Goal: Task Accomplishment & Management: Use online tool/utility

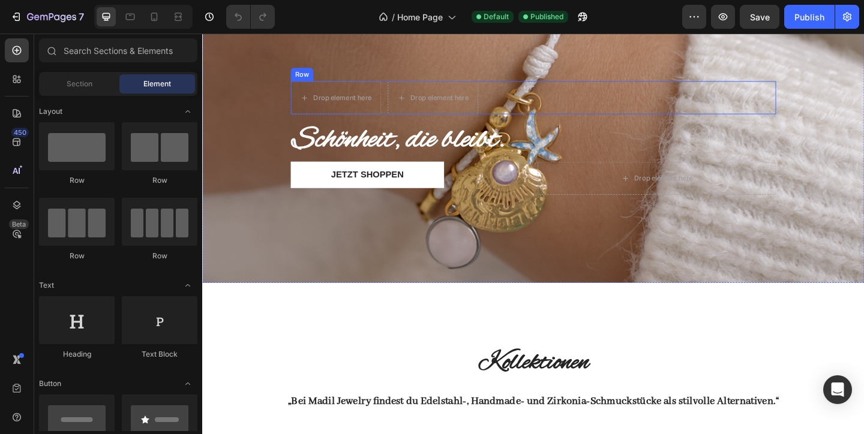
scroll to position [111, 0]
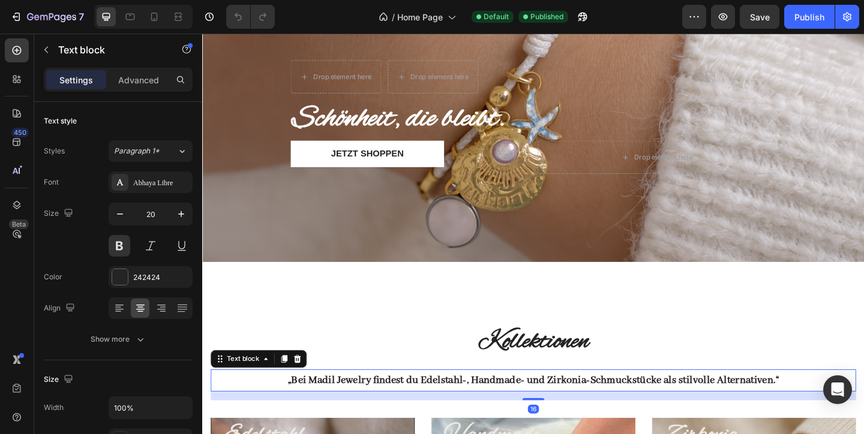
click at [295, 410] on strong "„Bei Madil Jewelry findest du Edelstahl-, Handmade- und Zirkonia-Schmuckstücke …" at bounding box center [562, 411] width 534 height 14
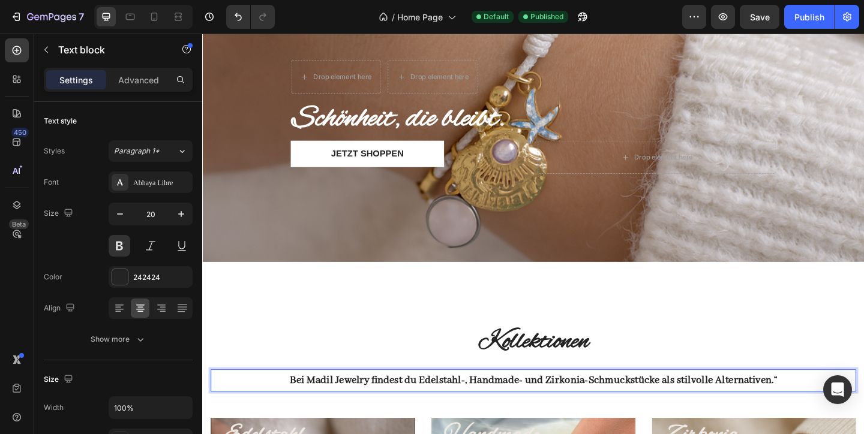
click at [859, 406] on p "Bei Madil Jewelry findest du Edelstahl-, Handmade- und Zirkonia-Schmuckstücke a…" at bounding box center [561, 411] width 699 height 22
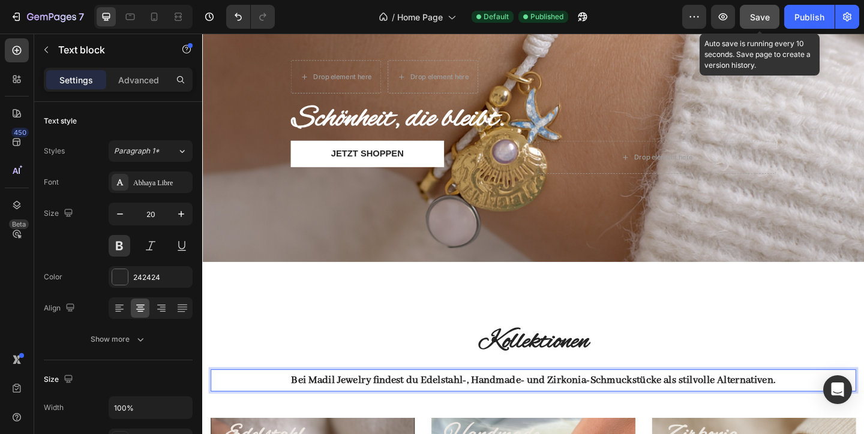
click at [761, 17] on span "Save" at bounding box center [760, 17] width 20 height 10
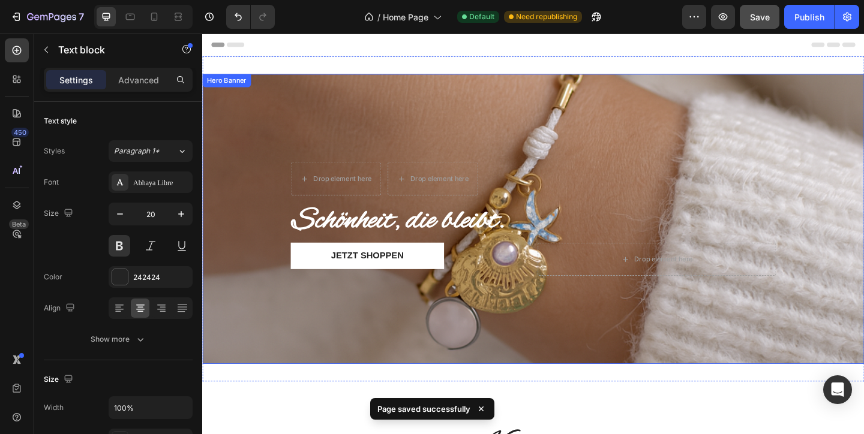
scroll to position [0, 0]
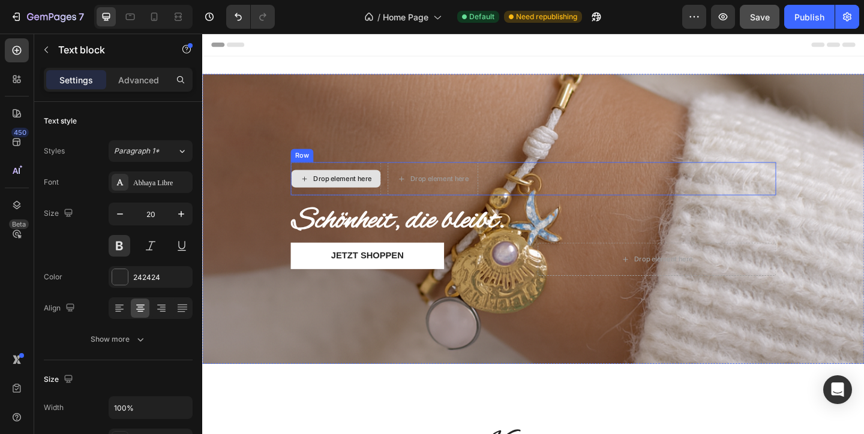
click at [350, 197] on div "Drop element here" at bounding box center [347, 191] width 97 height 19
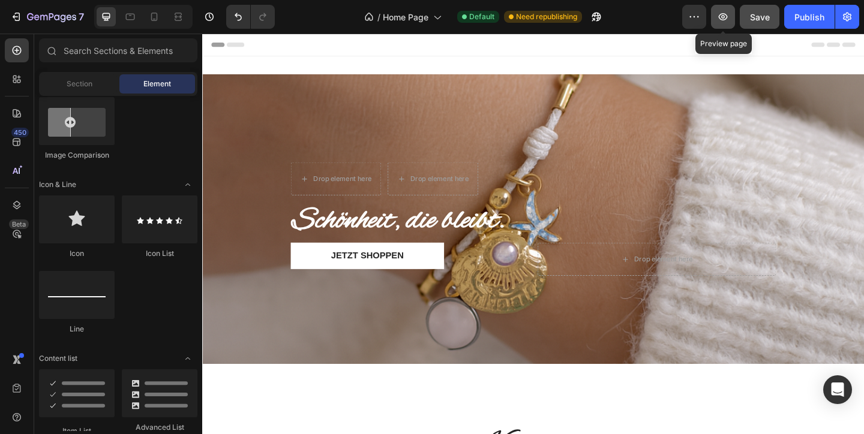
click at [727, 14] on icon "button" at bounding box center [723, 17] width 12 height 12
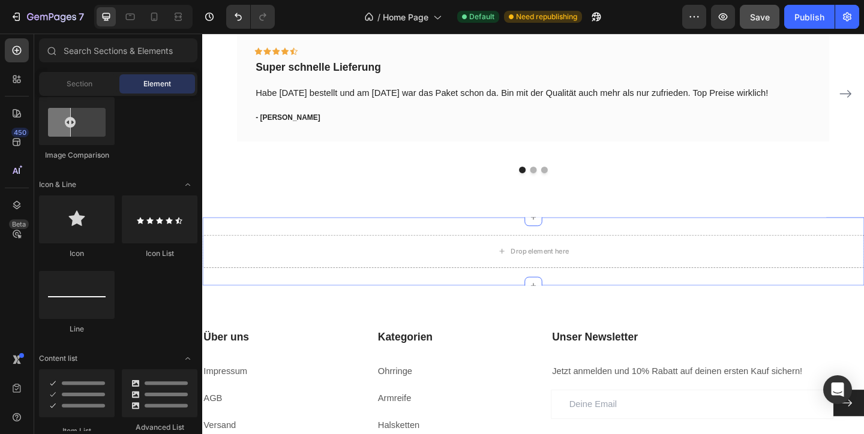
scroll to position [1991, 0]
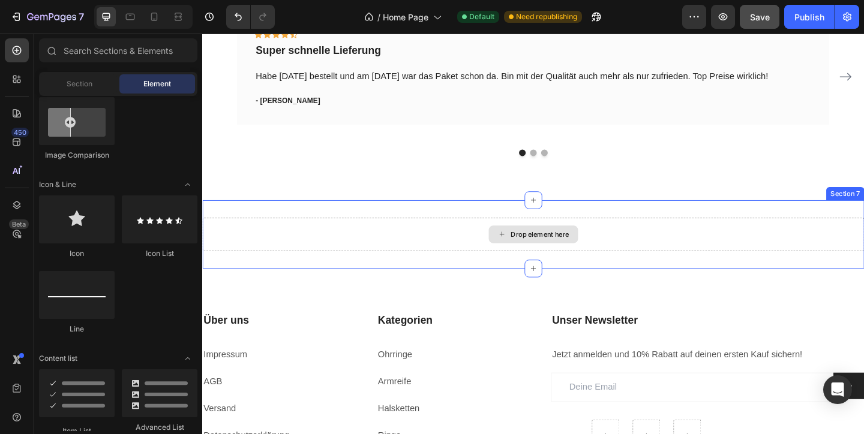
click at [567, 247] on div "Drop element here" at bounding box center [569, 252] width 64 height 10
click at [552, 252] on div "Drop element here" at bounding box center [569, 252] width 64 height 10
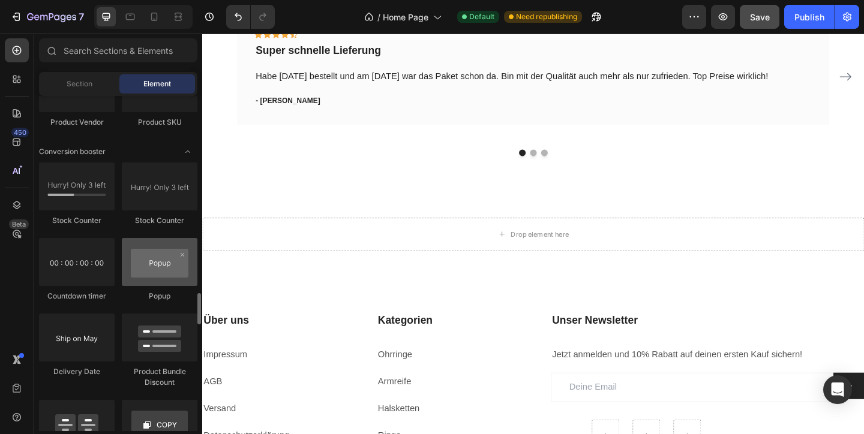
scroll to position [2342, 0]
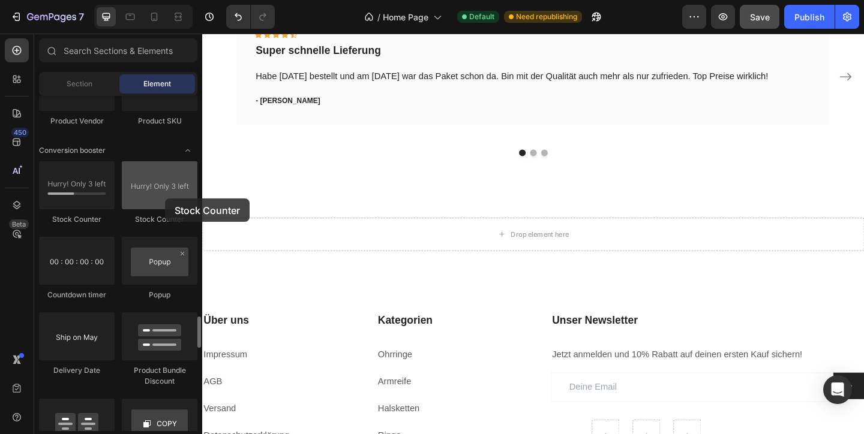
click at [165, 199] on div at bounding box center [160, 185] width 76 height 48
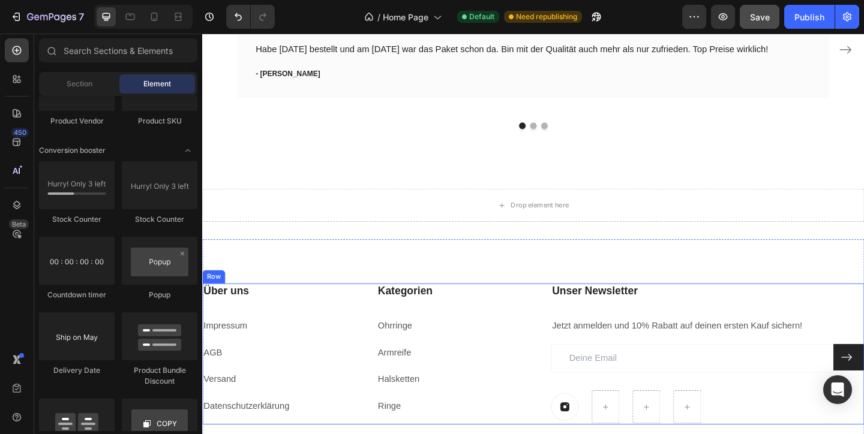
scroll to position [2024, 0]
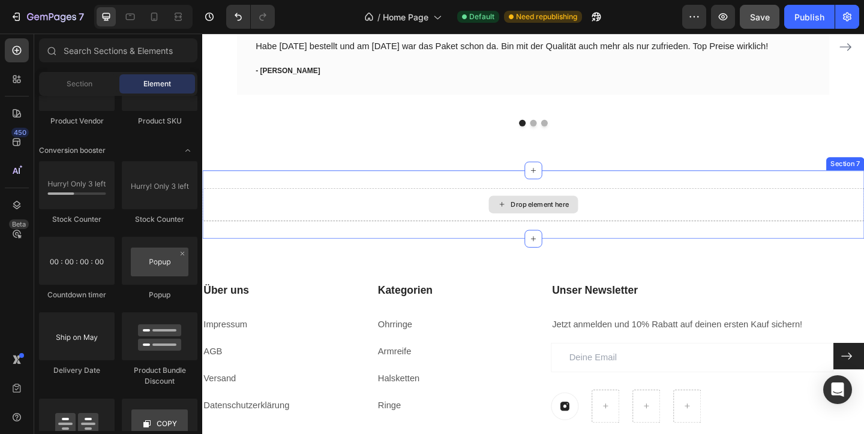
click at [553, 215] on div "Drop element here" at bounding box center [569, 220] width 64 height 10
click at [525, 214] on icon at bounding box center [528, 219] width 10 height 10
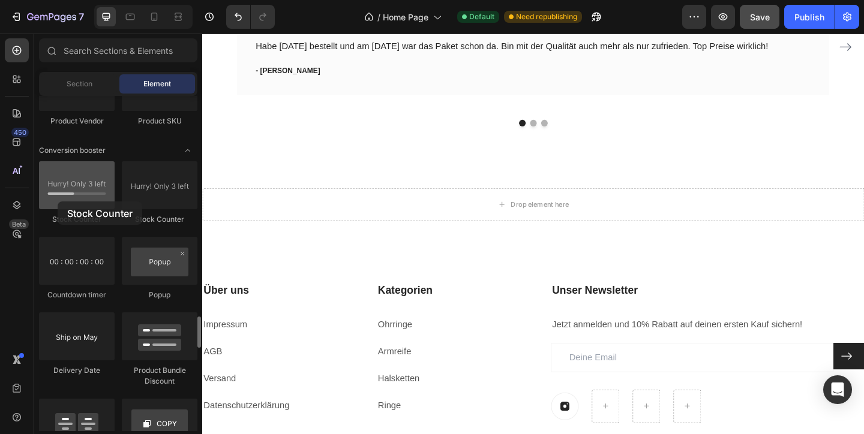
click at [58, 202] on div at bounding box center [77, 185] width 76 height 48
click at [75, 196] on div at bounding box center [77, 185] width 76 height 48
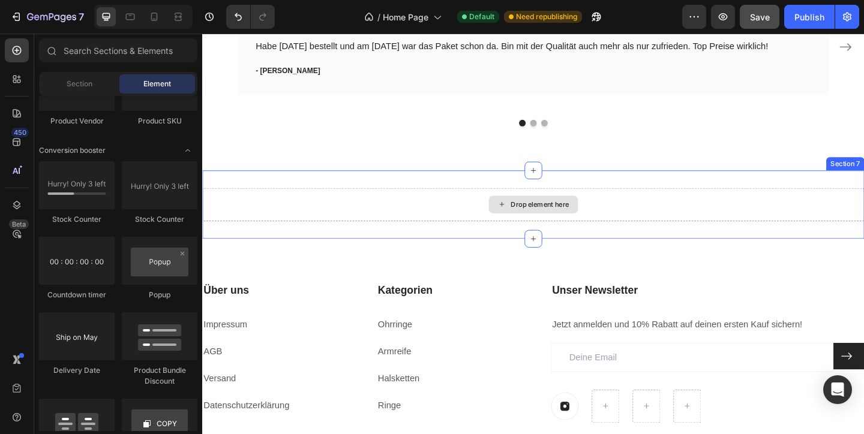
click at [519, 214] on div "Drop element here" at bounding box center [561, 219] width 97 height 19
click at [546, 219] on div "Drop element here" at bounding box center [569, 220] width 64 height 10
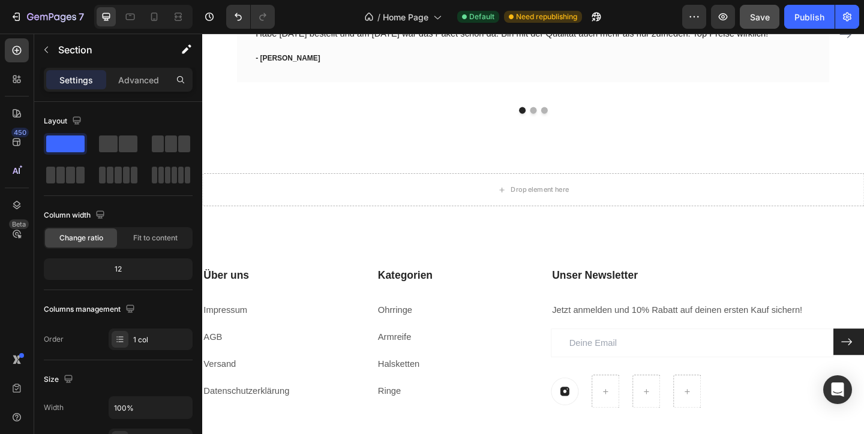
scroll to position [2034, 0]
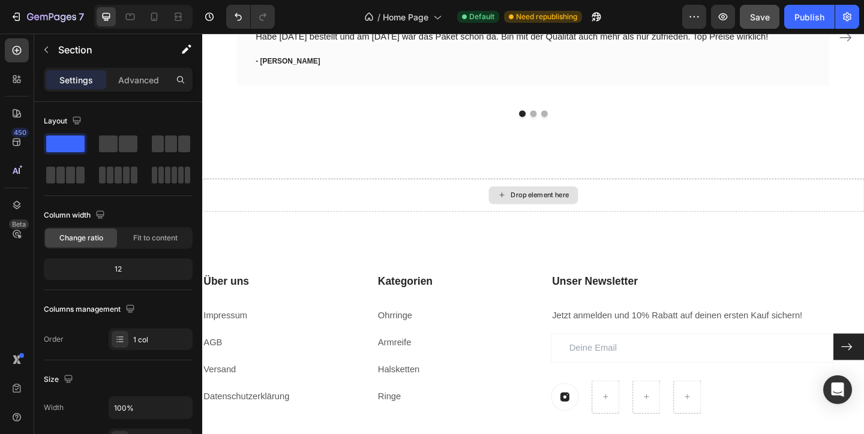
click at [583, 207] on div "Drop element here" at bounding box center [569, 210] width 64 height 10
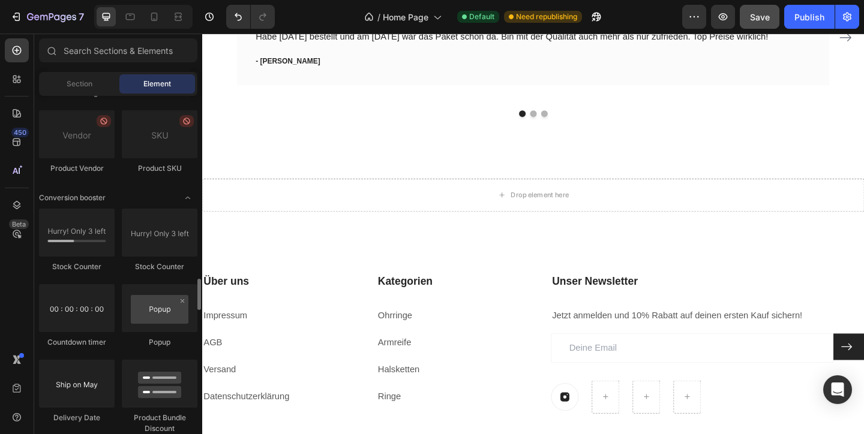
scroll to position [2264, 0]
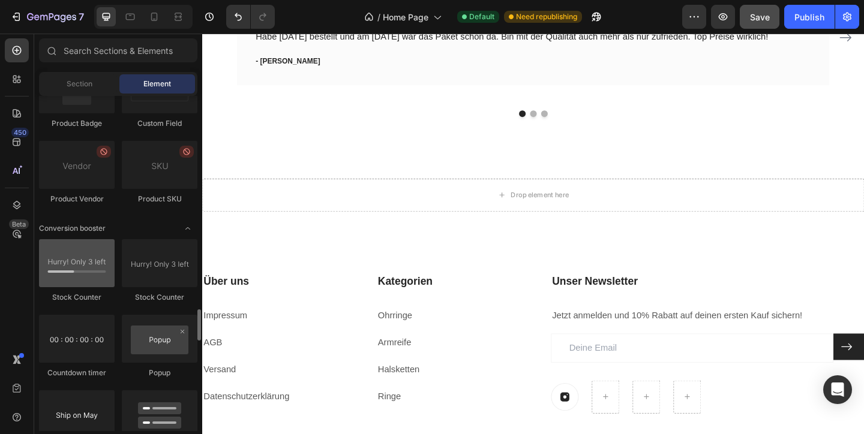
click at [94, 268] on div at bounding box center [77, 263] width 76 height 48
click at [67, 273] on div at bounding box center [77, 263] width 76 height 48
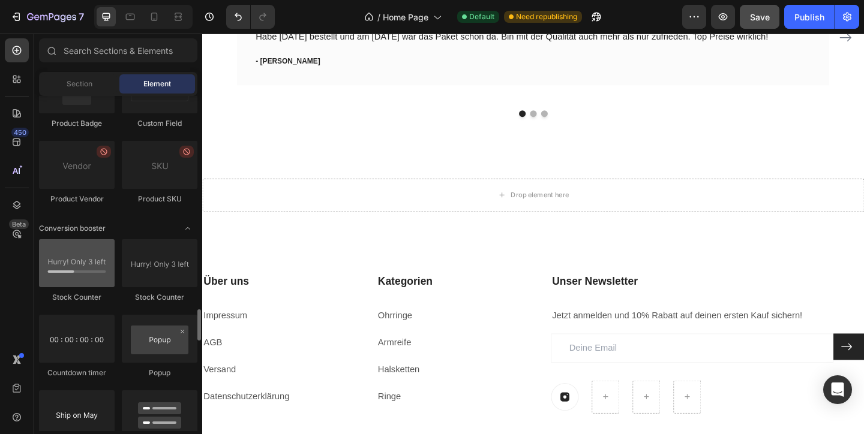
click at [67, 273] on div at bounding box center [77, 263] width 76 height 48
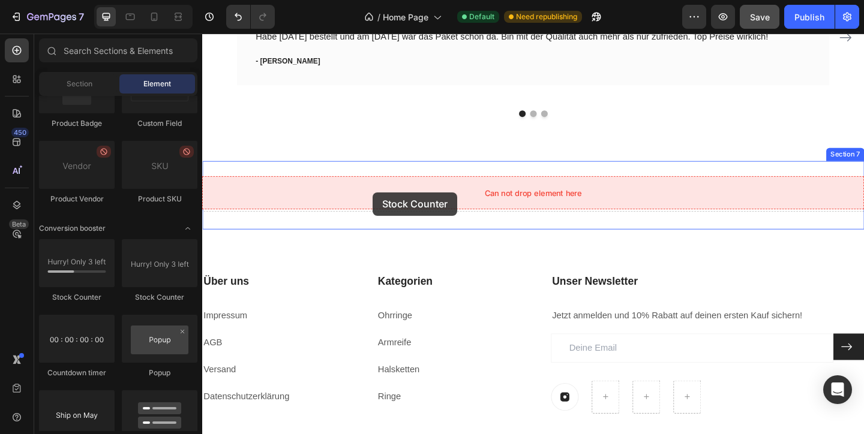
drag, startPoint x: 258, startPoint y: 313, endPoint x: 387, endPoint y: 206, distance: 167.4
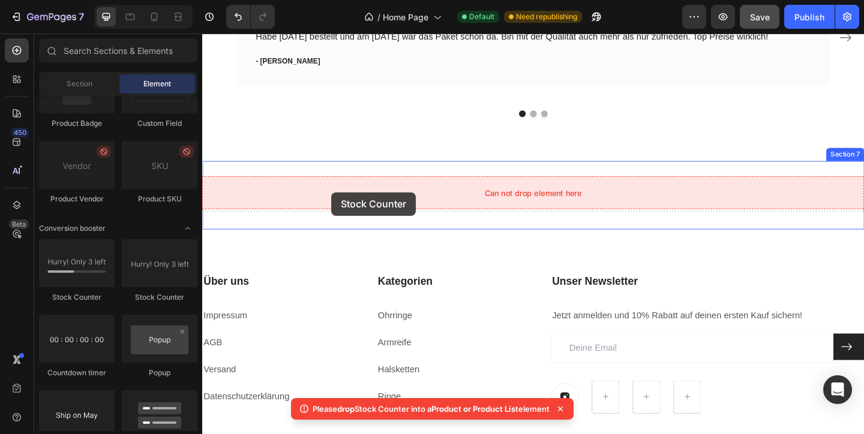
drag, startPoint x: 347, startPoint y: 321, endPoint x: 330, endPoint y: 214, distance: 108.7
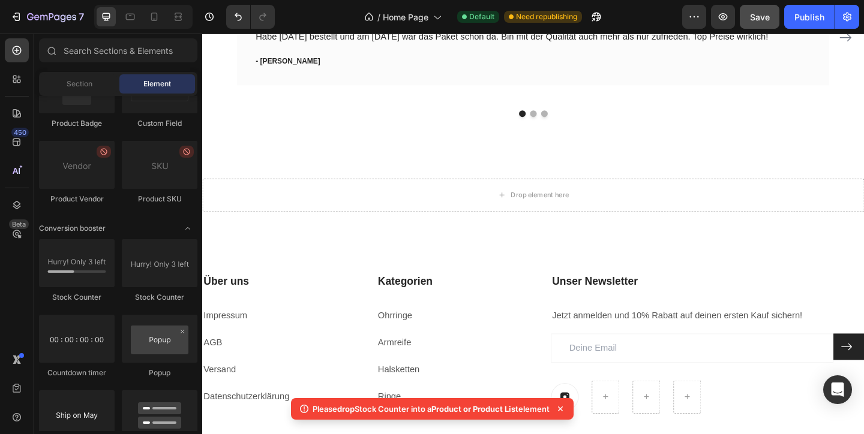
click at [566, 407] on icon at bounding box center [560, 409] width 12 height 12
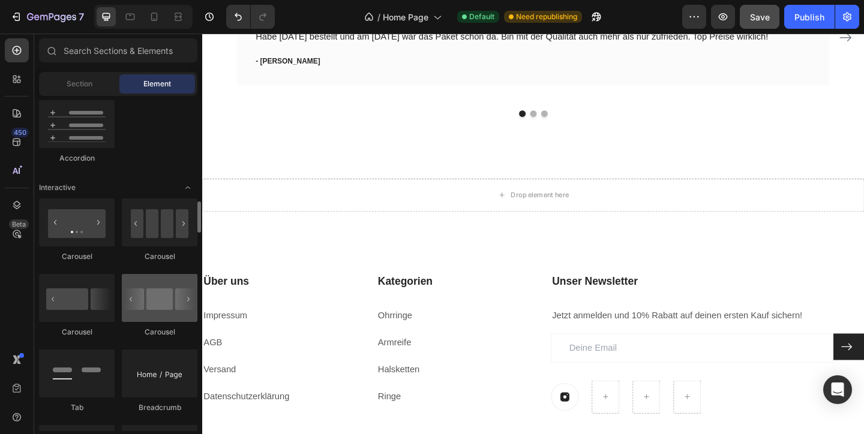
scroll to position [1123, 0]
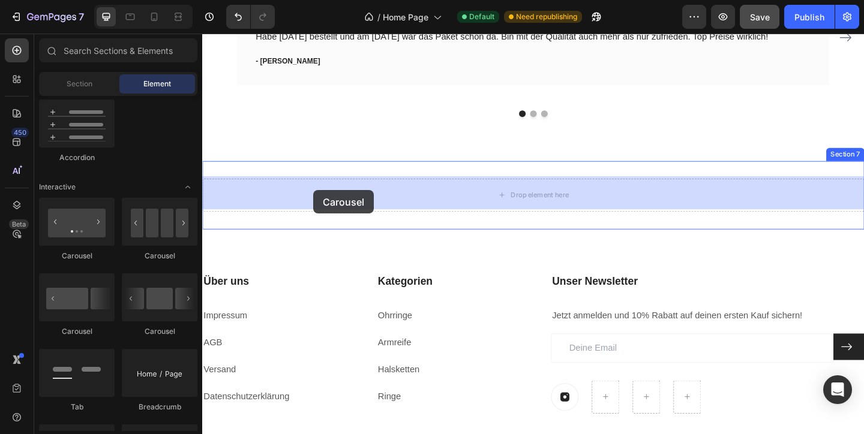
drag, startPoint x: 279, startPoint y: 262, endPoint x: 323, endPoint y: 204, distance: 72.8
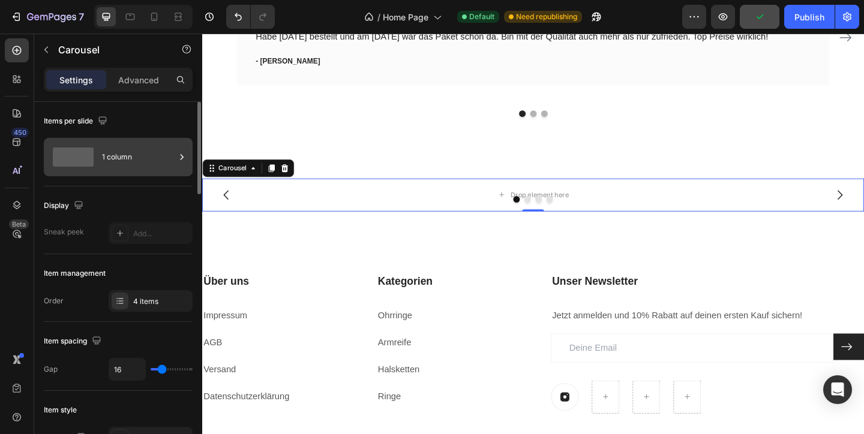
click at [182, 158] on icon at bounding box center [182, 156] width 3 height 5
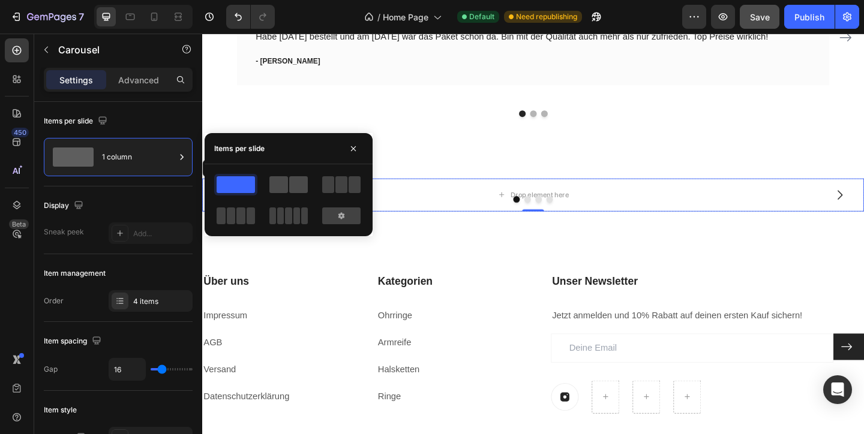
click at [290, 190] on span at bounding box center [298, 184] width 19 height 17
click at [330, 196] on div at bounding box center [288, 200] width 149 height 53
click at [337, 188] on span at bounding box center [341, 184] width 12 height 17
click at [242, 215] on span at bounding box center [240, 216] width 9 height 17
click at [287, 222] on span at bounding box center [288, 216] width 7 height 17
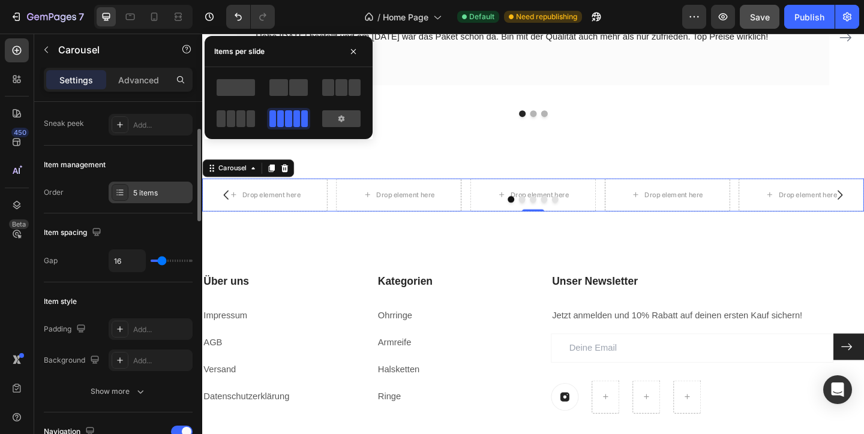
scroll to position [109, 0]
type input "13"
type input "15"
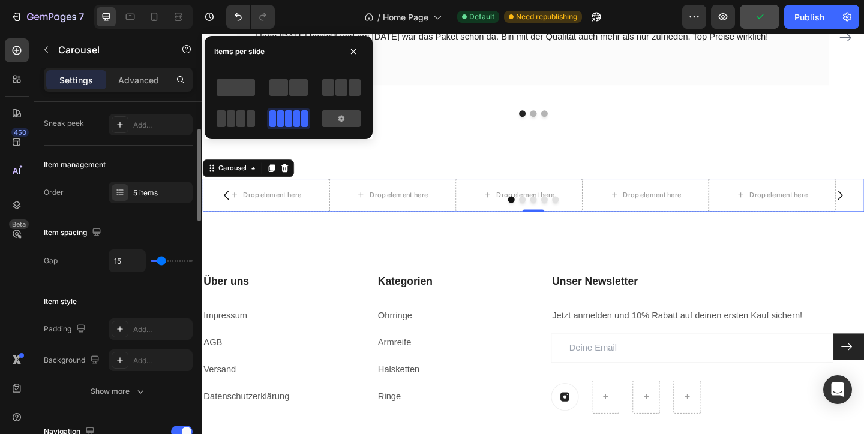
type input "25"
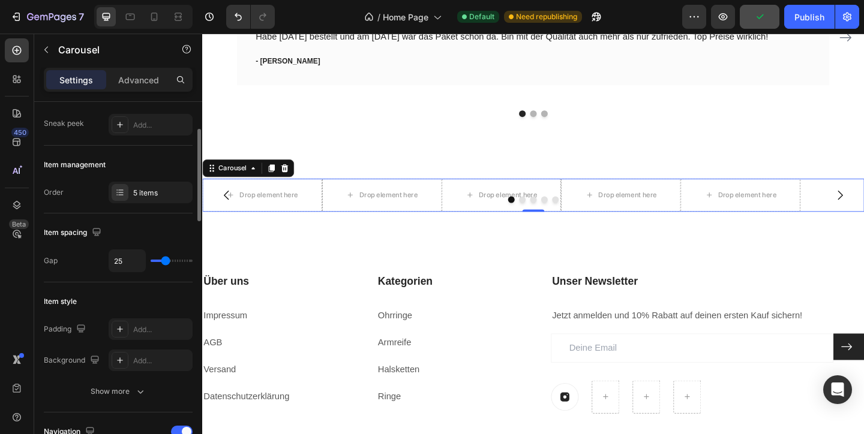
type input "29"
type input "47"
type input "48"
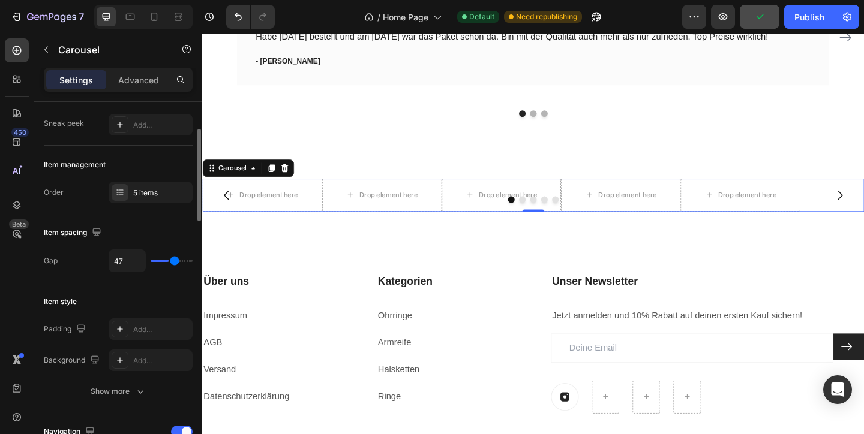
type input "48"
type input "62"
type input "67"
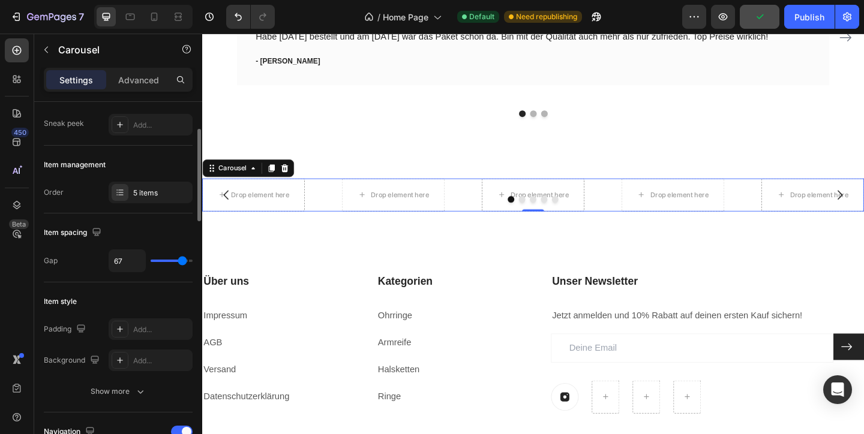
type input "65"
type input "53"
type input "25"
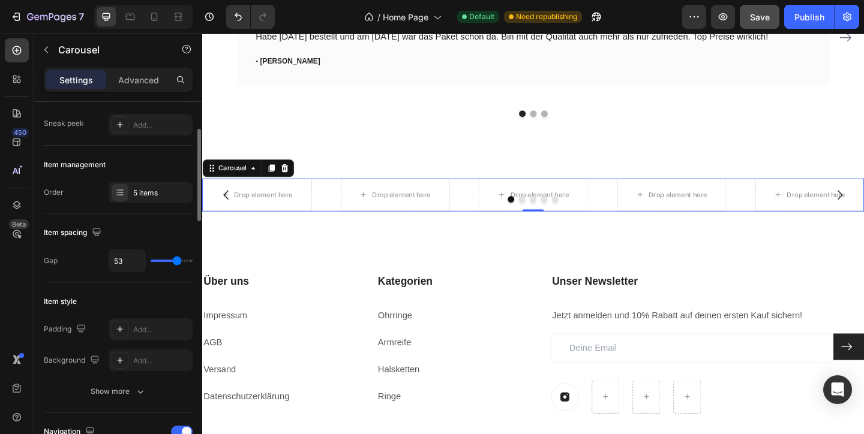
type input "25"
type input "23"
type input "22"
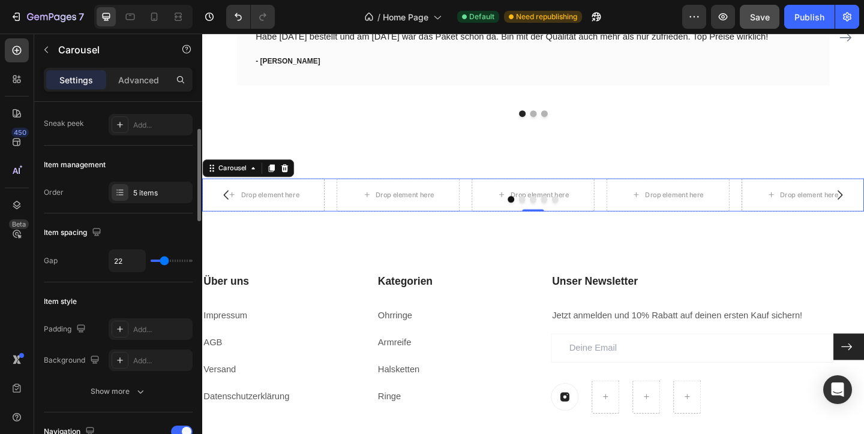
type input "20"
click at [162, 269] on div "20" at bounding box center [151, 260] width 84 height 23
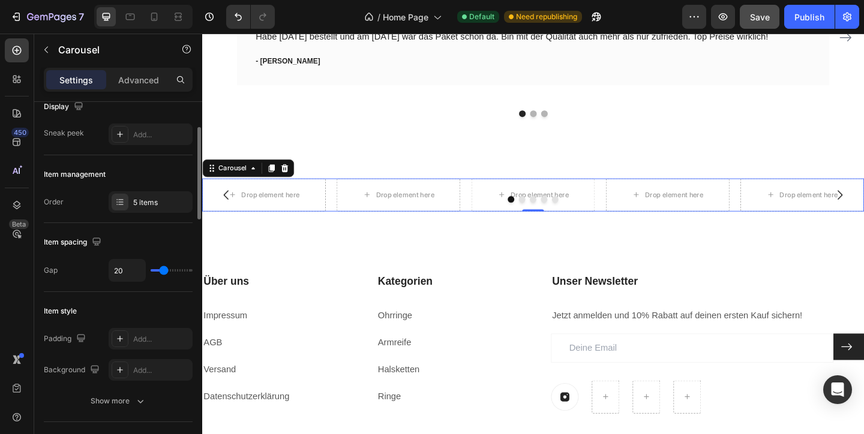
scroll to position [101, 0]
click at [123, 199] on icon at bounding box center [120, 201] width 10 height 10
click at [138, 308] on div "Item style" at bounding box center [118, 309] width 149 height 19
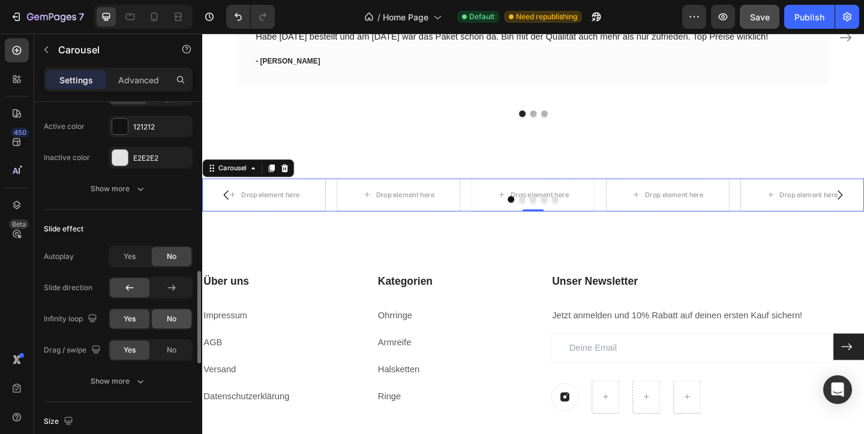
scroll to position [669, 0]
click at [139, 257] on div "Yes" at bounding box center [130, 255] width 40 height 19
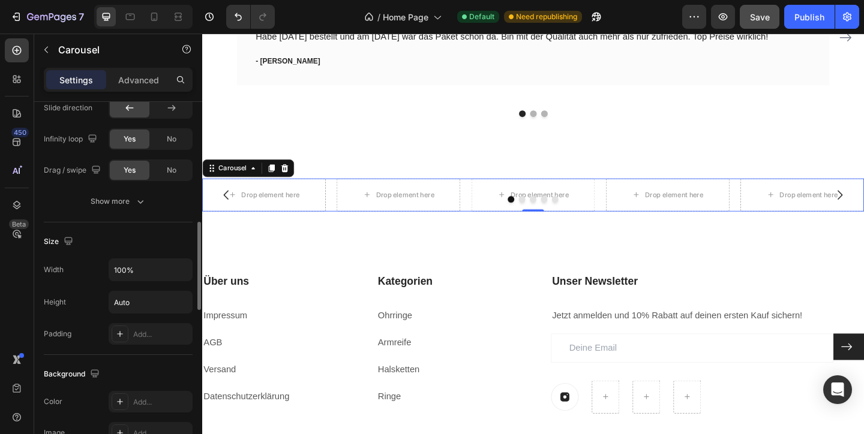
scroll to position [947, 0]
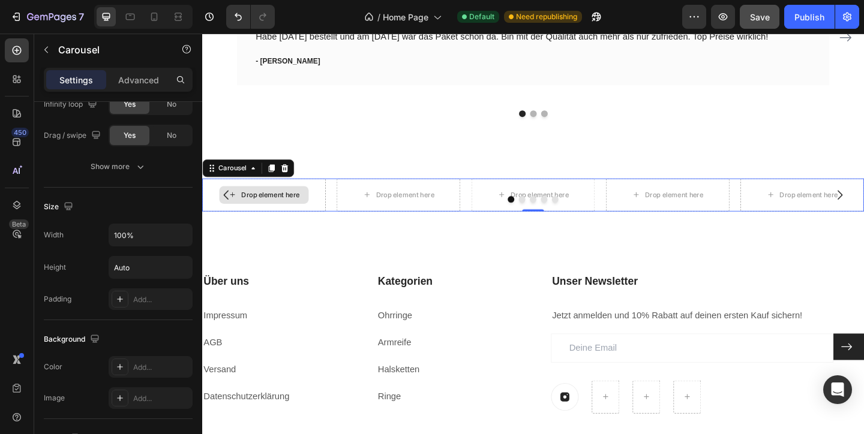
click at [288, 206] on div "Drop element here" at bounding box center [277, 210] width 64 height 10
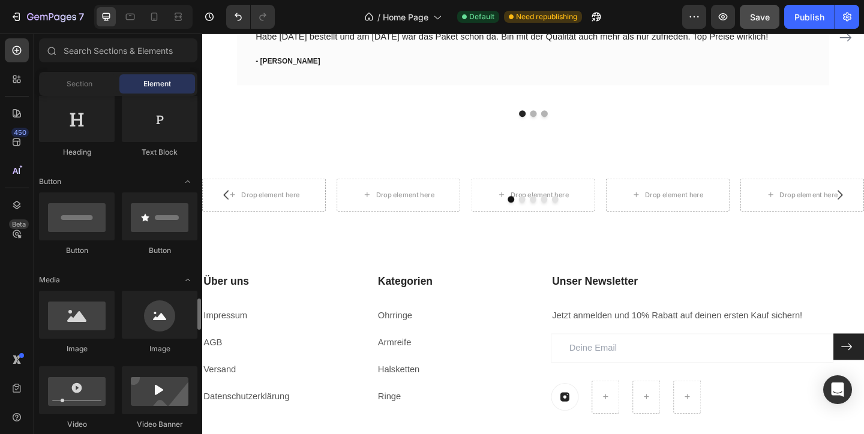
scroll to position [0, 0]
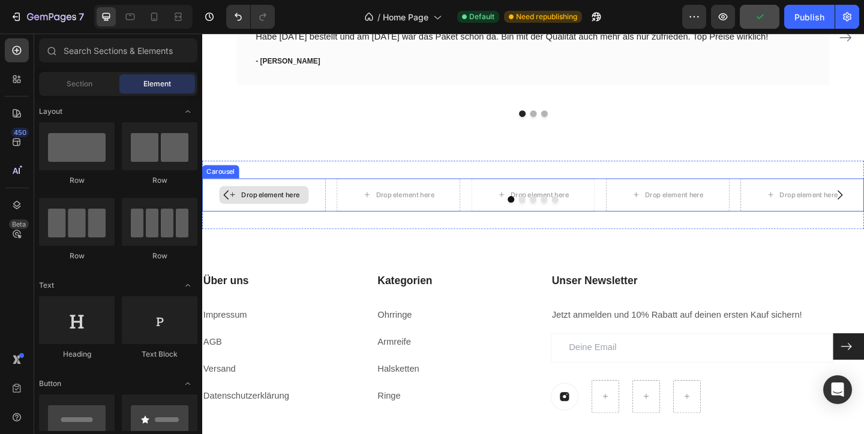
click at [263, 205] on div "Drop element here" at bounding box center [277, 210] width 64 height 10
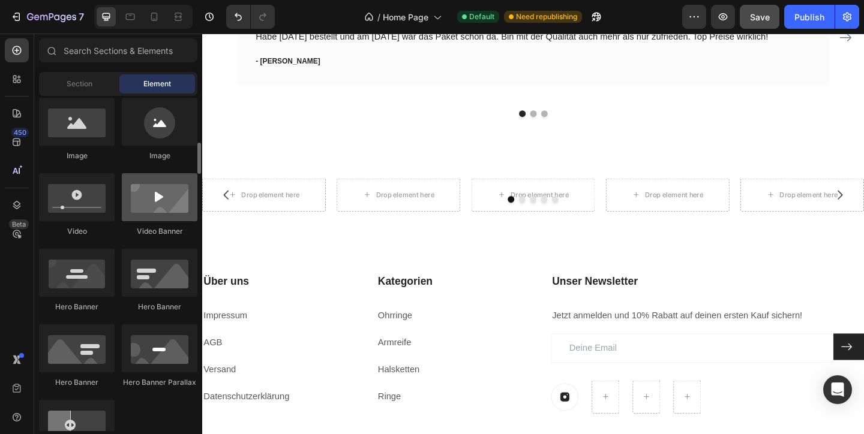
scroll to position [410, 0]
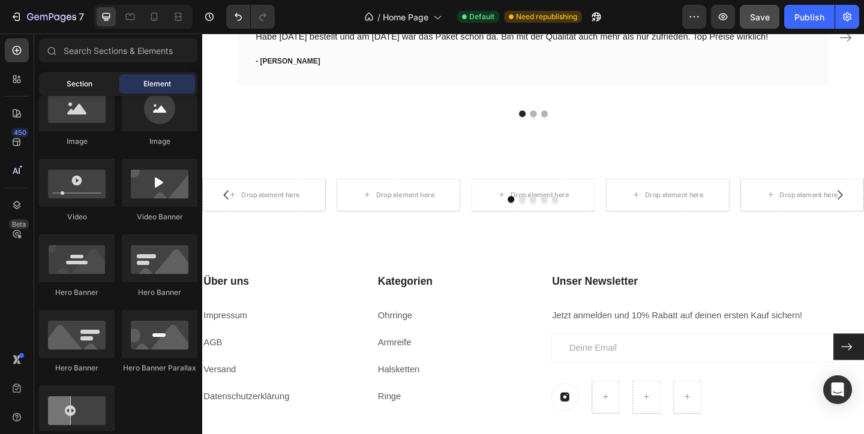
click at [92, 91] on div "Section" at bounding box center [79, 83] width 76 height 19
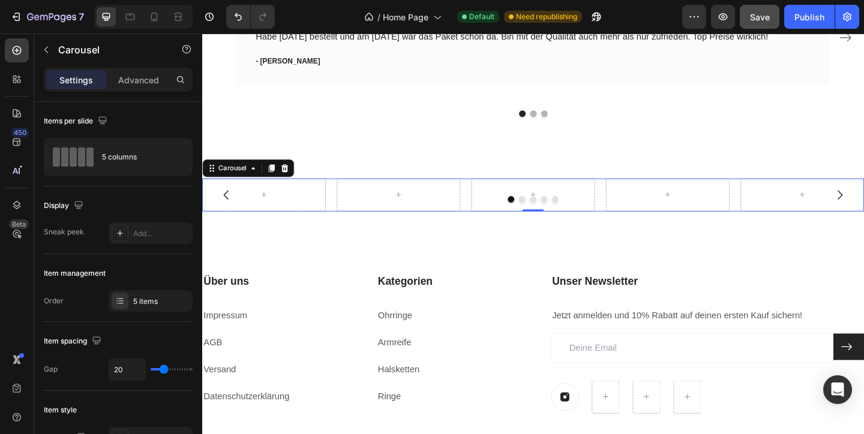
click at [281, 211] on div at bounding box center [562, 214] width 720 height 7
click at [282, 202] on div "Drop element here" at bounding box center [269, 209] width 97 height 19
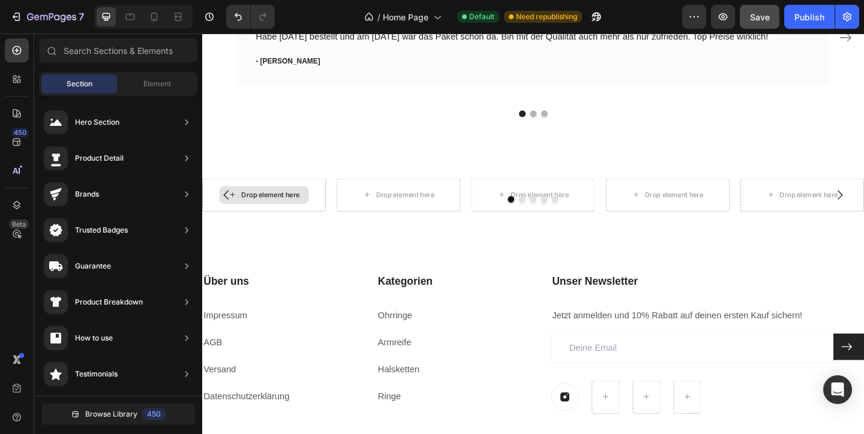
click at [282, 202] on div "Drop element here" at bounding box center [269, 209] width 97 height 19
click at [164, 85] on span "Element" at bounding box center [157, 84] width 28 height 11
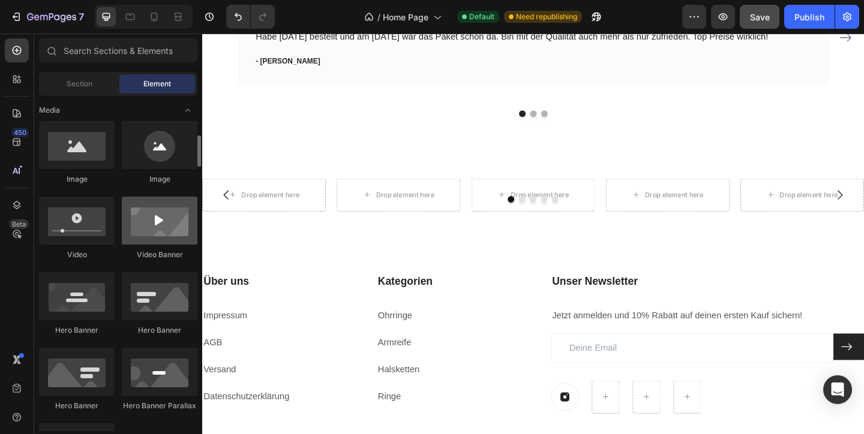
scroll to position [346, 0]
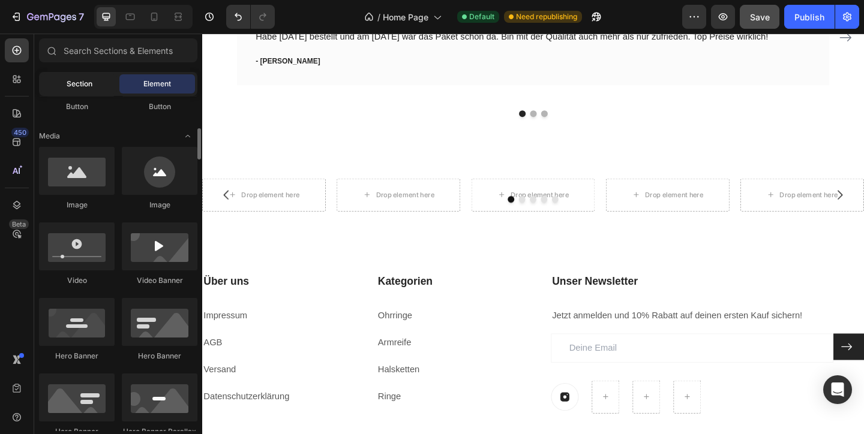
click at [84, 88] on span "Section" at bounding box center [80, 84] width 26 height 11
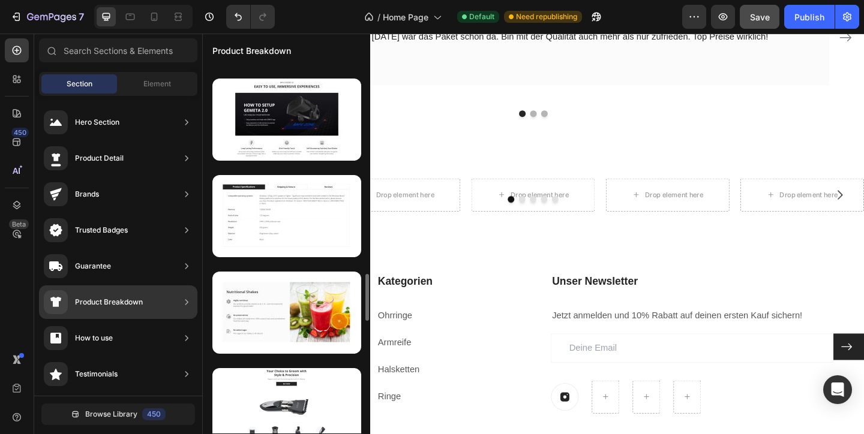
scroll to position [0, 0]
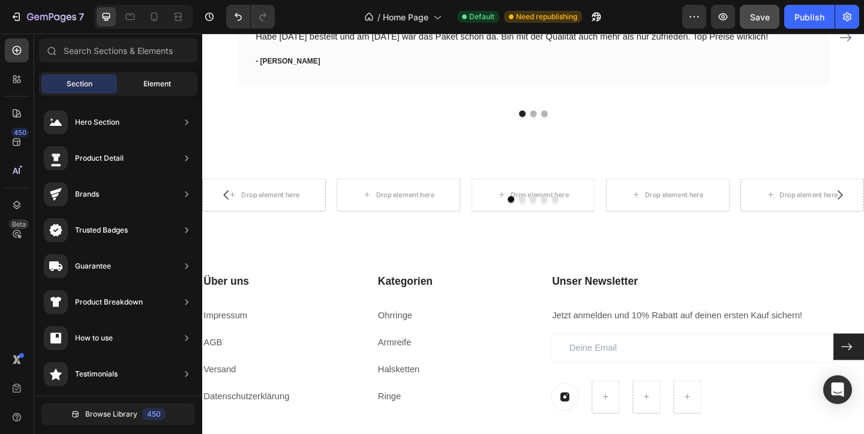
click at [161, 83] on span "Element" at bounding box center [157, 84] width 28 height 11
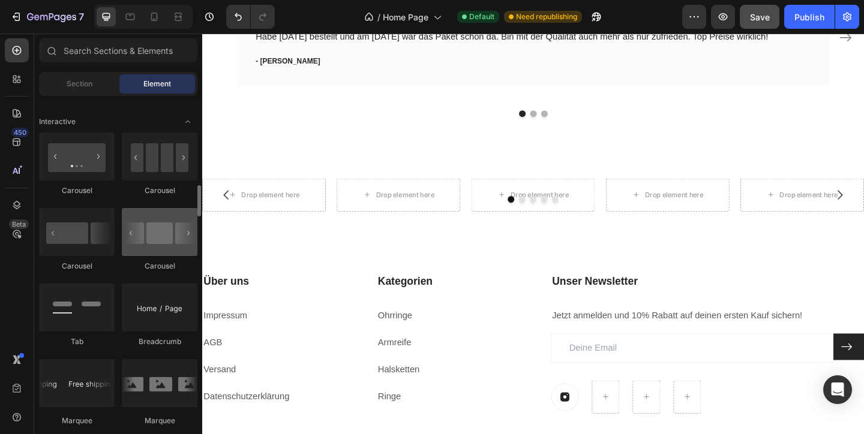
scroll to position [1166, 0]
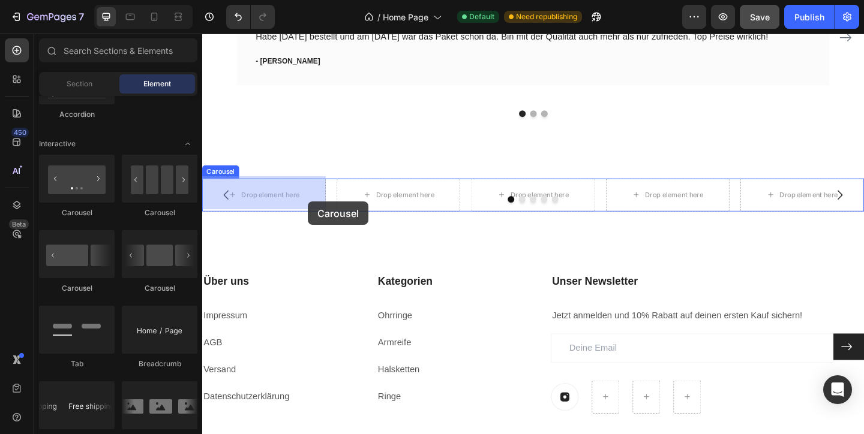
drag, startPoint x: 347, startPoint y: 234, endPoint x: 320, endPoint y: 217, distance: 31.6
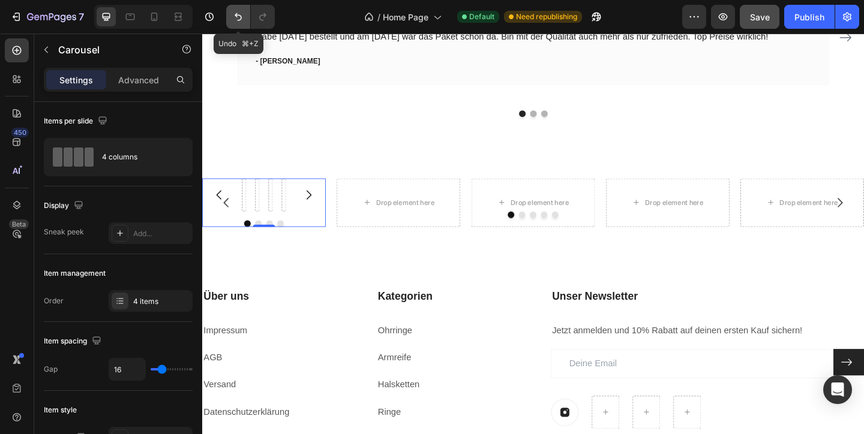
click at [239, 16] on icon "Undo/Redo" at bounding box center [237, 17] width 7 height 8
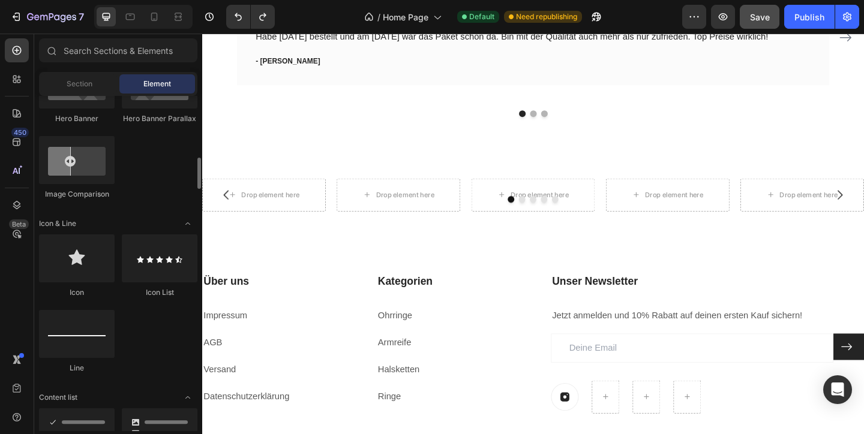
scroll to position [480, 0]
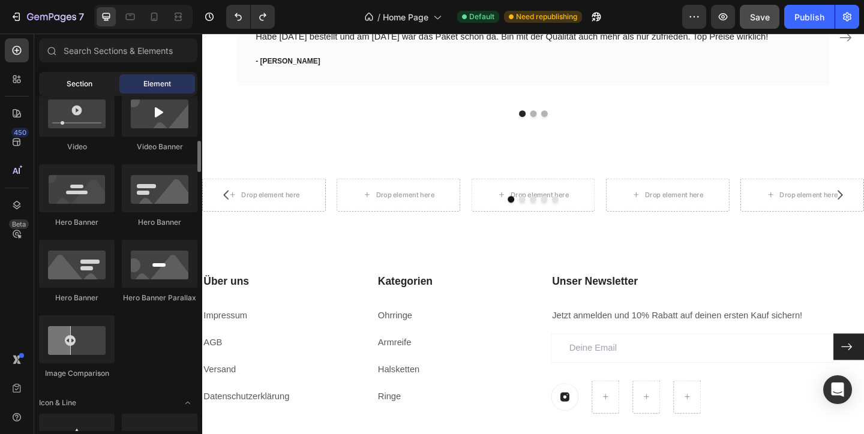
click at [80, 78] on div "Section" at bounding box center [79, 83] width 76 height 19
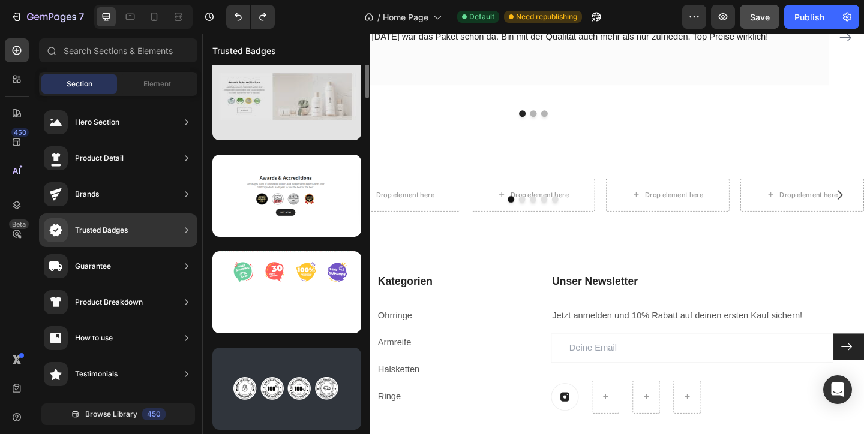
scroll to position [0, 0]
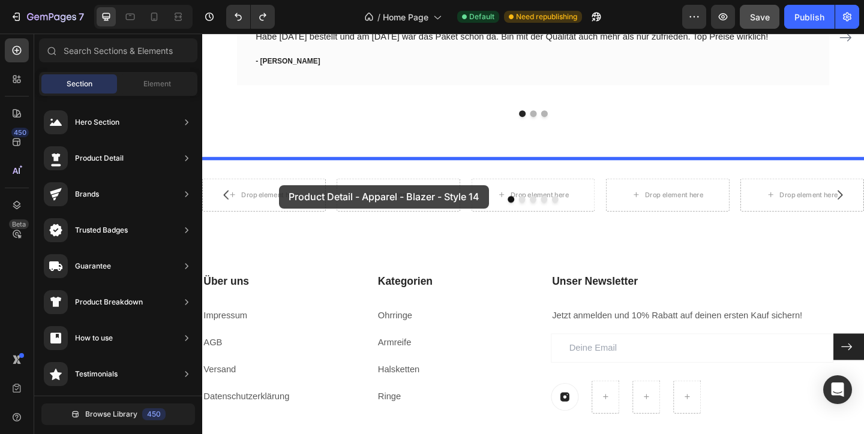
drag, startPoint x: 486, startPoint y: 153, endPoint x: 285, endPoint y: 199, distance: 206.6
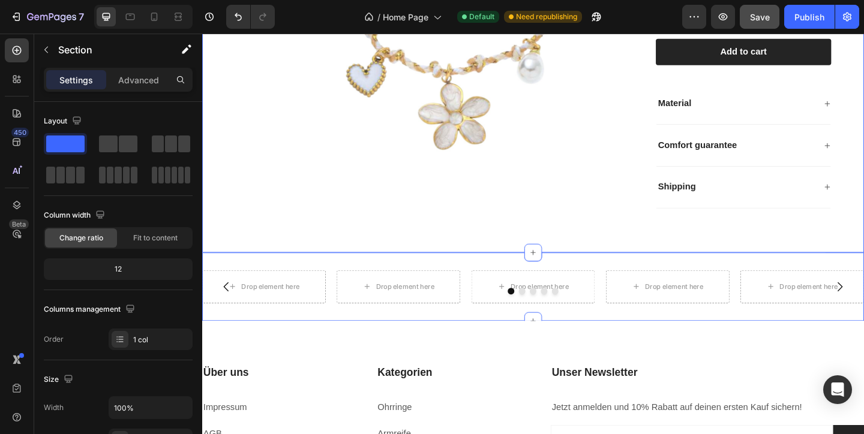
scroll to position [2412, 0]
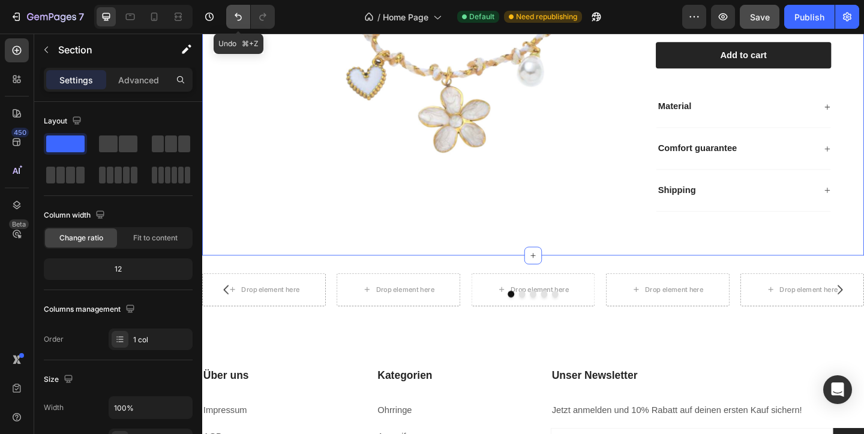
click at [236, 18] on icon "Undo/Redo" at bounding box center [238, 17] width 12 height 12
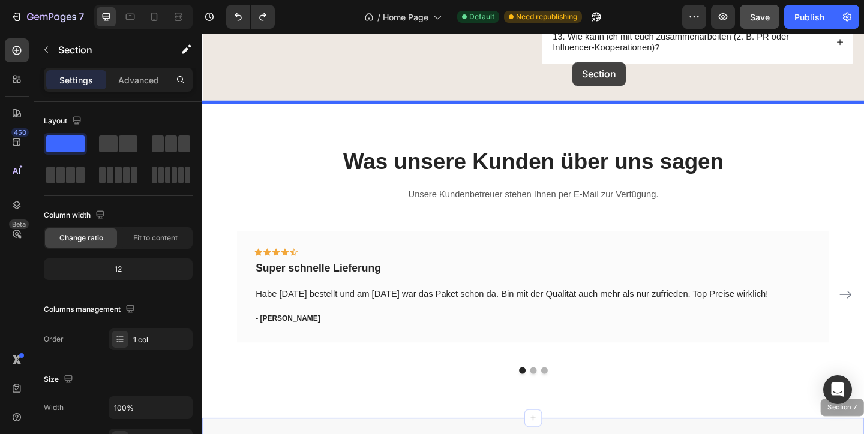
scroll to position [1749, 0]
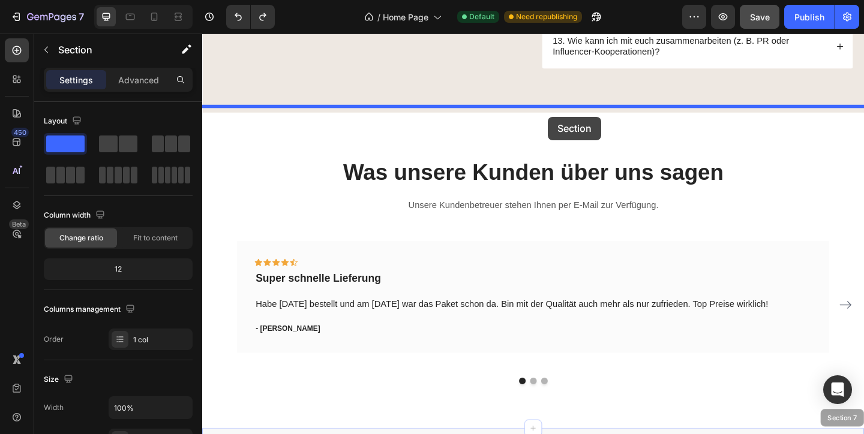
drag, startPoint x: 617, startPoint y: 314, endPoint x: 578, endPoint y: 124, distance: 193.4
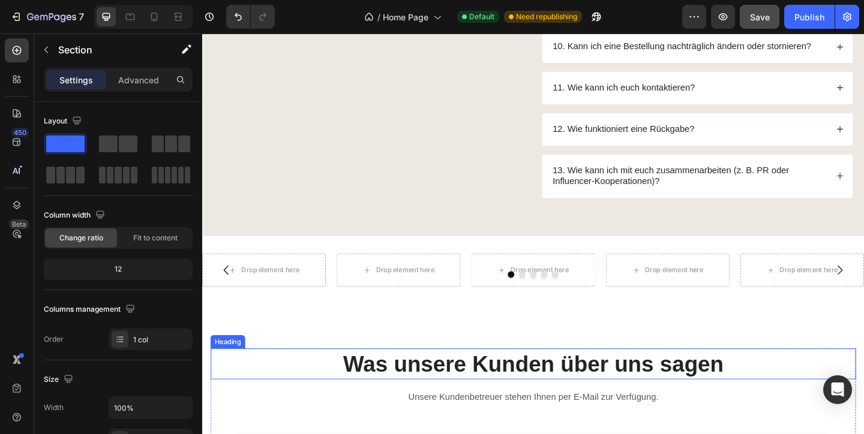
scroll to position [1614, 0]
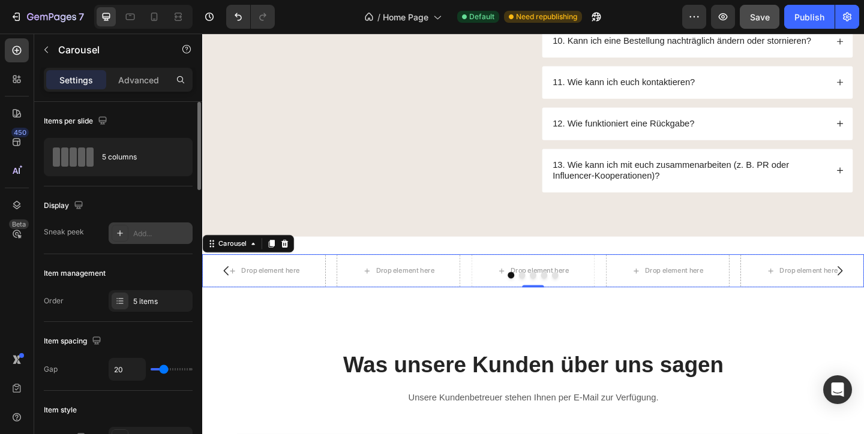
click at [121, 237] on icon at bounding box center [120, 234] width 10 height 10
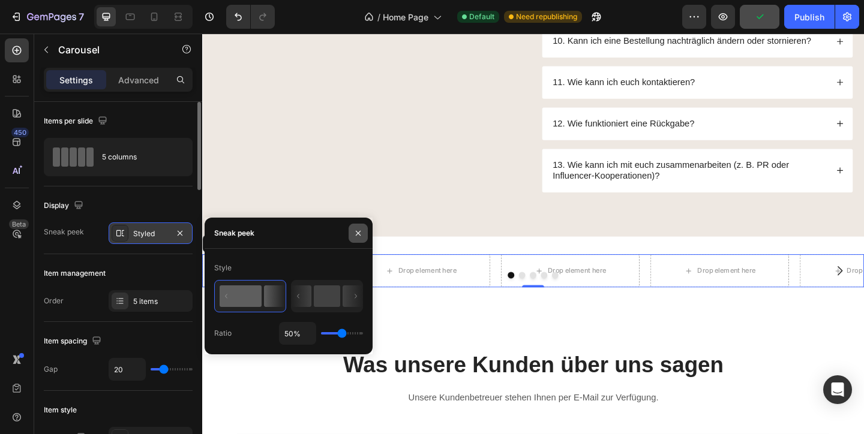
click at [355, 237] on icon "button" at bounding box center [358, 234] width 10 height 10
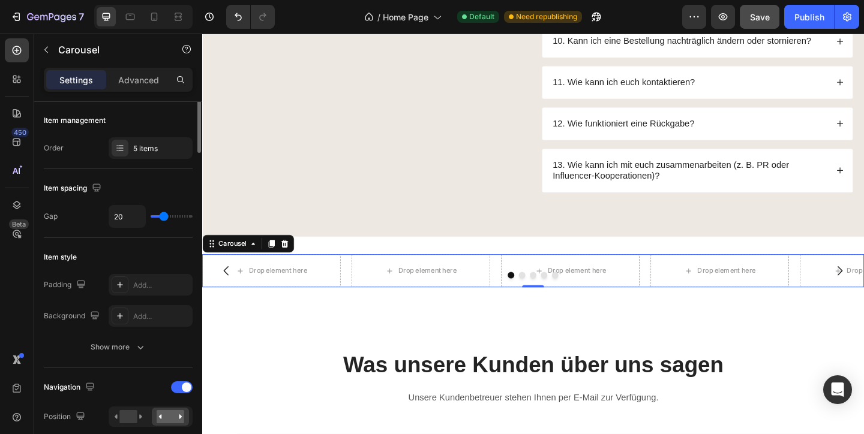
scroll to position [179, 0]
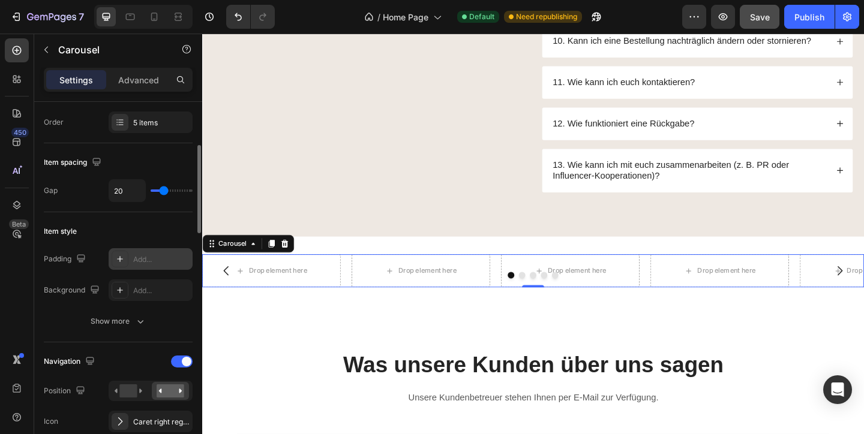
click at [151, 267] on div "Add..." at bounding box center [151, 259] width 84 height 22
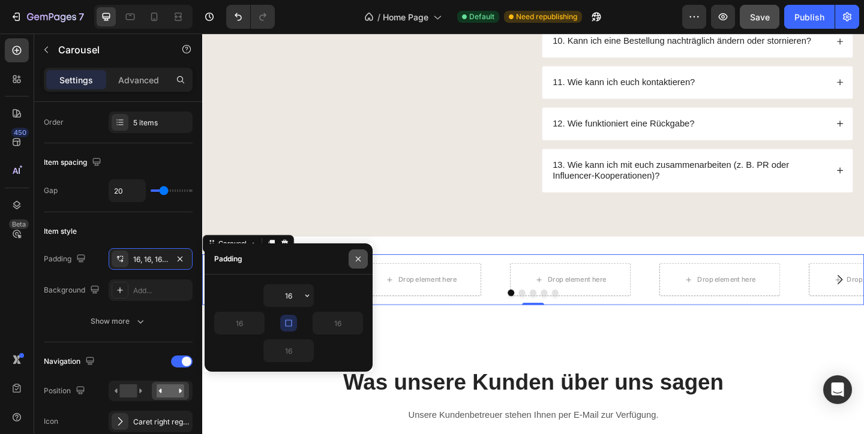
drag, startPoint x: 362, startPoint y: 260, endPoint x: 174, endPoint y: 246, distance: 188.8
click at [362, 260] on icon "button" at bounding box center [358, 259] width 10 height 10
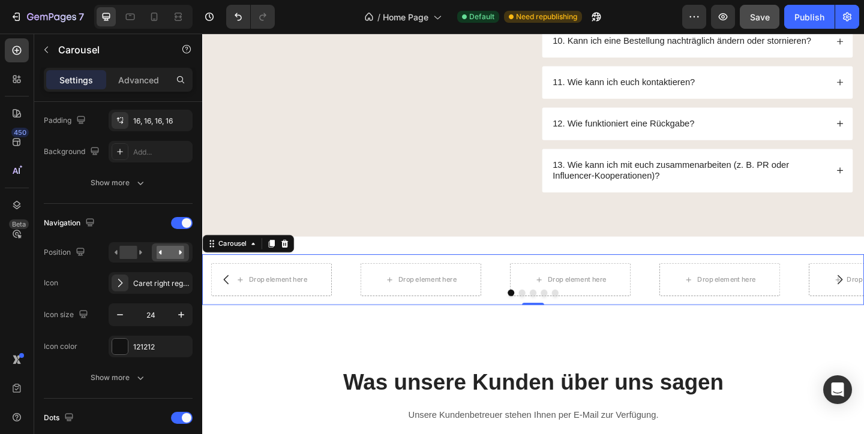
scroll to position [0, 0]
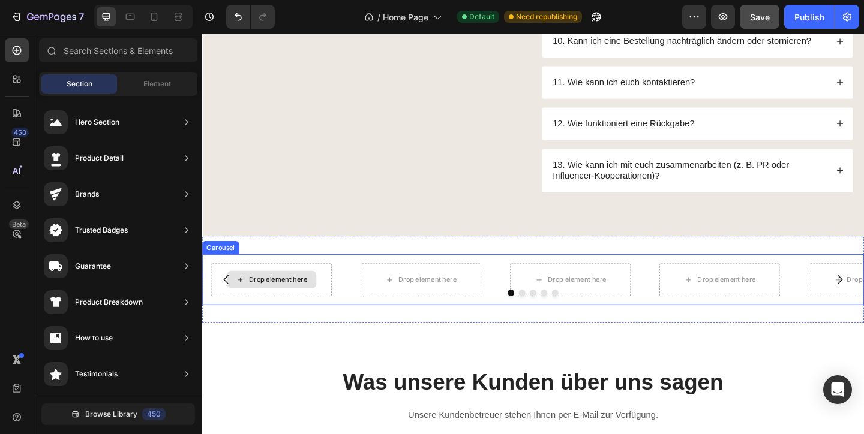
click at [270, 296] on div "Drop element here" at bounding box center [285, 301] width 64 height 10
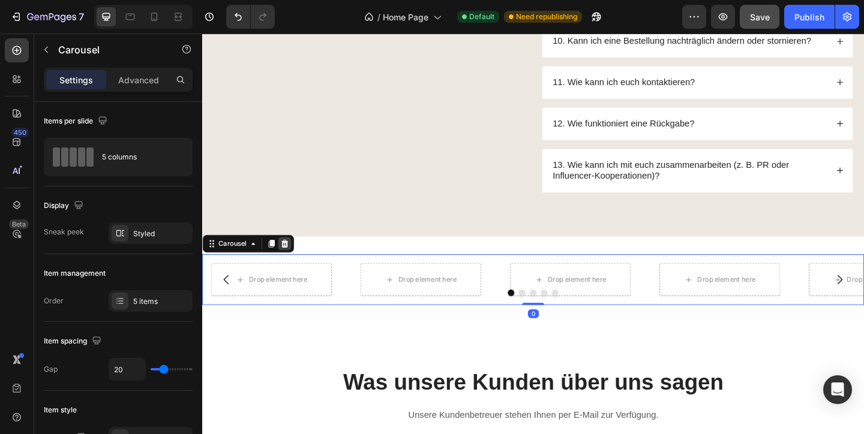
click at [294, 258] on icon at bounding box center [292, 262] width 8 height 8
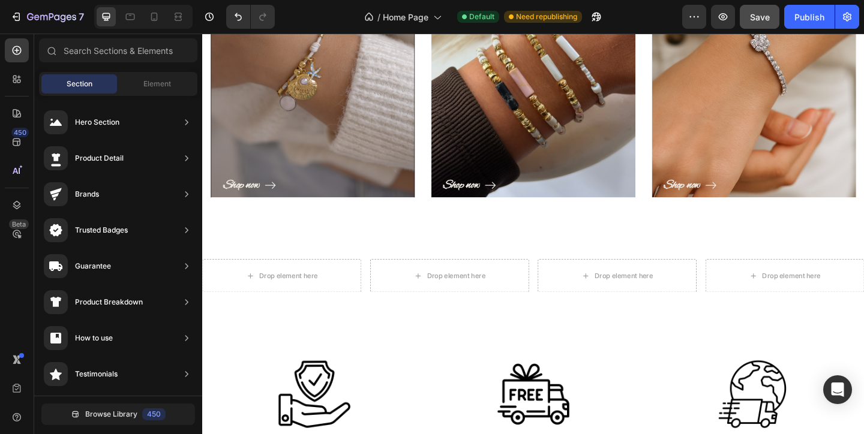
scroll to position [624, 0]
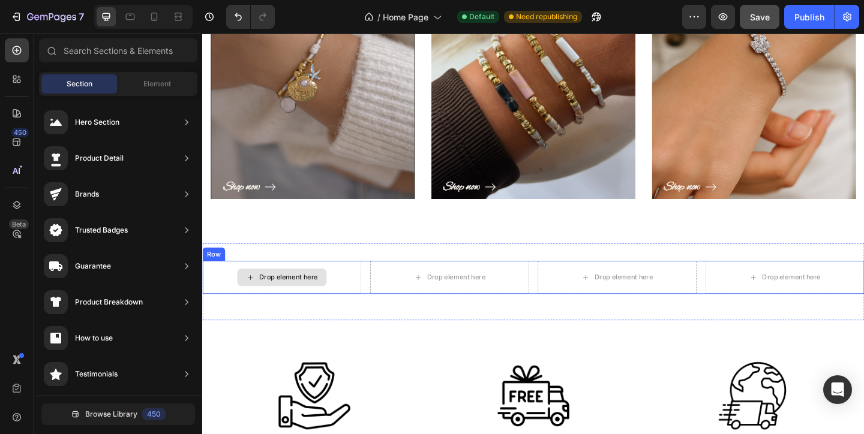
click at [300, 315] on div "Drop element here" at bounding box center [288, 299] width 173 height 36
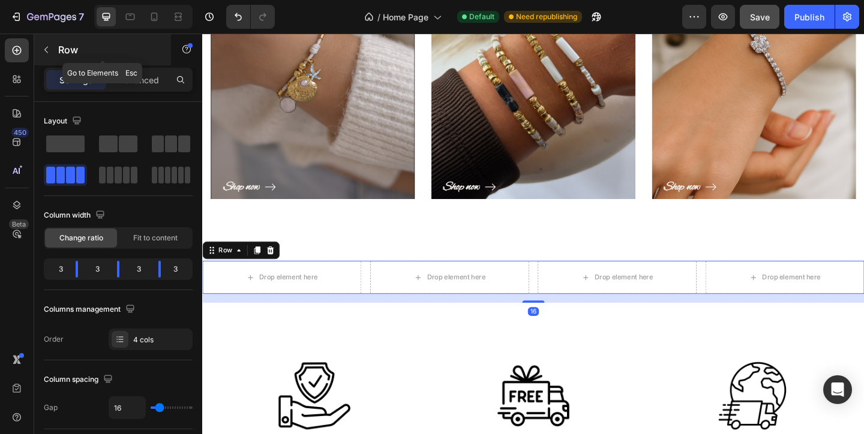
click at [49, 54] on icon "button" at bounding box center [46, 50] width 10 height 10
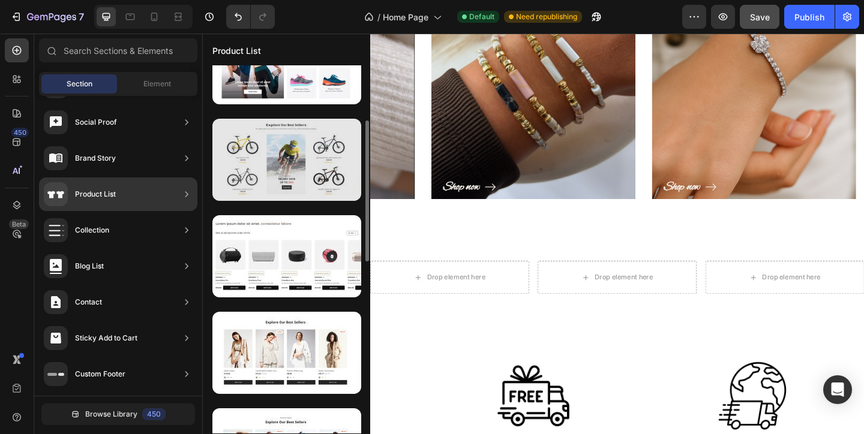
scroll to position [143, 0]
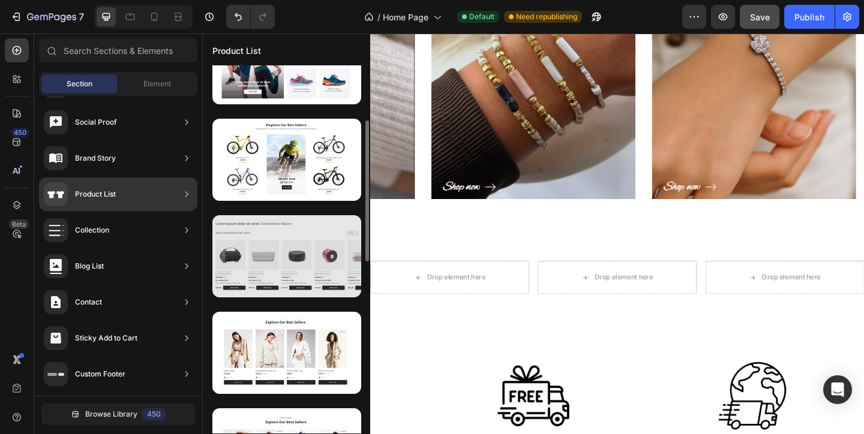
click at [287, 281] on div at bounding box center [286, 256] width 149 height 82
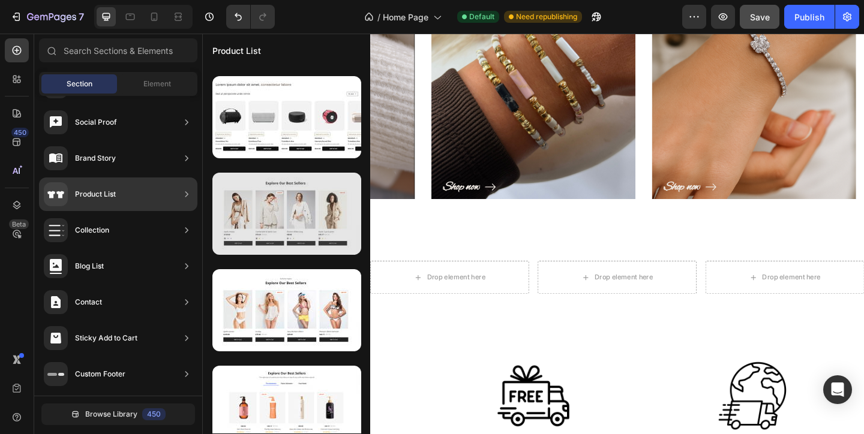
scroll to position [308, 0]
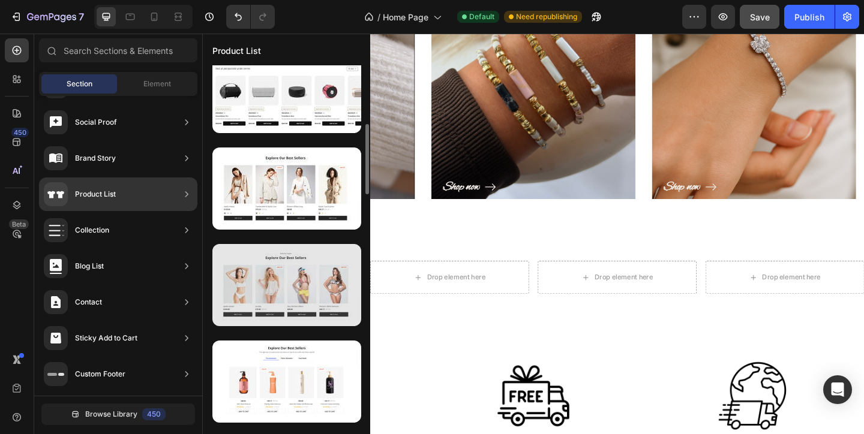
click at [291, 293] on div at bounding box center [286, 285] width 149 height 82
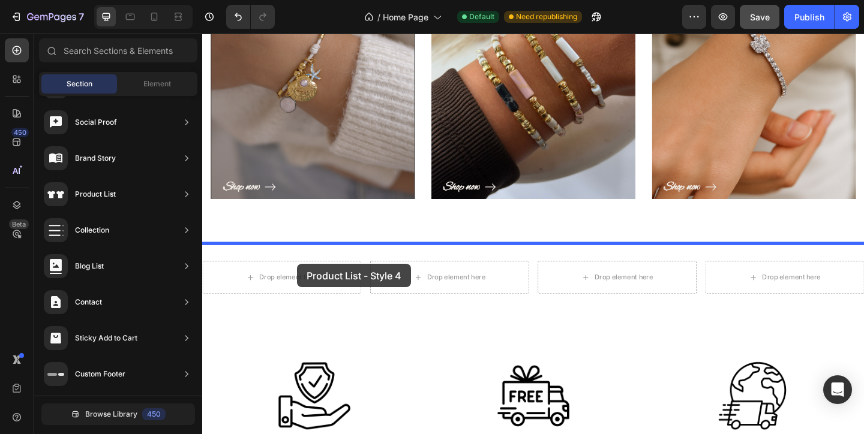
drag, startPoint x: 490, startPoint y: 323, endPoint x: 305, endPoint y: 284, distance: 188.8
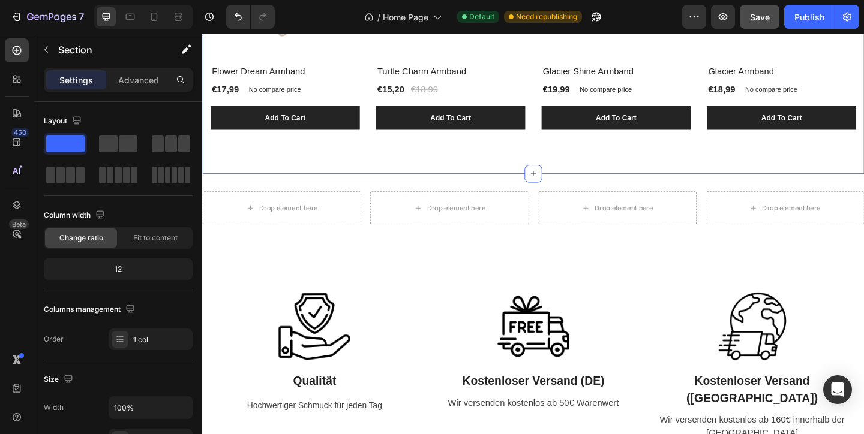
scroll to position [1129, 0]
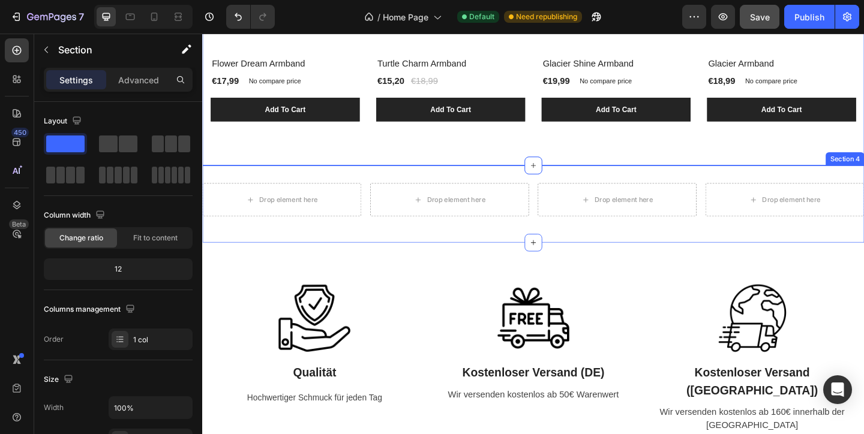
click at [759, 194] on div "Drop element here Drop element here Drop element here Drop element here Row Sec…" at bounding box center [562, 219] width 720 height 84
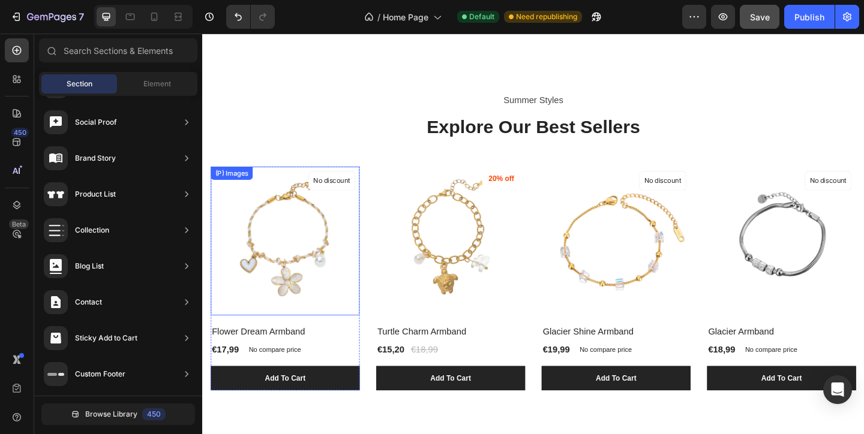
scroll to position [847, 0]
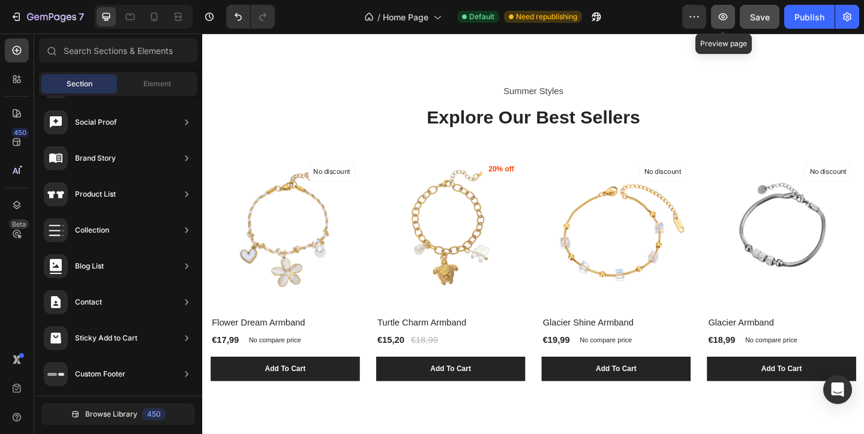
click at [725, 20] on icon "button" at bounding box center [723, 17] width 12 height 12
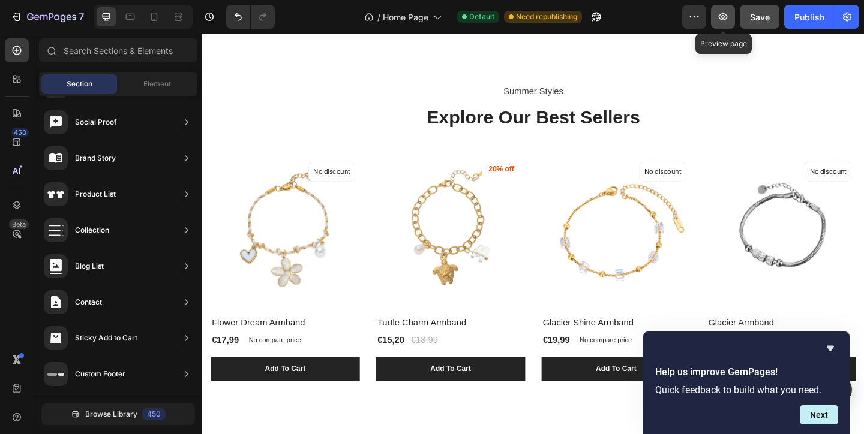
click at [727, 16] on icon "button" at bounding box center [722, 16] width 9 height 7
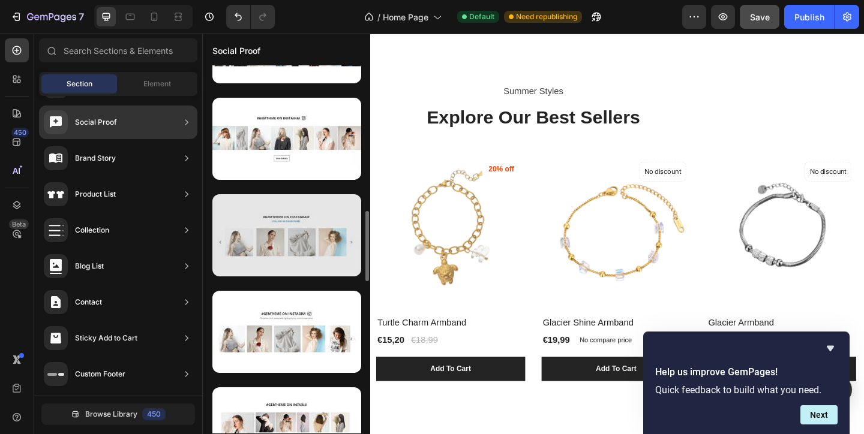
scroll to position [747, 0]
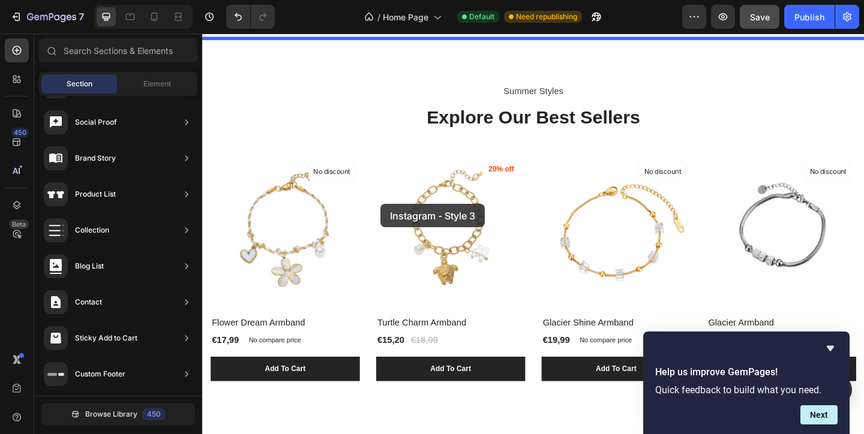
drag, startPoint x: 484, startPoint y: 178, endPoint x: 396, endPoint y: 218, distance: 97.1
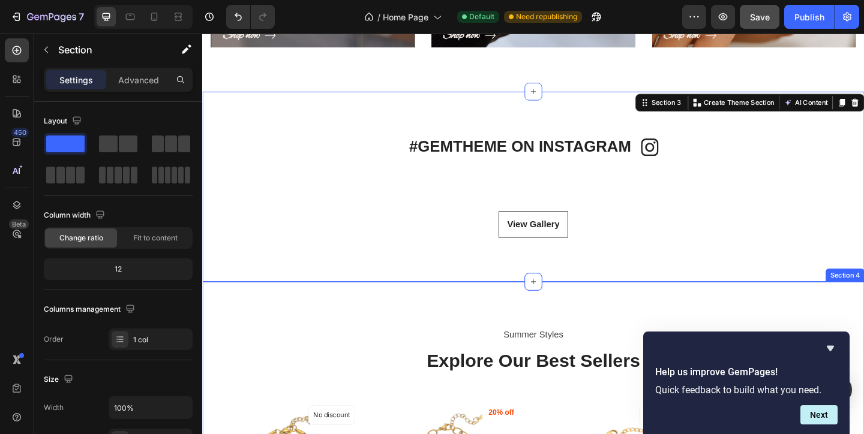
scroll to position [775, 0]
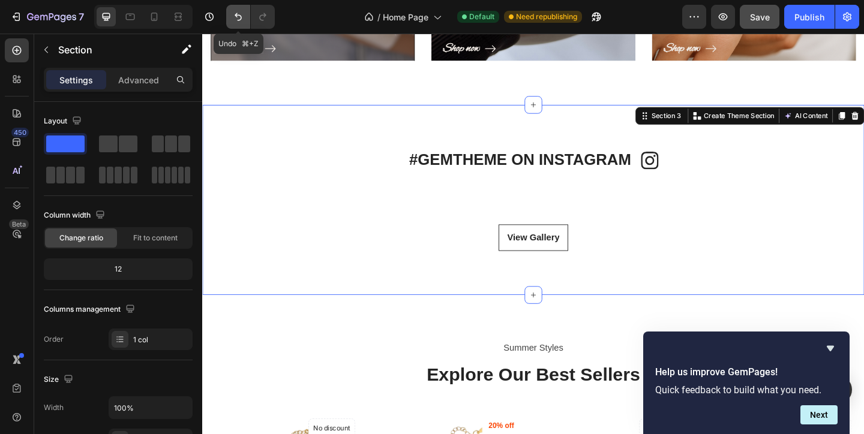
click at [236, 17] on icon "Undo/Redo" at bounding box center [238, 17] width 12 height 12
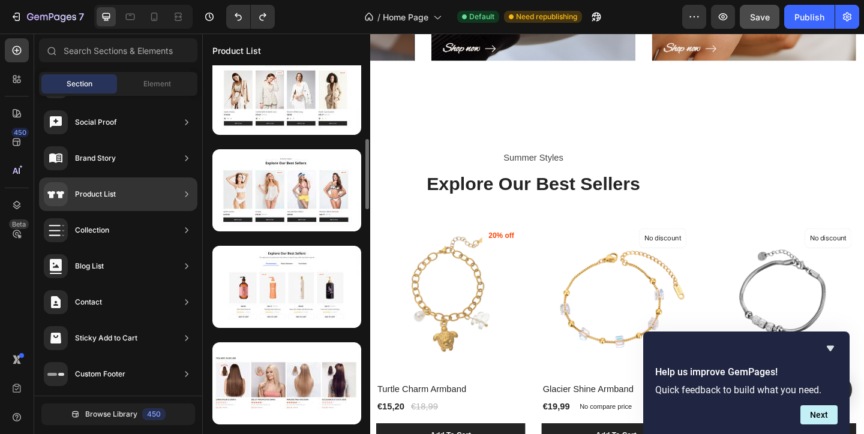
scroll to position [400, 0]
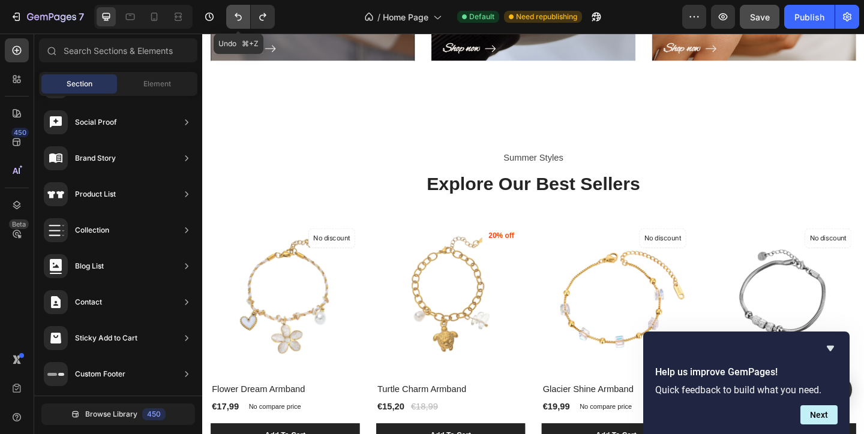
click at [234, 14] on icon "Undo/Redo" at bounding box center [238, 17] width 12 height 12
click at [239, 17] on icon "Undo/Redo" at bounding box center [238, 17] width 12 height 12
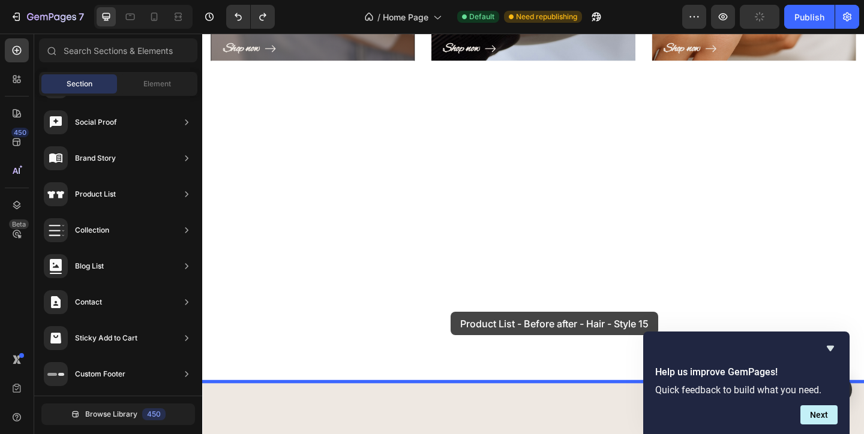
drag, startPoint x: 503, startPoint y: 418, endPoint x: 472, endPoint y: 336, distance: 87.1
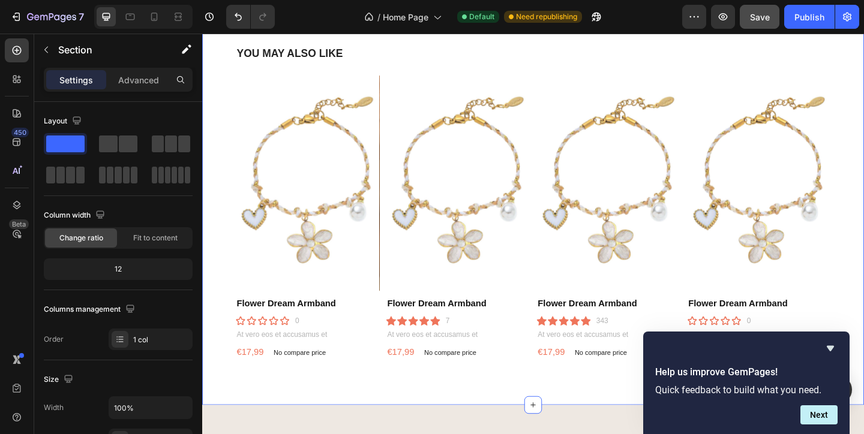
scroll to position [1131, 0]
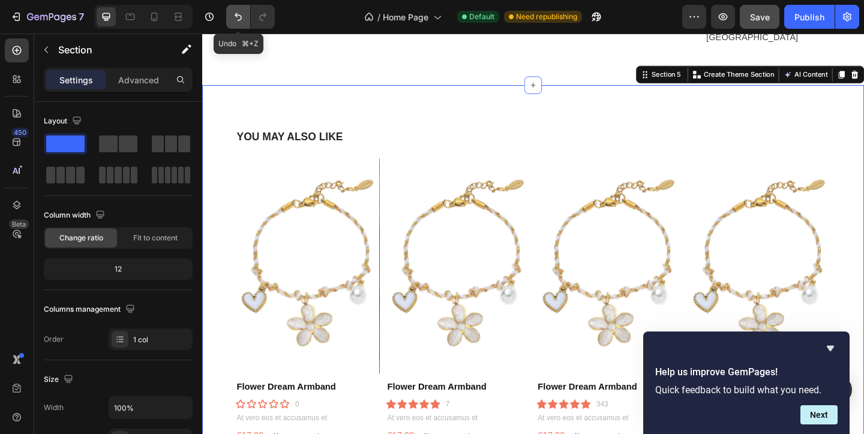
click at [237, 18] on icon "Undo/Redo" at bounding box center [238, 17] width 12 height 12
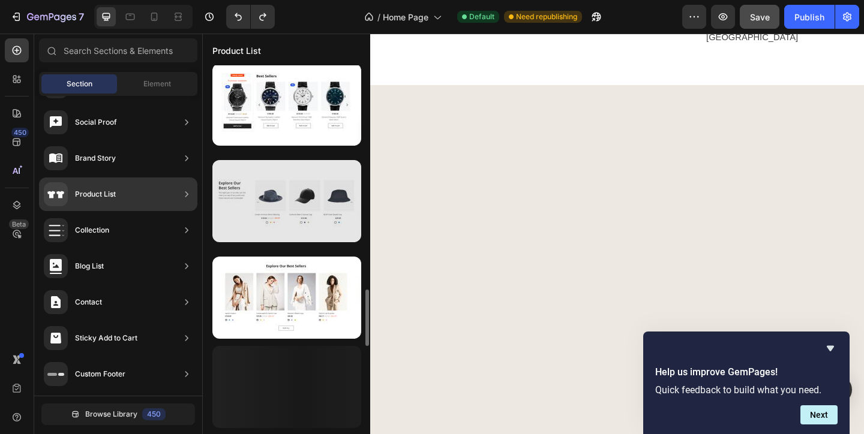
scroll to position [1649, 0]
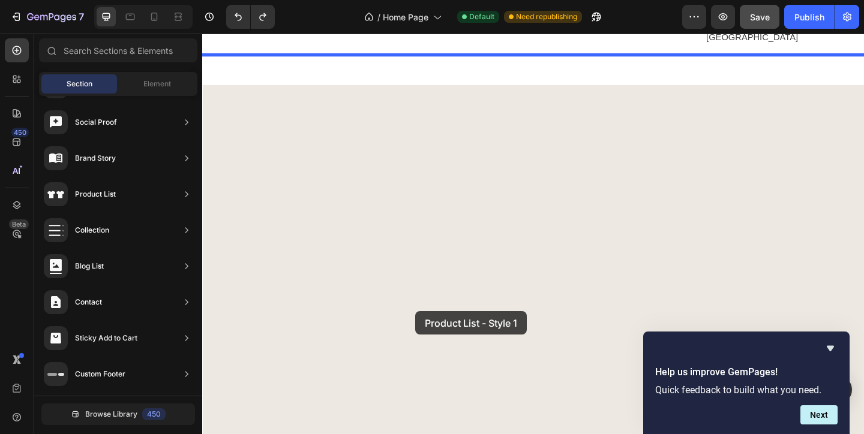
drag, startPoint x: 496, startPoint y: 350, endPoint x: 433, endPoint y: 336, distance: 64.5
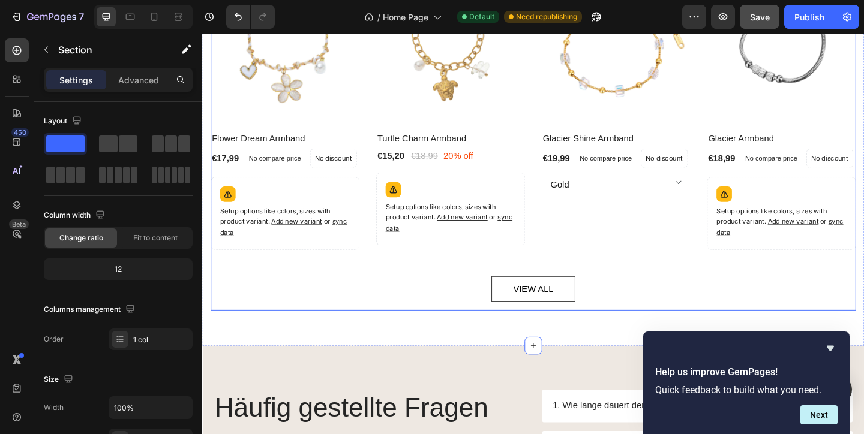
scroll to position [1326, 0]
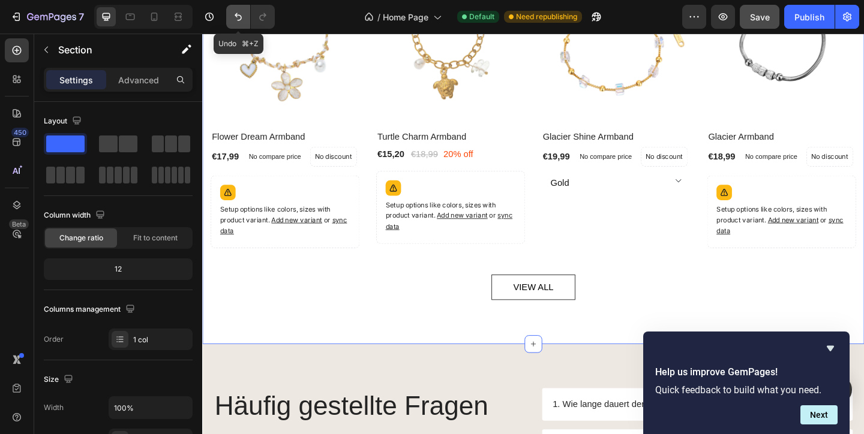
click at [248, 20] on button "Undo/Redo" at bounding box center [238, 17] width 24 height 24
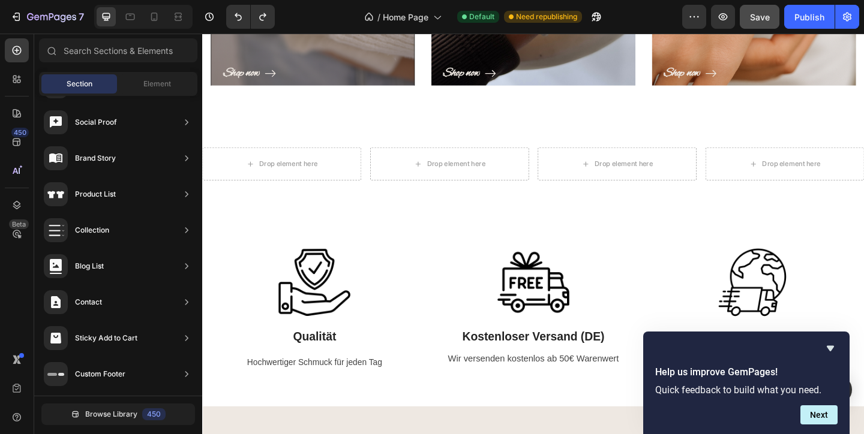
scroll to position [749, 0]
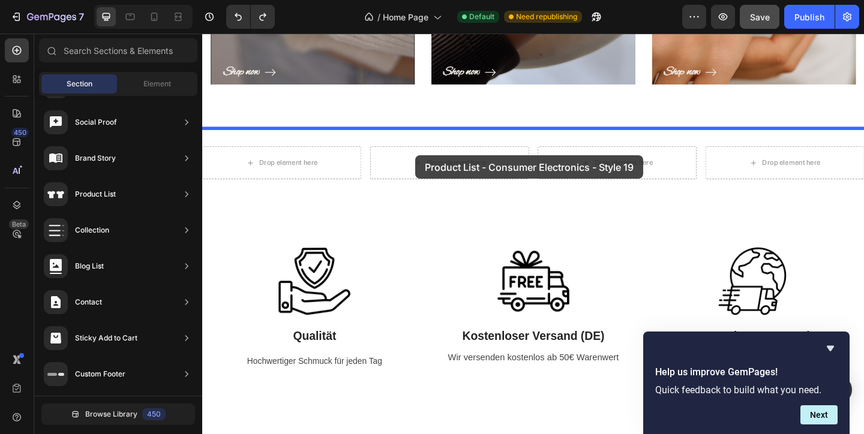
drag, startPoint x: 522, startPoint y: 251, endPoint x: 434, endPoint y: 166, distance: 123.0
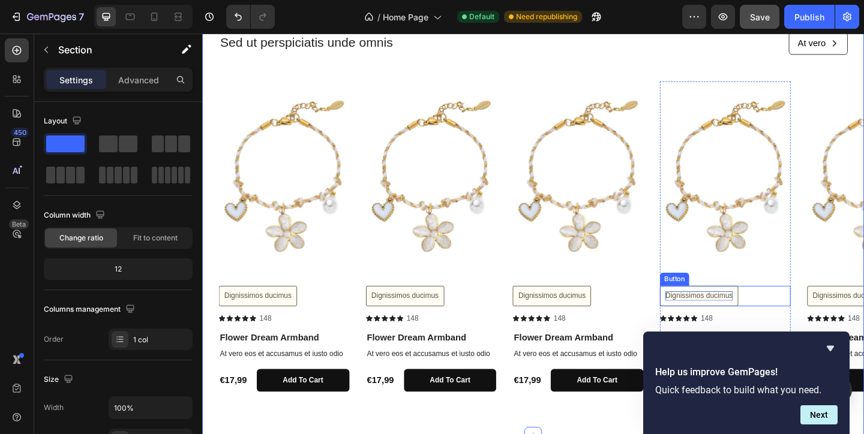
scroll to position [928, 0]
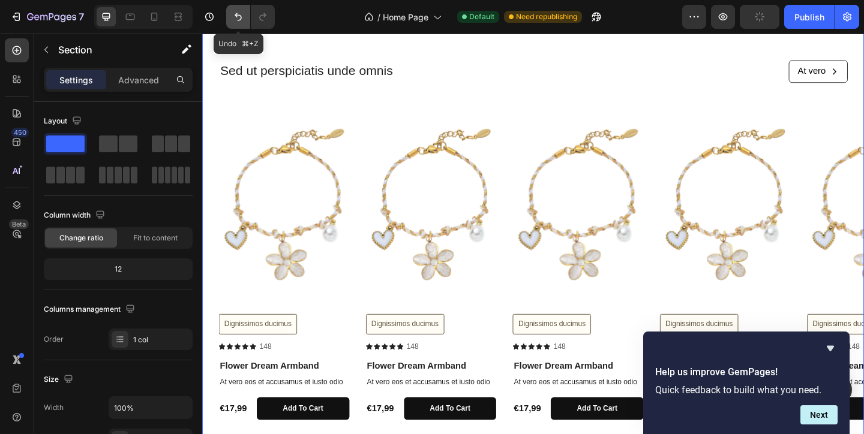
click at [235, 22] on icon "Undo/Redo" at bounding box center [238, 17] width 12 height 12
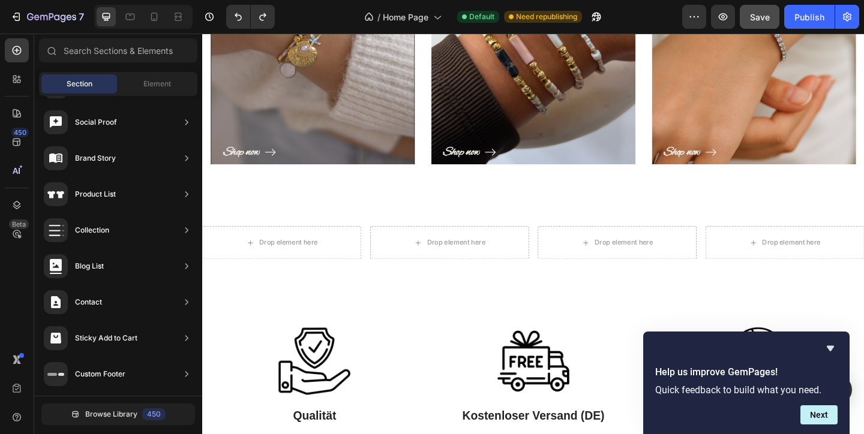
scroll to position [663, 0]
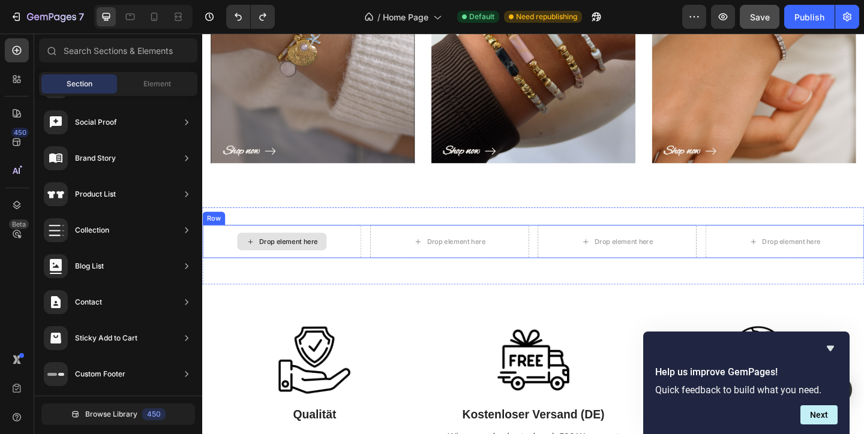
click at [307, 263] on div "Drop element here" at bounding box center [296, 260] width 64 height 10
click at [282, 258] on div "Drop element here" at bounding box center [296, 260] width 64 height 10
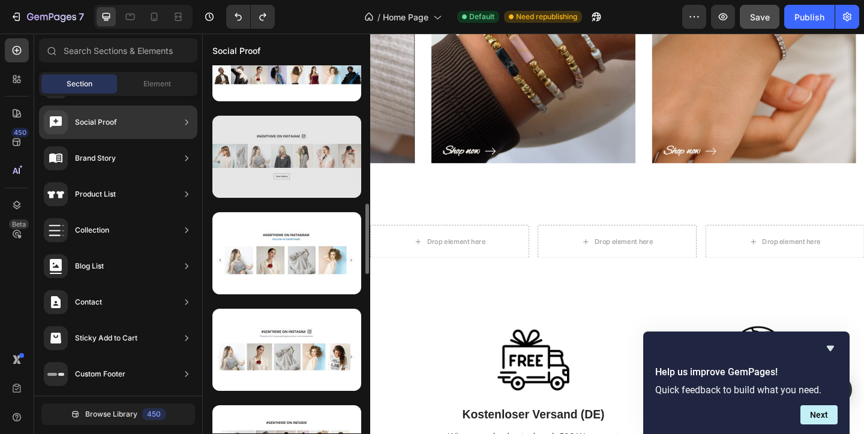
scroll to position [726, 0]
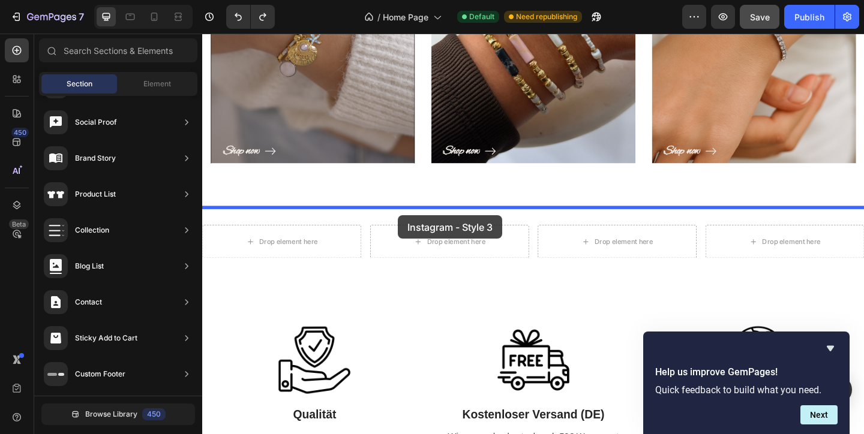
drag, startPoint x: 532, startPoint y: 219, endPoint x: 414, endPoint y: 231, distance: 118.2
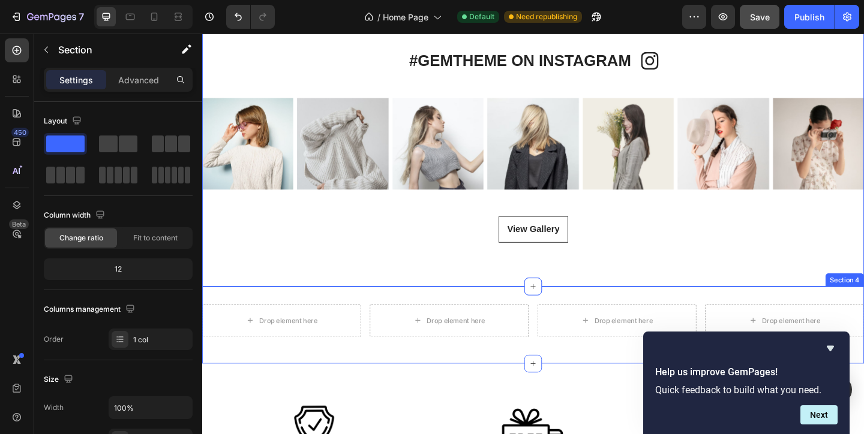
scroll to position [895, 0]
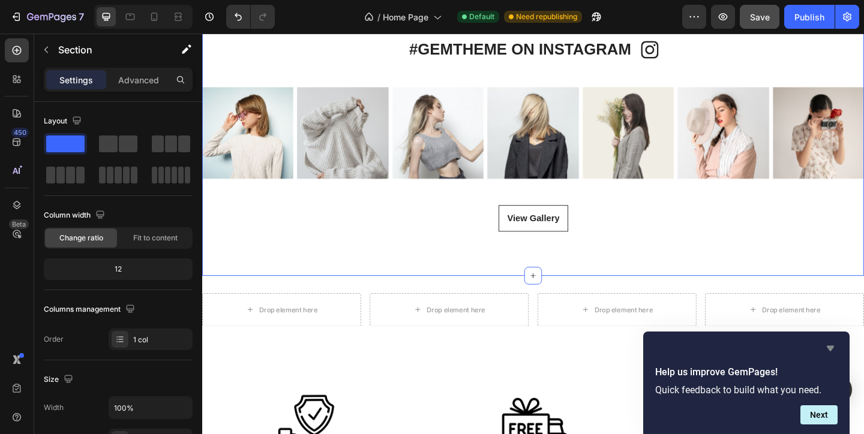
click at [831, 348] on icon "Hide survey" at bounding box center [829, 348] width 7 height 5
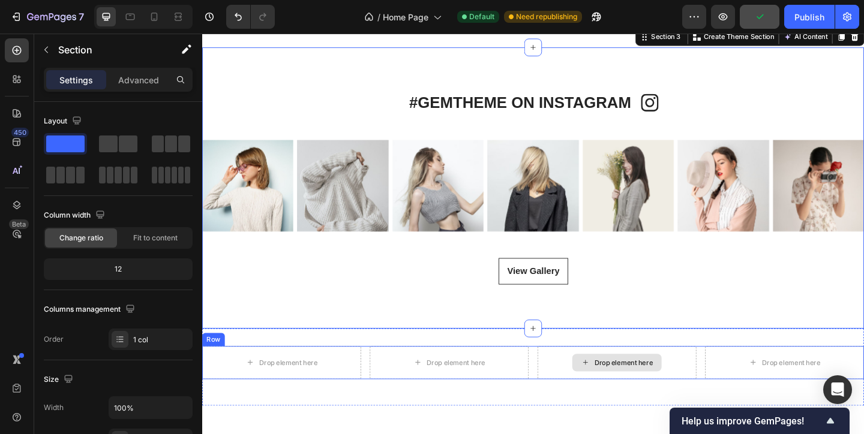
scroll to position [845, 0]
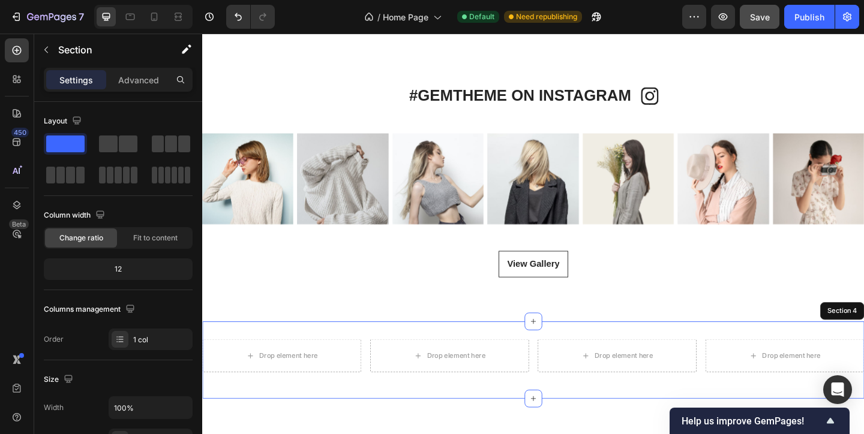
click at [805, 360] on div "Drop element here Drop element here Drop element here Drop element here Row Sec…" at bounding box center [562, 389] width 720 height 84
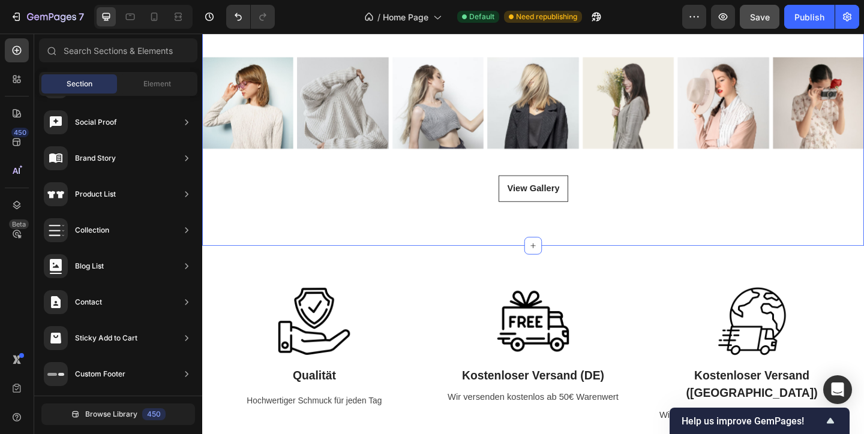
scroll to position [934, 0]
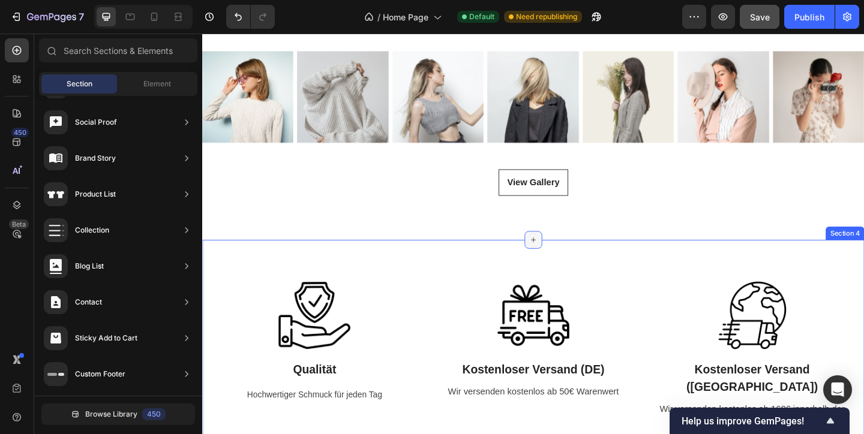
click at [563, 258] on icon at bounding box center [562, 258] width 10 height 10
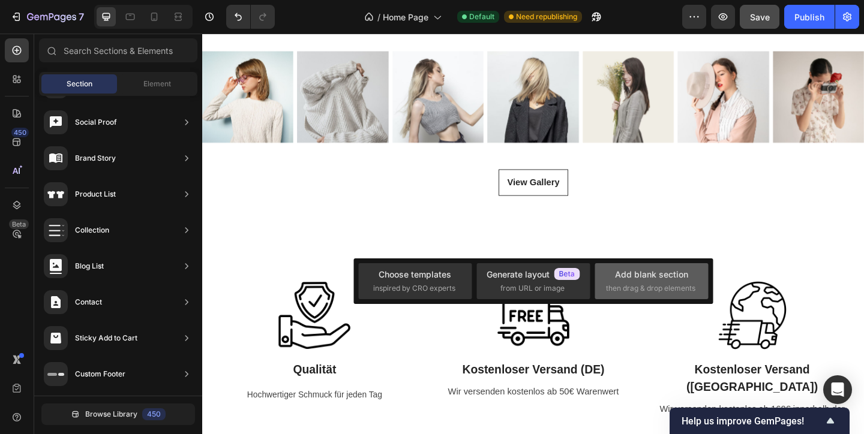
click at [682, 292] on span "then drag & drop elements" at bounding box center [650, 288] width 89 height 11
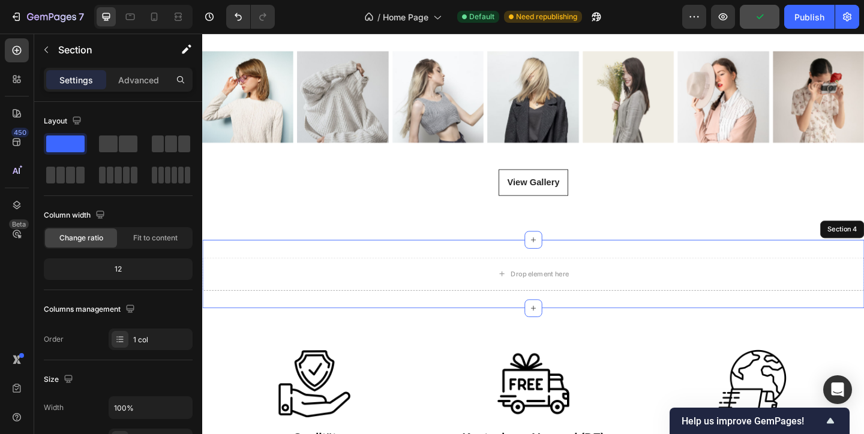
click at [706, 321] on div "Drop element here Section 4" at bounding box center [562, 295] width 720 height 74
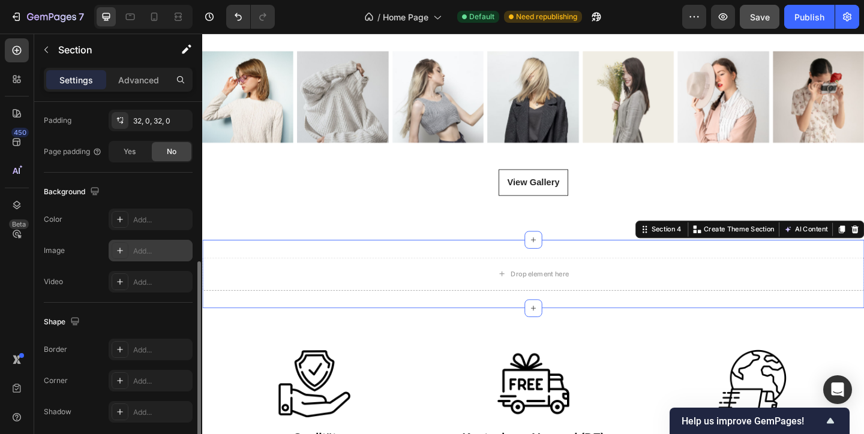
scroll to position [365, 0]
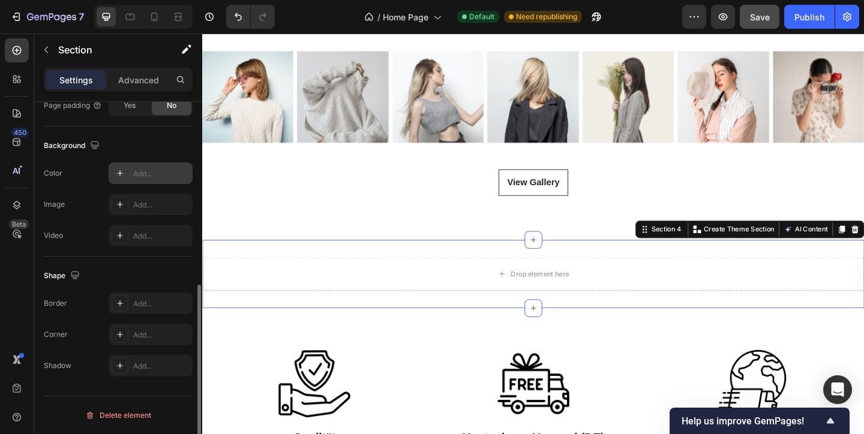
click at [152, 169] on div "Add..." at bounding box center [161, 174] width 56 height 11
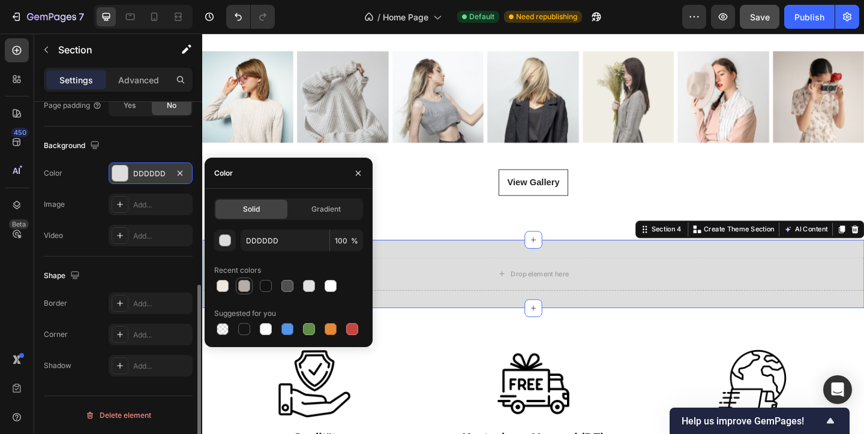
click at [250, 285] on div at bounding box center [244, 286] width 14 height 14
type input "B5ADA6"
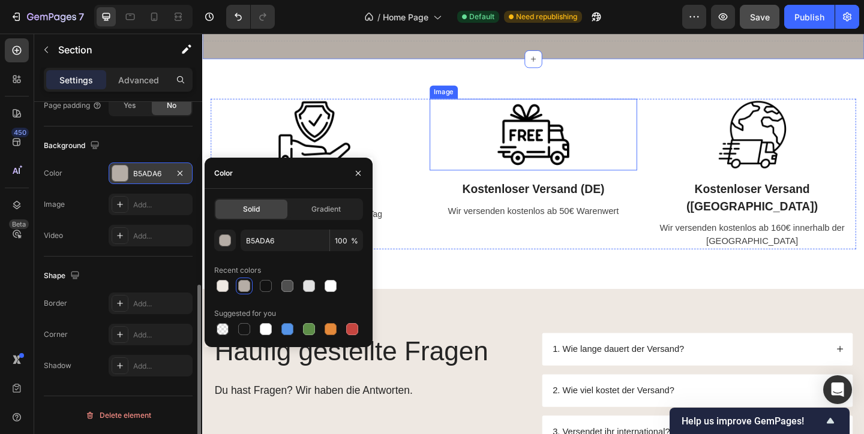
scroll to position [1214, 0]
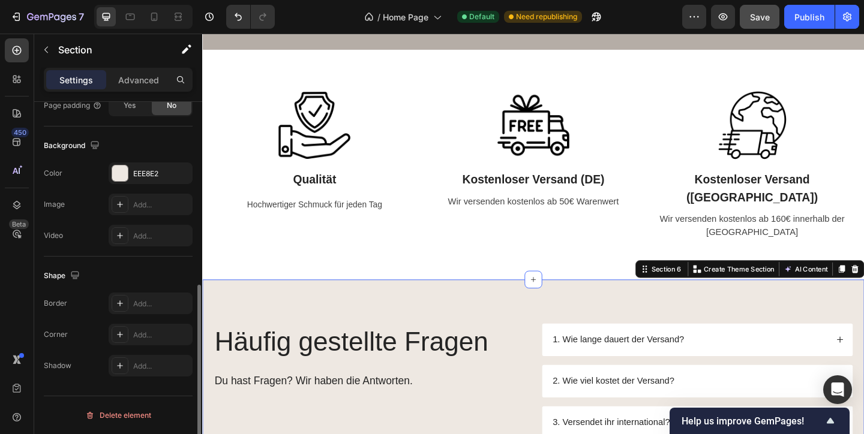
click at [164, 178] on div "EEE8E2" at bounding box center [150, 174] width 35 height 11
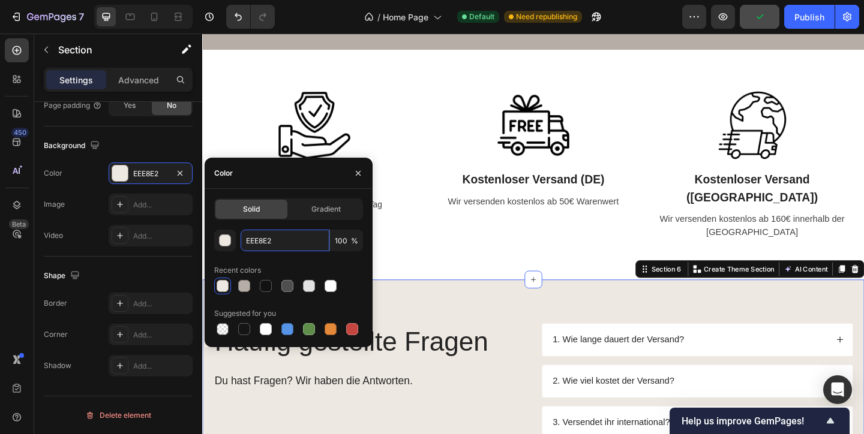
drag, startPoint x: 286, startPoint y: 242, endPoint x: 239, endPoint y: 241, distance: 46.8
click at [239, 241] on div "EEE8E2 100 %" at bounding box center [288, 241] width 149 height 22
click at [445, 349] on h2 "Häufig gestellte Fragen" at bounding box center [383, 369] width 339 height 40
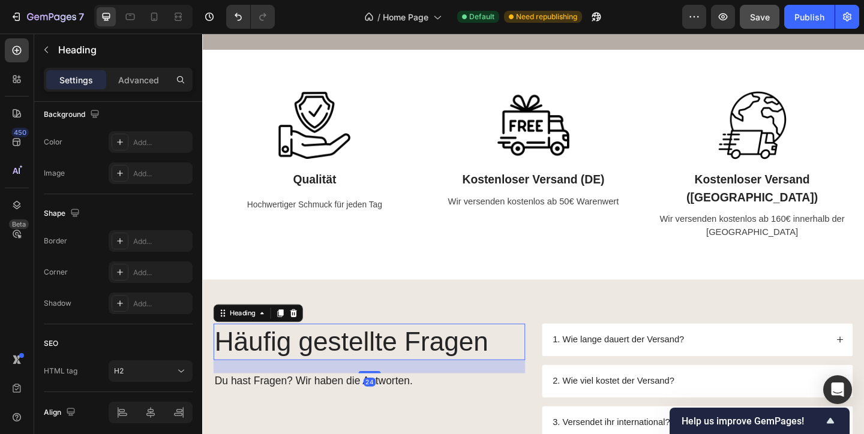
scroll to position [0, 0]
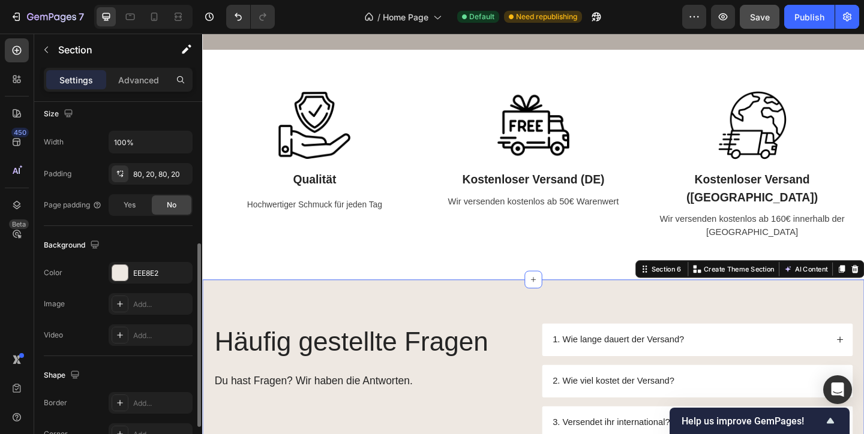
scroll to position [275, 0]
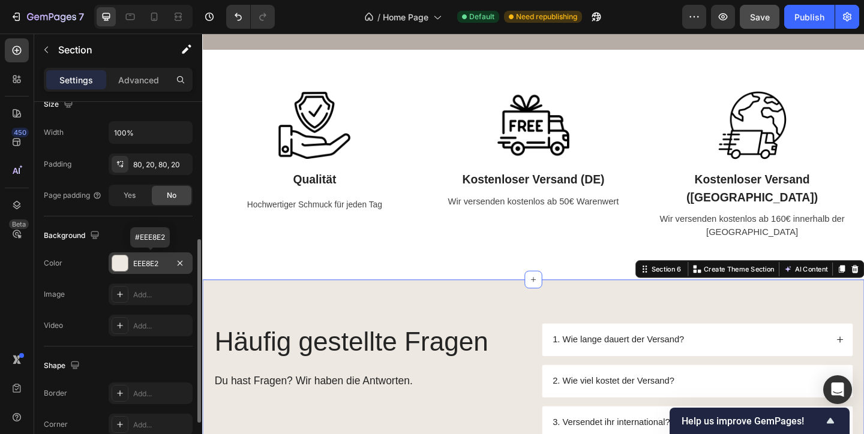
click at [169, 267] on div "EEE8E2" at bounding box center [151, 263] width 84 height 22
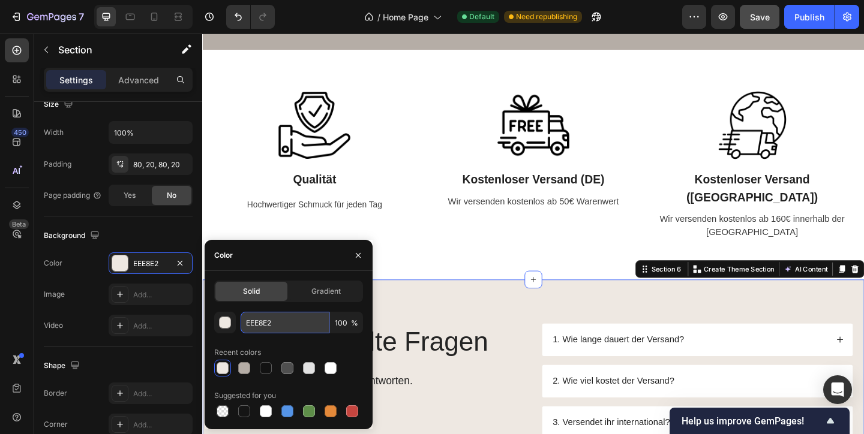
click at [296, 321] on input "EEE8E2" at bounding box center [284, 323] width 89 height 22
drag, startPoint x: 307, startPoint y: 323, endPoint x: 243, endPoint y: 321, distance: 64.2
click at [243, 321] on input "EEE8E2" at bounding box center [284, 323] width 89 height 22
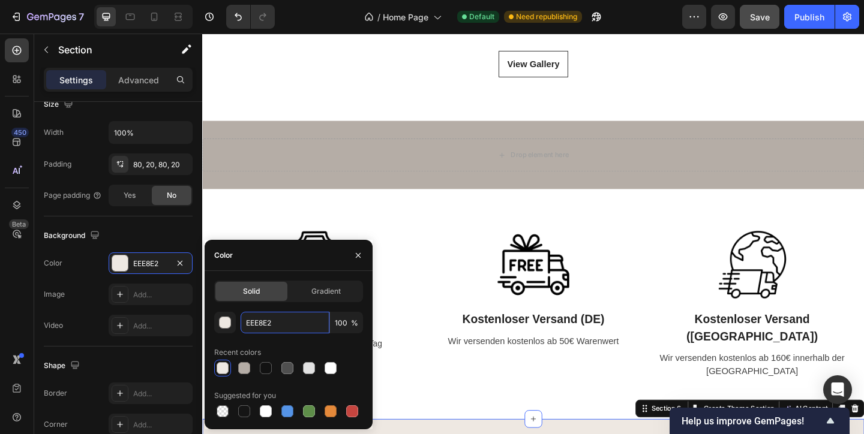
scroll to position [1056, 0]
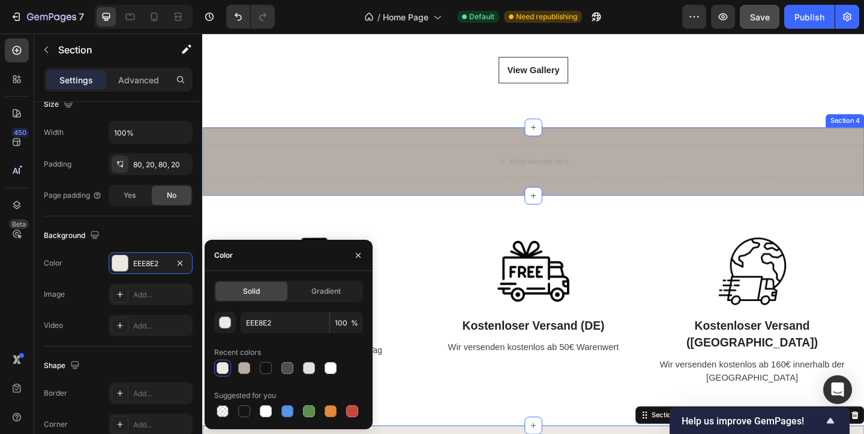
click at [392, 196] on div "Drop element here Section 4" at bounding box center [562, 173] width 720 height 74
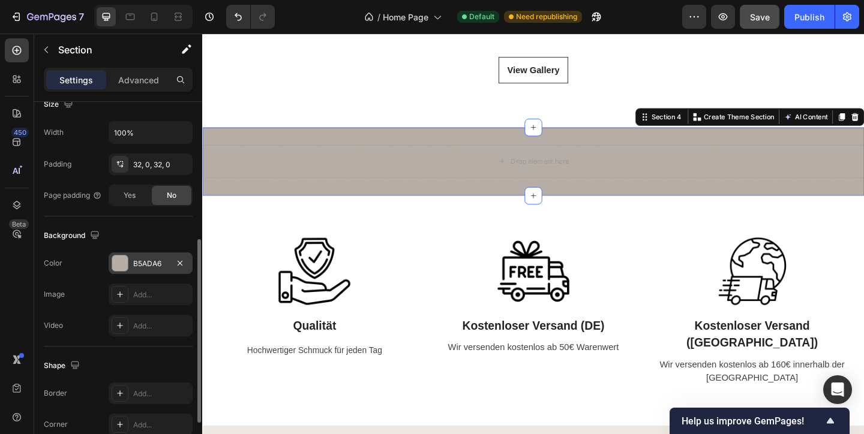
click at [158, 262] on div "B5ADA6" at bounding box center [150, 263] width 35 height 11
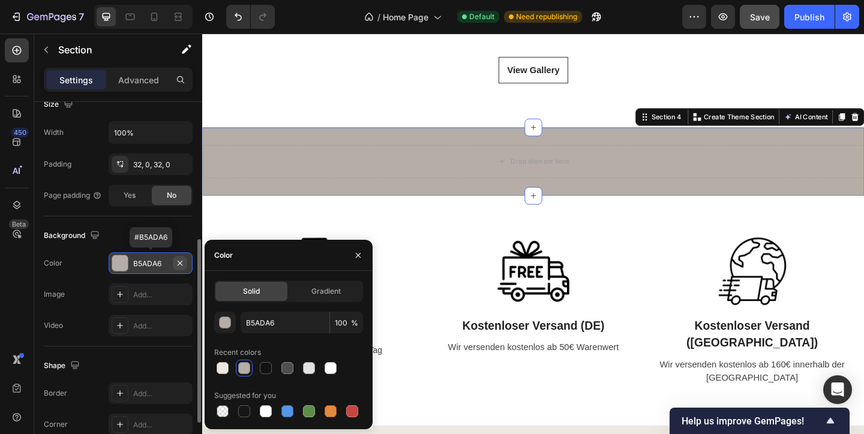
click at [182, 263] on icon "button" at bounding box center [180, 263] width 10 height 10
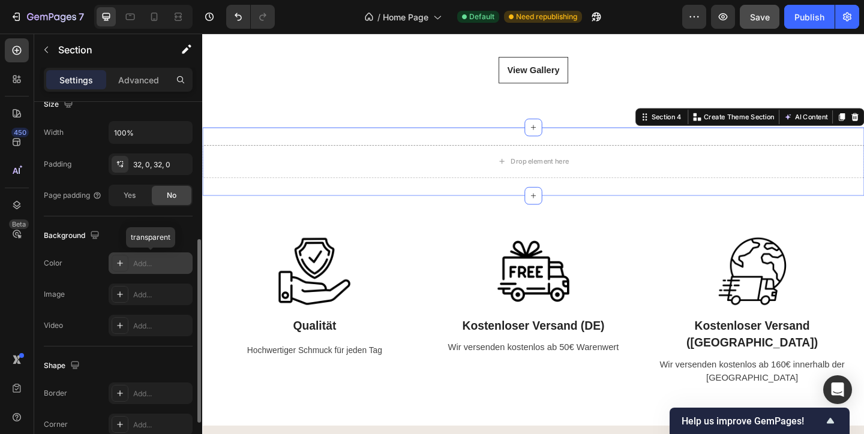
click at [156, 263] on div "Add..." at bounding box center [161, 263] width 56 height 11
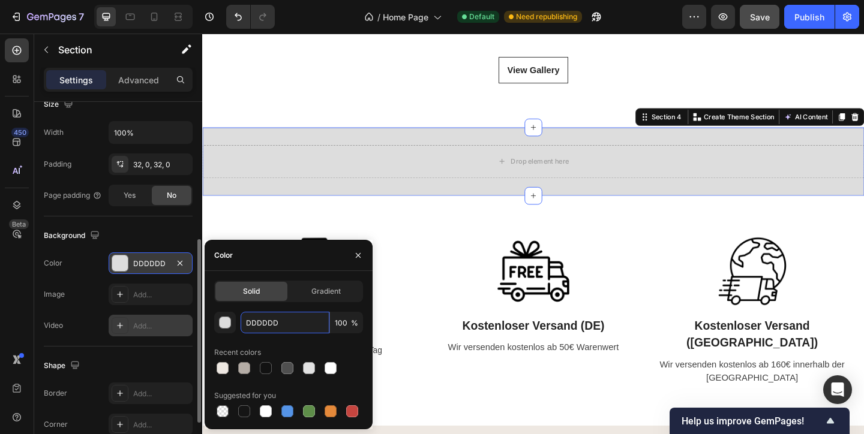
drag, startPoint x: 285, startPoint y: 328, endPoint x: 165, endPoint y: 318, distance: 121.0
click at [166, 323] on div "450 Beta Sections(18) Elements(83) Section Element Hero Section Product Detail …" at bounding box center [101, 234] width 202 height 401
paste input "EEE8E2"
type input "EEE8E2"
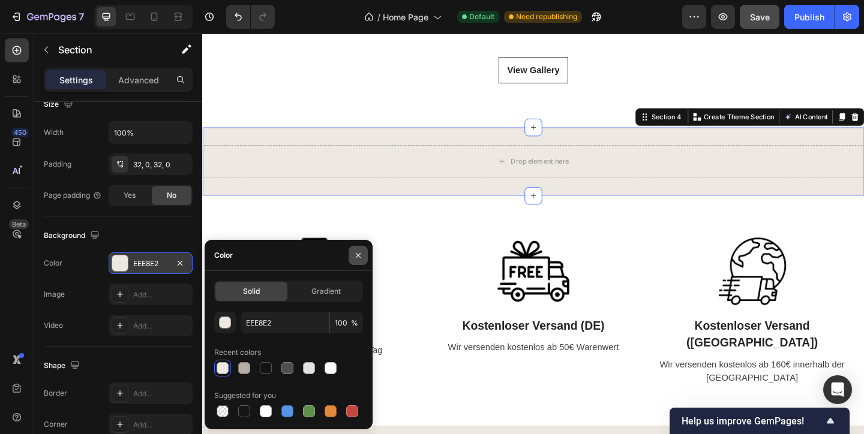
click at [357, 253] on icon "button" at bounding box center [358, 256] width 10 height 10
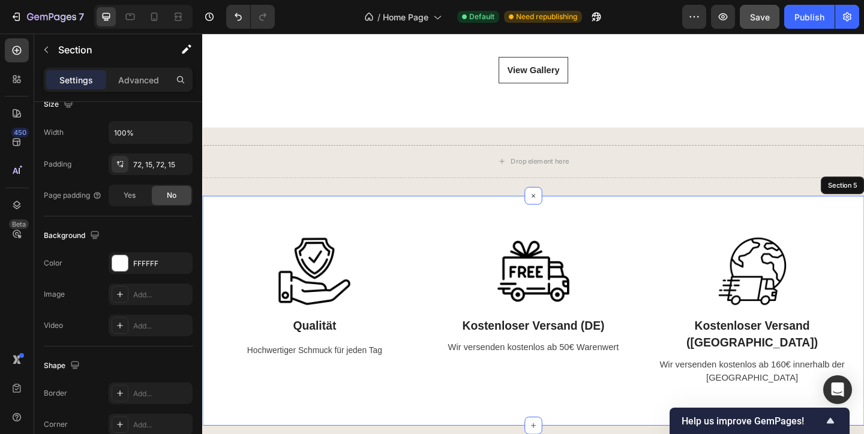
click at [435, 248] on div "Image Qualität Text Block Hochwertiger Schmuck für jeden Tag Text Image Kostenl…" at bounding box center [562, 335] width 720 height 250
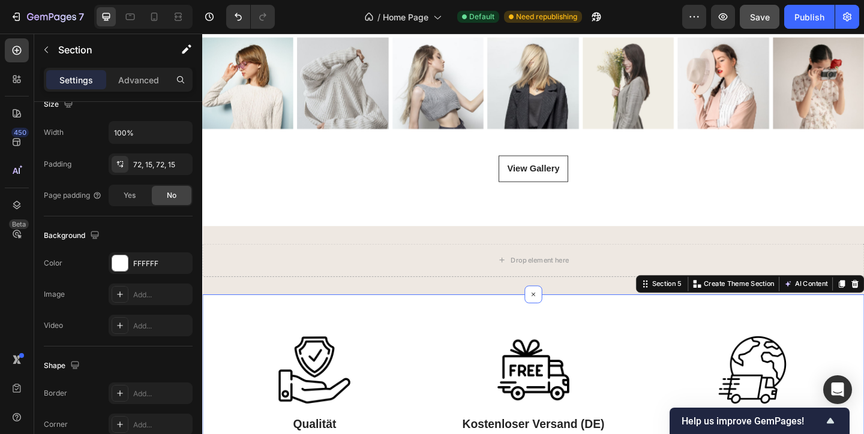
scroll to position [937, 0]
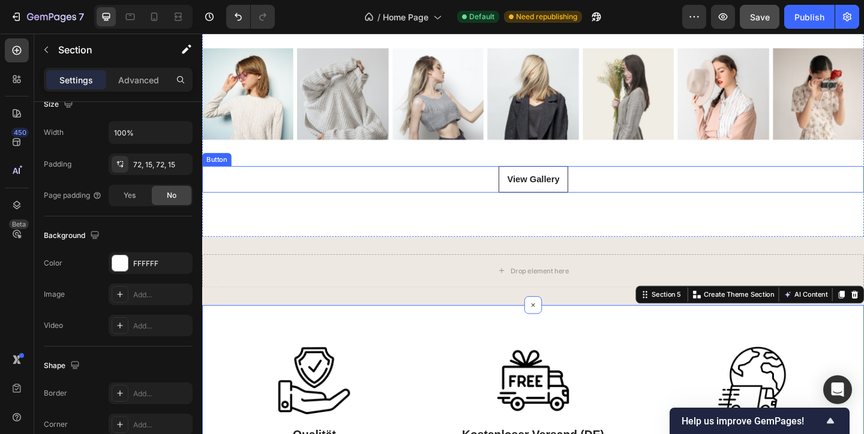
click at [401, 197] on div "View Gallery Button" at bounding box center [562, 192] width 720 height 29
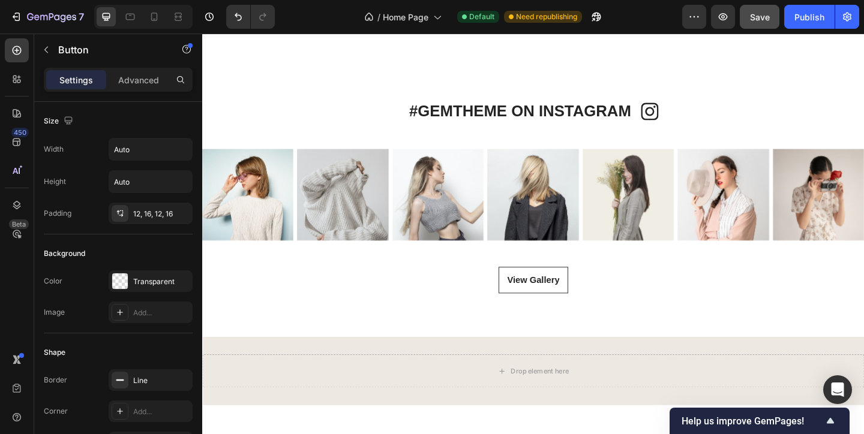
scroll to position [826, 0]
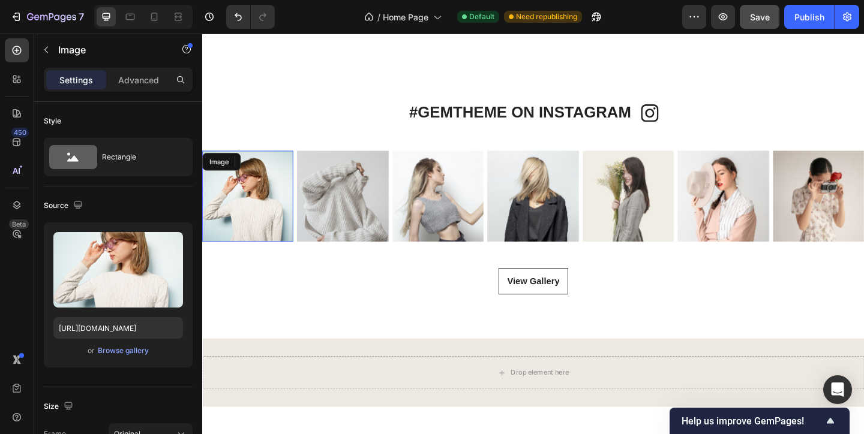
click at [282, 210] on img at bounding box center [251, 210] width 99 height 99
click at [137, 352] on div "Browse gallery" at bounding box center [123, 350] width 51 height 11
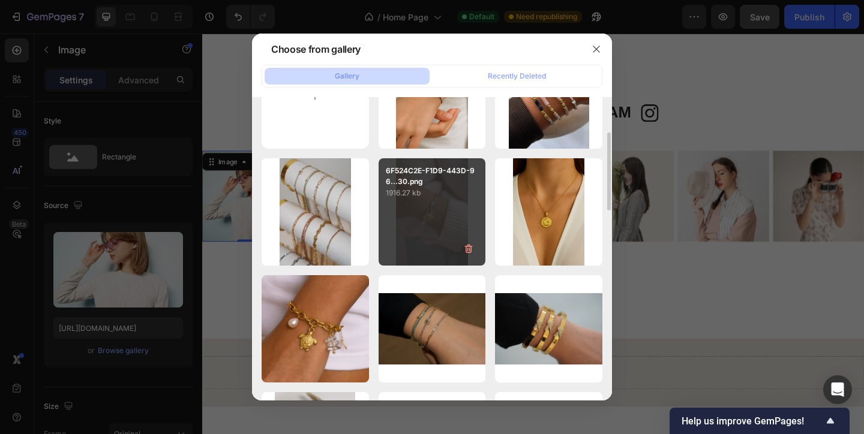
scroll to position [0, 0]
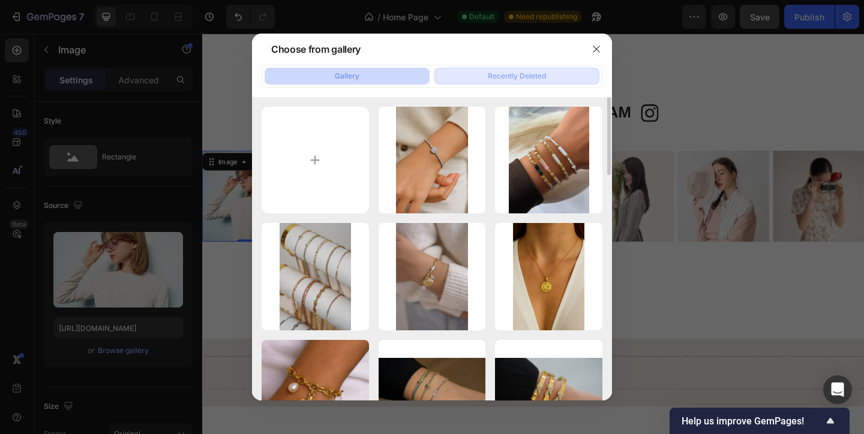
click at [506, 74] on div "Recently Deleted" at bounding box center [517, 76] width 58 height 11
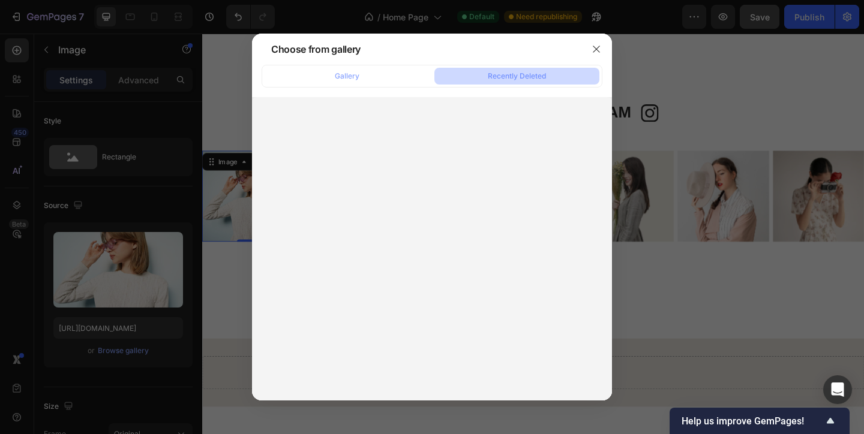
click at [352, 85] on div "Gallery Recently Deleted" at bounding box center [431, 76] width 341 height 23
click at [362, 77] on button "Gallery" at bounding box center [346, 76] width 165 height 17
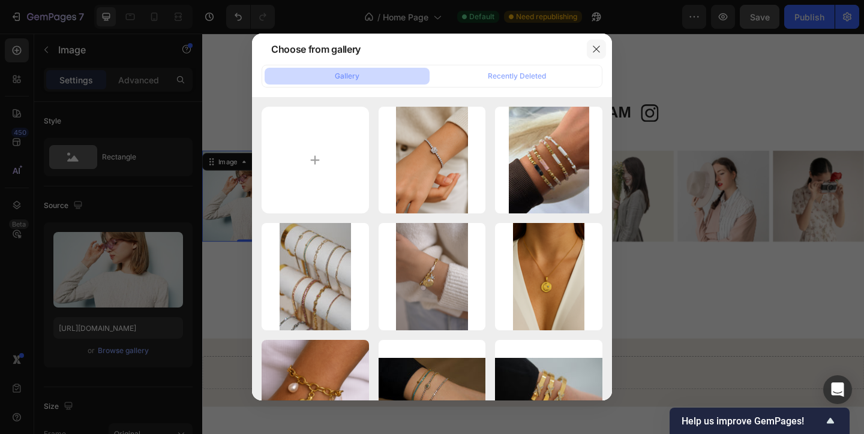
click at [596, 46] on icon "button" at bounding box center [596, 49] width 10 height 10
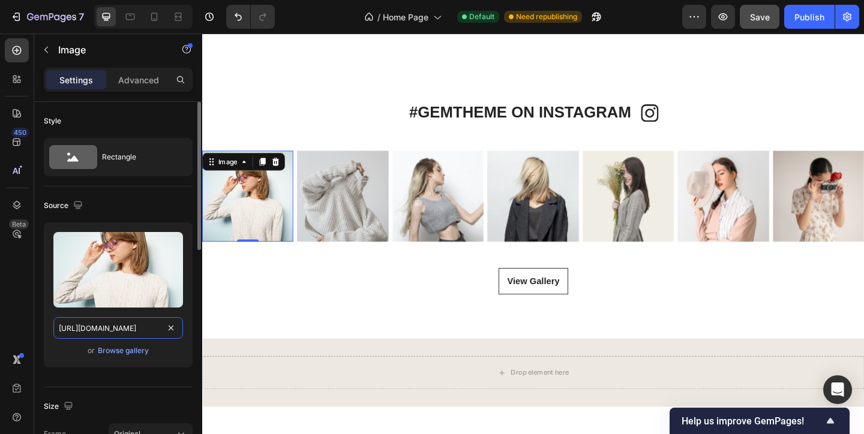
click at [126, 327] on input "[URL][DOMAIN_NAME]" at bounding box center [118, 328] width 130 height 22
click at [149, 326] on input "[URL][DOMAIN_NAME]" at bounding box center [118, 328] width 130 height 22
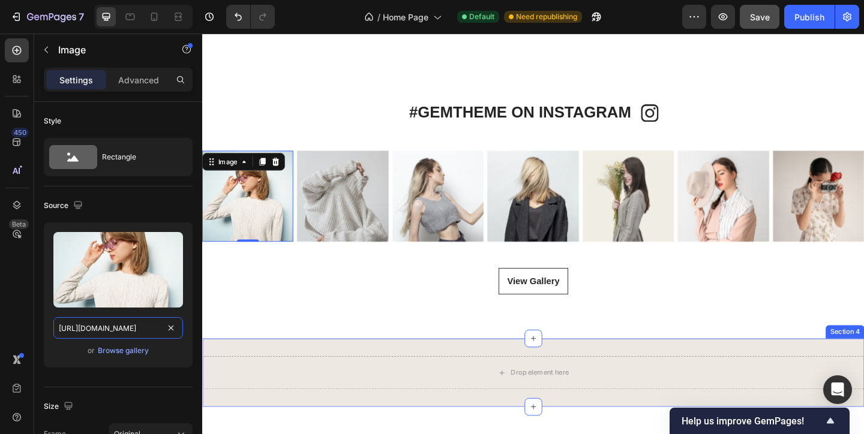
drag, startPoint x: 260, startPoint y: 362, endPoint x: 259, endPoint y: 371, distance: 8.4
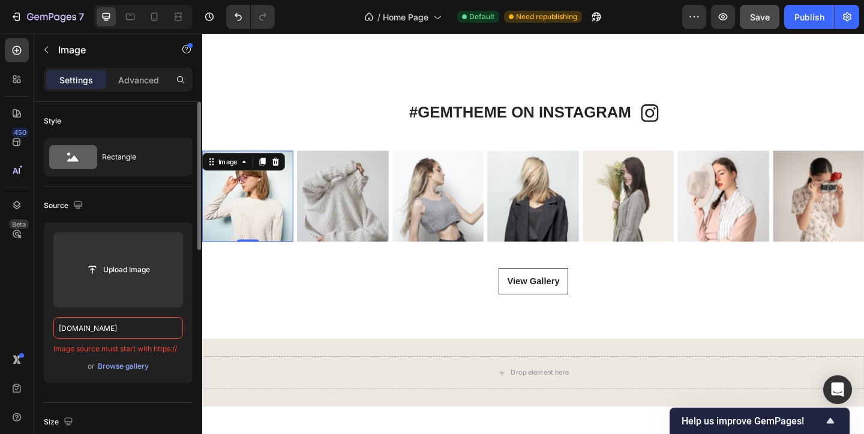
click at [167, 375] on div "Upload Image [DOMAIN_NAME] Image source must start with https:// or Browse gall…" at bounding box center [118, 303] width 149 height 161
click at [53, 332] on div "Upload Image [DOMAIN_NAME] Image source must start with https:// or Browse gall…" at bounding box center [118, 303] width 149 height 161
click at [56, 332] on input "[DOMAIN_NAME]" at bounding box center [118, 328] width 130 height 22
click at [100, 330] on input "[URL][DOMAIN_NAME]" at bounding box center [118, 328] width 130 height 22
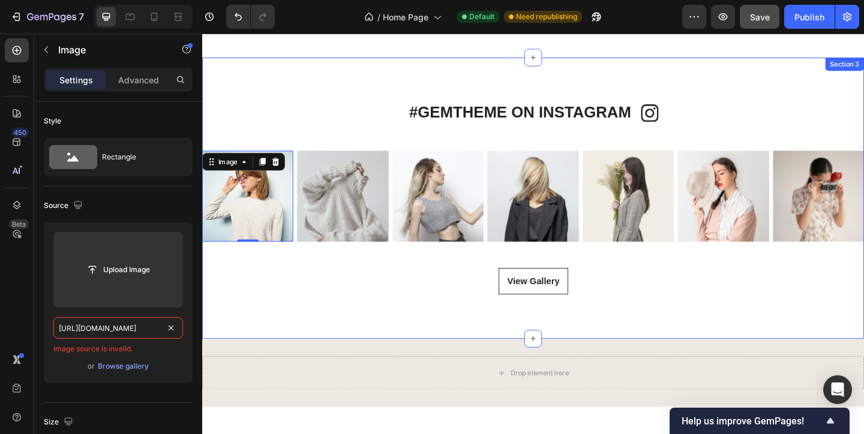
type input "[URL][DOMAIN_NAME]"
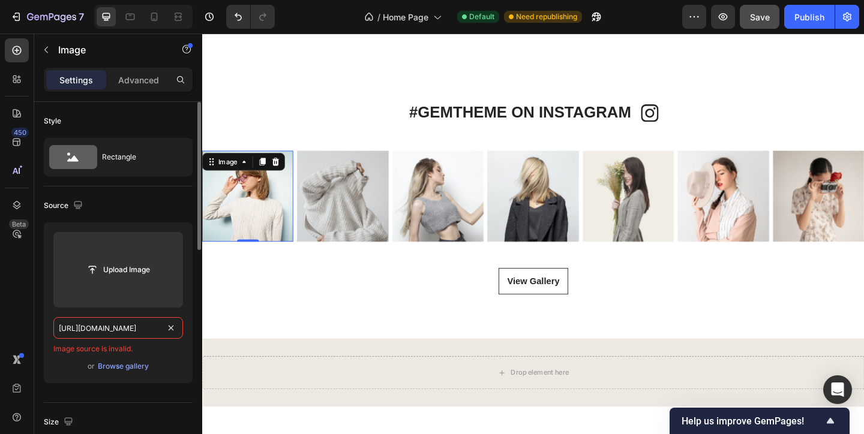
click at [148, 339] on div "[URL][DOMAIN_NAME] Image source is invalid." at bounding box center [118, 335] width 130 height 37
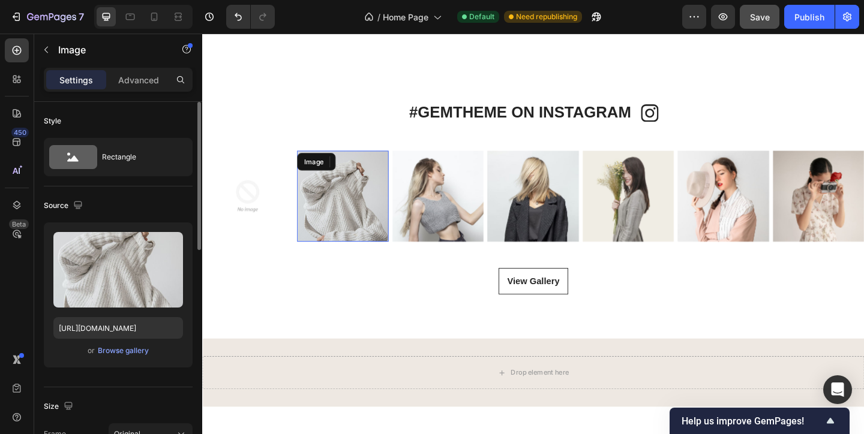
click at [362, 219] on img at bounding box center [354, 210] width 99 height 99
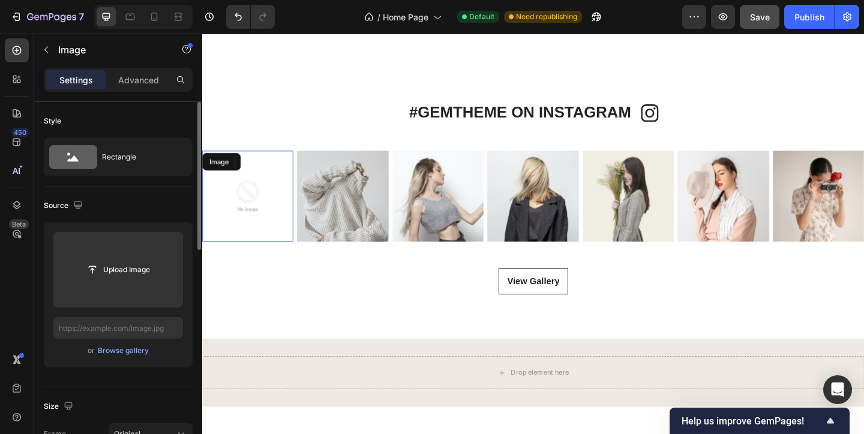
click at [212, 208] on img at bounding box center [251, 210] width 99 height 99
click at [240, 175] on div "Image" at bounding box center [230, 172] width 26 height 11
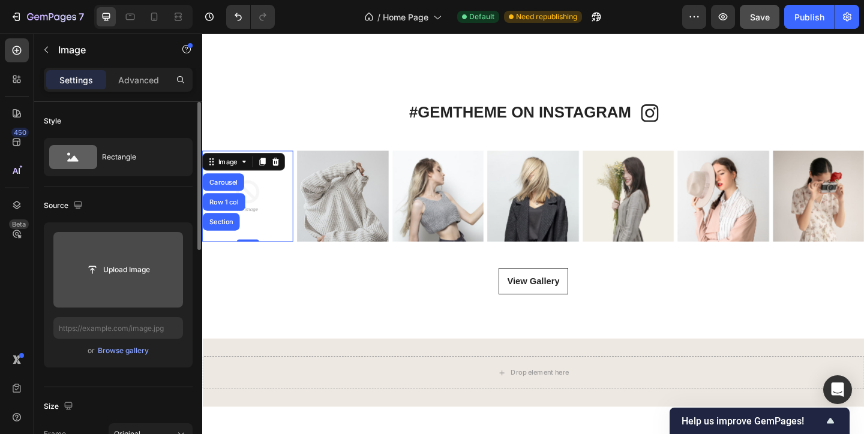
click at [120, 286] on input "file" at bounding box center [118, 270] width 130 height 76
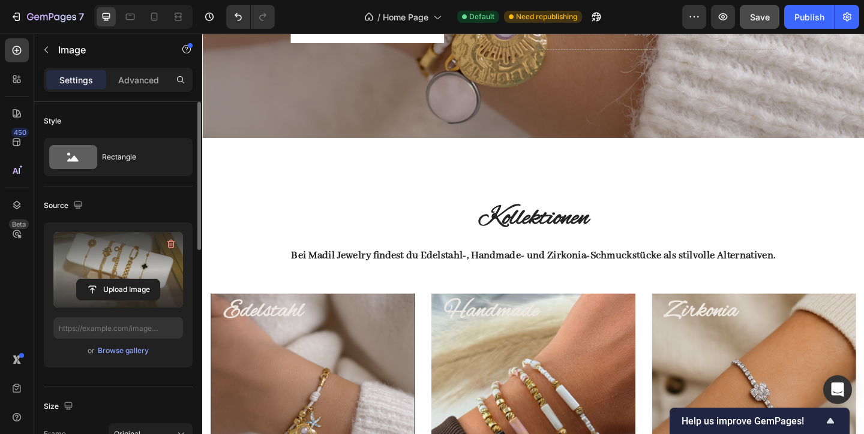
type input "[URL][DOMAIN_NAME]"
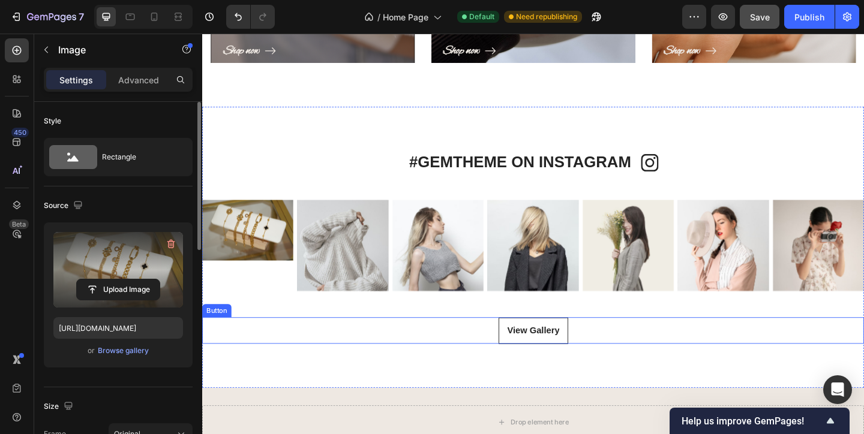
scroll to position [759, 0]
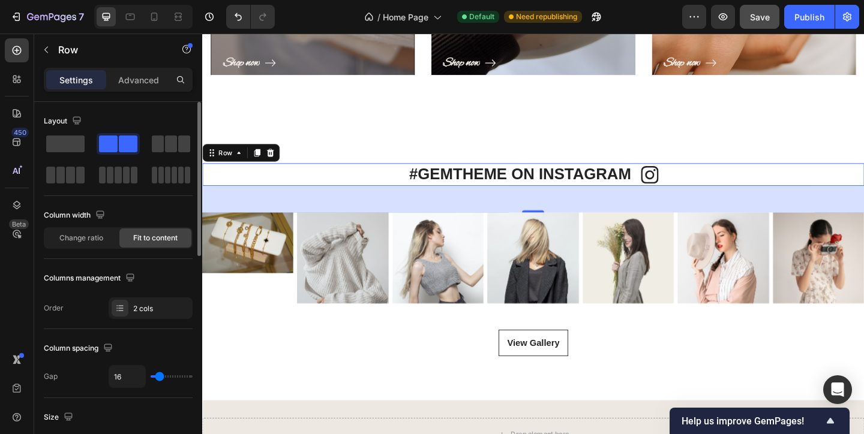
click at [835, 184] on div "#GEMTHEME ON INSTAGRAM Heading Icon Row 0" at bounding box center [562, 187] width 720 height 24
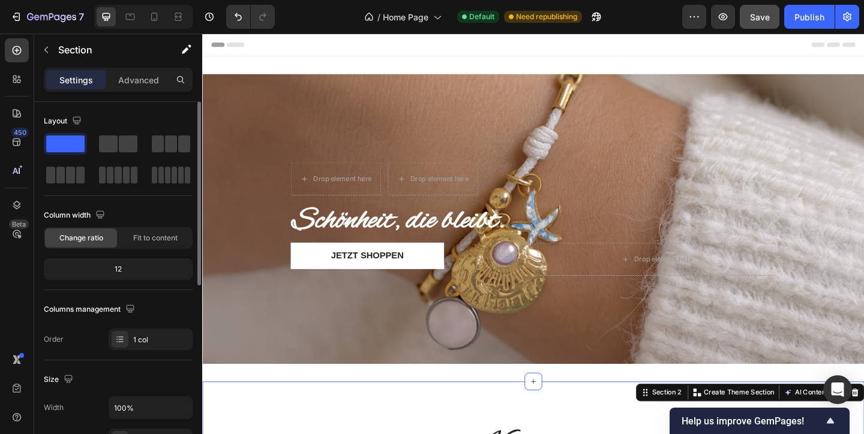
scroll to position [0, 0]
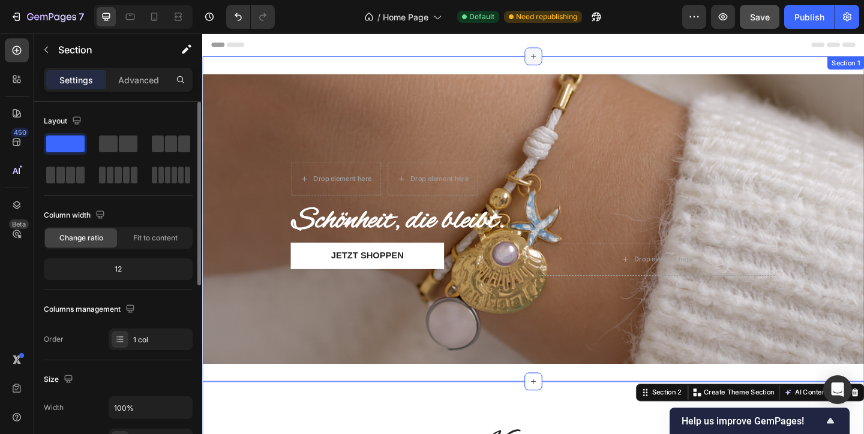
click at [567, 61] on div at bounding box center [561, 58] width 19 height 19
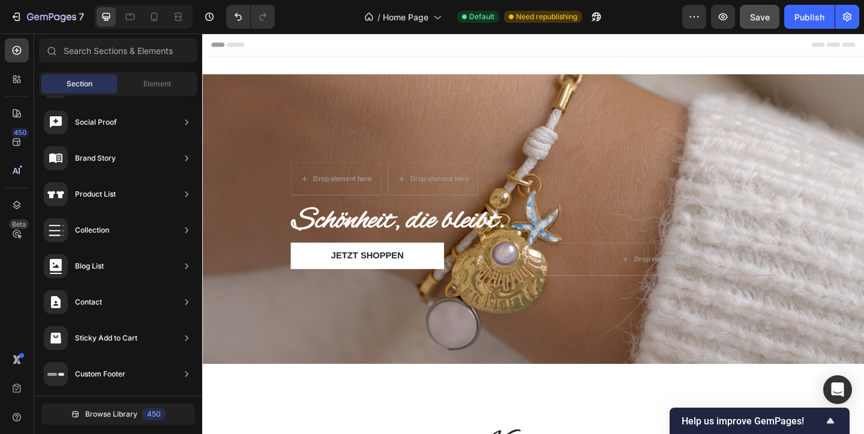
click at [548, 53] on div "Header" at bounding box center [562, 46] width 700 height 24
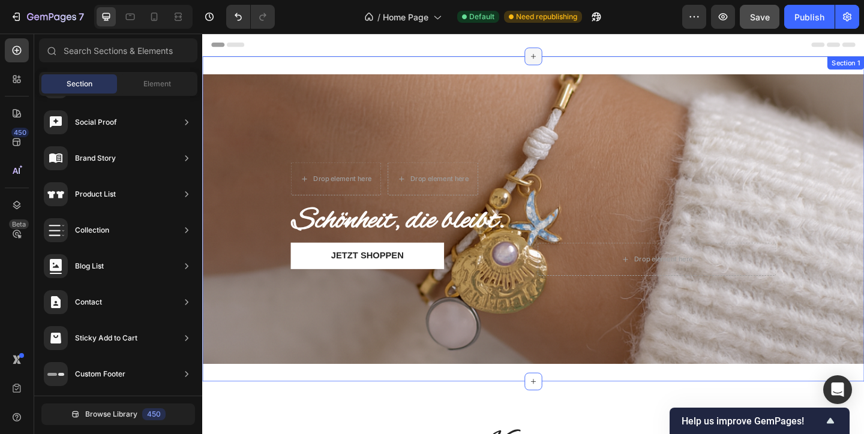
click at [564, 58] on icon at bounding box center [562, 58] width 10 height 10
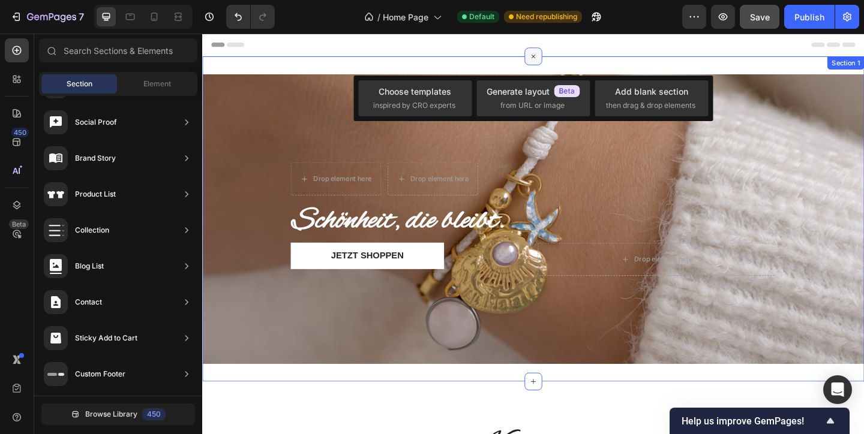
click at [563, 58] on icon at bounding box center [562, 59] width 14 height 14
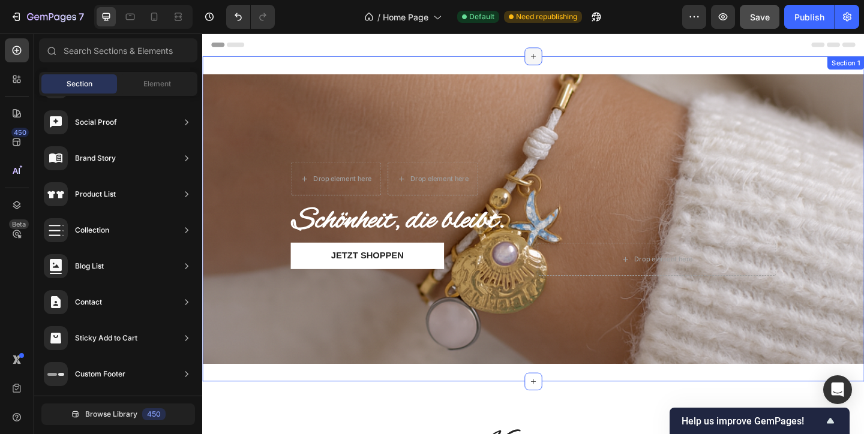
click at [563, 58] on icon at bounding box center [562, 58] width 10 height 10
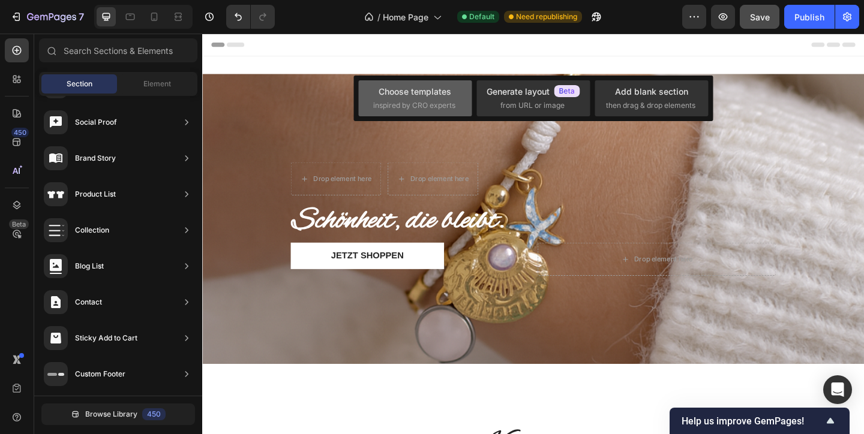
click at [396, 103] on span "inspired by CRO experts" at bounding box center [414, 105] width 82 height 11
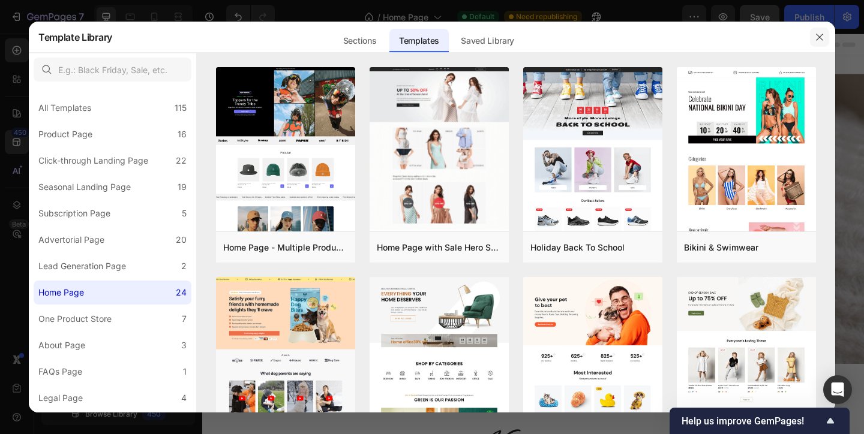
click at [824, 41] on button "button" at bounding box center [819, 37] width 19 height 19
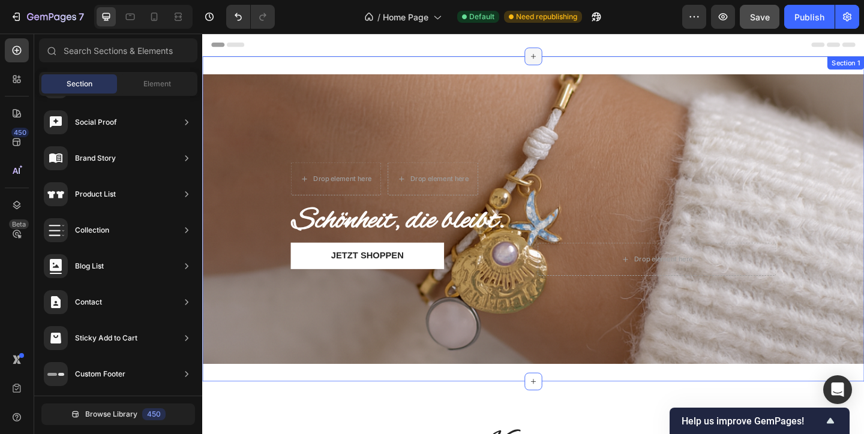
click at [560, 59] on icon at bounding box center [562, 58] width 10 height 10
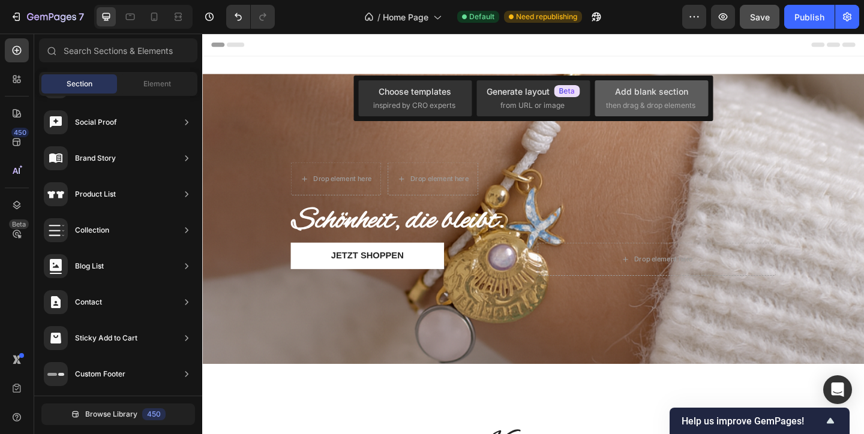
click at [630, 103] on span "then drag & drop elements" at bounding box center [650, 105] width 89 height 11
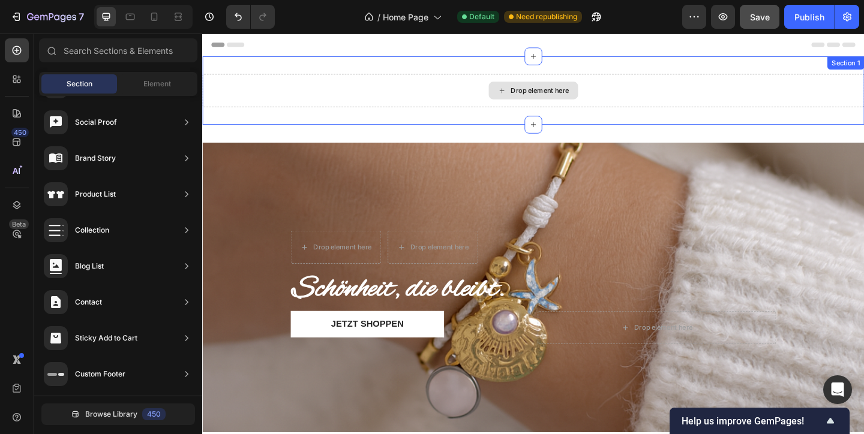
click at [571, 91] on div "Drop element here" at bounding box center [569, 96] width 64 height 10
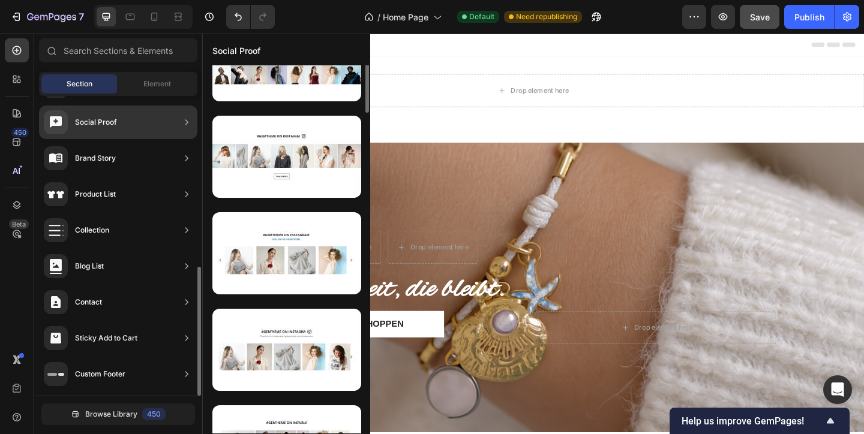
scroll to position [590, 0]
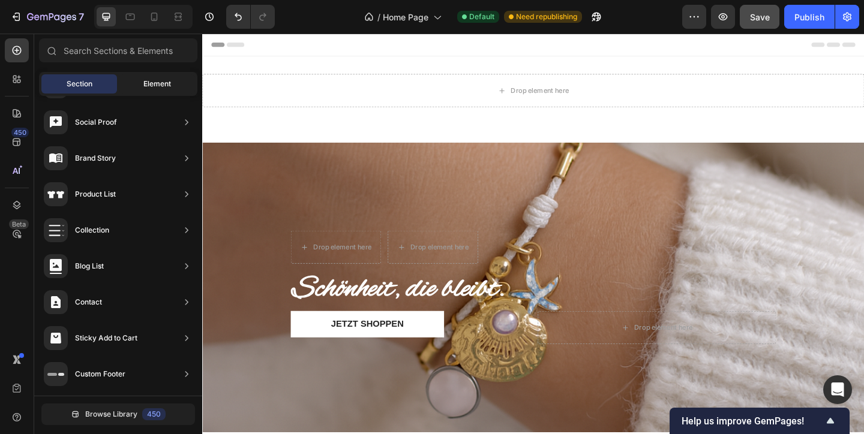
click at [184, 86] on div "Element" at bounding box center [157, 83] width 76 height 19
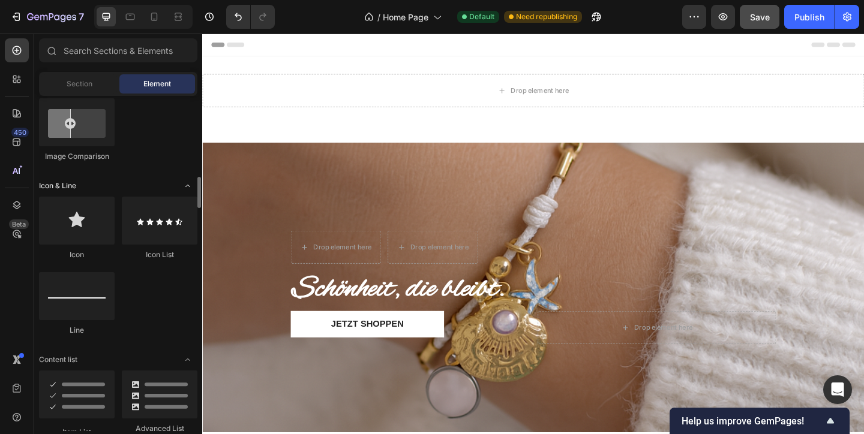
scroll to position [711, 0]
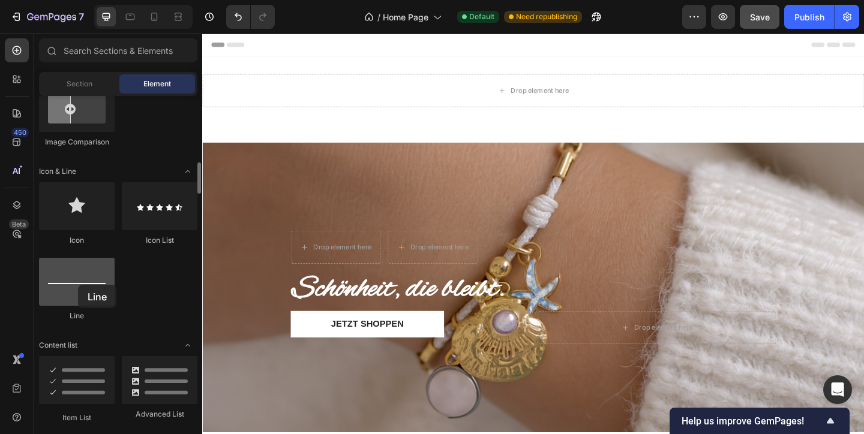
click at [78, 285] on div at bounding box center [77, 282] width 76 height 48
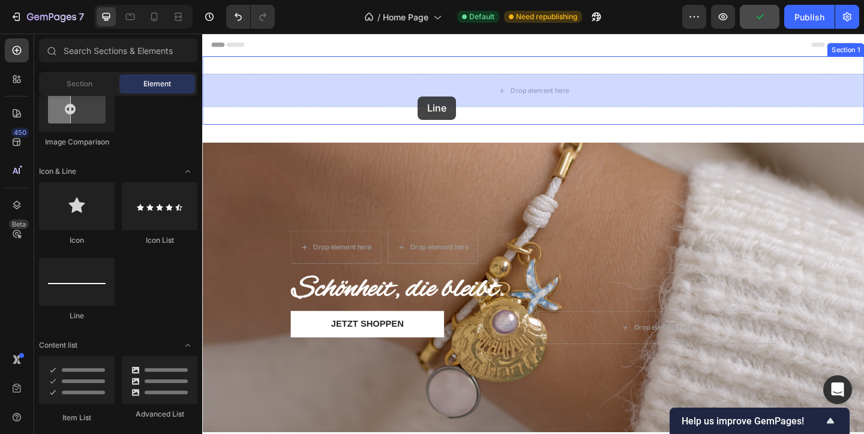
drag, startPoint x: 276, startPoint y: 321, endPoint x: 437, endPoint y: 102, distance: 271.7
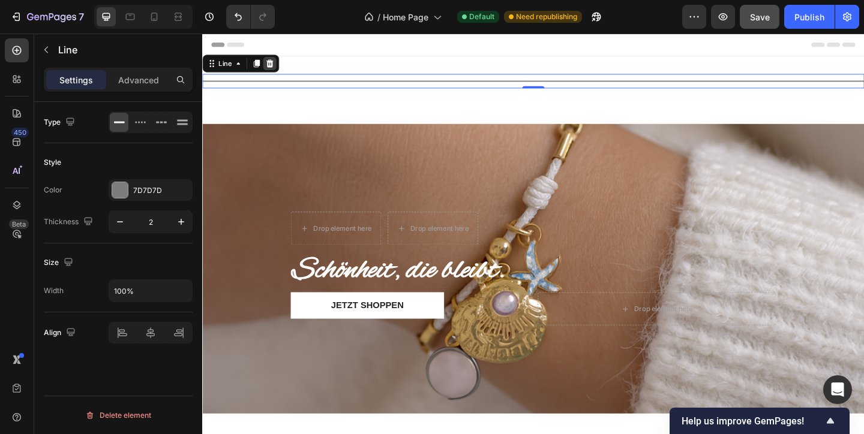
click at [276, 64] on icon at bounding box center [276, 66] width 8 height 8
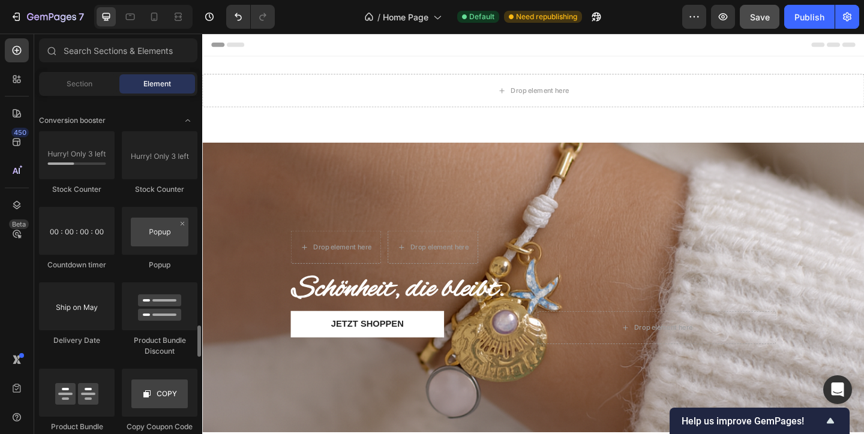
scroll to position [2371, 0]
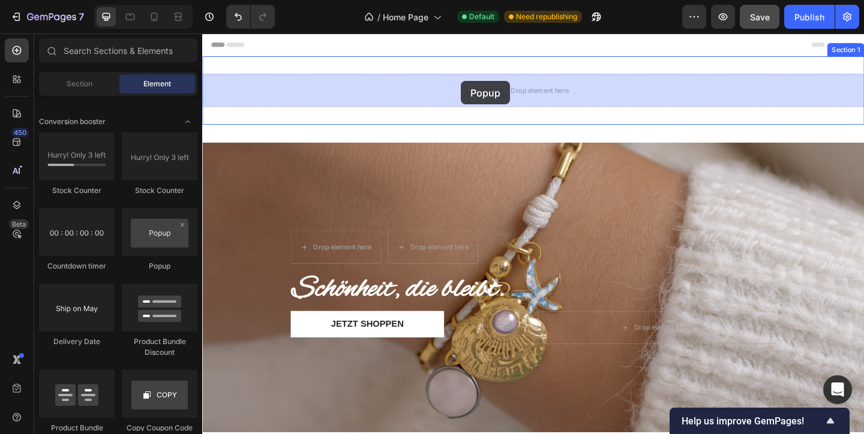
drag, startPoint x: 365, startPoint y: 283, endPoint x: 483, endPoint y: 85, distance: 230.8
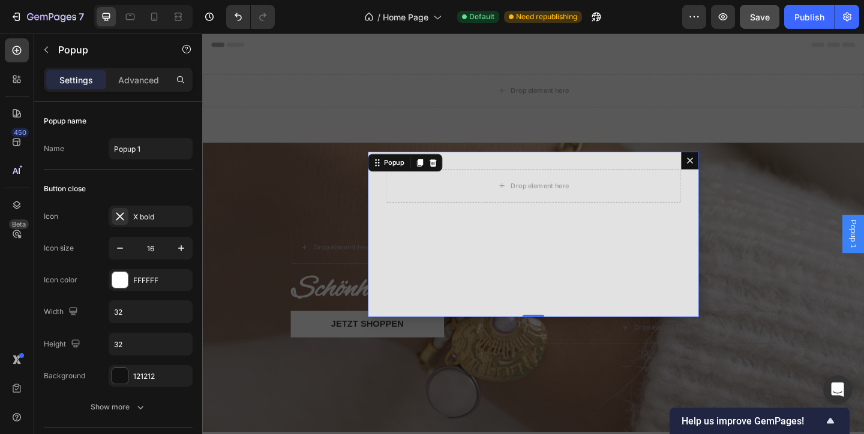
click at [738, 176] on button "Dialog content" at bounding box center [732, 171] width 19 height 19
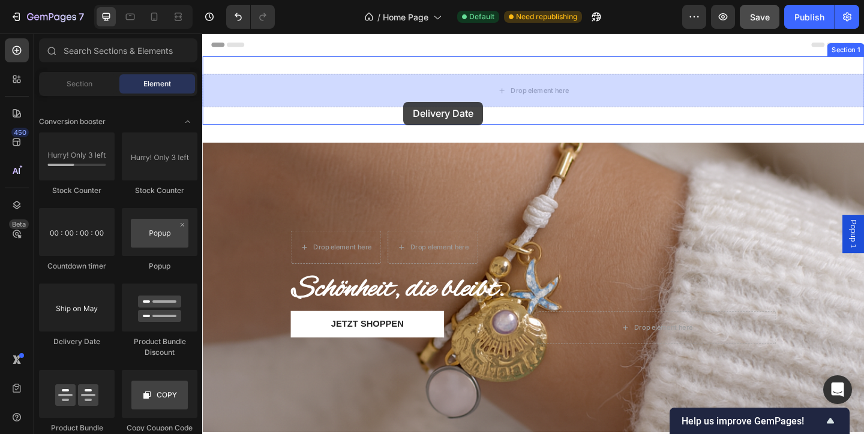
drag, startPoint x: 279, startPoint y: 356, endPoint x: 420, endPoint y: 108, distance: 285.0
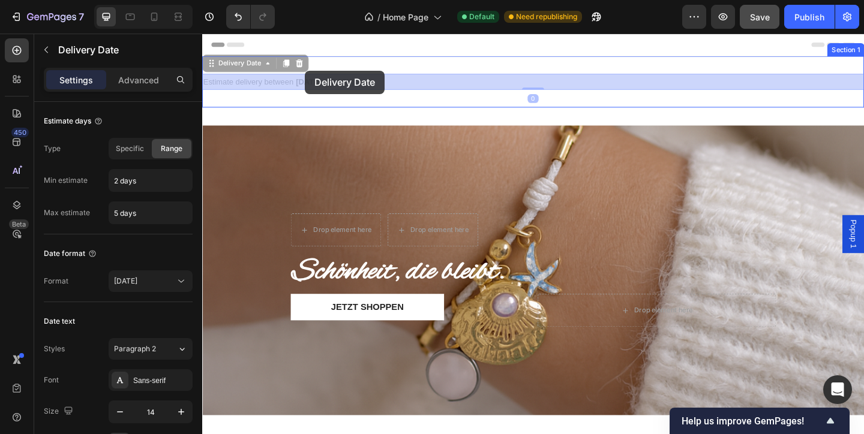
drag, startPoint x: 423, startPoint y: 79, endPoint x: 314, endPoint y: 74, distance: 109.3
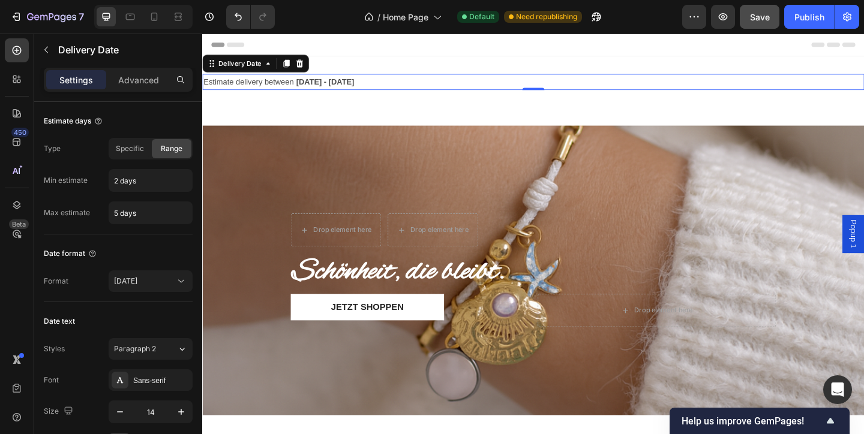
click at [380, 86] on div "Estimate delivery between [DATE] - [DATE]" at bounding box center [562, 85] width 720 height 17
click at [392, 85] on div "Estimate delivery between [DATE] - [DATE]" at bounding box center [562, 85] width 720 height 17
click at [139, 146] on span "Specific" at bounding box center [130, 148] width 28 height 11
type input "5 days"
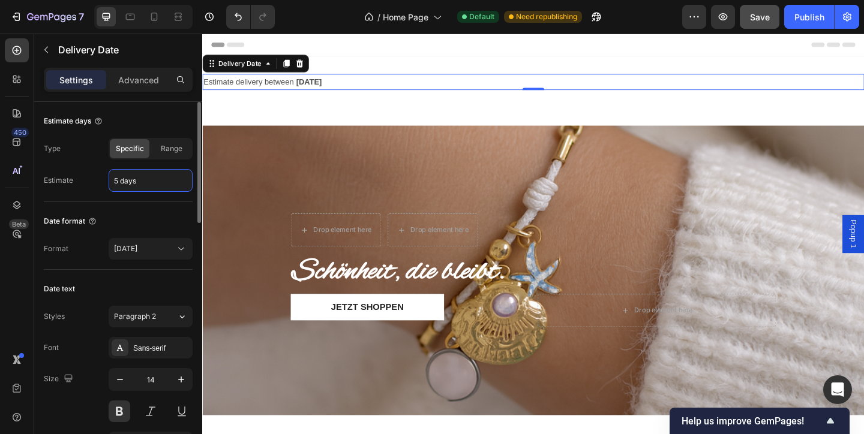
drag, startPoint x: 163, startPoint y: 185, endPoint x: 95, endPoint y: 179, distance: 68.6
click at [95, 180] on div "Estimate 5 days" at bounding box center [118, 180] width 149 height 23
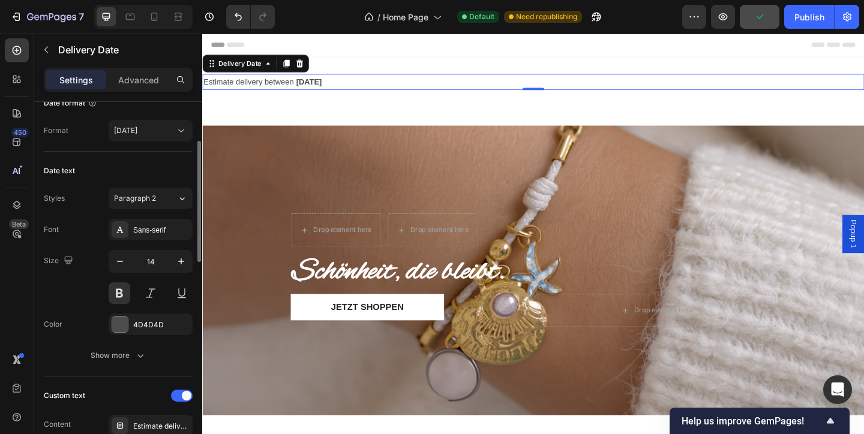
scroll to position [0, 0]
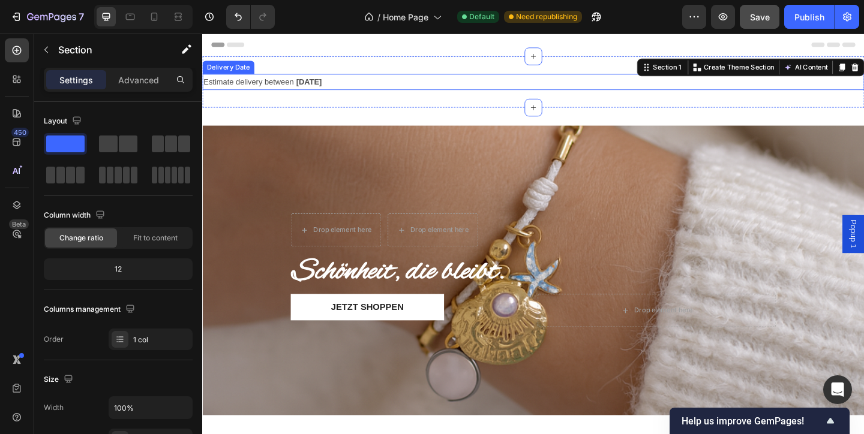
click at [593, 87] on div "Estimate delivery between [DATE]" at bounding box center [562, 85] width 720 height 17
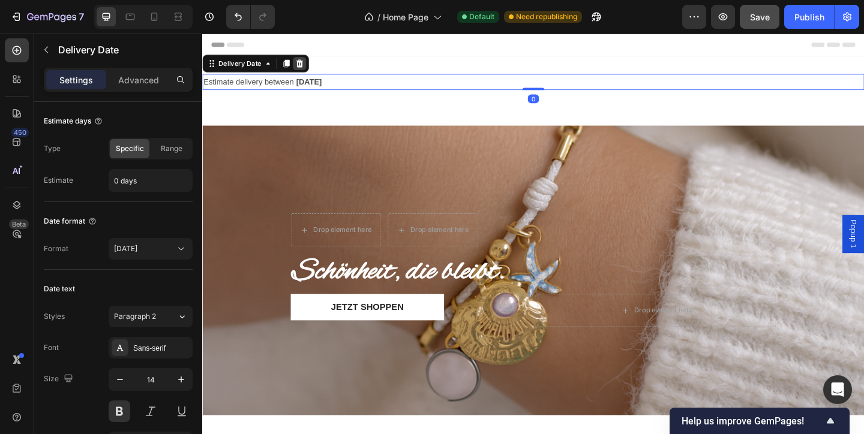
click at [313, 62] on div at bounding box center [307, 66] width 14 height 14
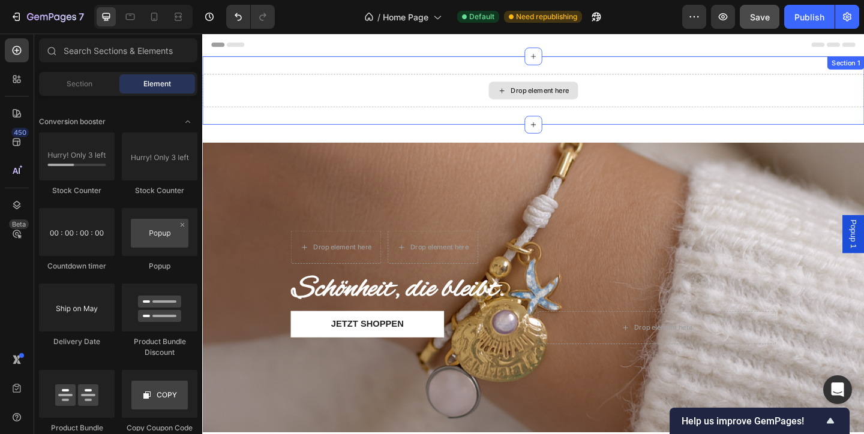
click at [531, 95] on icon at bounding box center [528, 96] width 10 height 10
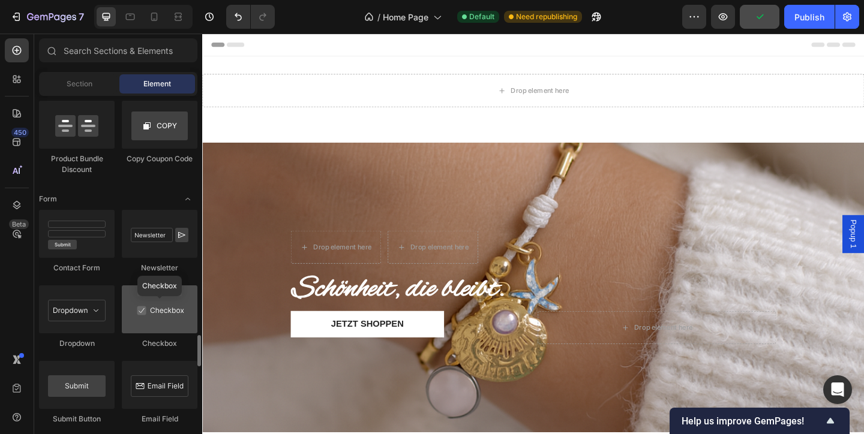
scroll to position [2641, 0]
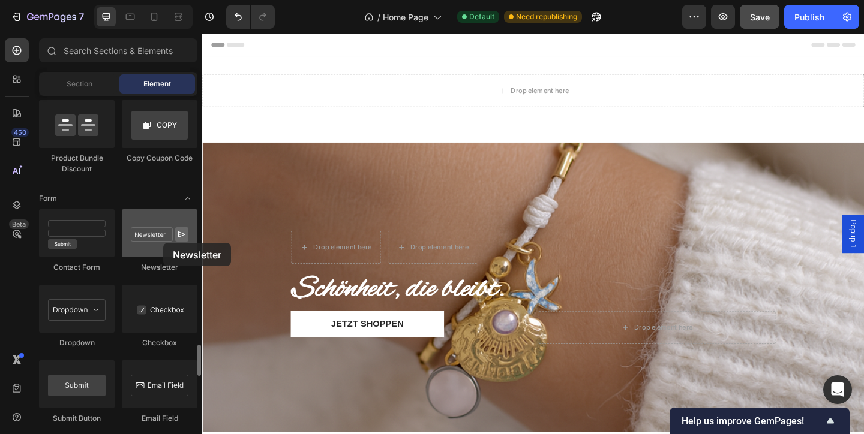
click at [163, 243] on div at bounding box center [160, 233] width 76 height 48
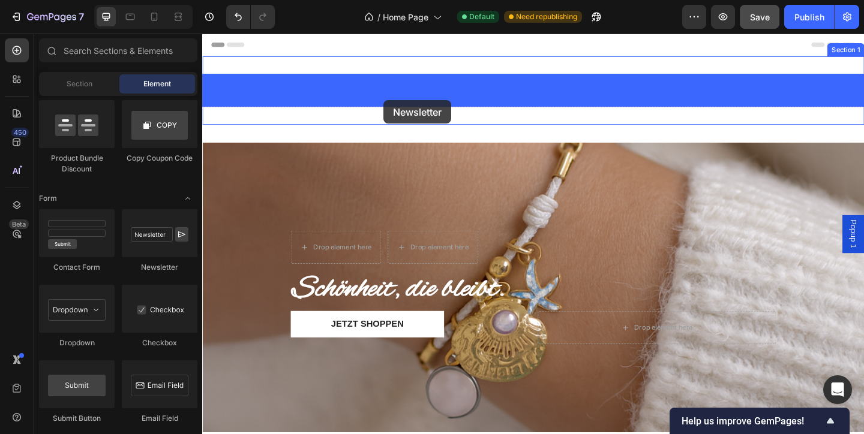
drag, startPoint x: 353, startPoint y: 277, endPoint x: 399, endPoint y: 106, distance: 177.1
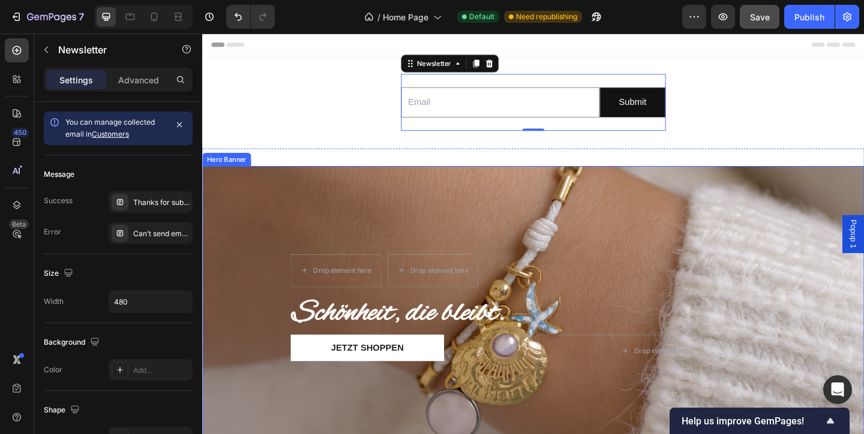
scroll to position [0, 0]
click at [515, 67] on icon at bounding box center [514, 66] width 8 height 8
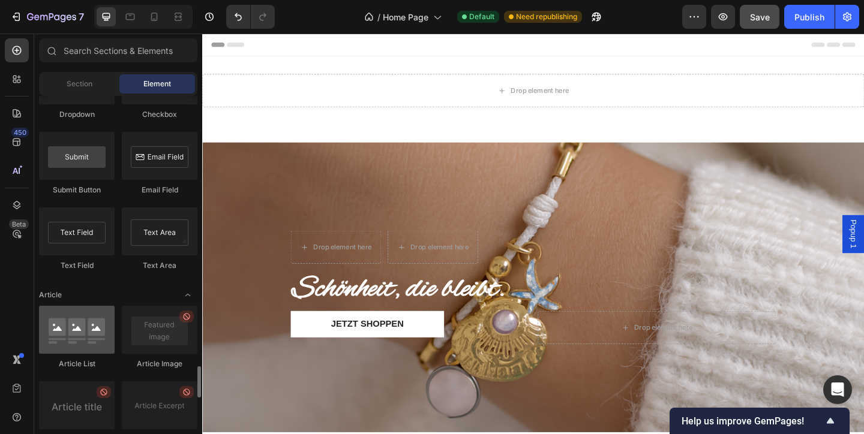
scroll to position [2868, 0]
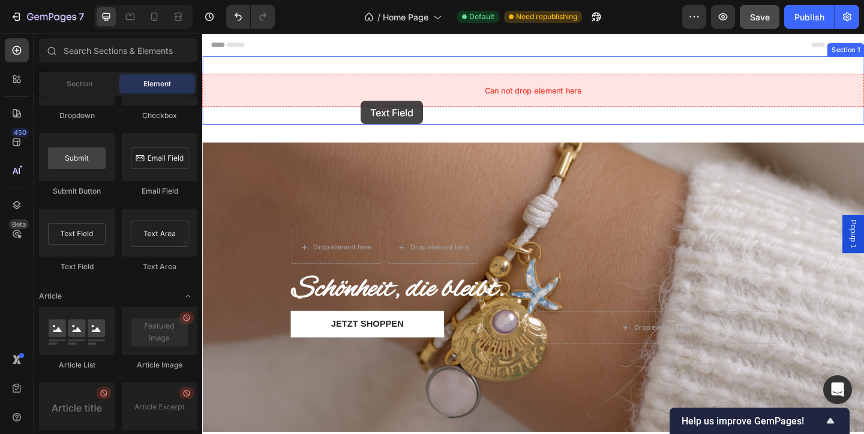
drag, startPoint x: 275, startPoint y: 275, endPoint x: 374, endPoint y: 107, distance: 195.7
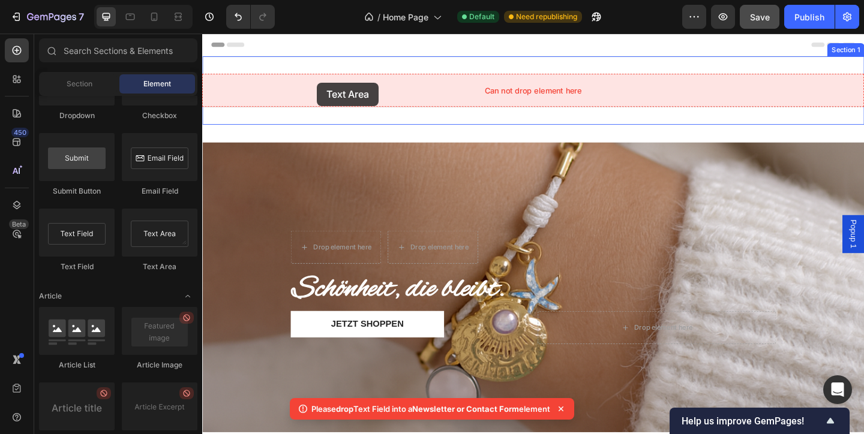
drag, startPoint x: 354, startPoint y: 278, endPoint x: 299, endPoint y: 116, distance: 171.1
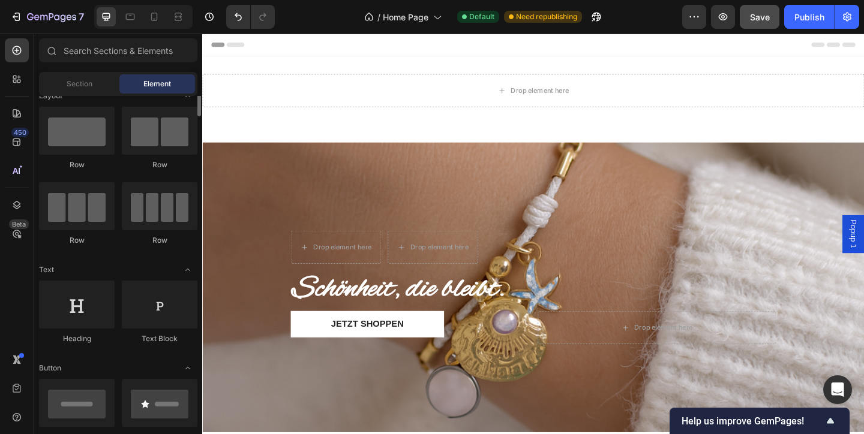
scroll to position [0, 0]
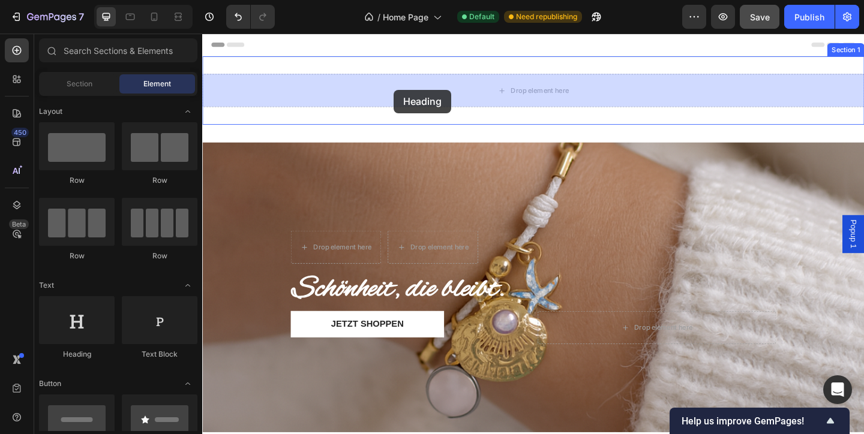
drag, startPoint x: 266, startPoint y: 362, endPoint x: 393, endPoint y: 116, distance: 276.8
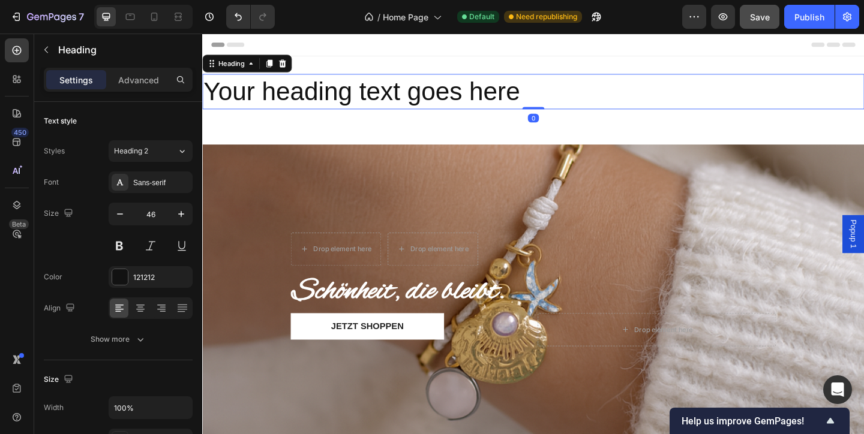
click at [580, 95] on h2 "Your heading text goes here" at bounding box center [562, 96] width 720 height 38
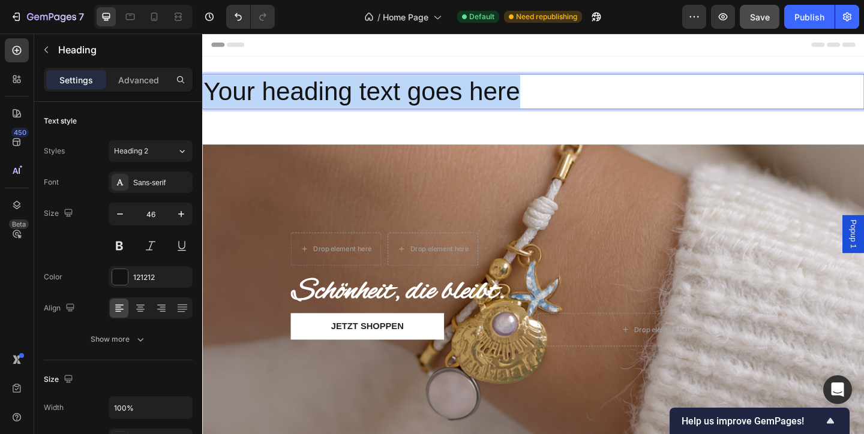
drag, startPoint x: 573, startPoint y: 95, endPoint x: 206, endPoint y: 93, distance: 367.0
click at [206, 93] on p "Your heading text goes here" at bounding box center [561, 97] width 717 height 36
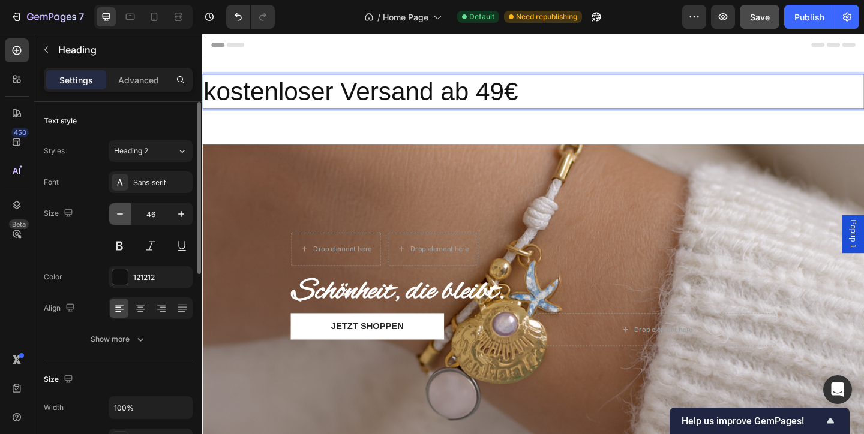
click at [119, 216] on icon "button" at bounding box center [120, 214] width 12 height 12
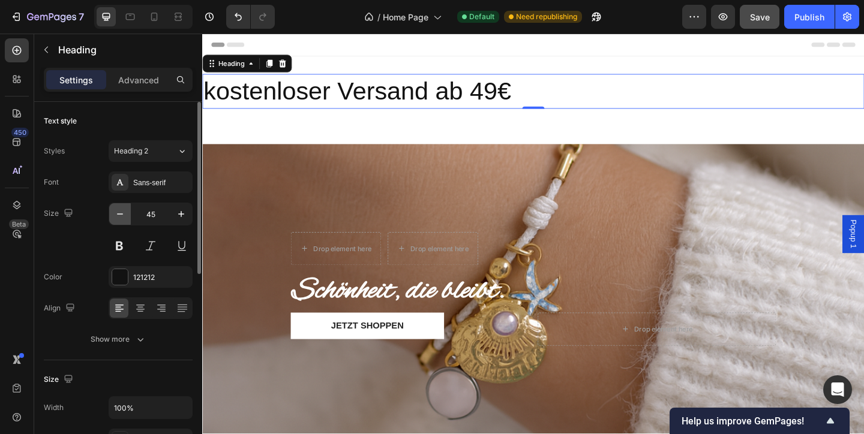
click at [119, 216] on icon "button" at bounding box center [120, 214] width 12 height 12
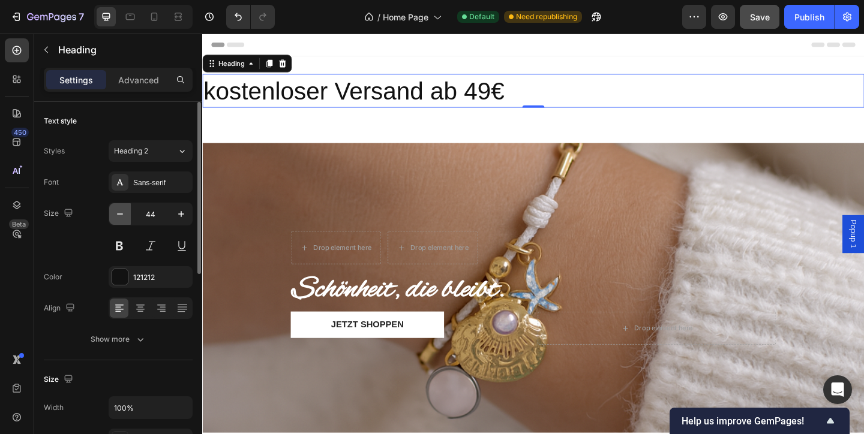
click at [119, 216] on icon "button" at bounding box center [120, 214] width 12 height 12
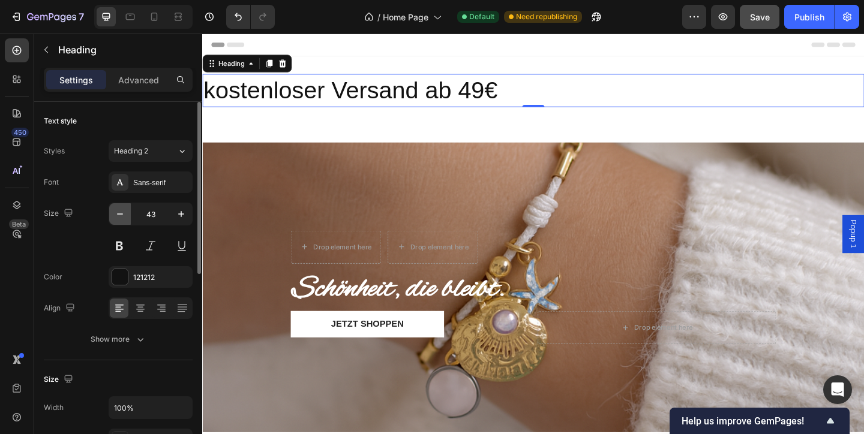
click at [119, 216] on icon "button" at bounding box center [120, 214] width 12 height 12
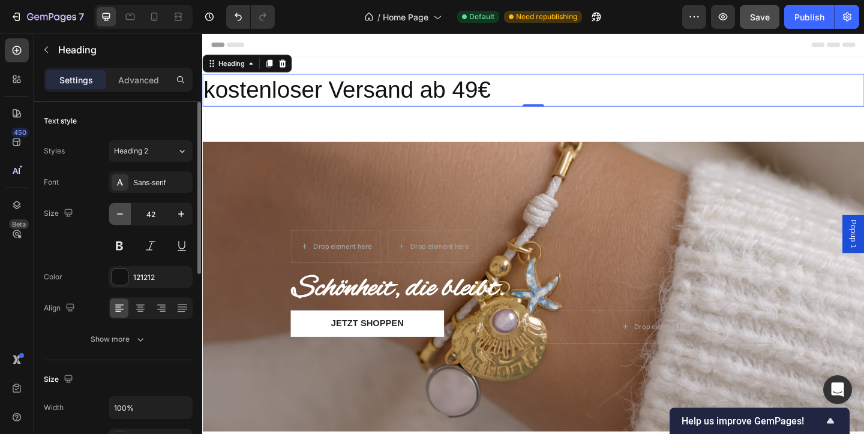
click at [119, 216] on icon "button" at bounding box center [120, 214] width 12 height 12
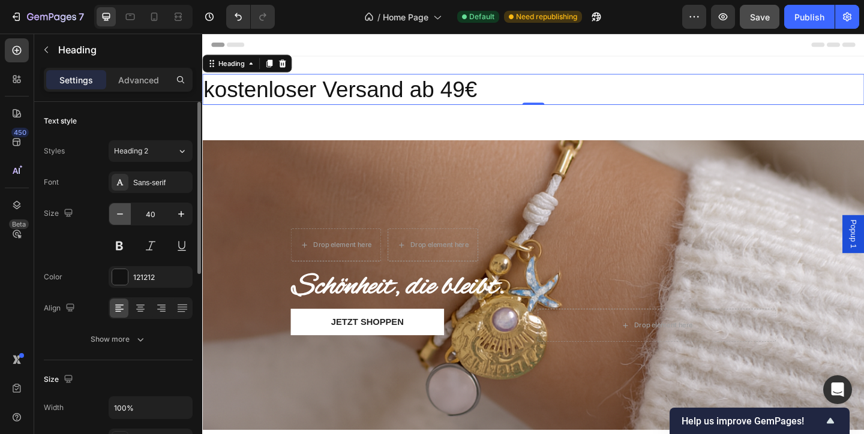
click at [119, 216] on icon "button" at bounding box center [120, 214] width 12 height 12
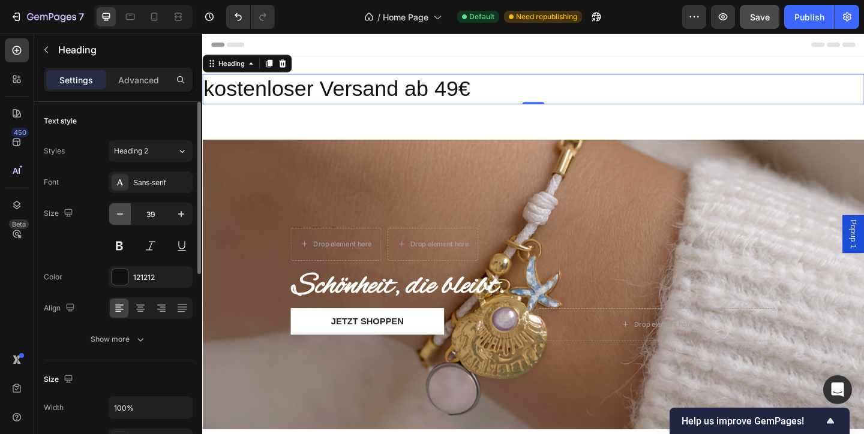
click at [119, 216] on icon "button" at bounding box center [120, 214] width 12 height 12
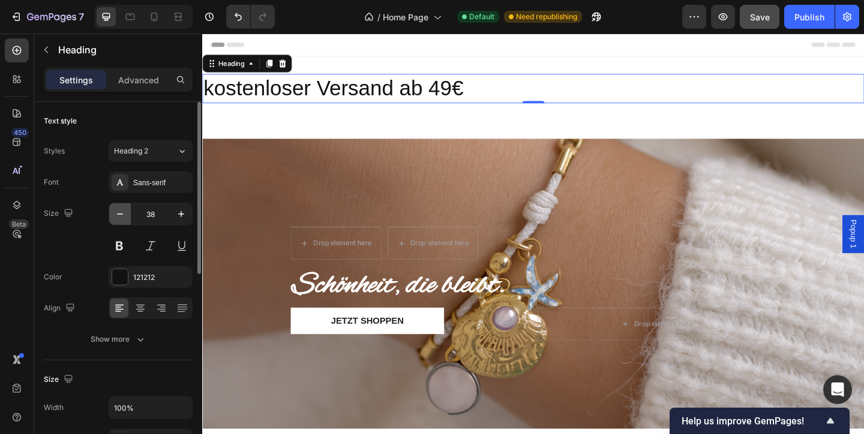
click at [119, 216] on icon "button" at bounding box center [120, 214] width 12 height 12
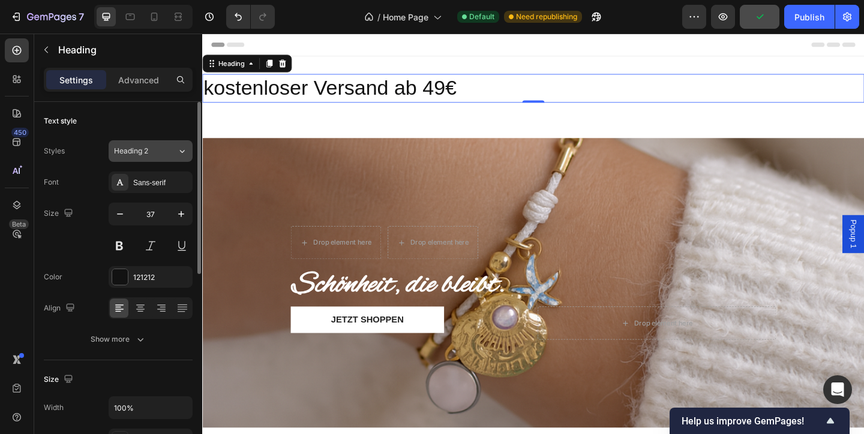
click at [171, 158] on button "Heading 2" at bounding box center [151, 151] width 84 height 22
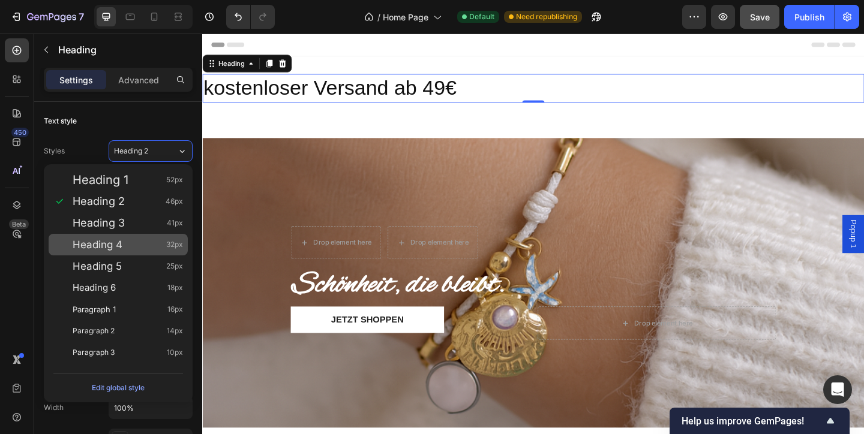
click at [132, 242] on div "Heading 4 32px" at bounding box center [128, 245] width 110 height 12
type input "32"
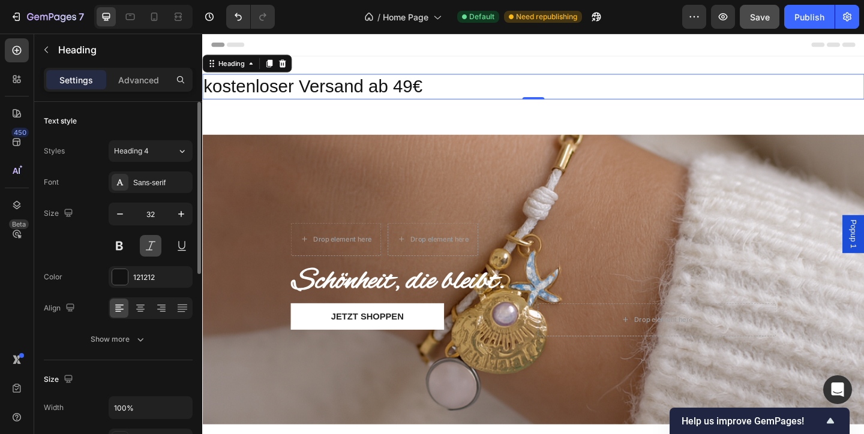
click at [151, 239] on button at bounding box center [151, 246] width 22 height 22
click at [145, 275] on div "121212" at bounding box center [150, 277] width 35 height 11
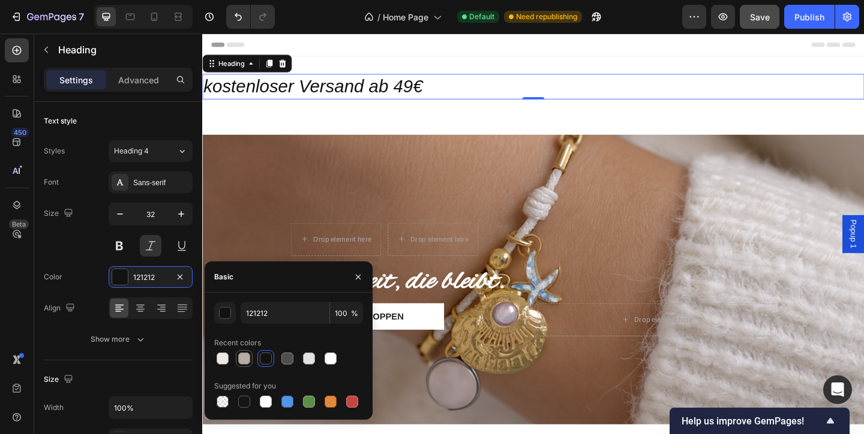
click at [246, 362] on div at bounding box center [244, 359] width 12 height 12
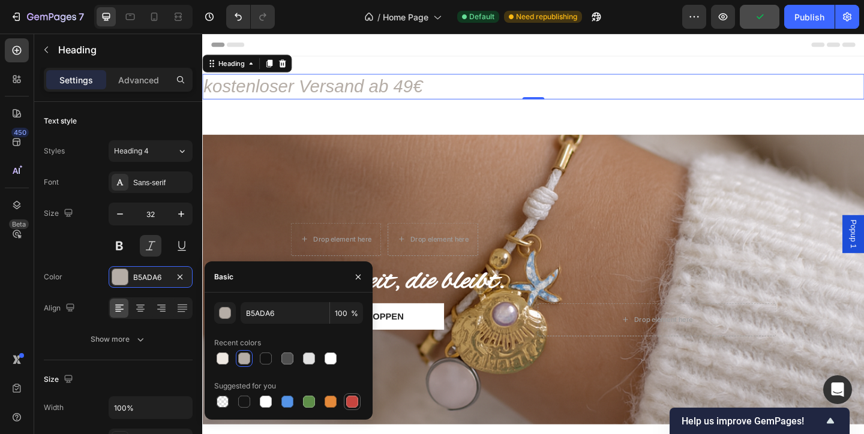
click at [354, 405] on div at bounding box center [352, 402] width 12 height 12
click at [260, 357] on div at bounding box center [266, 359] width 12 height 12
type input "121212"
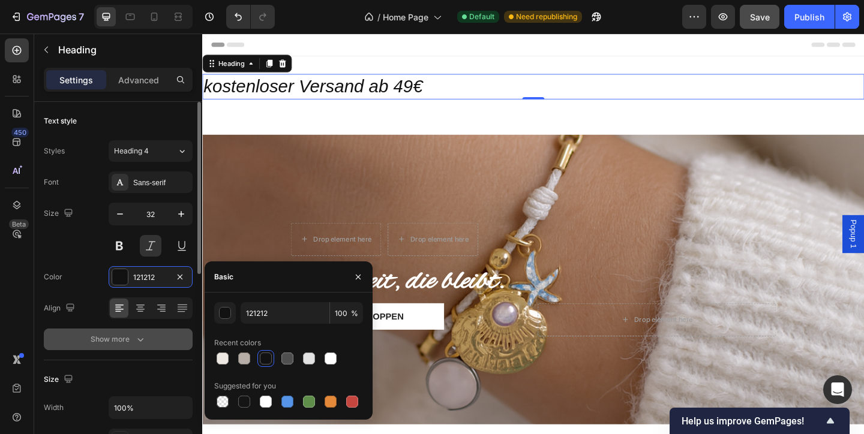
click at [140, 335] on icon "button" at bounding box center [140, 339] width 12 height 12
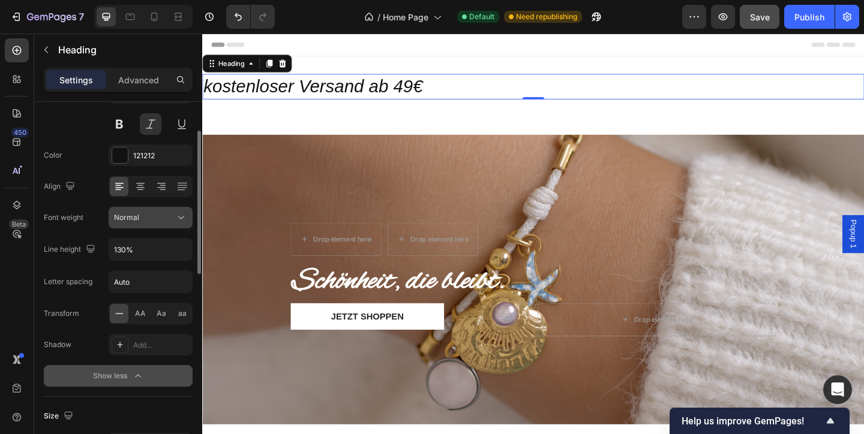
scroll to position [122, 0]
click at [138, 290] on input "Auto" at bounding box center [150, 281] width 83 height 22
click at [122, 324] on div "Font Sans-serif Size 32 Color 121212 Align Font weight Normal Line height 130% …" at bounding box center [118, 217] width 149 height 337
click at [122, 323] on div "AA Aa aa" at bounding box center [151, 313] width 84 height 22
click at [157, 316] on span "Aa" at bounding box center [162, 313] width 10 height 11
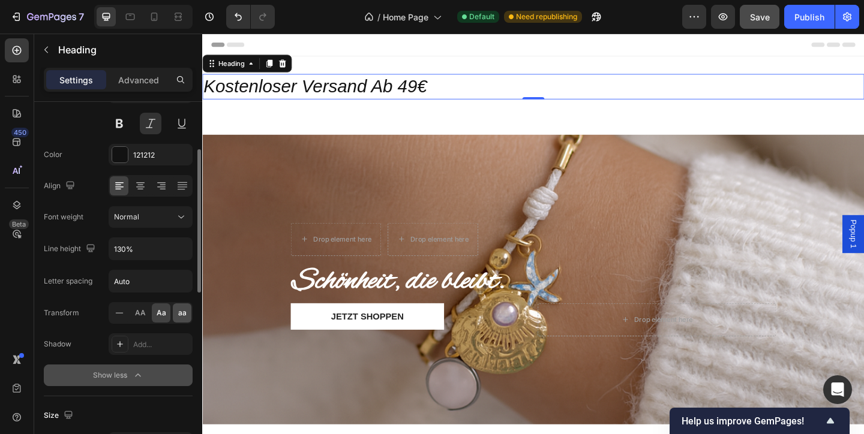
click at [178, 315] on span "aa" at bounding box center [182, 313] width 8 height 11
click at [140, 315] on span "AA" at bounding box center [140, 313] width 11 height 11
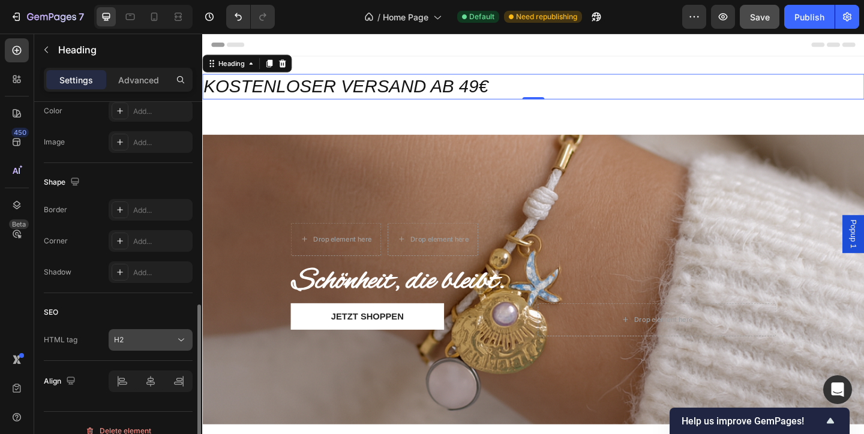
scroll to position [561, 0]
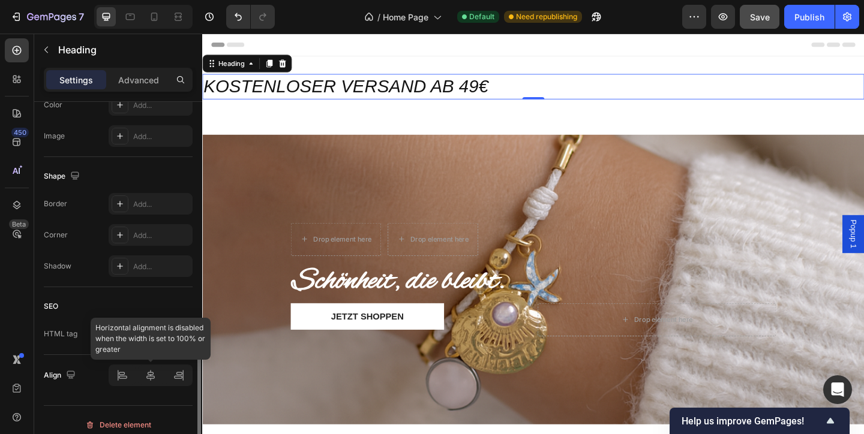
click at [148, 374] on div at bounding box center [151, 376] width 84 height 22
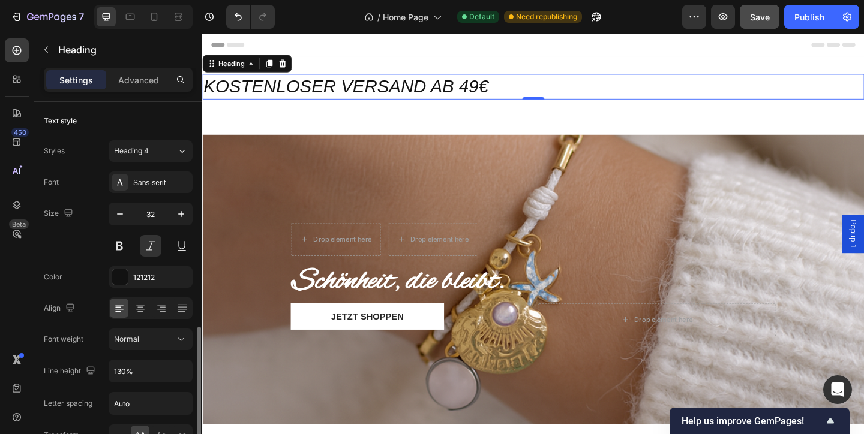
scroll to position [0, 0]
click at [527, 92] on h2 "kostenloser Versand ab 49€" at bounding box center [562, 91] width 720 height 28
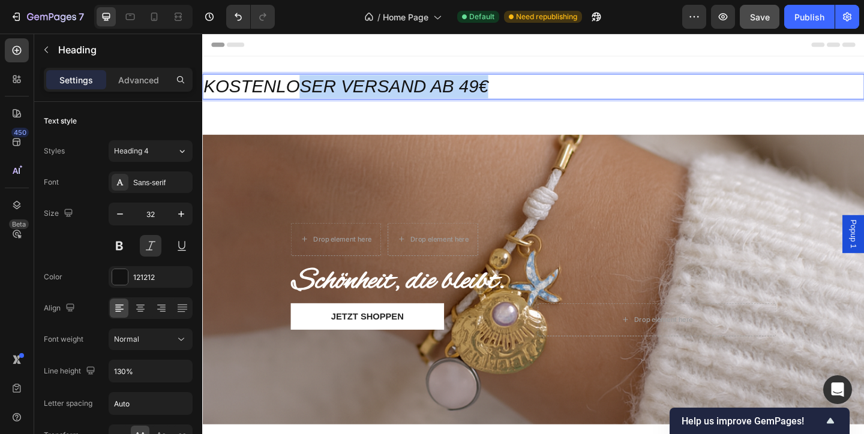
drag, startPoint x: 527, startPoint y: 92, endPoint x: 309, endPoint y: 80, distance: 218.0
click at [310, 79] on p "kostenloser Versand ab 49€" at bounding box center [561, 91] width 717 height 25
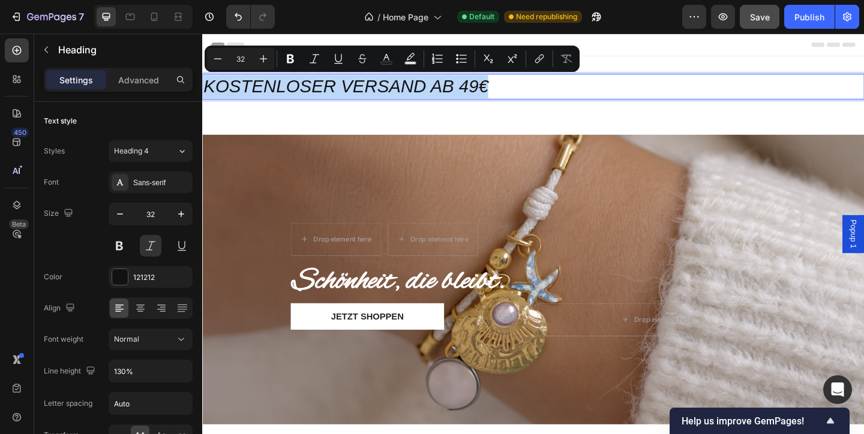
drag, startPoint x: 205, startPoint y: 90, endPoint x: 570, endPoint y: 88, distance: 364.6
click at [572, 88] on p "kostenloser Versand ab 49€" at bounding box center [561, 91] width 717 height 25
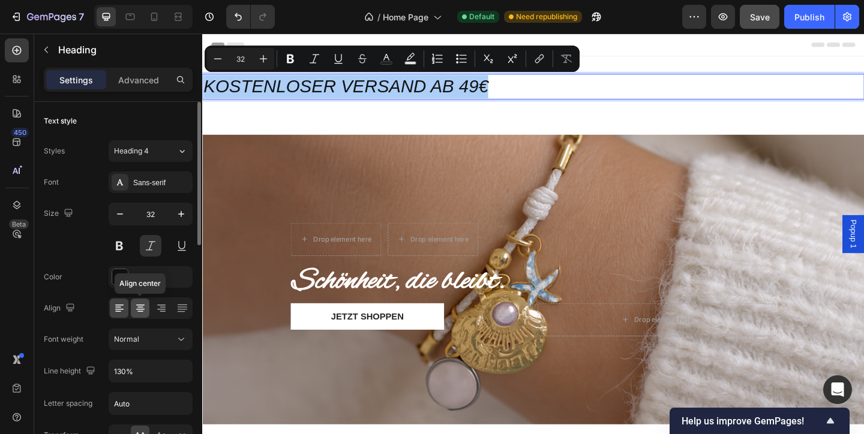
click at [141, 308] on icon at bounding box center [140, 307] width 6 height 1
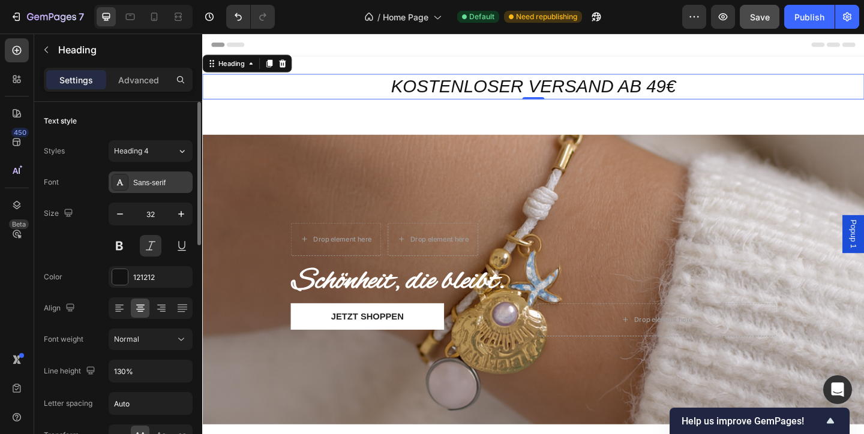
click at [160, 184] on div "Sans-serif" at bounding box center [161, 183] width 56 height 11
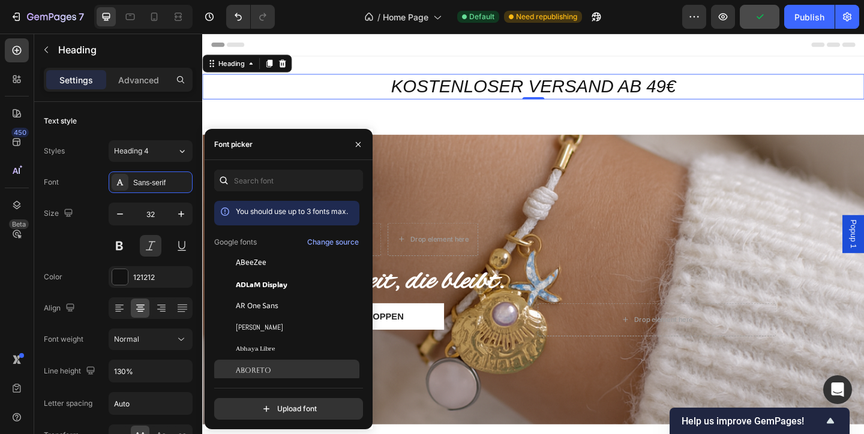
click at [287, 367] on div "Aboreto" at bounding box center [296, 370] width 121 height 11
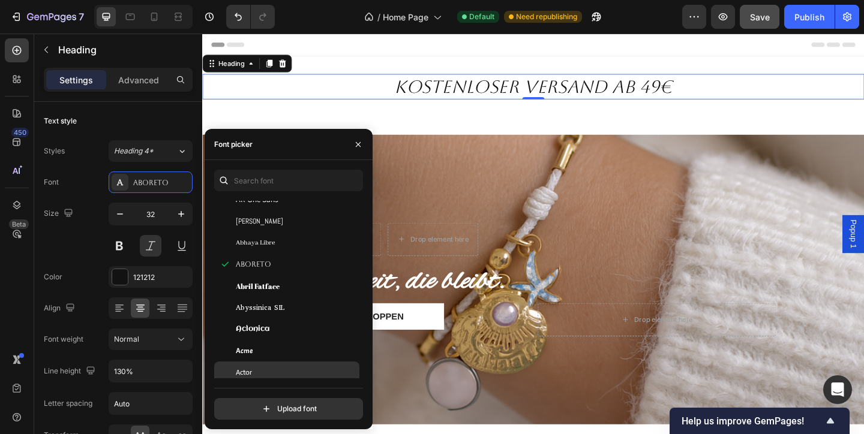
scroll to position [206, 0]
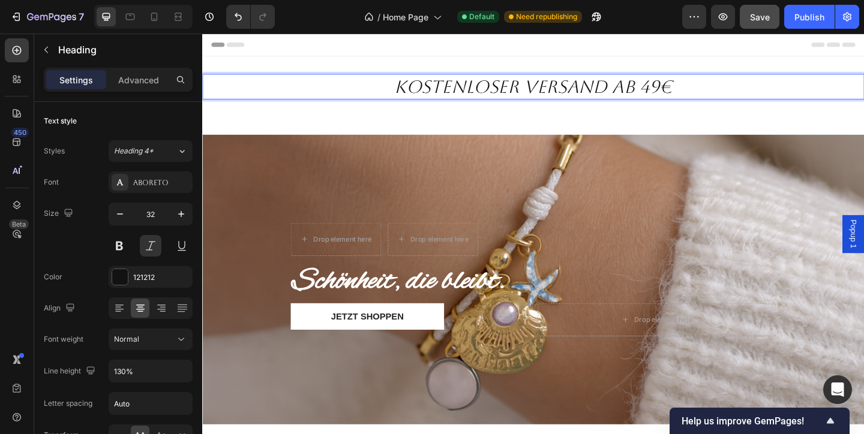
click at [735, 94] on p "kostenloser Versand ab 49€" at bounding box center [561, 91] width 717 height 25
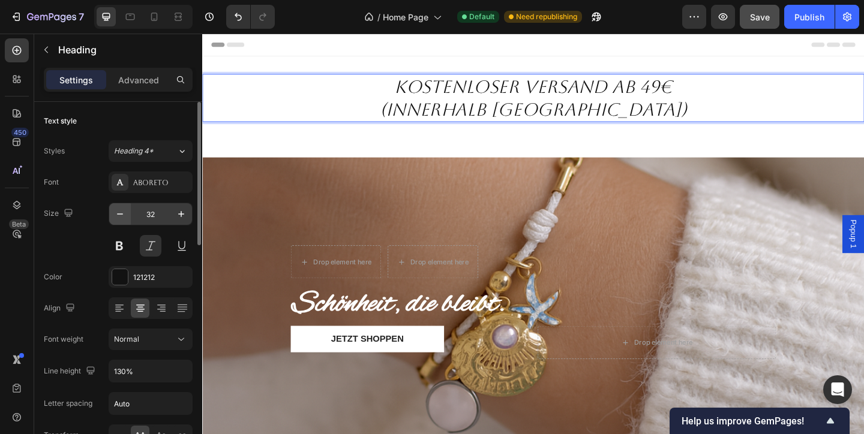
click at [126, 217] on button "button" at bounding box center [120, 214] width 22 height 22
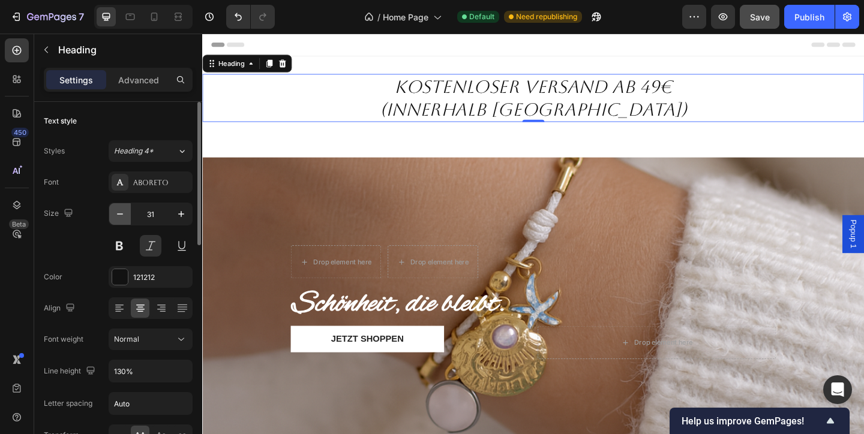
click at [125, 217] on icon "button" at bounding box center [120, 214] width 12 height 12
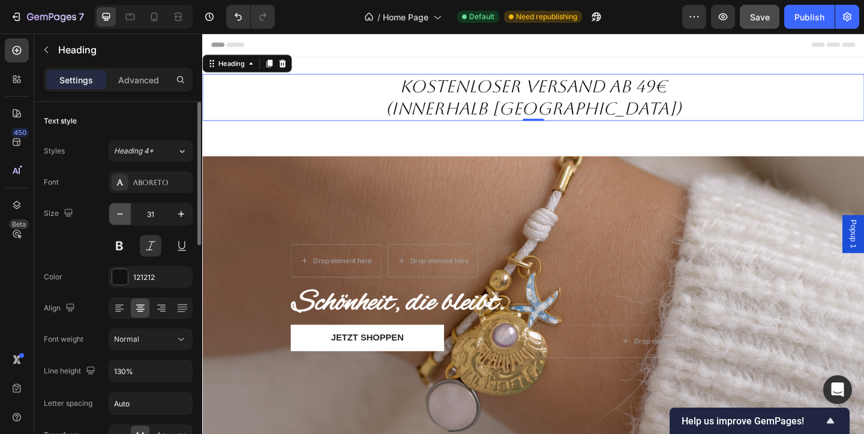
click at [125, 217] on icon "button" at bounding box center [120, 214] width 12 height 12
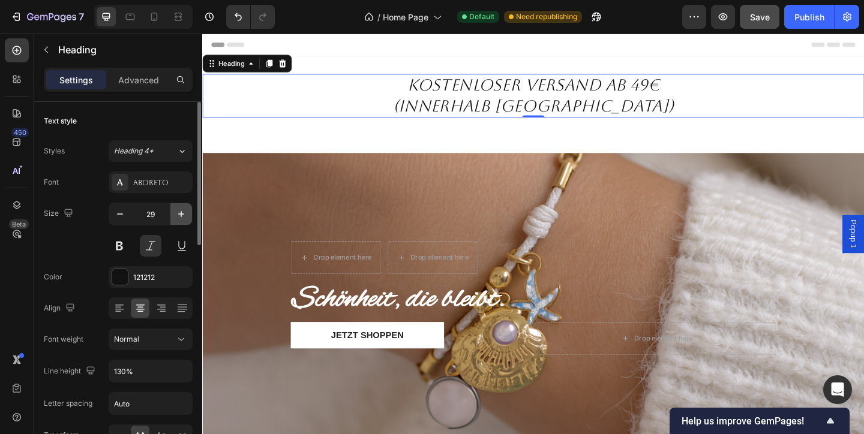
click at [180, 215] on icon "button" at bounding box center [181, 214] width 12 height 12
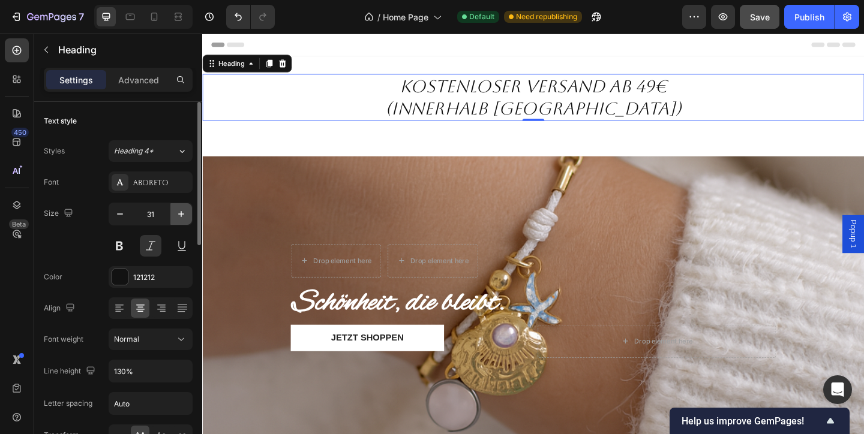
type input "32"
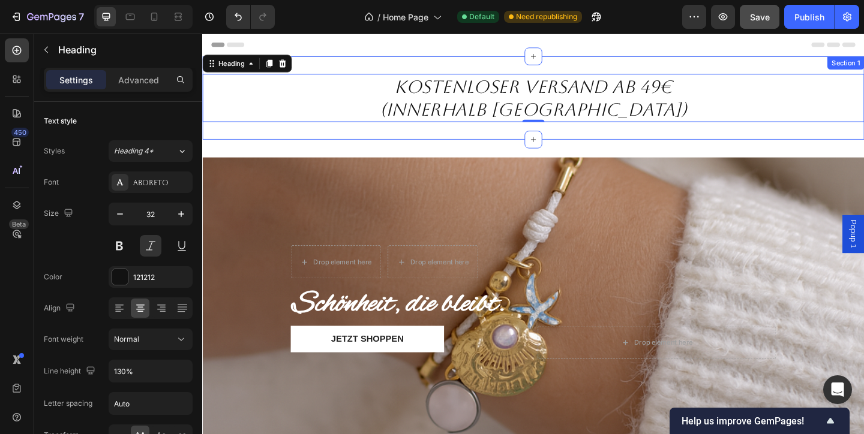
click at [706, 104] on p "kostenloser Versand ab 49€ (innerhalb [GEOGRAPHIC_DATA])" at bounding box center [561, 104] width 717 height 50
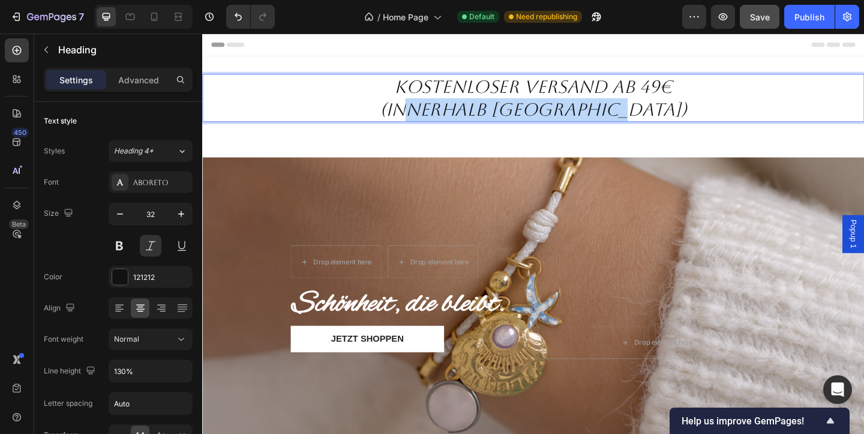
drag, startPoint x: 705, startPoint y: 121, endPoint x: 453, endPoint y: 124, distance: 251.9
click at [453, 124] on p "kostenloser Versand ab 49€ (innerhalb [GEOGRAPHIC_DATA])" at bounding box center [561, 104] width 717 height 50
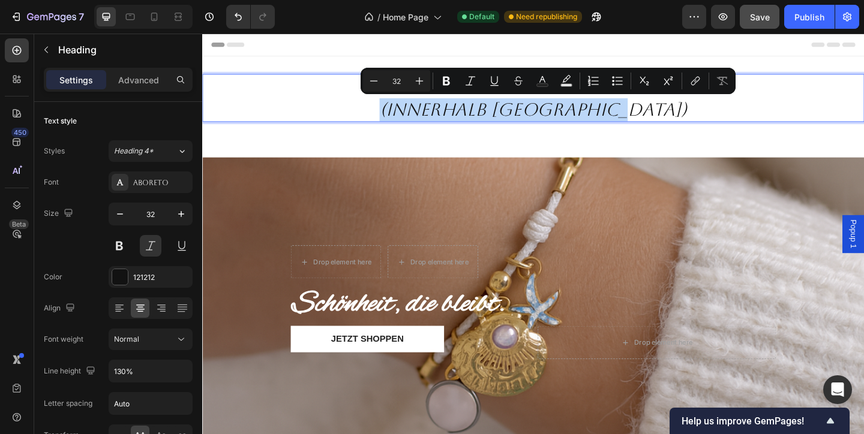
drag, startPoint x: 426, startPoint y: 118, endPoint x: 724, endPoint y: 113, distance: 298.1
click at [726, 114] on p "kostenloser Versand ab 49€ (innerhalb [GEOGRAPHIC_DATA])" at bounding box center [561, 104] width 717 height 50
click at [373, 84] on icon "Editor contextual toolbar" at bounding box center [374, 81] width 12 height 12
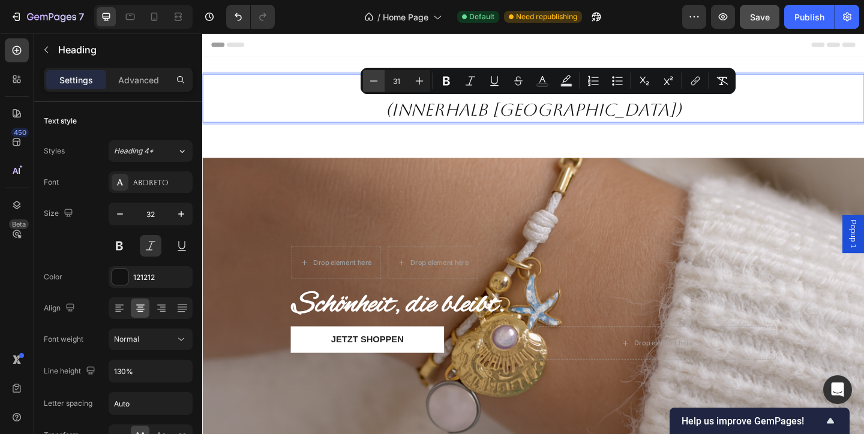
click at [373, 84] on icon "Editor contextual toolbar" at bounding box center [374, 81] width 12 height 12
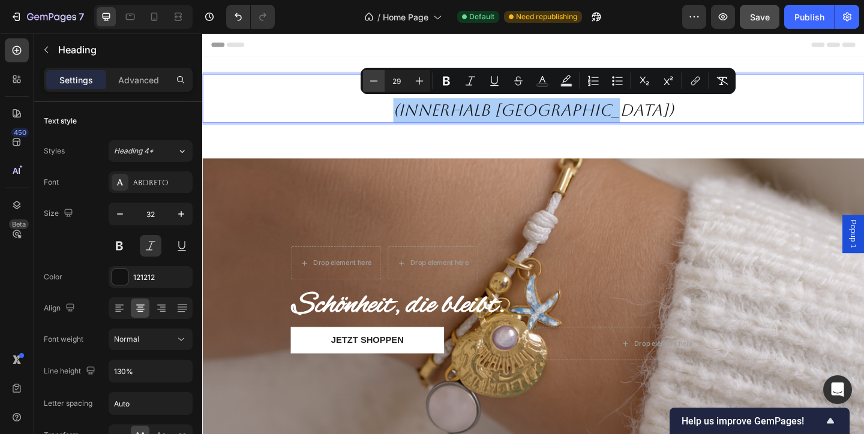
click at [373, 84] on icon "Editor contextual toolbar" at bounding box center [374, 81] width 12 height 12
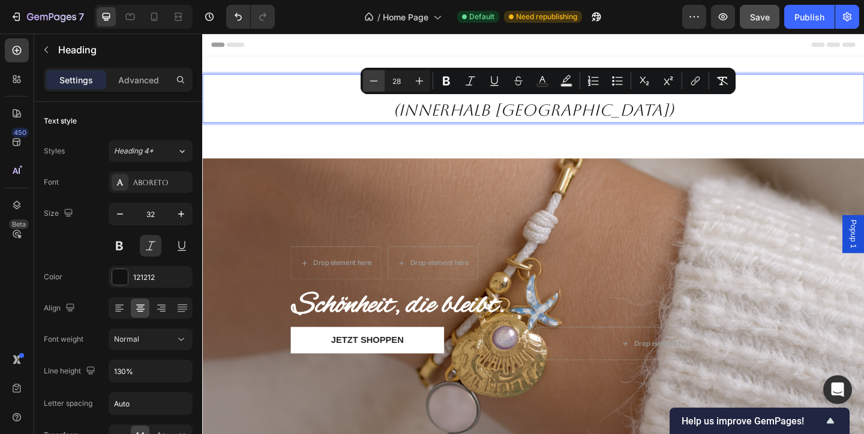
click at [373, 84] on icon "Editor contextual toolbar" at bounding box center [374, 81] width 12 height 12
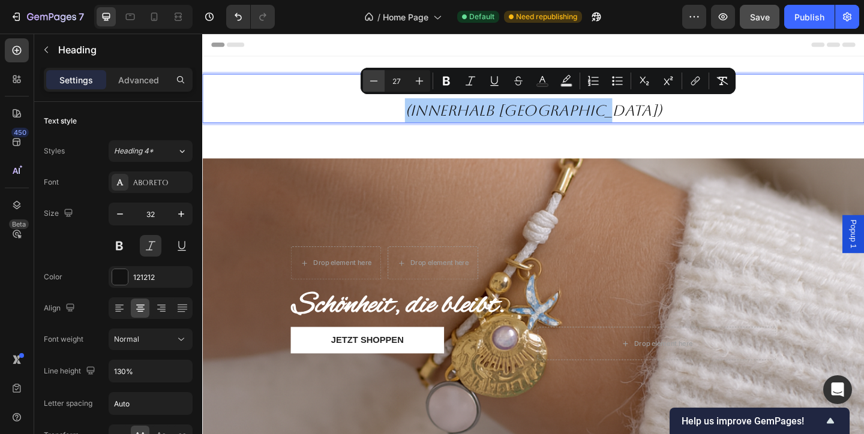
click at [373, 84] on icon "Editor contextual toolbar" at bounding box center [374, 81] width 12 height 12
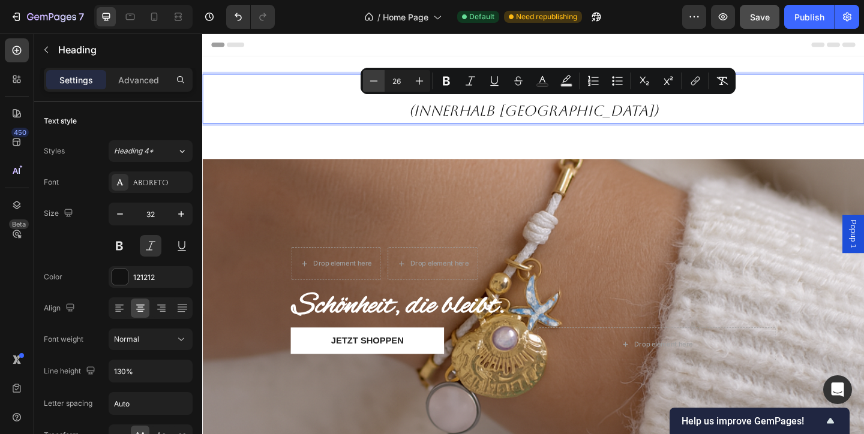
click at [373, 84] on icon "Editor contextual toolbar" at bounding box center [374, 81] width 12 height 12
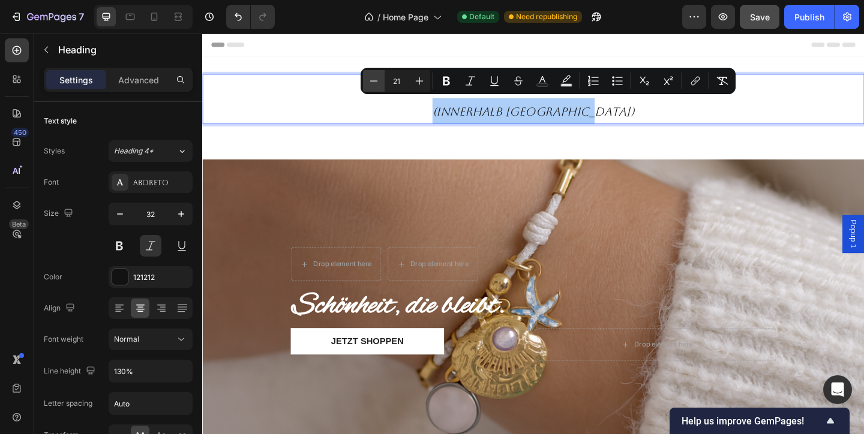
click at [373, 84] on icon "Editor contextual toolbar" at bounding box center [374, 81] width 12 height 12
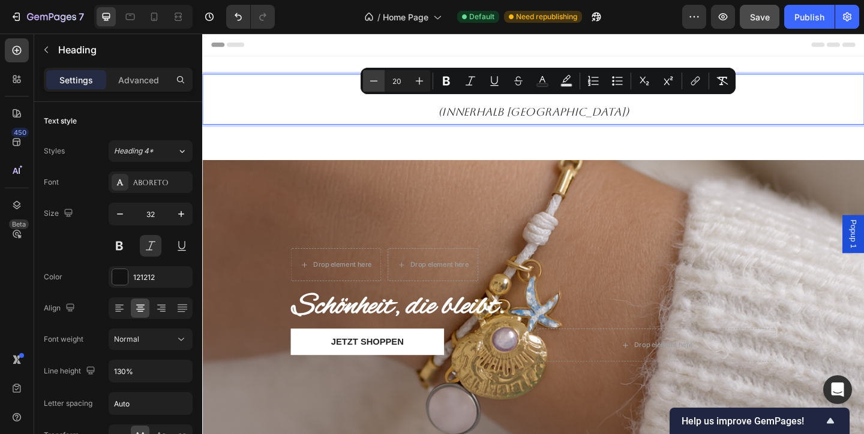
click at [373, 84] on icon "Editor contextual toolbar" at bounding box center [374, 81] width 12 height 12
type input "18"
click at [665, 110] on p "kostenloser Versand ab 49€ (innerhalb [GEOGRAPHIC_DATA])" at bounding box center [561, 105] width 717 height 53
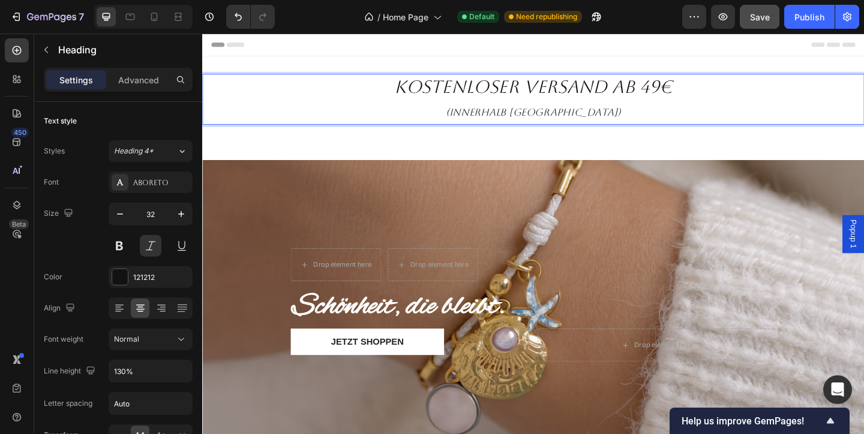
click at [501, 115] on span "(innerhalb [GEOGRAPHIC_DATA])" at bounding box center [562, 119] width 190 height 13
click at [143, 76] on p "Advanced" at bounding box center [138, 80] width 41 height 13
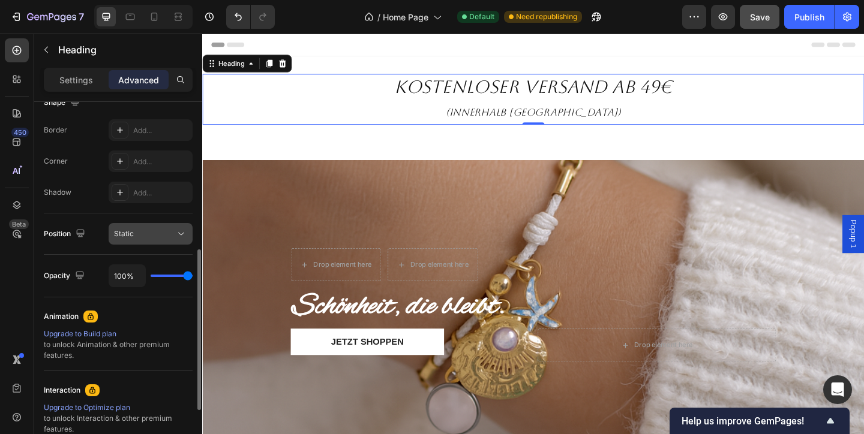
scroll to position [330, 0]
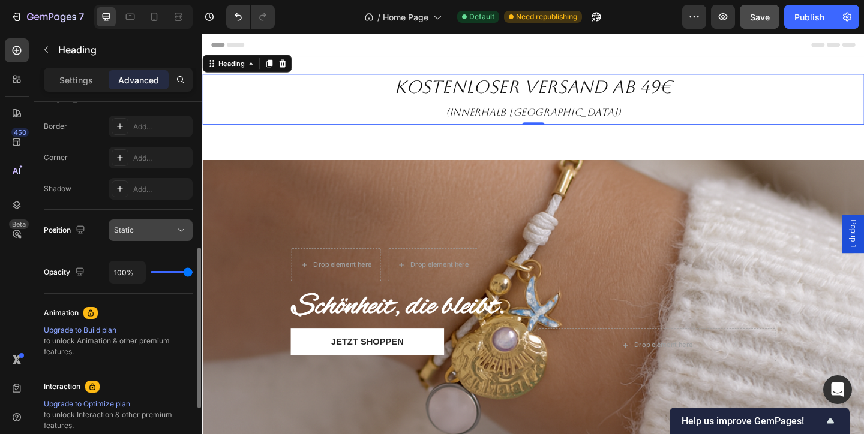
click at [181, 221] on button "Static" at bounding box center [151, 231] width 84 height 22
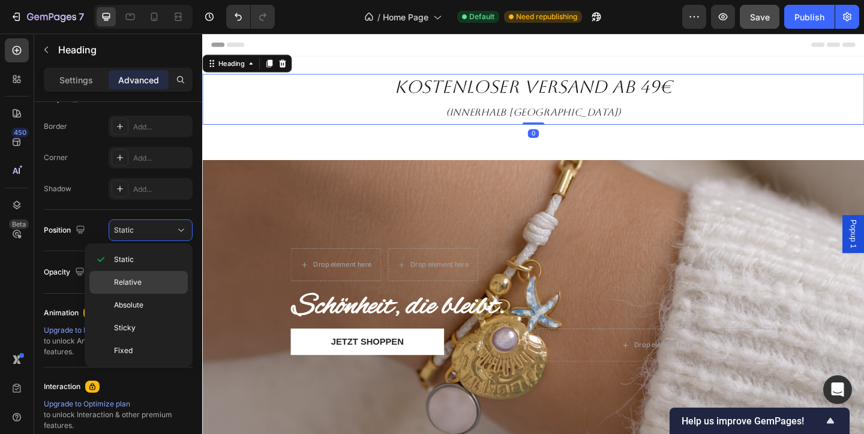
click at [150, 288] on div "Relative" at bounding box center [138, 282] width 98 height 23
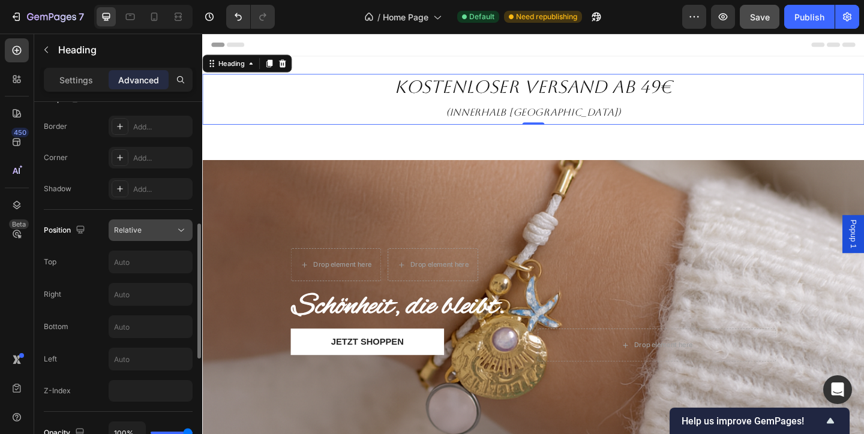
click at [161, 235] on div "Relative" at bounding box center [144, 230] width 61 height 11
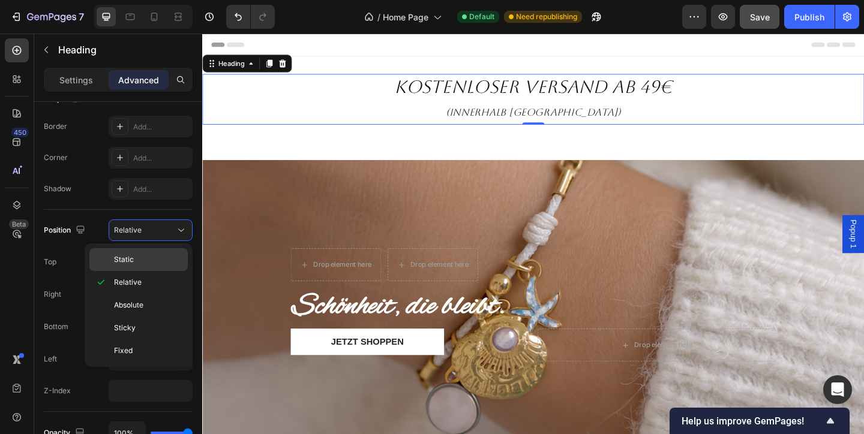
click at [155, 256] on p "Static" at bounding box center [148, 259] width 68 height 11
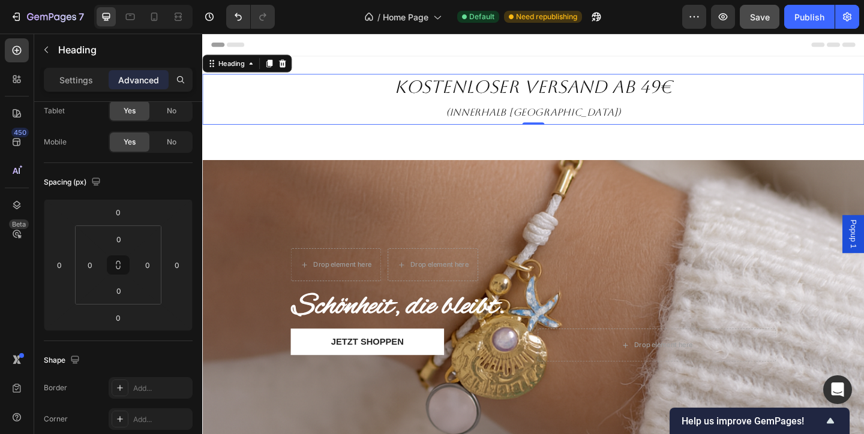
scroll to position [0, 0]
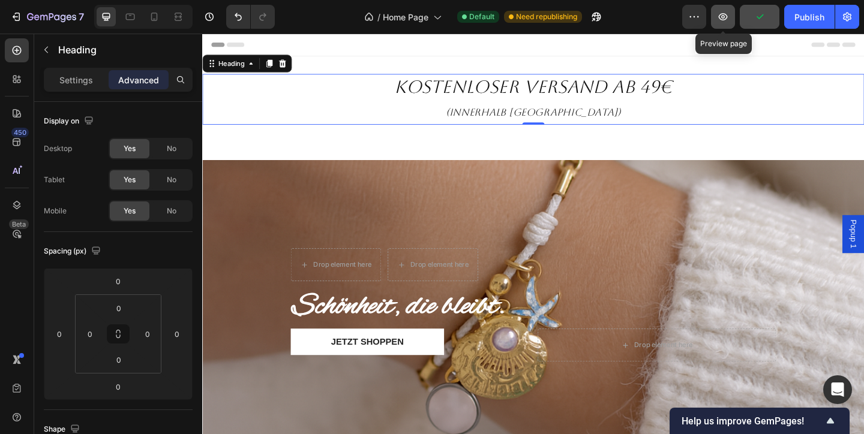
click at [726, 21] on icon "button" at bounding box center [723, 17] width 12 height 12
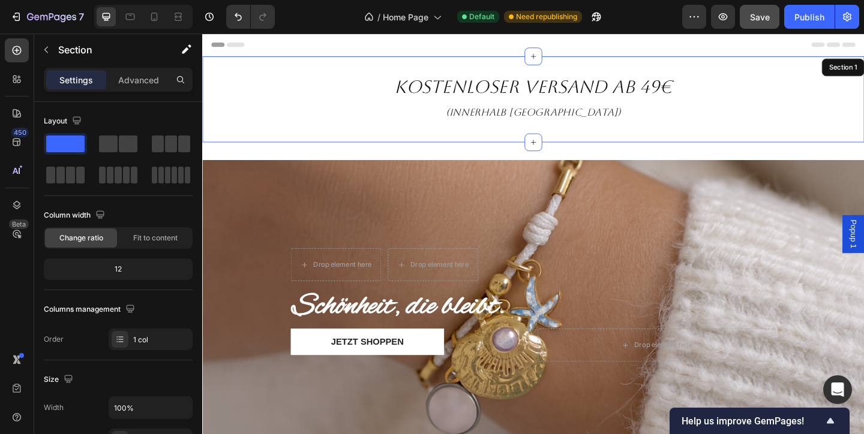
click at [509, 139] on div "kostenloser Versand ab 49€ (innerhalb [GEOGRAPHIC_DATA]) Heading 0 Section 1" at bounding box center [562, 105] width 720 height 94
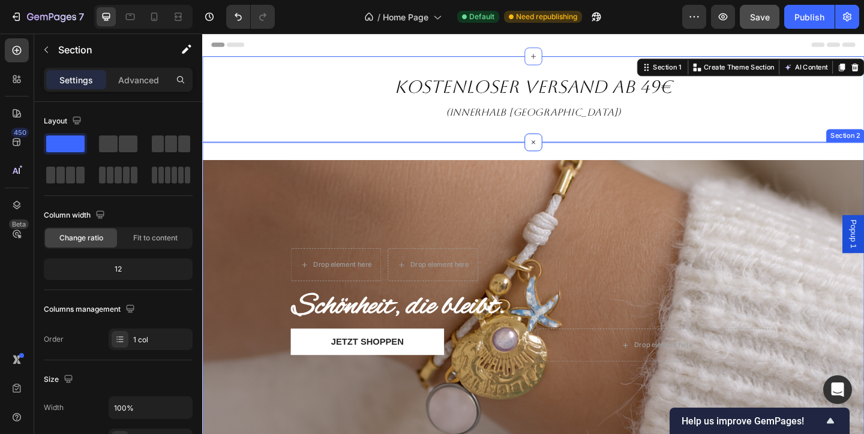
click at [366, 154] on div "Drop element here Drop element here Row Schönheit, die bleibt. Heading JETZT SH…" at bounding box center [562, 329] width 720 height 354
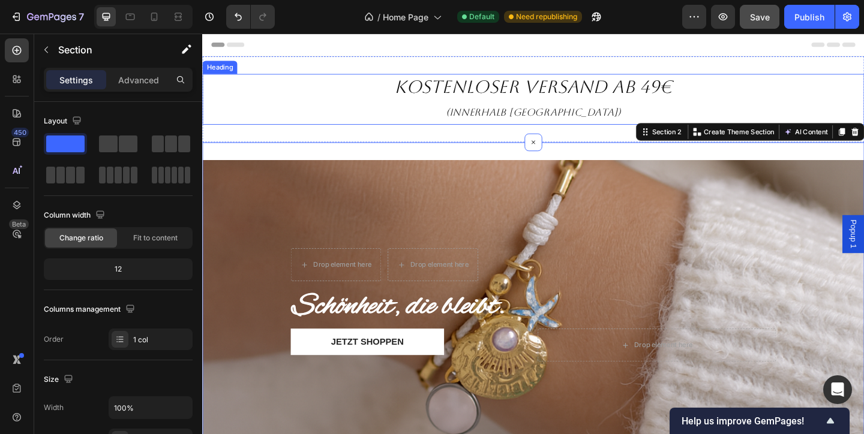
click at [387, 130] on p "kostenloser Versand ab 49€ (innerhalb [GEOGRAPHIC_DATA])" at bounding box center [561, 105] width 717 height 53
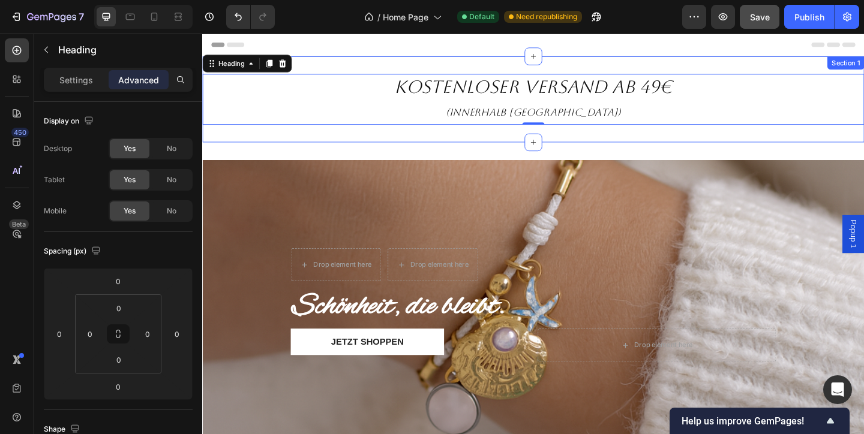
click at [385, 139] on div "kostenloser Versand ab 49€ (innerhalb [GEOGRAPHIC_DATA]) Heading 0 Section 1" at bounding box center [562, 105] width 720 height 94
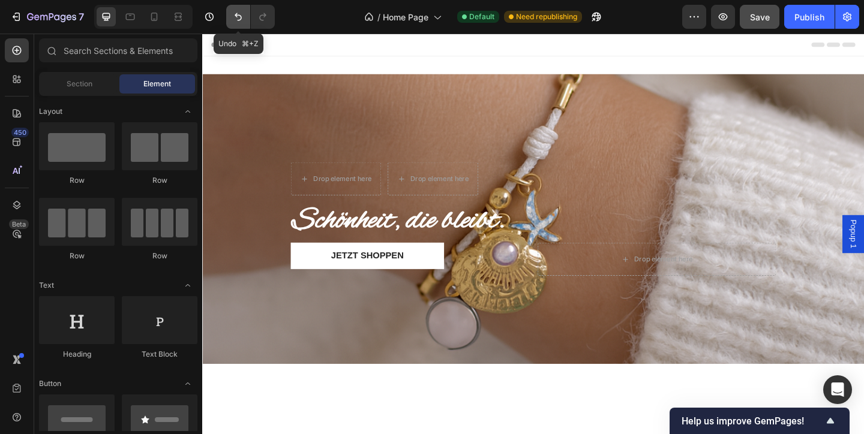
click at [239, 17] on icon "Undo/Redo" at bounding box center [238, 17] width 12 height 12
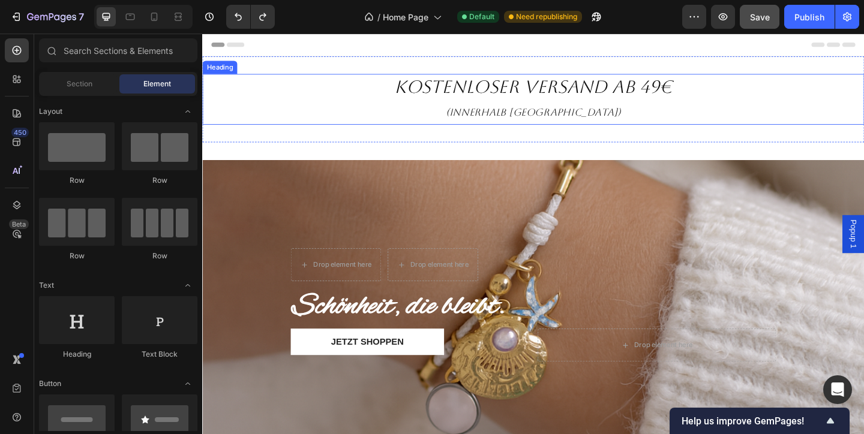
click at [374, 85] on h2 "kostenloser Versand ab 49€ (innerhalb [GEOGRAPHIC_DATA])" at bounding box center [562, 104] width 720 height 55
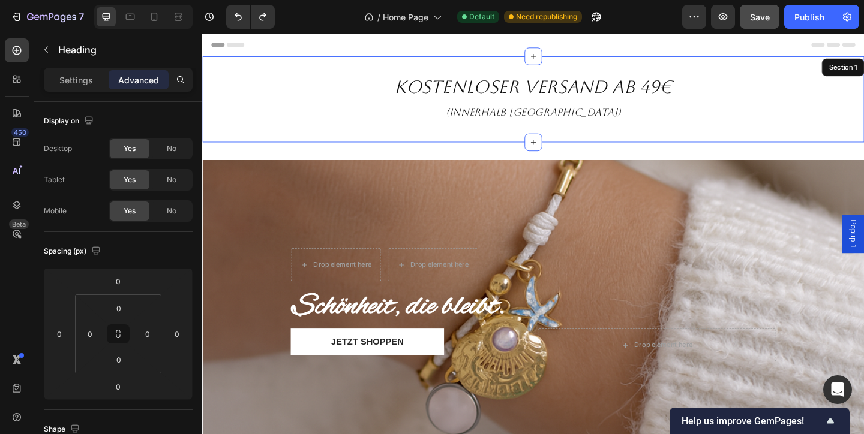
click at [382, 69] on div "kostenloser Versand ab 49€ (innerhalb [GEOGRAPHIC_DATA]) Heading 0 Section 1" at bounding box center [562, 105] width 720 height 94
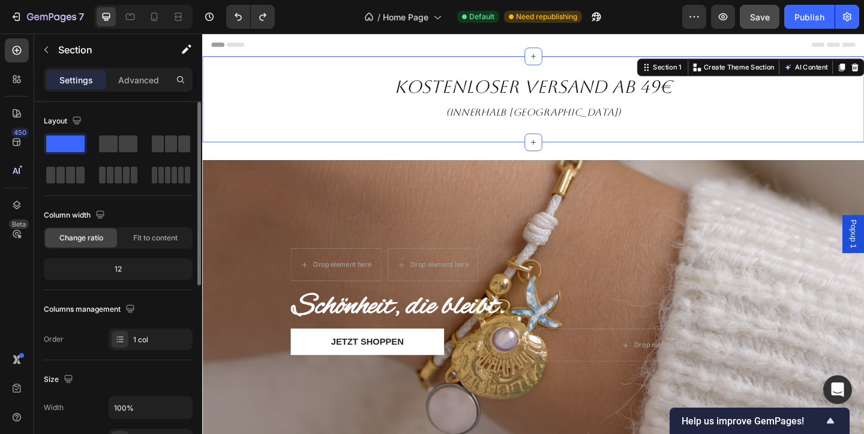
click at [140, 267] on div "12" at bounding box center [118, 269] width 144 height 17
click at [136, 338] on div "1 col" at bounding box center [161, 340] width 56 height 11
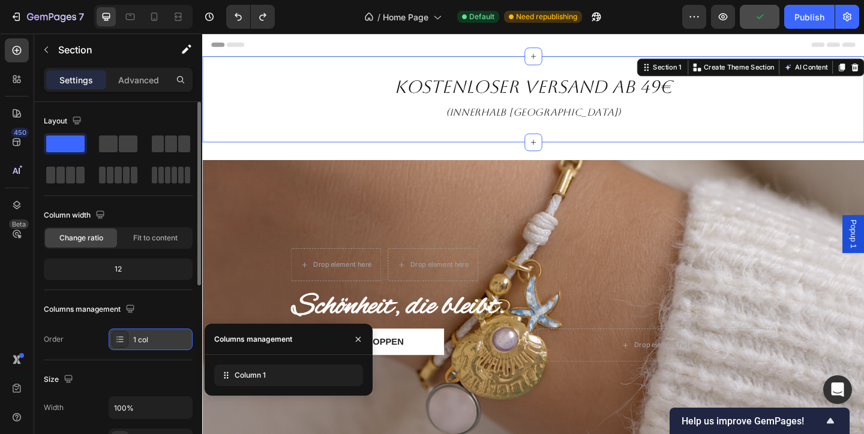
click at [137, 338] on div "1 col" at bounding box center [161, 340] width 56 height 11
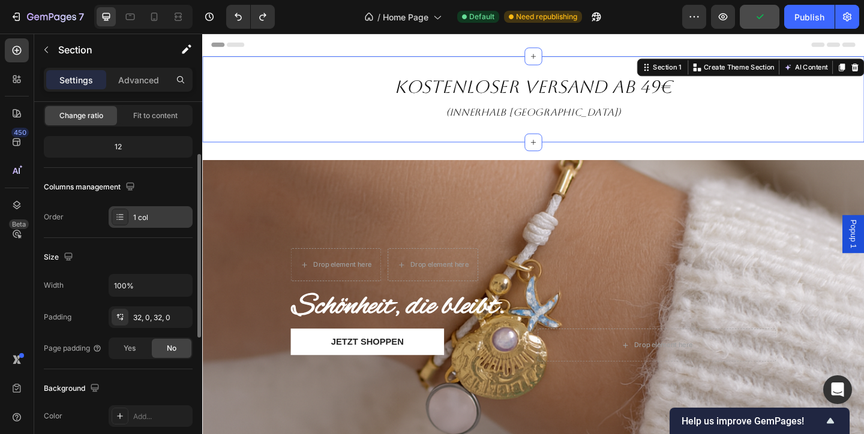
scroll to position [125, 0]
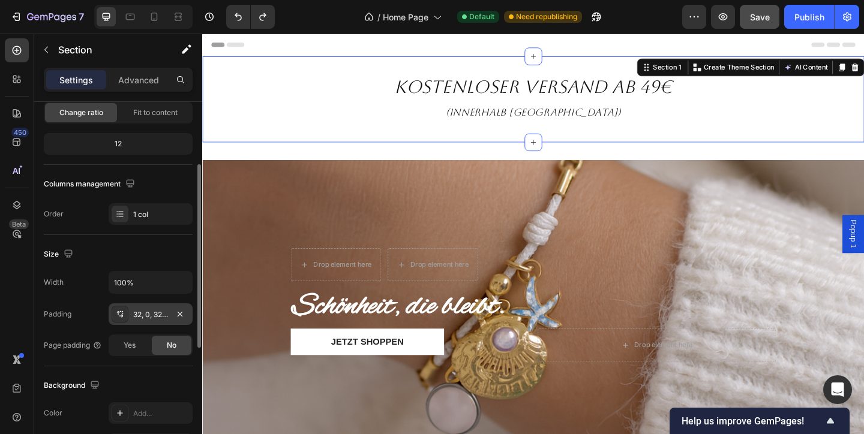
click at [152, 311] on div "32, 0, 32, 0" at bounding box center [150, 314] width 35 height 11
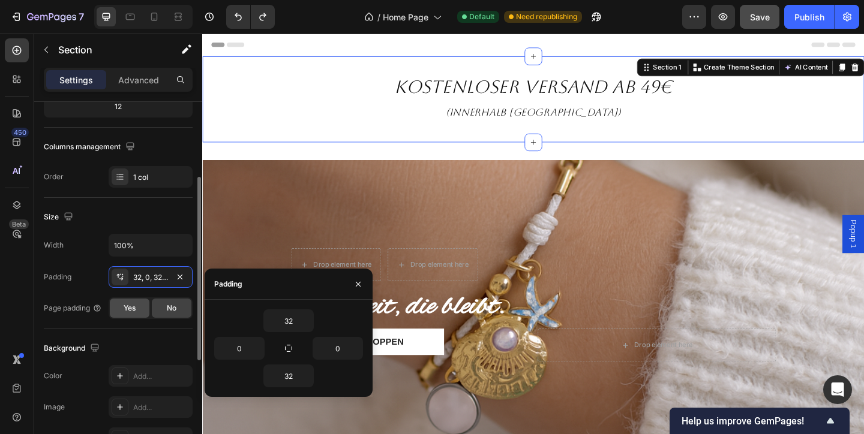
scroll to position [165, 0]
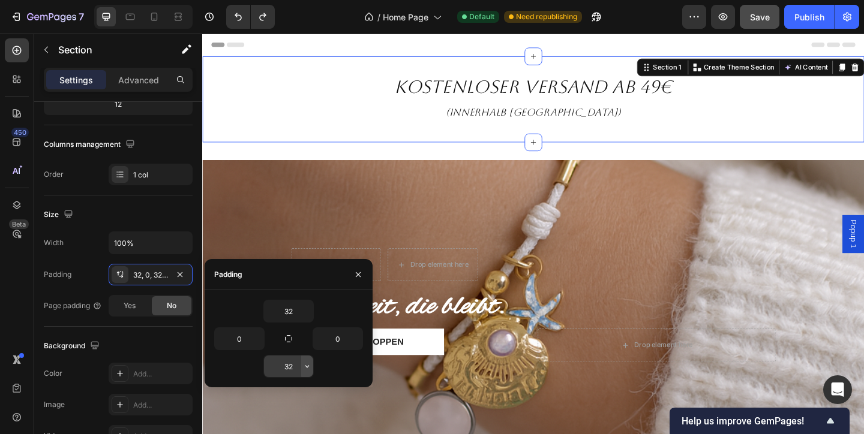
click at [306, 367] on icon "button" at bounding box center [307, 367] width 10 height 10
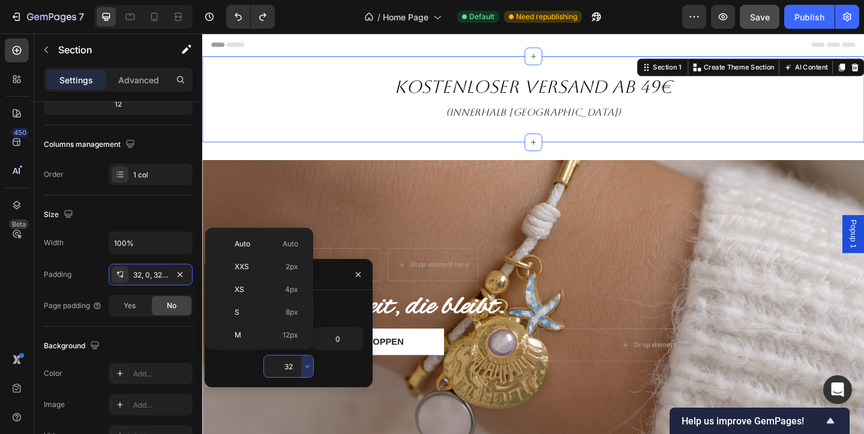
scroll to position [86, 0]
click at [293, 254] on div "M 12px" at bounding box center [257, 248] width 94 height 23
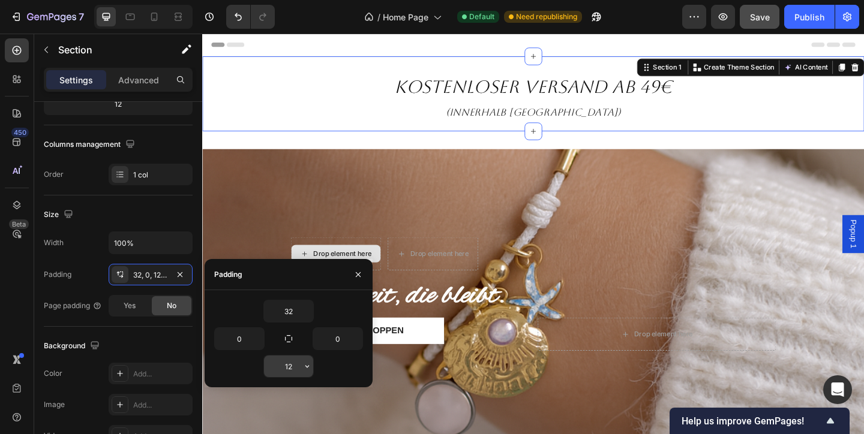
click at [291, 360] on input "12" at bounding box center [288, 367] width 49 height 22
click at [306, 367] on icon "button" at bounding box center [307, 366] width 4 height 2
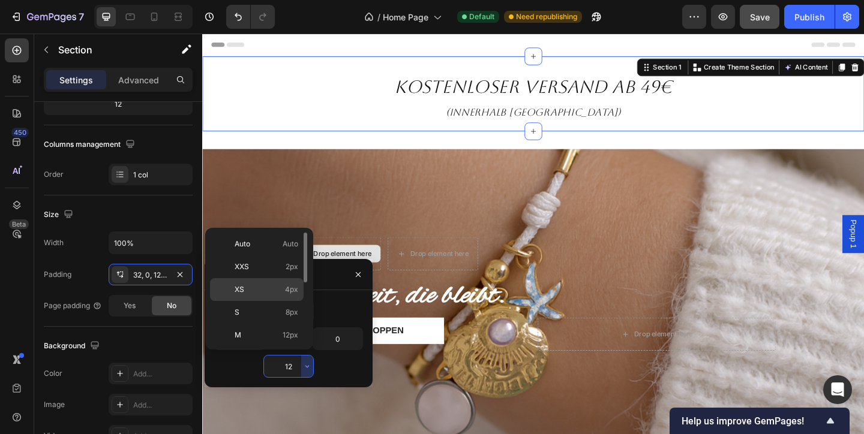
click at [287, 288] on span "4px" at bounding box center [291, 289] width 13 height 11
type input "4"
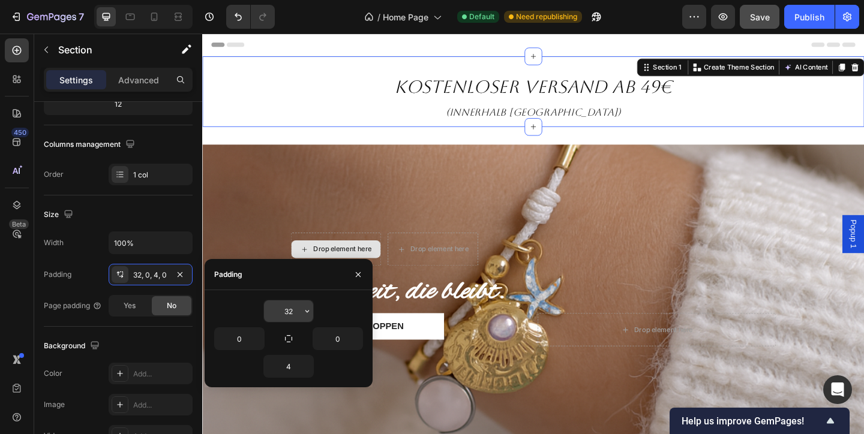
click at [295, 314] on input "32" at bounding box center [288, 311] width 49 height 22
click at [309, 312] on icon "button" at bounding box center [307, 311] width 10 height 10
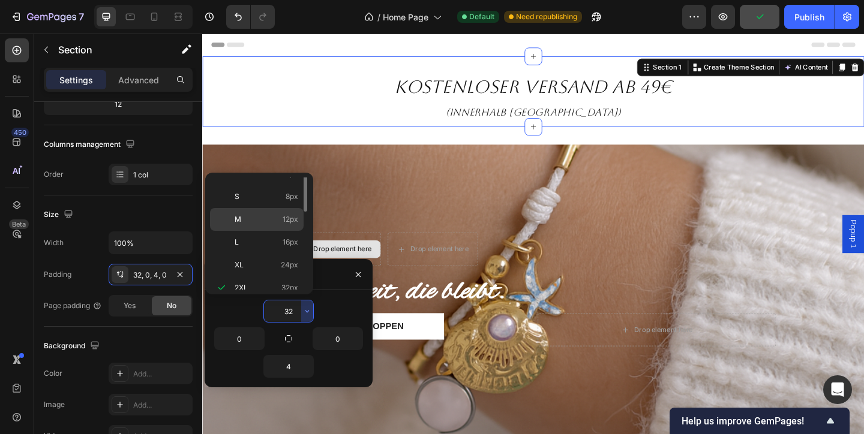
scroll to position [0, 0]
click at [285, 237] on span "4px" at bounding box center [291, 234] width 13 height 11
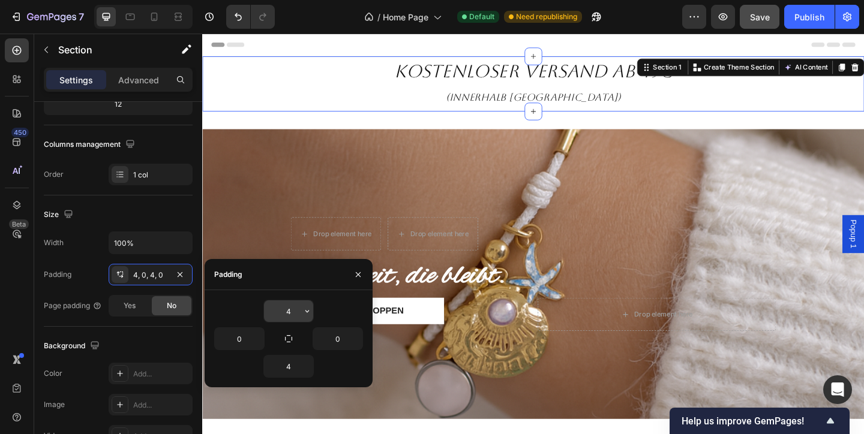
click at [299, 305] on input "4" at bounding box center [288, 311] width 49 height 22
click at [309, 312] on icon "button" at bounding box center [307, 311] width 10 height 10
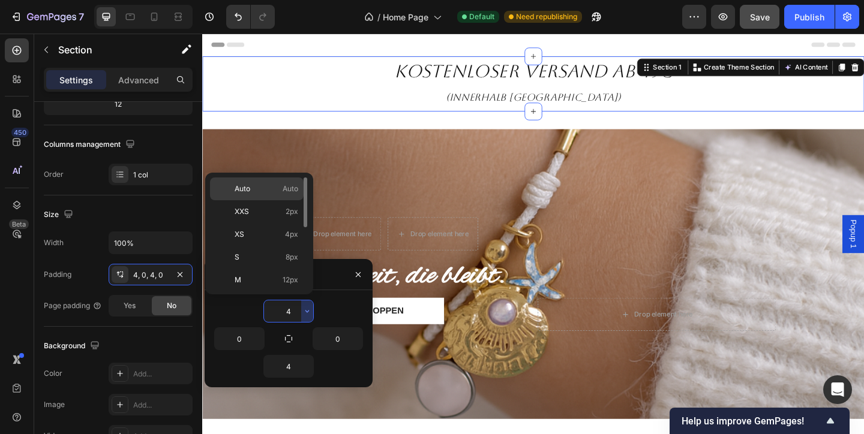
click at [289, 191] on span "Auto" at bounding box center [290, 189] width 16 height 11
type input "Auto"
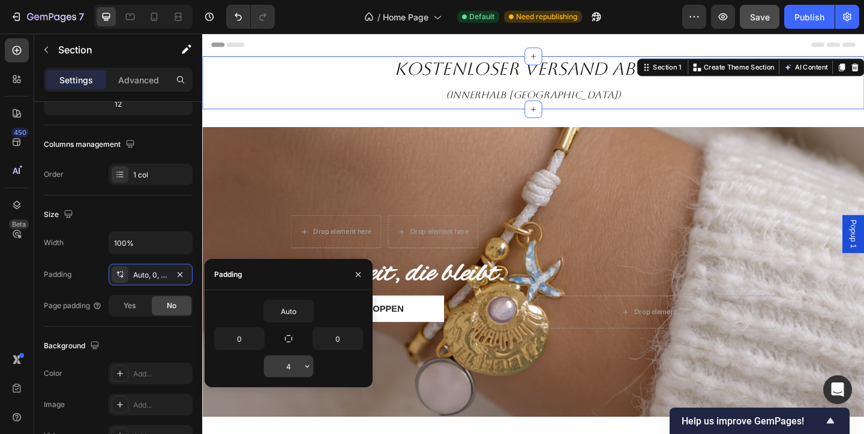
click at [278, 363] on input "4" at bounding box center [288, 367] width 49 height 22
click at [308, 366] on icon "button" at bounding box center [307, 366] width 4 height 2
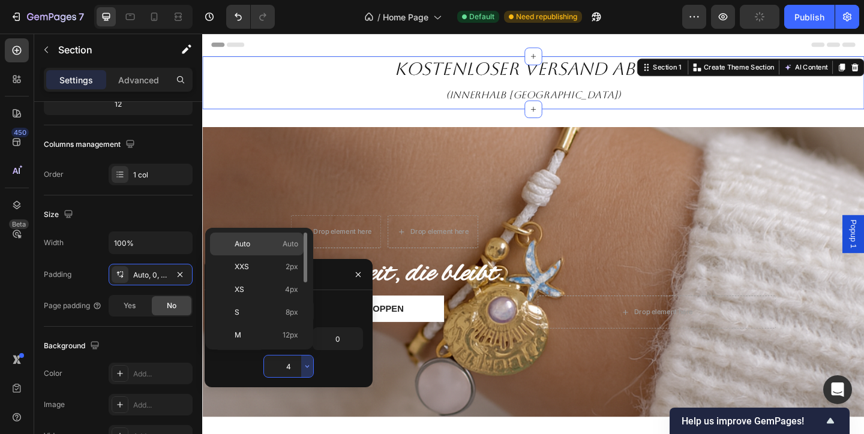
click at [285, 246] on span "Auto" at bounding box center [290, 244] width 16 height 11
type input "Auto"
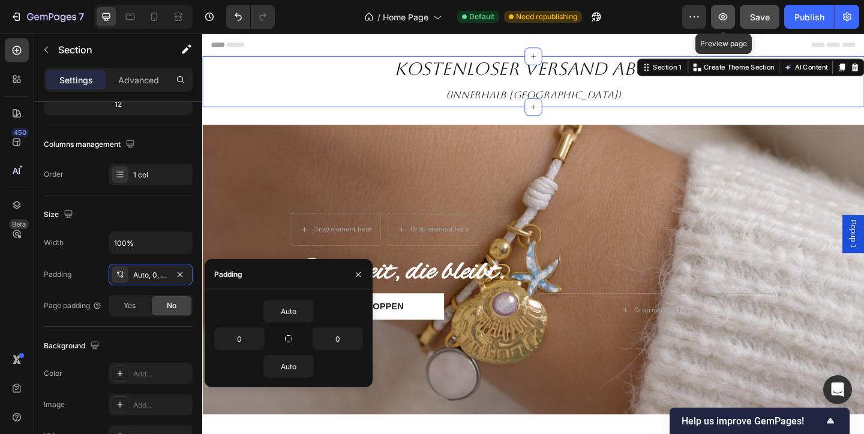
click at [720, 16] on icon "button" at bounding box center [722, 16] width 9 height 7
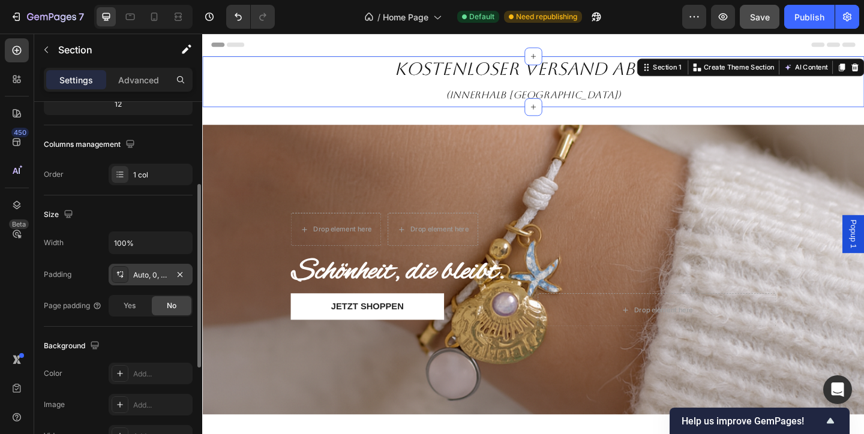
click at [163, 278] on div "Auto, 0, Auto, 0" at bounding box center [150, 275] width 35 height 11
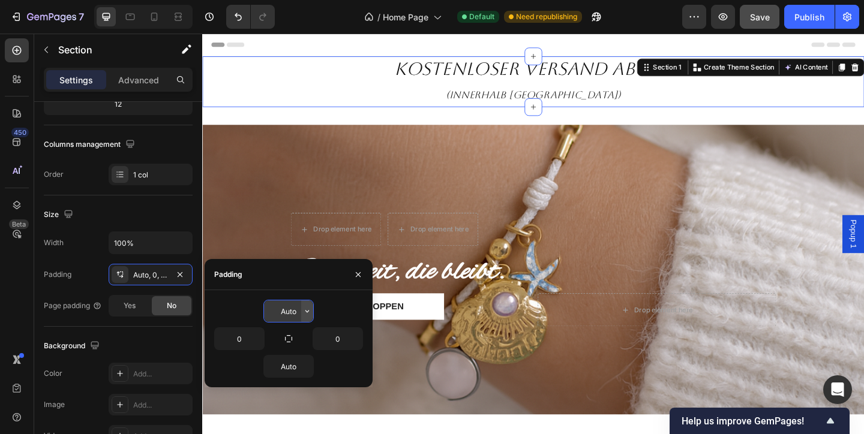
click at [310, 312] on icon "button" at bounding box center [307, 311] width 10 height 10
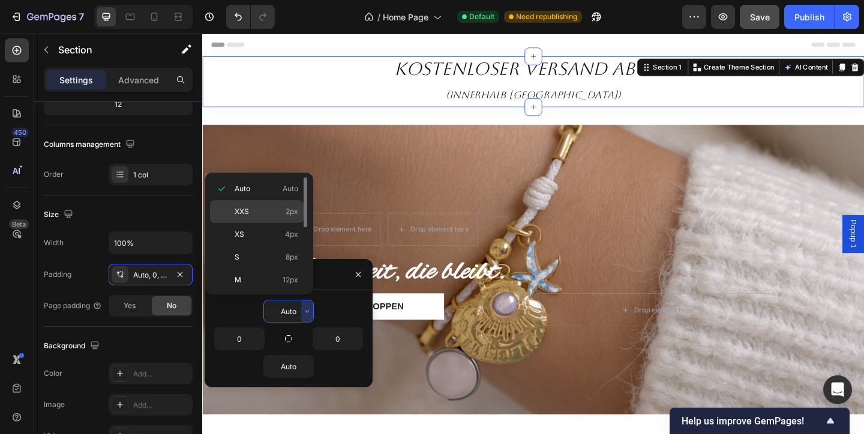
click at [291, 212] on span "2px" at bounding box center [291, 211] width 13 height 11
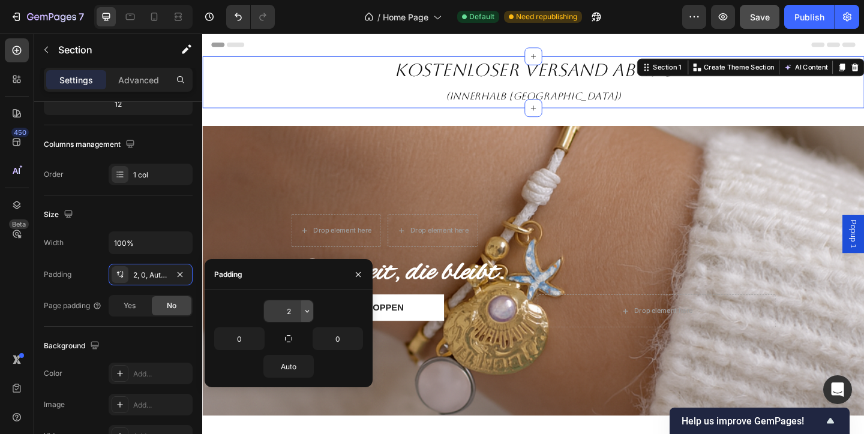
click at [307, 312] on icon "button" at bounding box center [307, 311] width 4 height 2
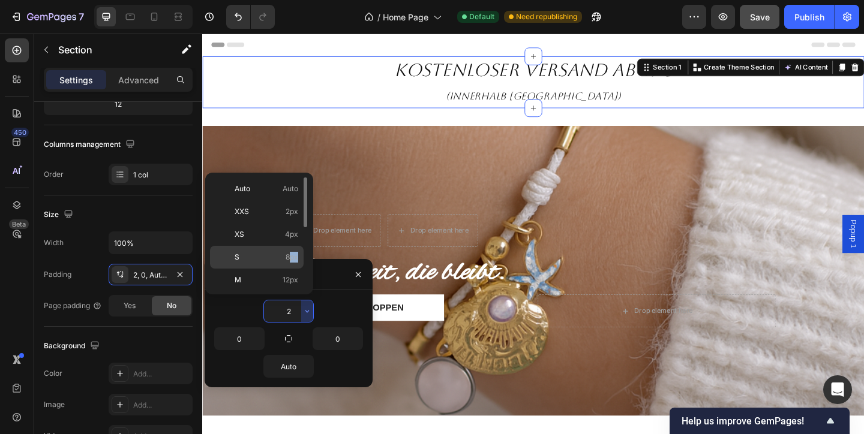
click at [290, 261] on span "8px" at bounding box center [291, 257] width 13 height 11
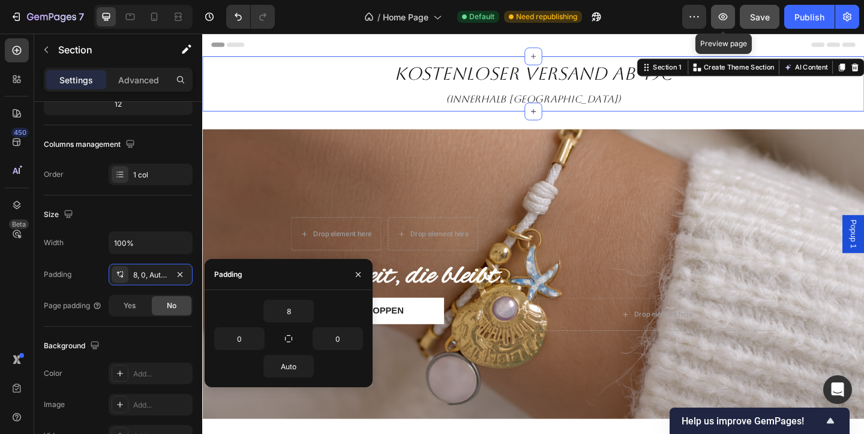
click at [717, 15] on icon "button" at bounding box center [723, 17] width 12 height 12
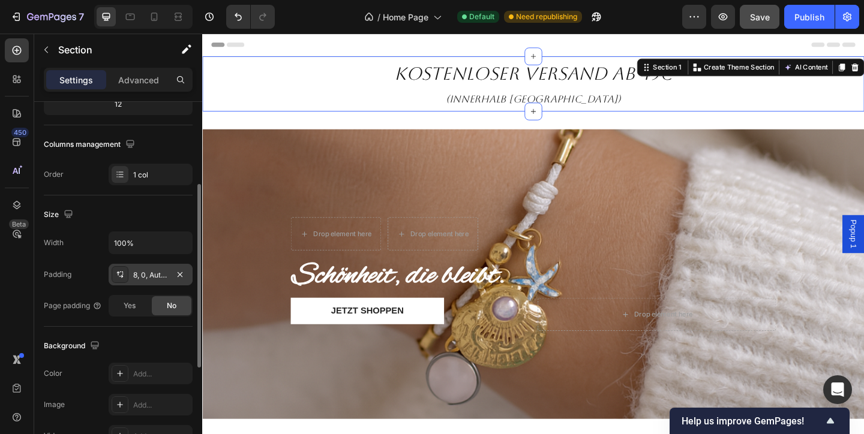
click at [139, 269] on div "8, 0, Auto, 0" at bounding box center [151, 275] width 84 height 22
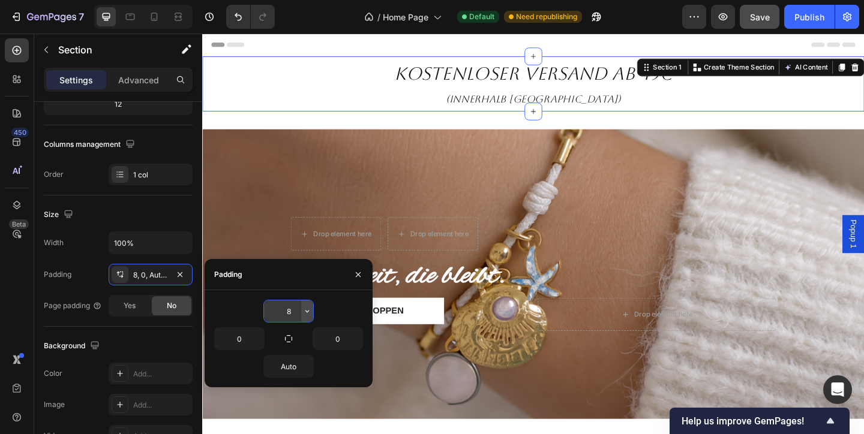
click at [311, 316] on button "button" at bounding box center [307, 311] width 12 height 22
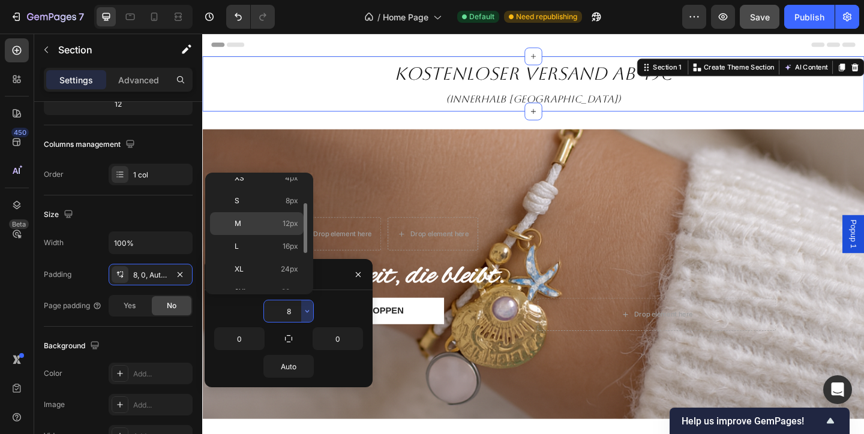
scroll to position [57, 0]
click at [294, 266] on span "24px" at bounding box center [289, 268] width 17 height 11
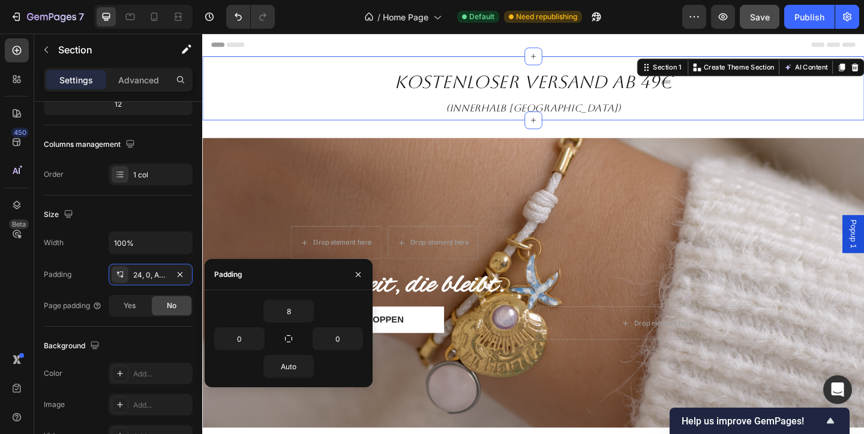
type input "24"
click at [418, 83] on h2 "kostenloser Versand ab 49€ (innerhalb [GEOGRAPHIC_DATA])" at bounding box center [562, 100] width 720 height 55
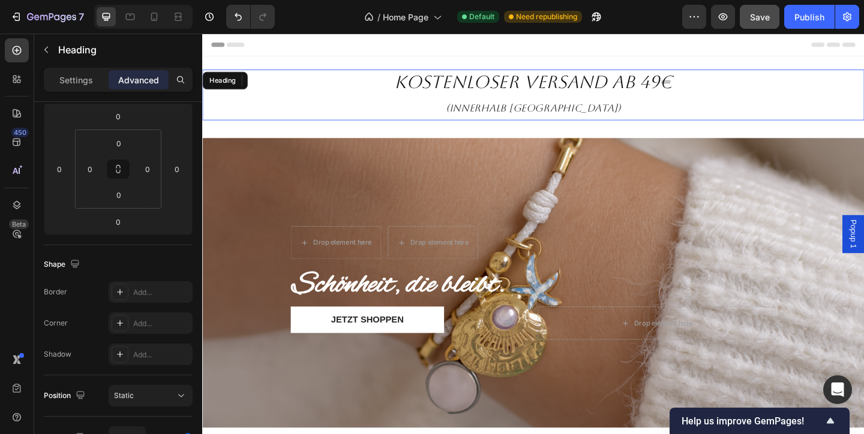
scroll to position [0, 0]
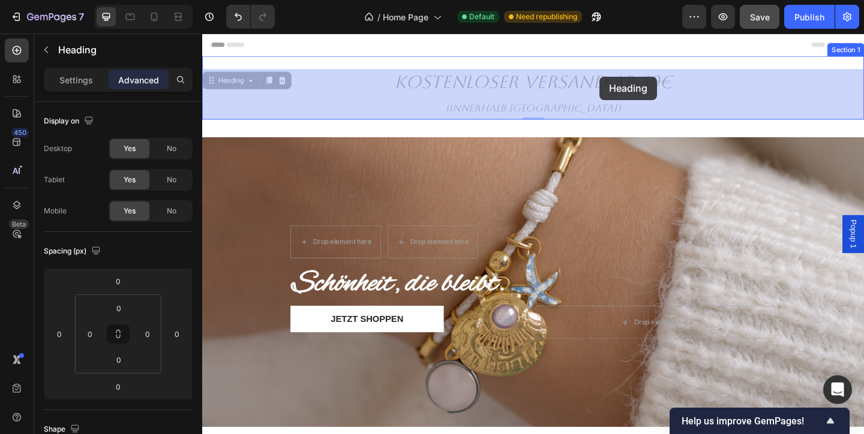
drag, startPoint x: 413, startPoint y: 85, endPoint x: 634, endPoint y: 80, distance: 220.7
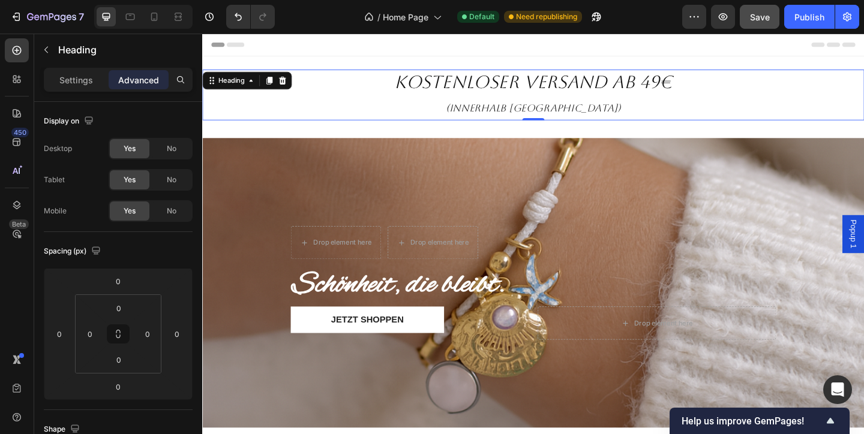
click at [714, 79] on p "kostenloser Versand ab 49€ (innerhalb [GEOGRAPHIC_DATA])" at bounding box center [561, 100] width 717 height 53
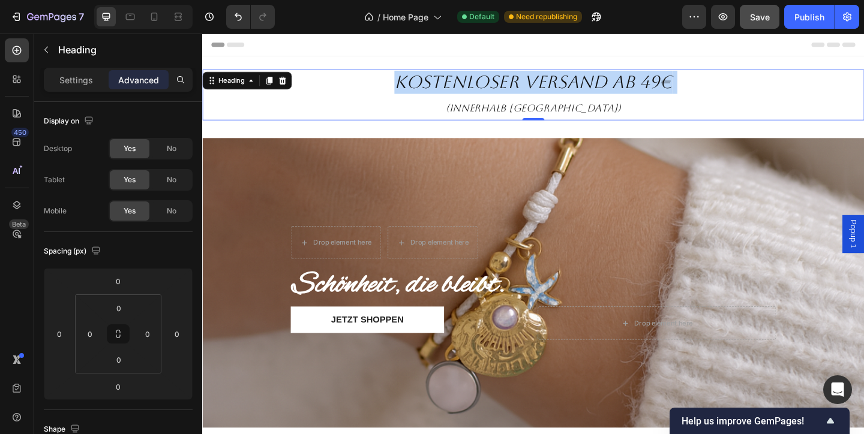
click at [714, 79] on p "kostenloser Versand ab 49€ (innerhalb [GEOGRAPHIC_DATA])" at bounding box center [561, 100] width 717 height 53
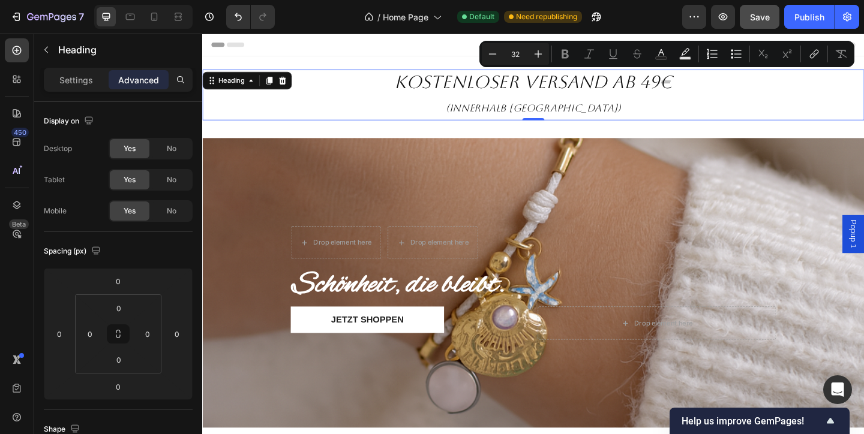
click at [705, 85] on p "kostenloser Versand ab 49€ (innerhalb [GEOGRAPHIC_DATA])" at bounding box center [561, 100] width 717 height 53
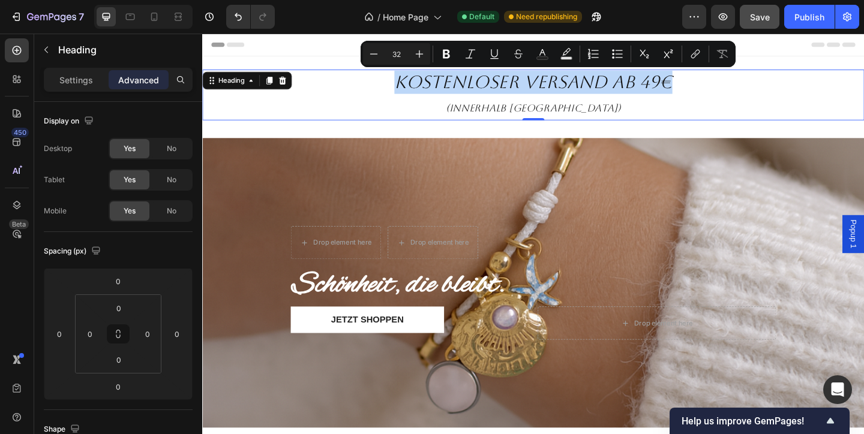
drag, startPoint x: 714, startPoint y: 86, endPoint x: 398, endPoint y: 80, distance: 316.1
click at [401, 80] on p "kostenloser Versand ab 49€ (innerhalb [GEOGRAPHIC_DATA])" at bounding box center [561, 100] width 717 height 53
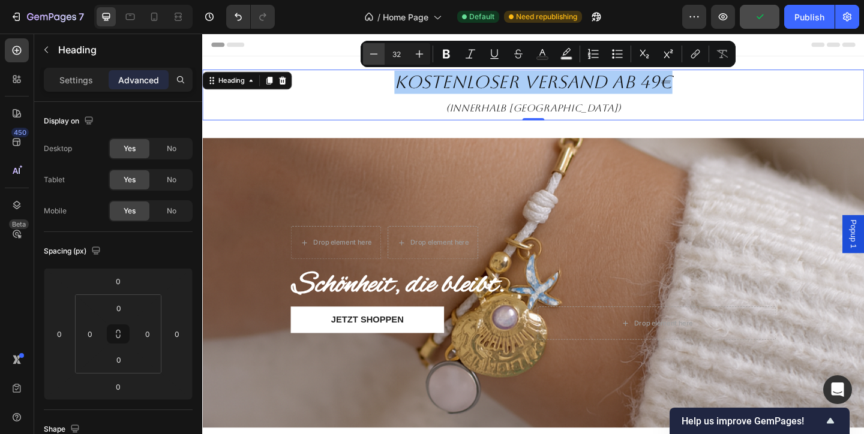
click at [375, 53] on icon "Editor contextual toolbar" at bounding box center [374, 54] width 12 height 12
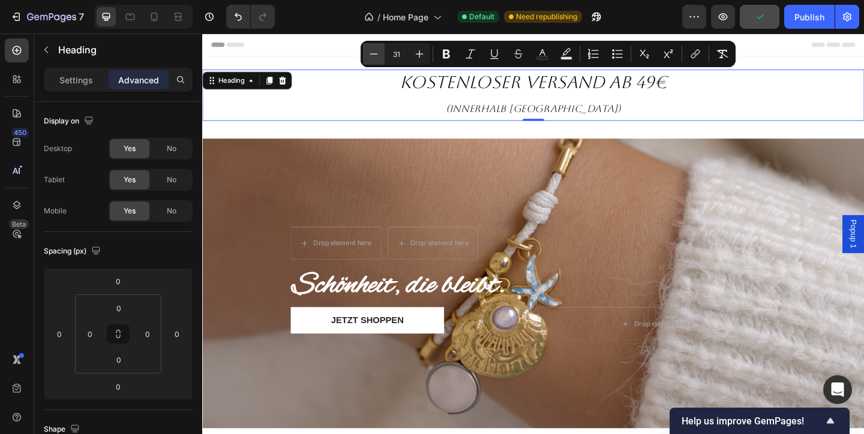
click at [375, 53] on icon "Editor contextual toolbar" at bounding box center [374, 54] width 12 height 12
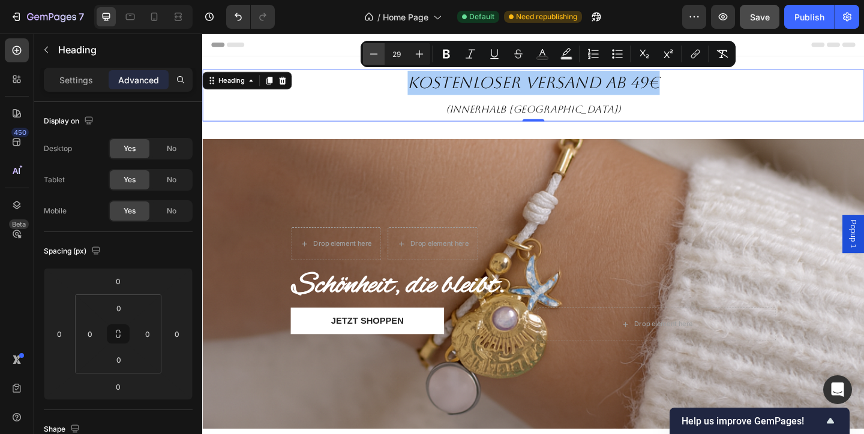
click at [375, 53] on icon "Editor contextual toolbar" at bounding box center [374, 54] width 12 height 12
type input "27"
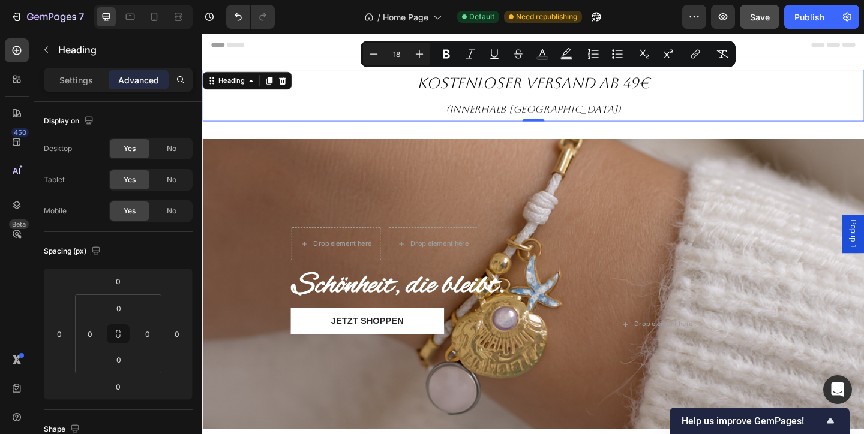
click at [606, 110] on span "(innerhalb [GEOGRAPHIC_DATA])" at bounding box center [562, 115] width 190 height 13
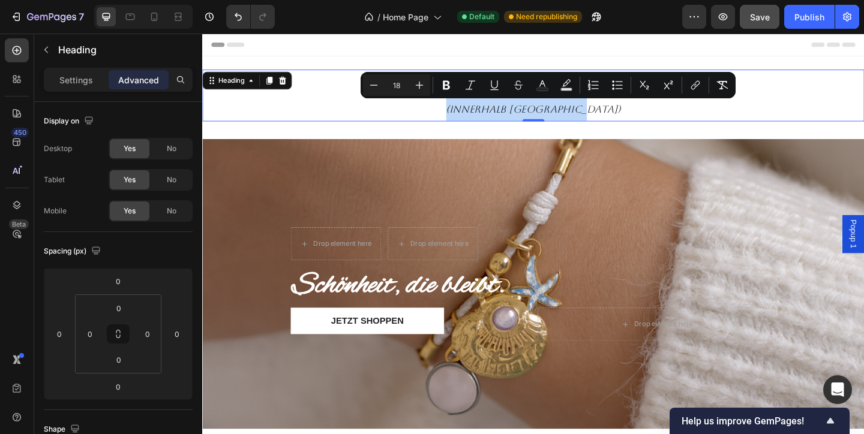
drag, startPoint x: 648, startPoint y: 118, endPoint x: 476, endPoint y: 116, distance: 172.7
click at [476, 116] on p "kostenloser Versand ab 49€ (innerhalb [GEOGRAPHIC_DATA])" at bounding box center [561, 101] width 717 height 54
click at [375, 89] on icon "Editor contextual toolbar" at bounding box center [374, 85] width 12 height 12
type input "17"
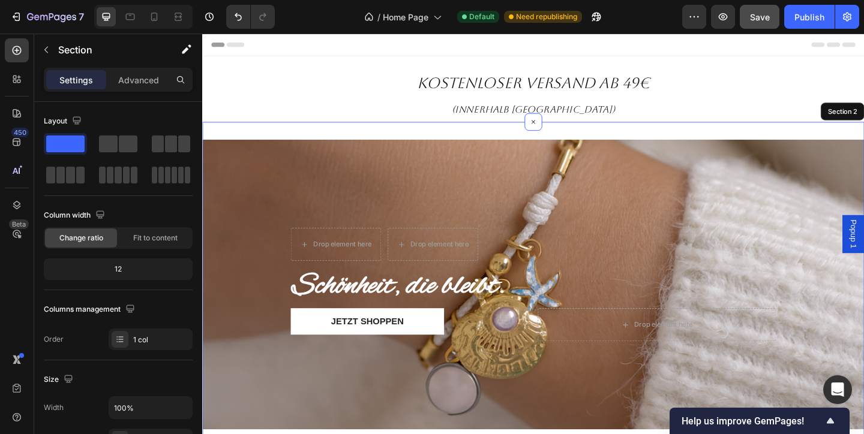
click at [540, 134] on div "Drop element here Drop element here Row Schönheit, die bleibt. Heading JETZT SH…" at bounding box center [562, 307] width 720 height 354
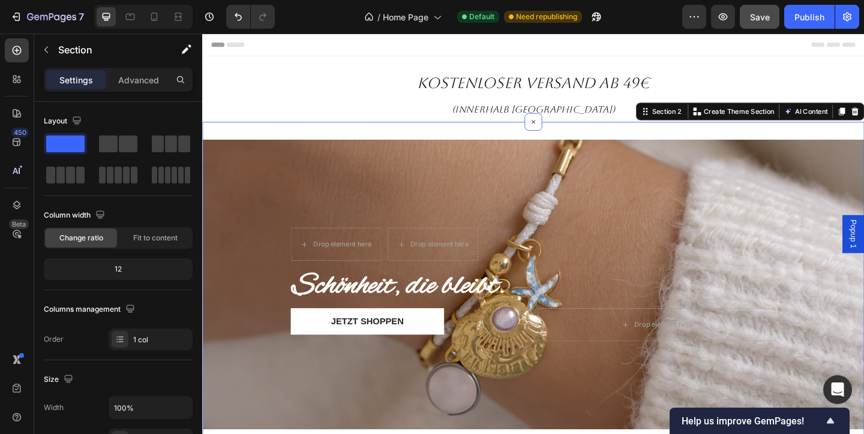
click at [657, 51] on div "Header" at bounding box center [562, 46] width 700 height 24
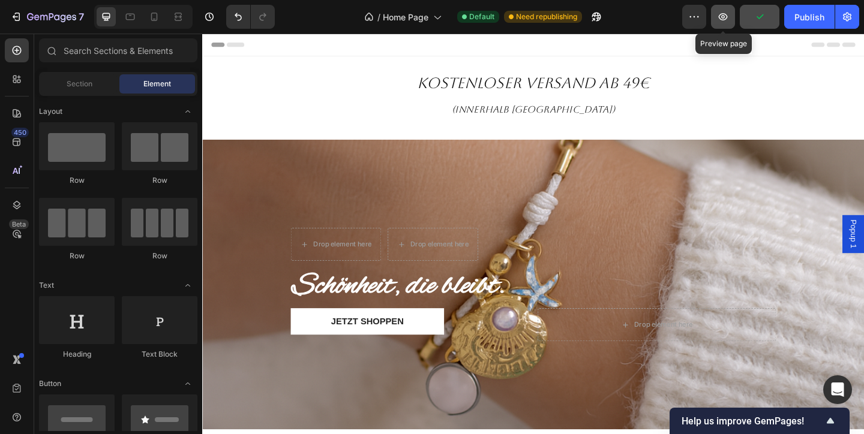
click at [726, 14] on icon "button" at bounding box center [723, 17] width 12 height 12
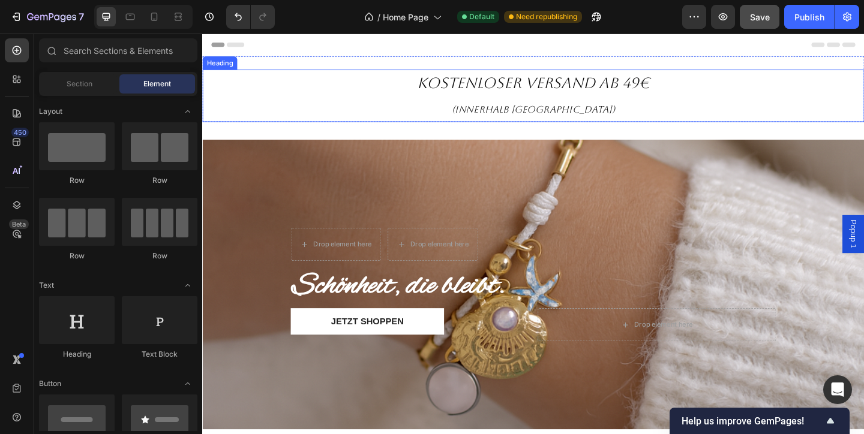
click at [678, 89] on span "kostenloser Versand ab 49€" at bounding box center [561, 87] width 253 height 19
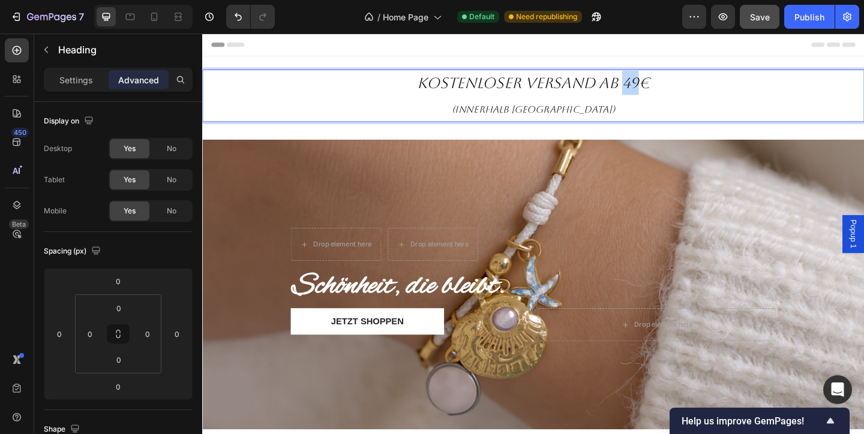
click at [672, 85] on span "kostenloser Versand ab 49€" at bounding box center [561, 87] width 253 height 19
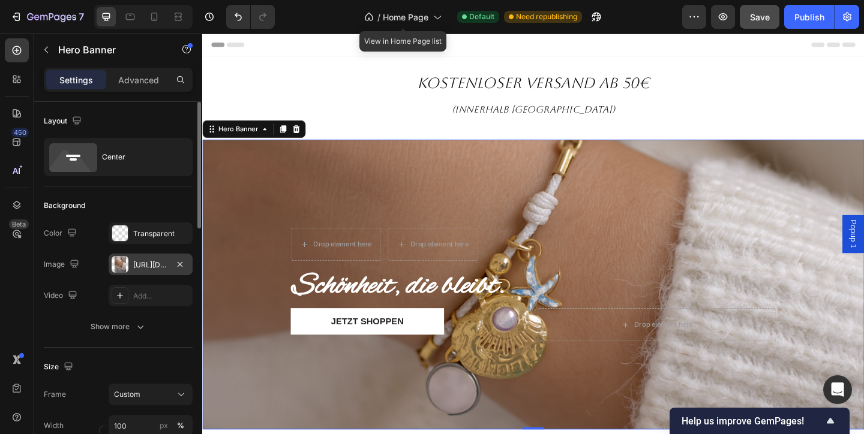
click at [157, 261] on div "[URL][DOMAIN_NAME]" at bounding box center [150, 265] width 35 height 11
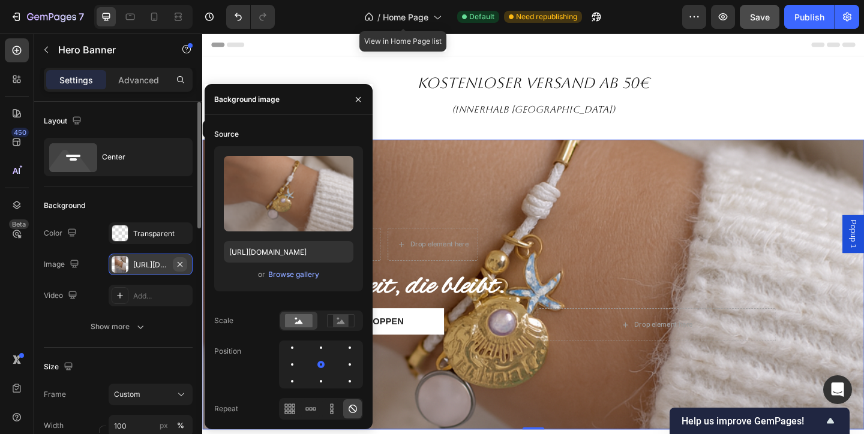
click at [181, 264] on icon "button" at bounding box center [180, 265] width 10 height 10
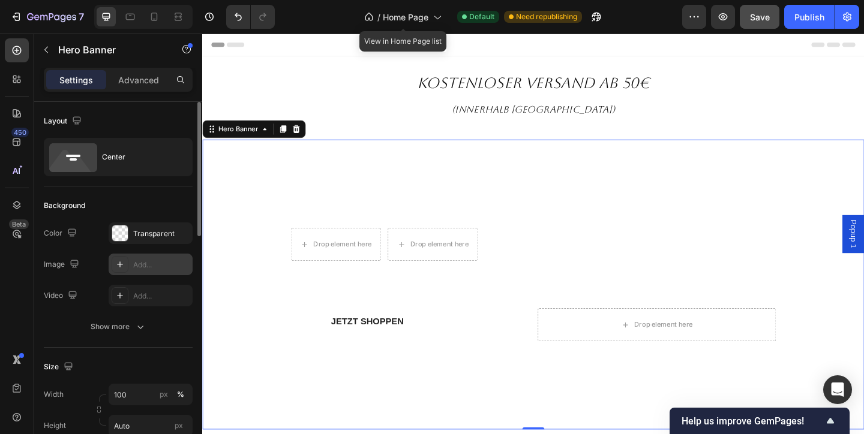
click at [161, 266] on div "Add..." at bounding box center [161, 265] width 56 height 11
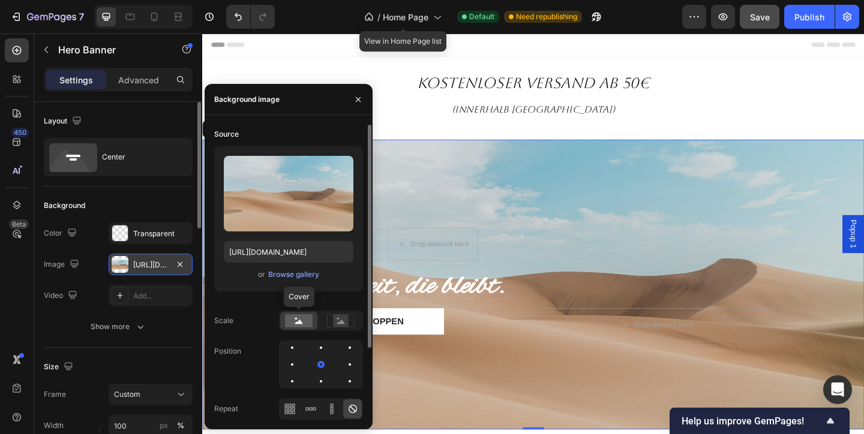
click at [282, 321] on div at bounding box center [298, 321] width 37 height 18
click at [301, 319] on rect at bounding box center [299, 320] width 28 height 13
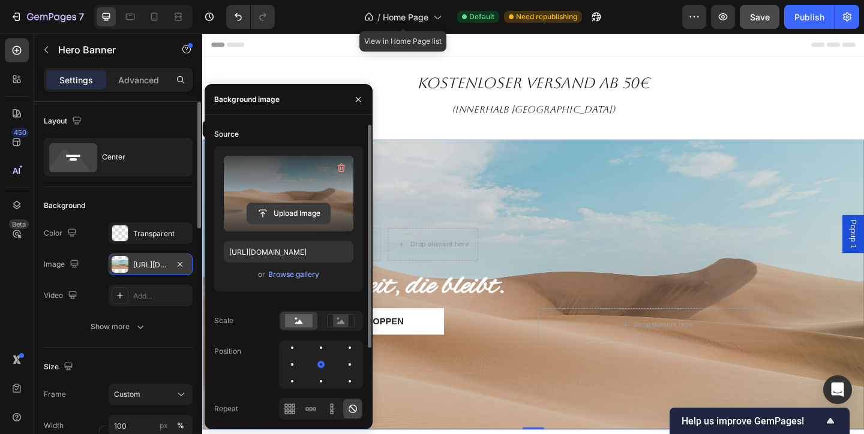
click at [308, 212] on input "file" at bounding box center [288, 213] width 83 height 20
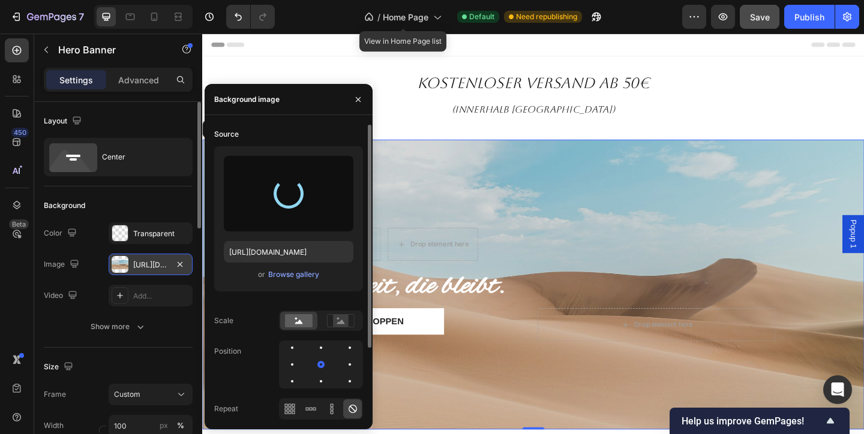
type input "[URL][DOMAIN_NAME]"
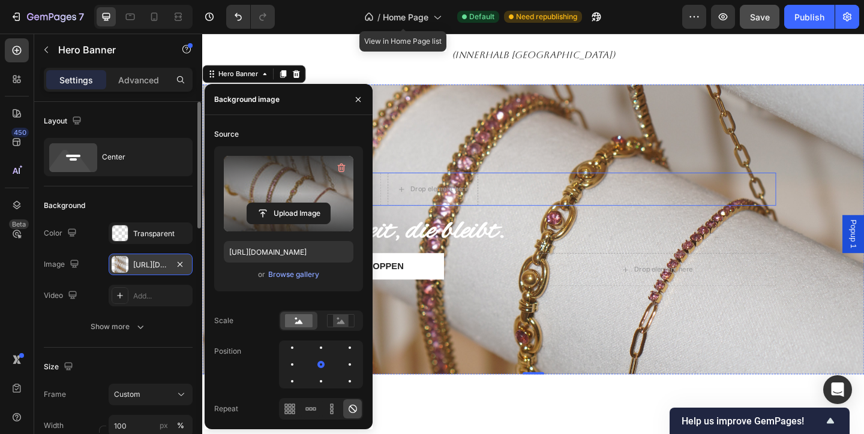
scroll to position [56, 0]
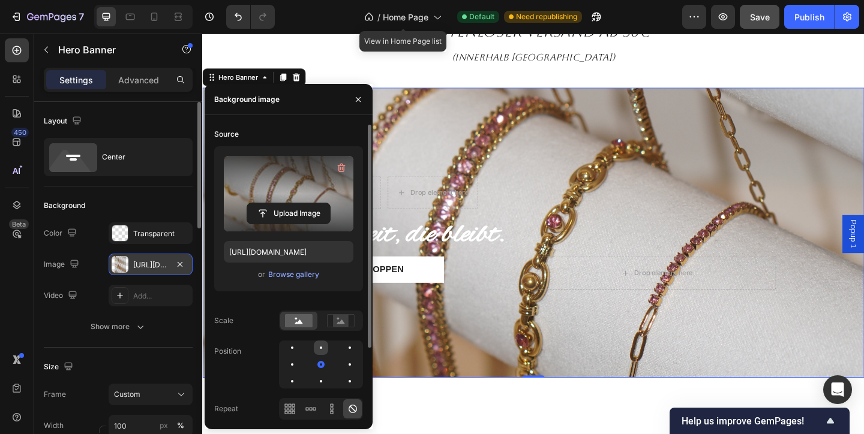
click at [315, 346] on div at bounding box center [321, 348] width 14 height 14
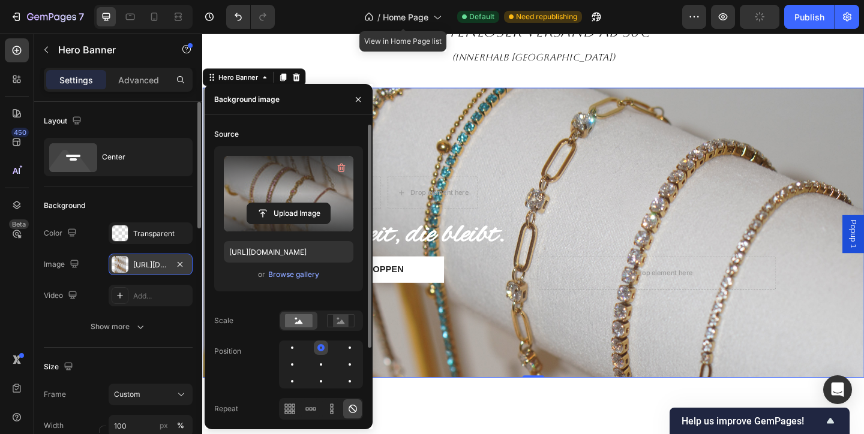
click at [316, 346] on div at bounding box center [321, 348] width 14 height 14
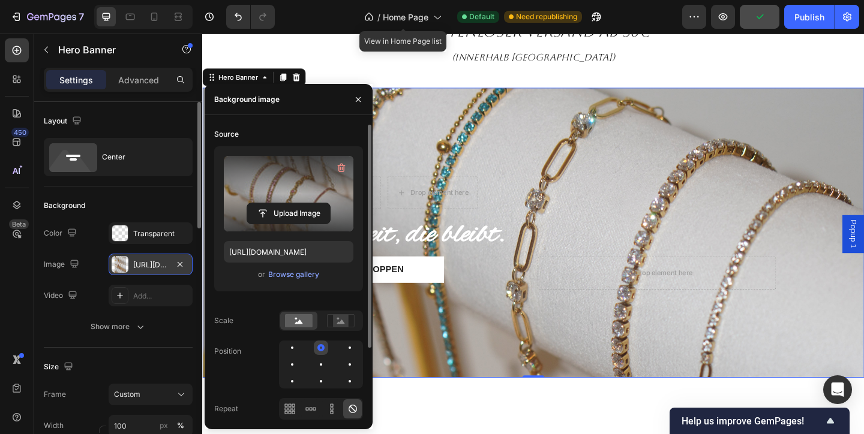
click at [320, 349] on div at bounding box center [320, 347] width 7 height 7
click at [324, 365] on div at bounding box center [321, 364] width 14 height 14
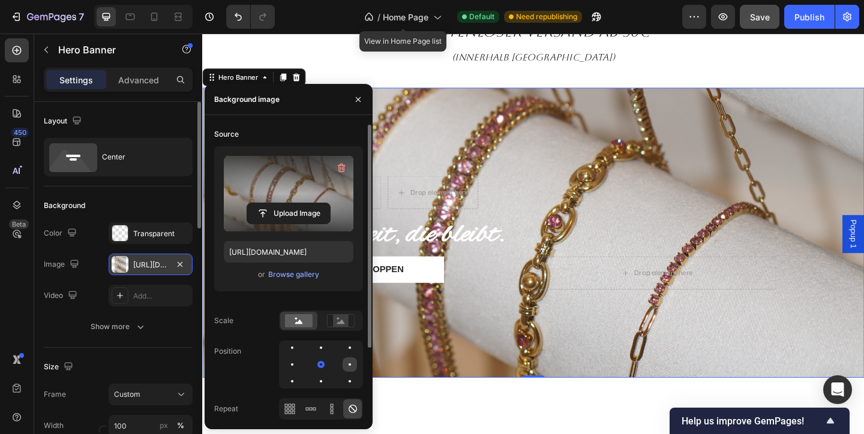
click at [351, 365] on div at bounding box center [349, 364] width 14 height 14
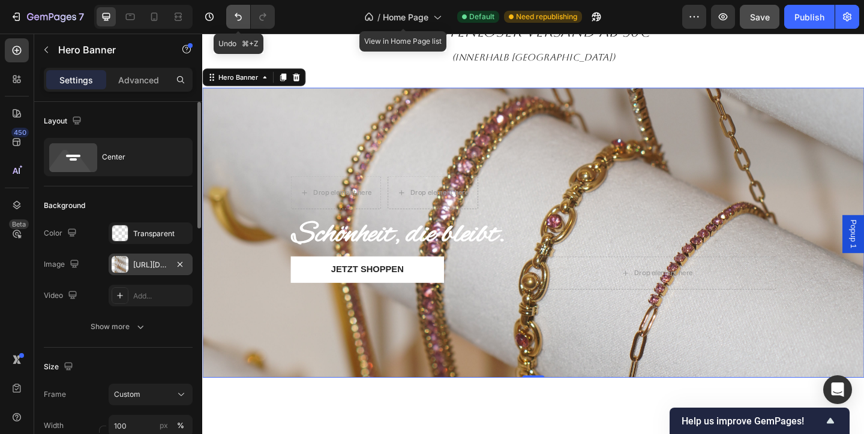
click at [230, 14] on button "Undo/Redo" at bounding box center [238, 17] width 24 height 24
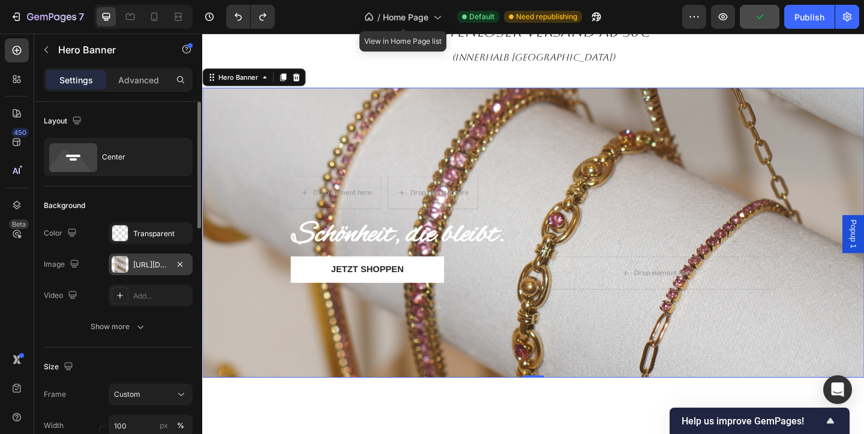
click at [261, 205] on div "Drop element here Drop element here Row Schönheit, die bleibt. Heading JETZT SH…" at bounding box center [562, 249] width 720 height 315
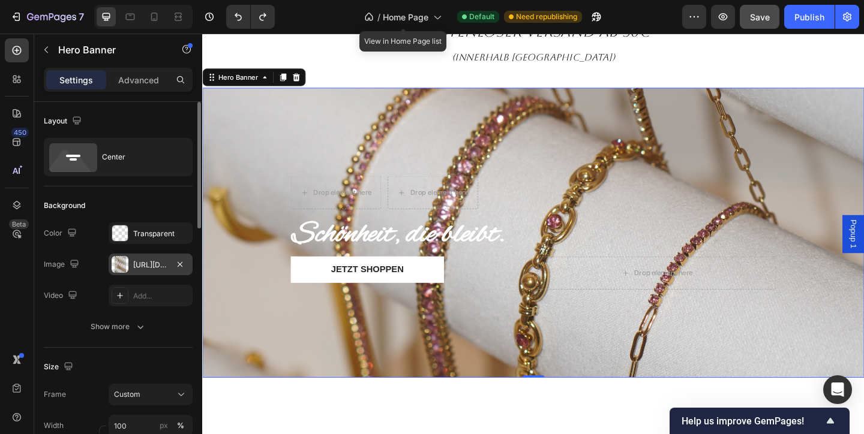
click at [146, 261] on div "[URL][DOMAIN_NAME]" at bounding box center [150, 265] width 35 height 11
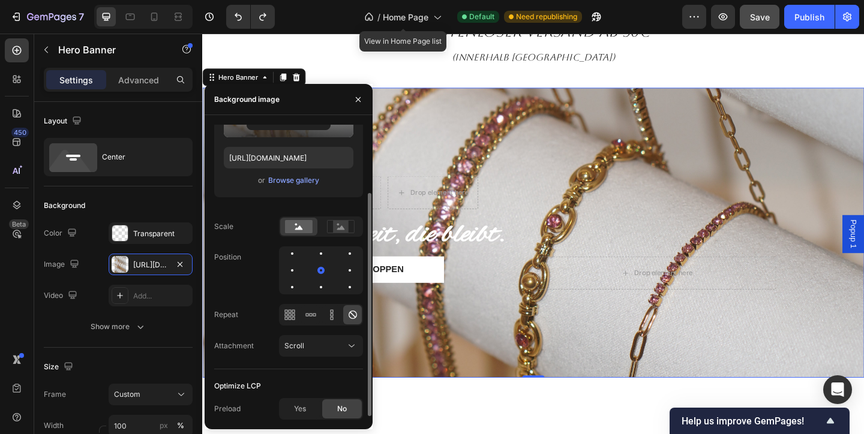
scroll to position [92, 0]
click at [342, 348] on div "Scroll" at bounding box center [314, 347] width 61 height 11
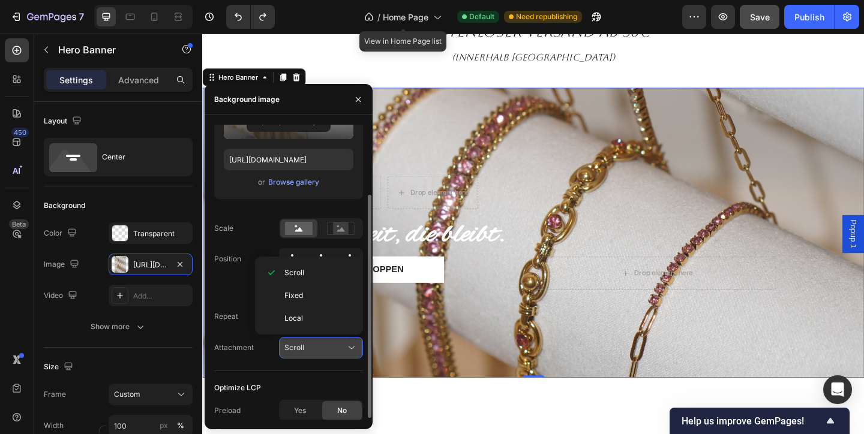
click at [342, 348] on div "Scroll" at bounding box center [314, 347] width 61 height 11
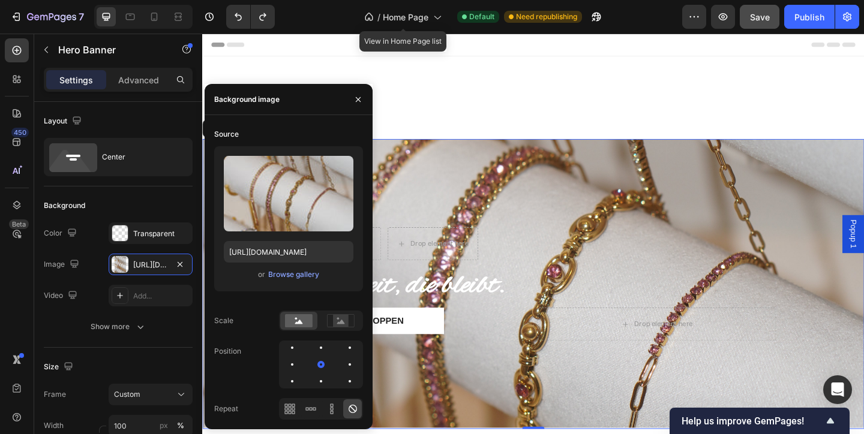
scroll to position [100, 0]
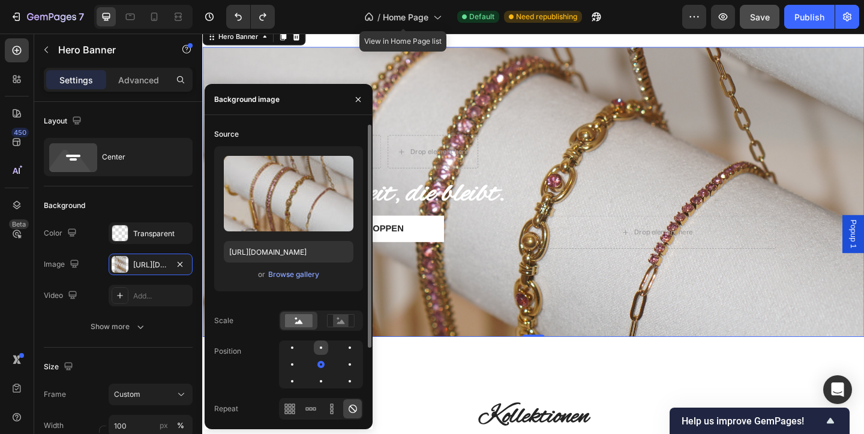
click at [327, 349] on div at bounding box center [321, 348] width 14 height 14
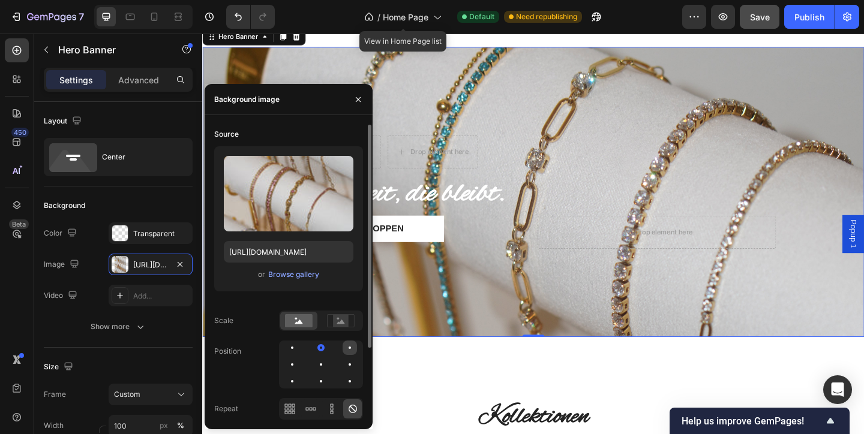
click at [347, 351] on div at bounding box center [349, 348] width 14 height 14
click at [320, 351] on div at bounding box center [321, 348] width 14 height 14
click at [350, 349] on div at bounding box center [349, 348] width 14 height 14
click at [348, 367] on div at bounding box center [349, 364] width 14 height 14
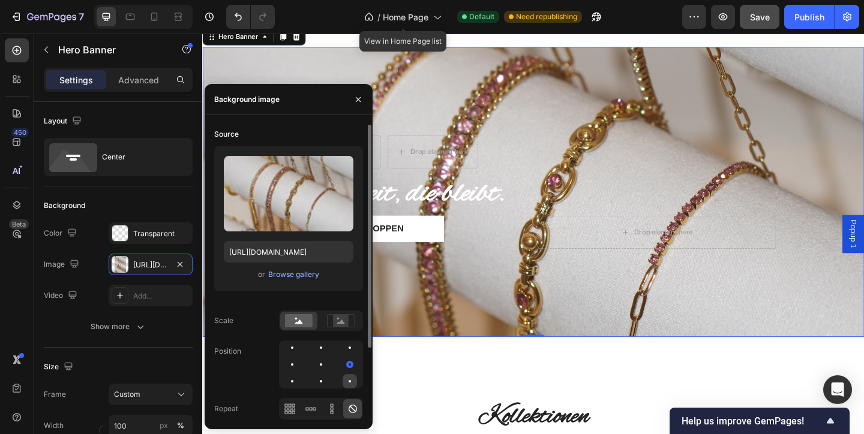
click at [351, 377] on div at bounding box center [349, 381] width 14 height 14
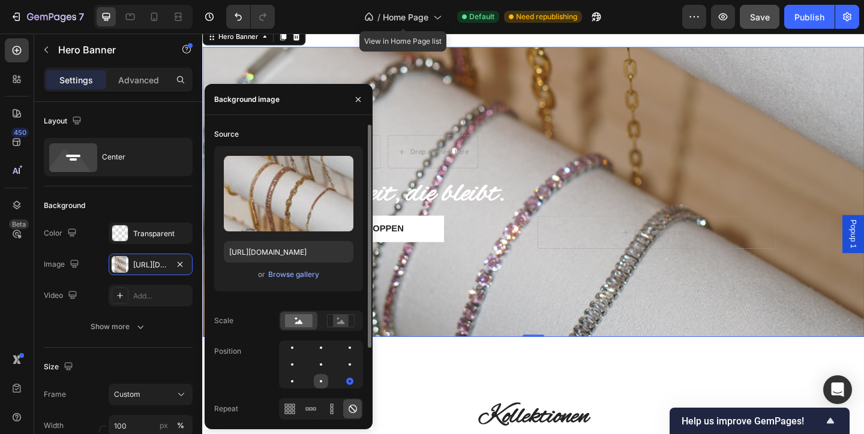
click at [321, 384] on div at bounding box center [321, 381] width 14 height 14
click at [318, 341] on div at bounding box center [321, 348] width 14 height 14
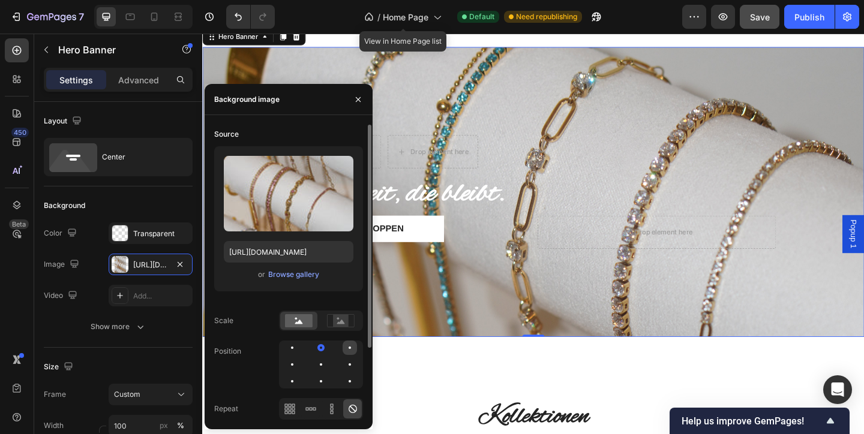
click at [354, 349] on div at bounding box center [349, 348] width 14 height 14
click at [346, 346] on div at bounding box center [349, 347] width 7 height 7
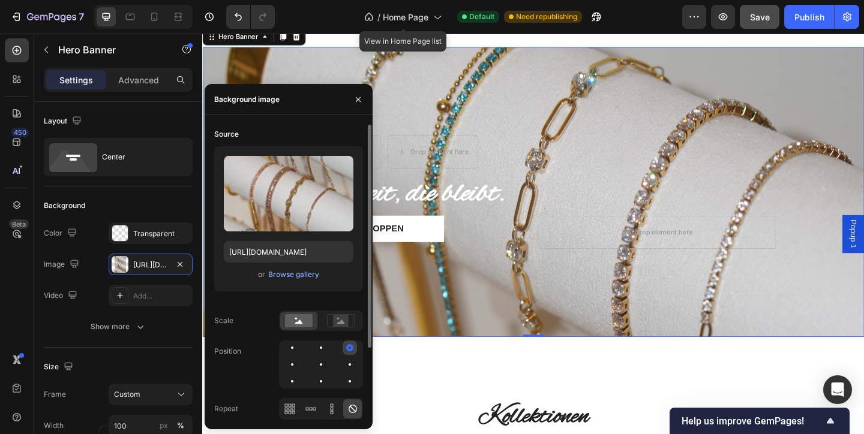
click at [346, 346] on div at bounding box center [349, 347] width 7 height 7
click at [288, 347] on div at bounding box center [292, 348] width 14 height 14
click at [328, 351] on div at bounding box center [321, 365] width 84 height 48
click at [318, 351] on div at bounding box center [321, 348] width 14 height 14
click at [360, 103] on icon "button" at bounding box center [358, 100] width 10 height 10
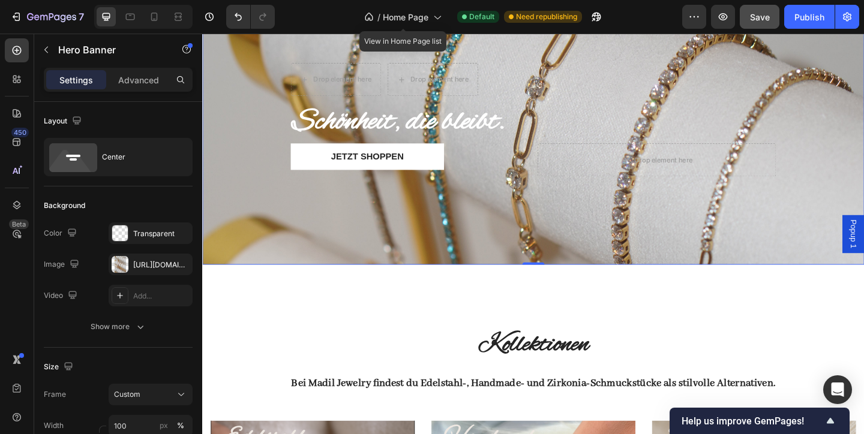
scroll to position [181, 0]
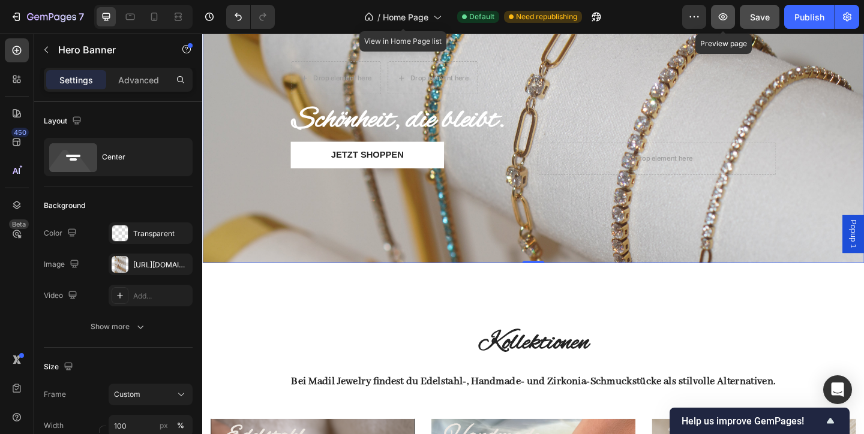
click at [724, 14] on icon "button" at bounding box center [723, 17] width 12 height 12
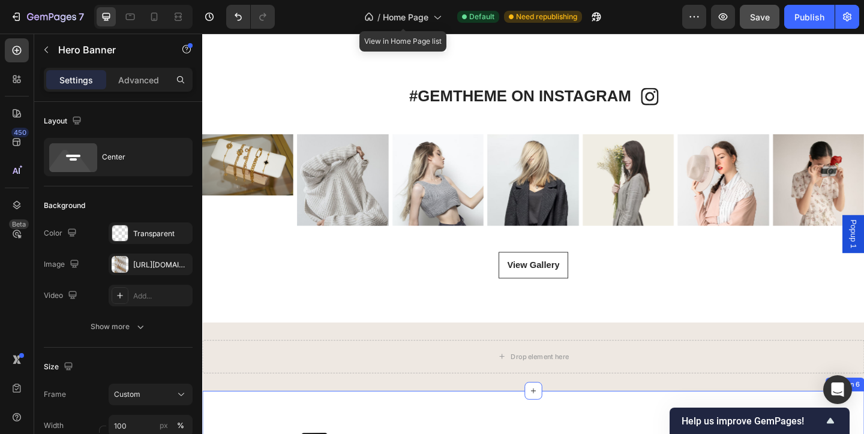
scroll to position [869, 0]
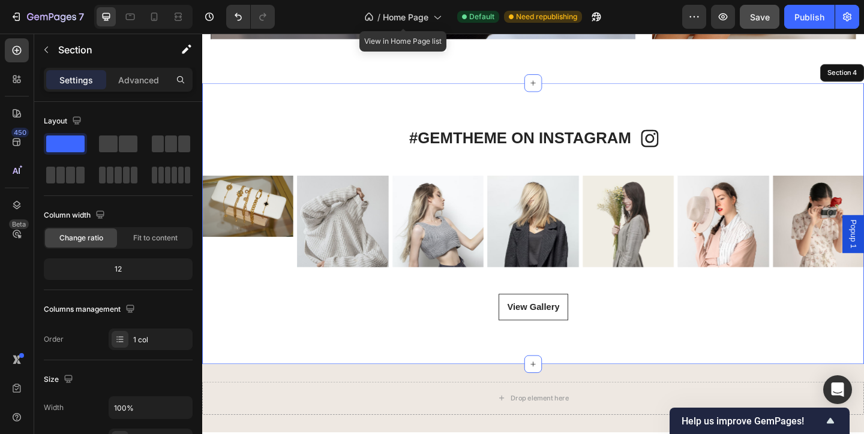
click at [775, 124] on div "#GEMTHEME ON INSTAGRAM Heading Icon Row Icon #GEMTHEME ON INSTAGRAM Heading Row…" at bounding box center [562, 241] width 720 height 306
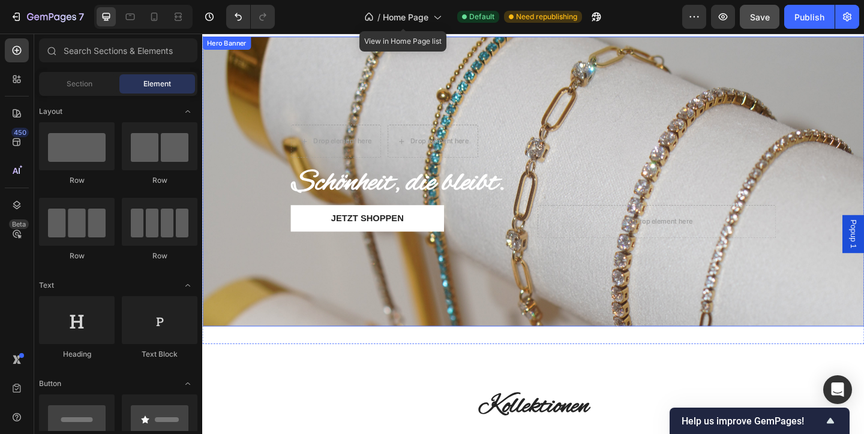
scroll to position [113, 0]
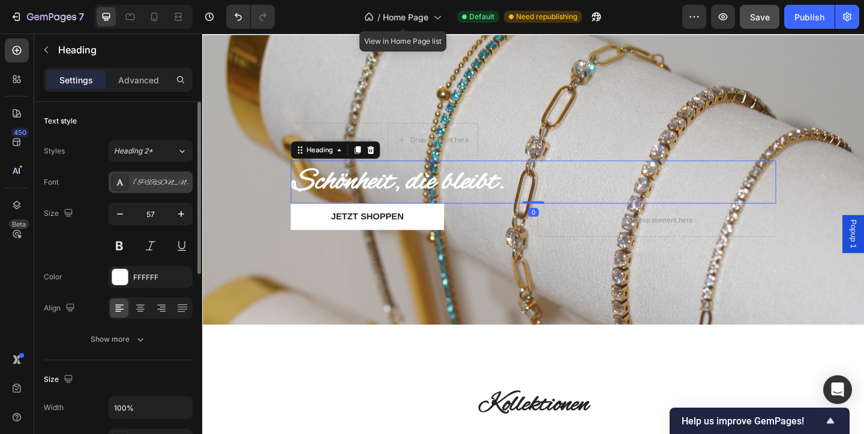
click at [160, 188] on div "[PERSON_NAME]" at bounding box center [161, 183] width 56 height 11
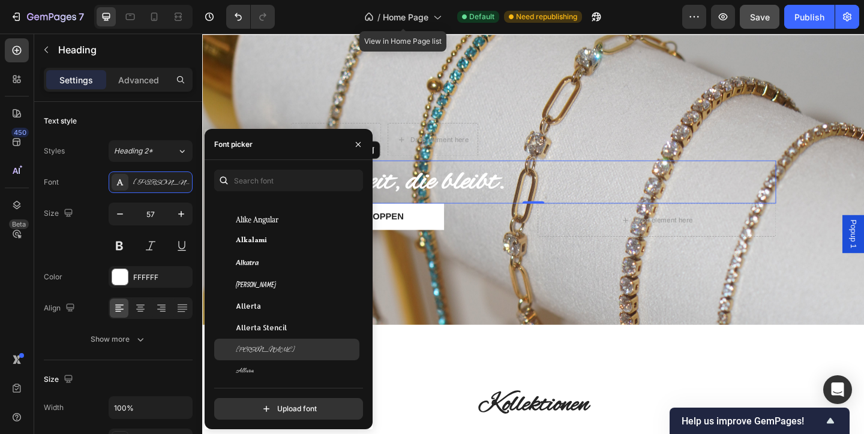
scroll to position [1002, 0]
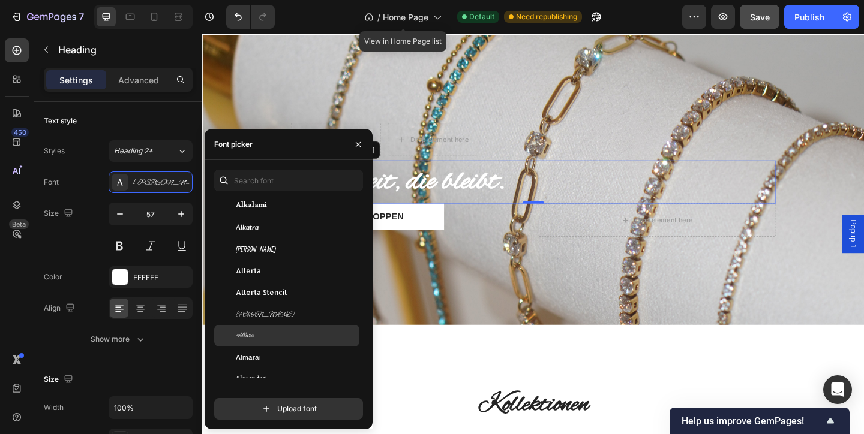
click at [269, 334] on div "Allura" at bounding box center [296, 335] width 121 height 11
click at [260, 336] on div "[PERSON_NAME]" at bounding box center [296, 335] width 121 height 11
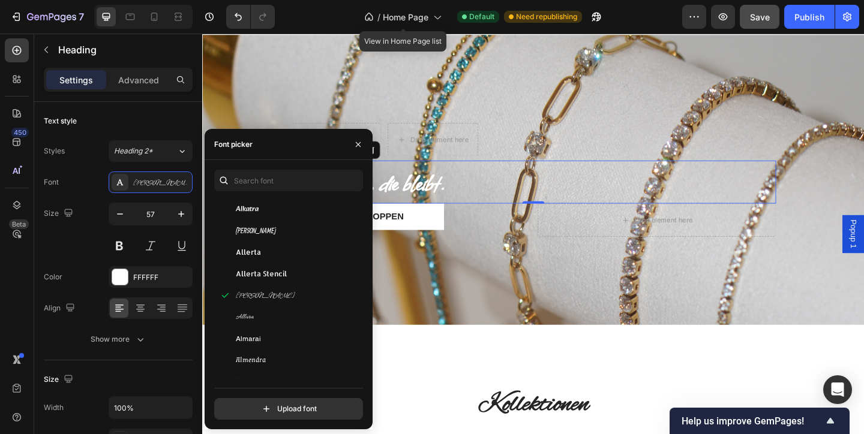
scroll to position [1147, 0]
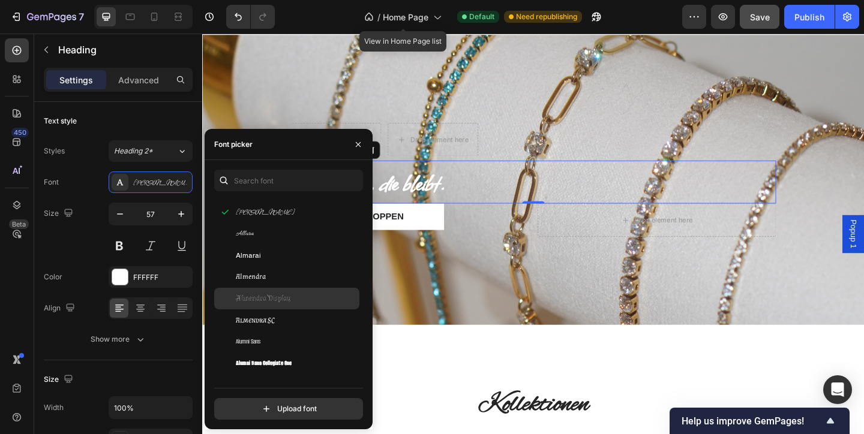
click at [264, 296] on span "Almendra Display" at bounding box center [263, 298] width 55 height 11
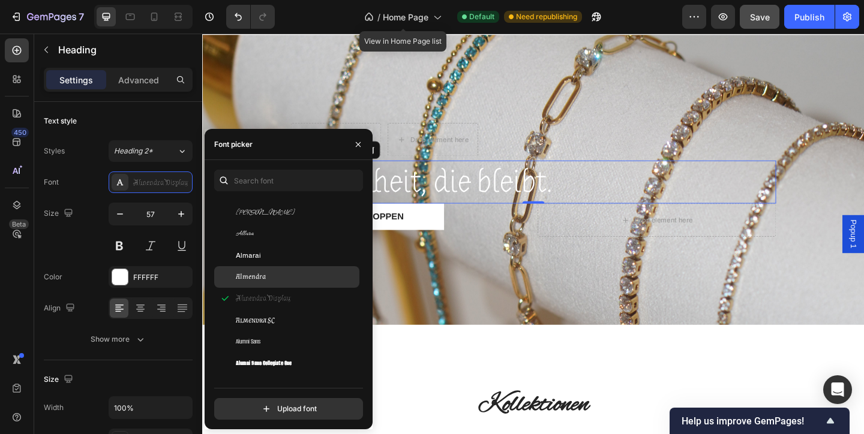
click at [258, 279] on span "Almendra" at bounding box center [251, 277] width 30 height 11
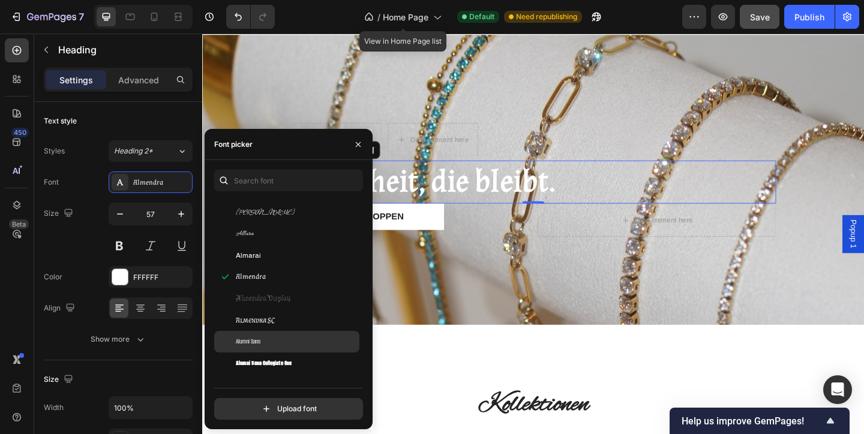
click at [266, 336] on div "Alumni Sans" at bounding box center [286, 342] width 145 height 22
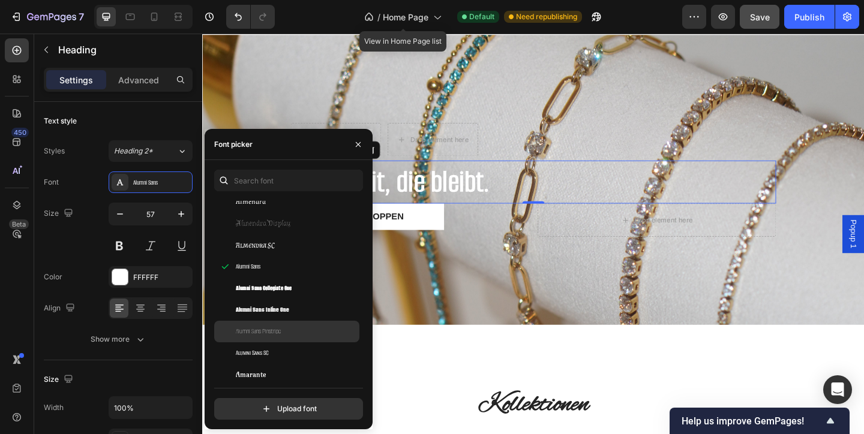
click at [266, 336] on span "Alumni Sans Pinstripe" at bounding box center [258, 331] width 45 height 11
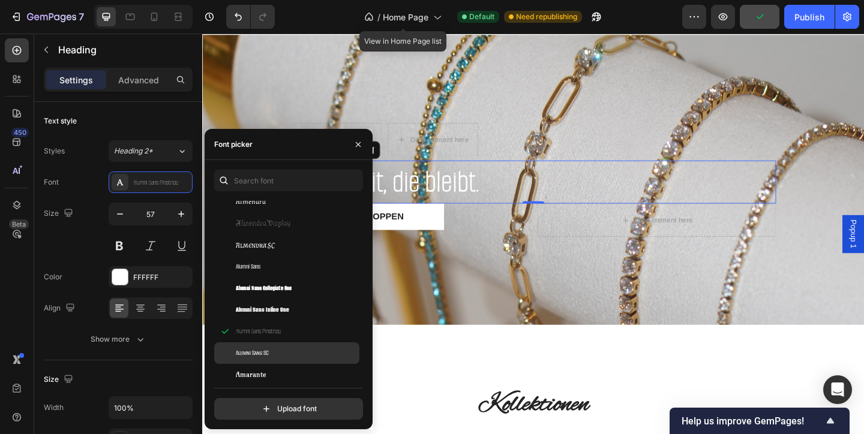
click at [269, 360] on div "Alumni Sans SC" at bounding box center [286, 353] width 145 height 22
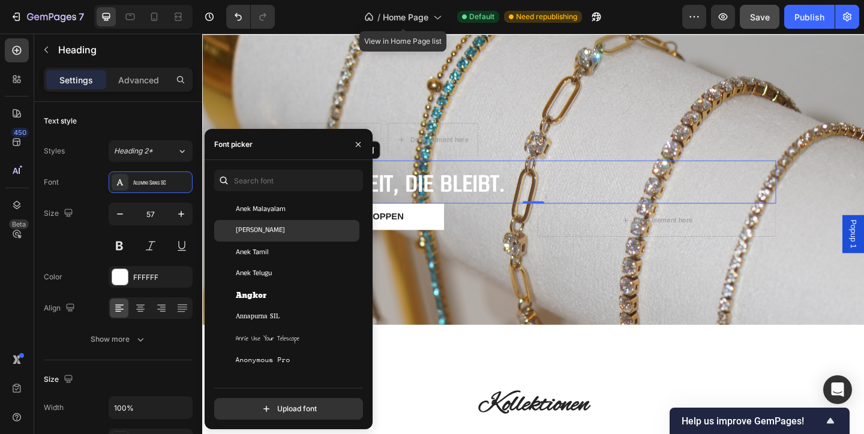
scroll to position [1805, 0]
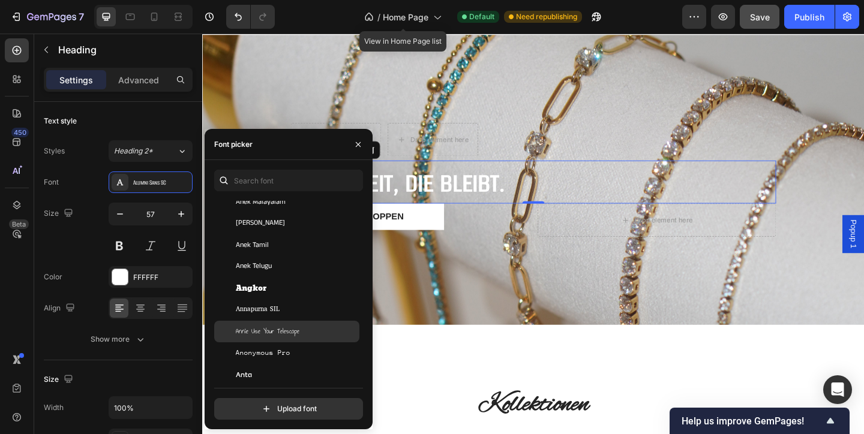
click at [268, 332] on span "Annie Use Your Telescope" at bounding box center [268, 331] width 64 height 11
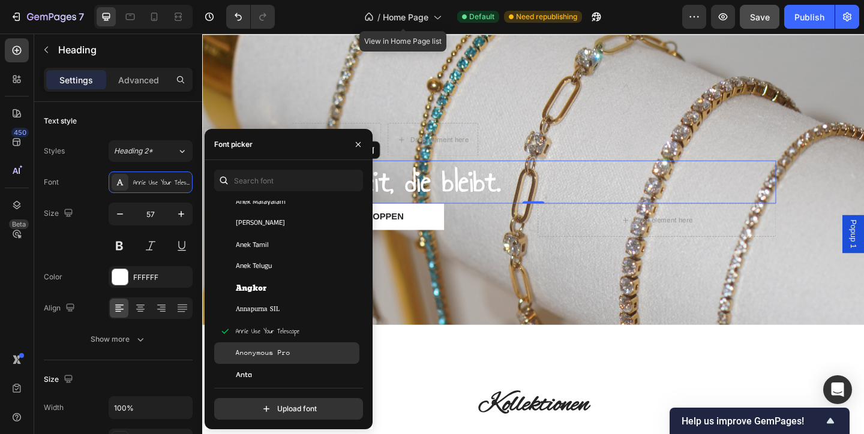
click at [270, 349] on span "Anonymous Pro" at bounding box center [263, 353] width 55 height 11
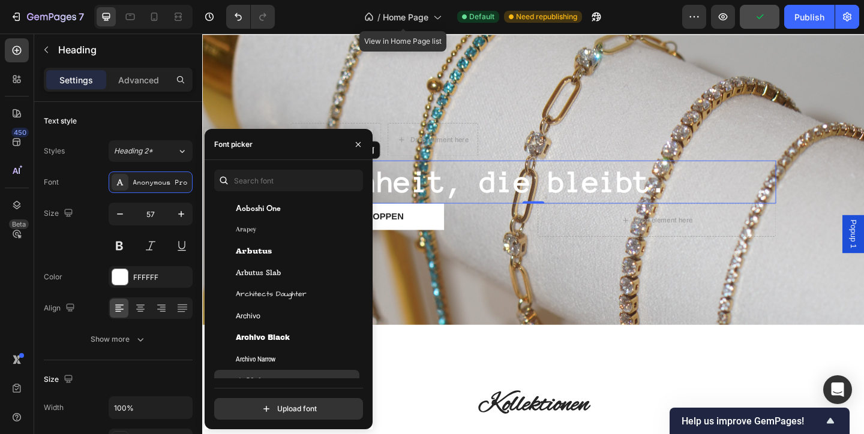
scroll to position [2280, 0]
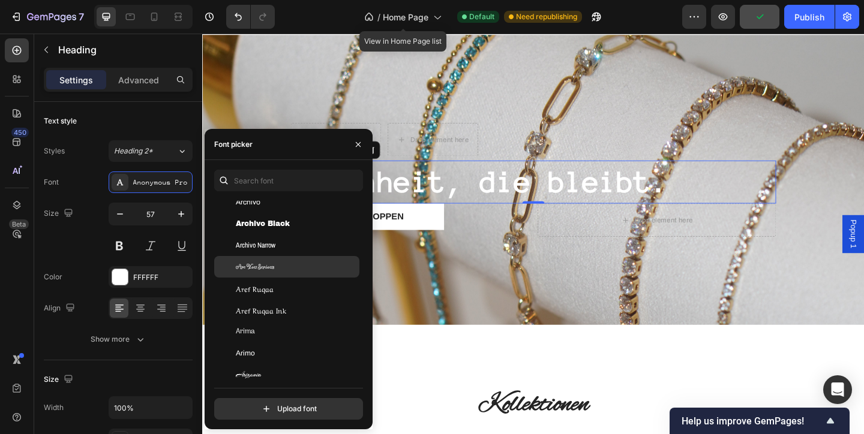
click at [264, 257] on div "Are You Serious" at bounding box center [286, 267] width 145 height 22
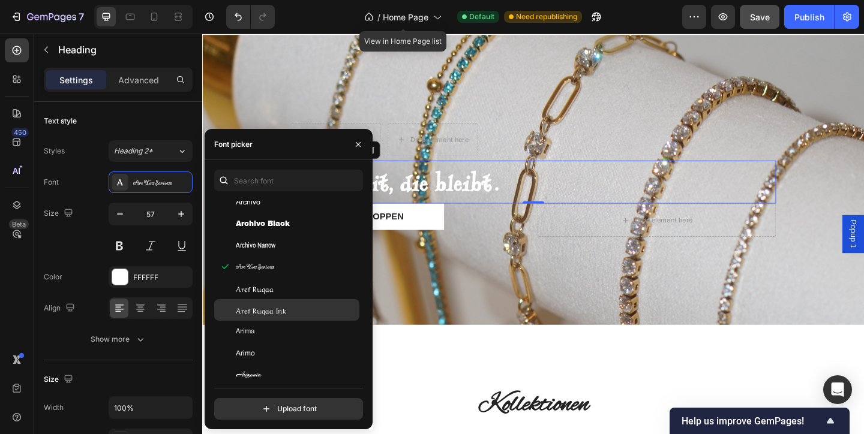
click at [272, 314] on span "Aref Ruqaa Ink" at bounding box center [261, 310] width 50 height 11
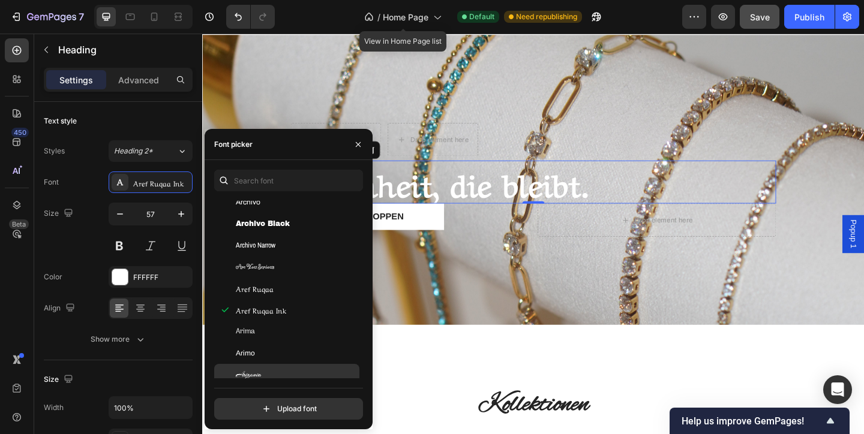
scroll to position [2381, 0]
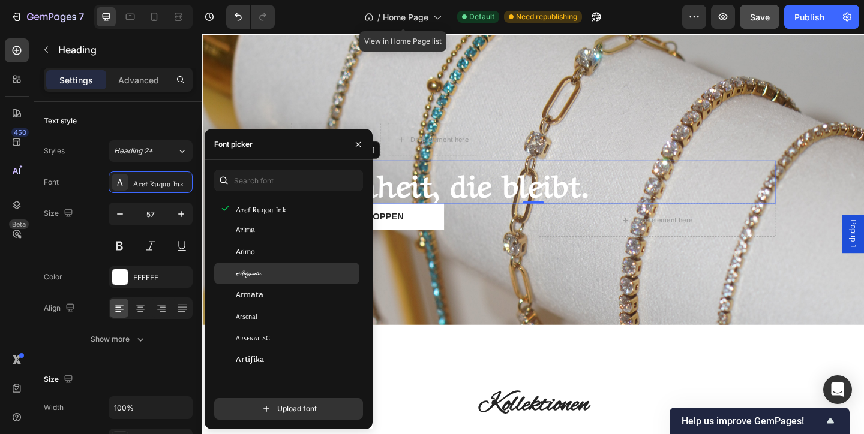
click at [264, 274] on div "Arizonia" at bounding box center [296, 273] width 121 height 11
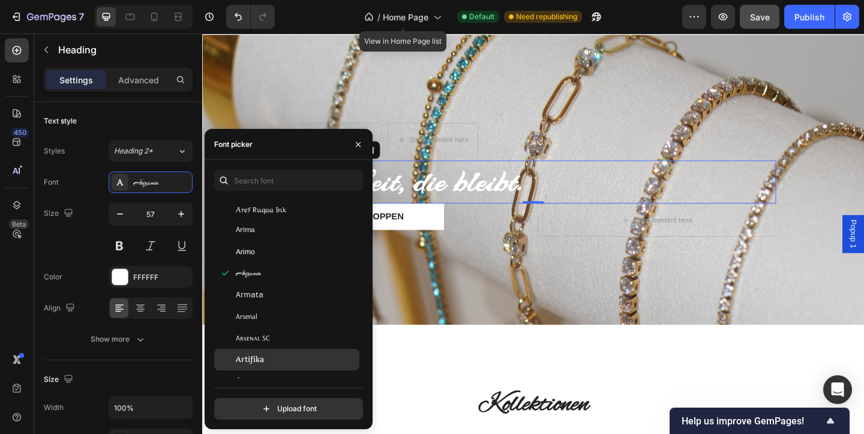
scroll to position [2446, 0]
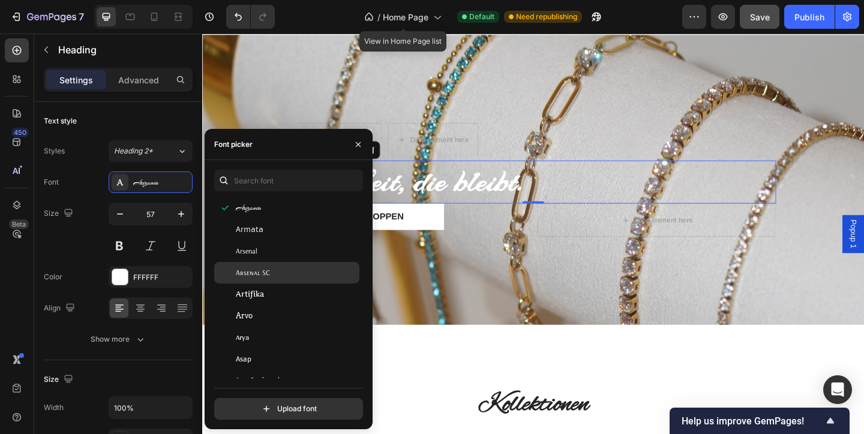
click at [264, 277] on span "Arsenal SC" at bounding box center [253, 272] width 34 height 11
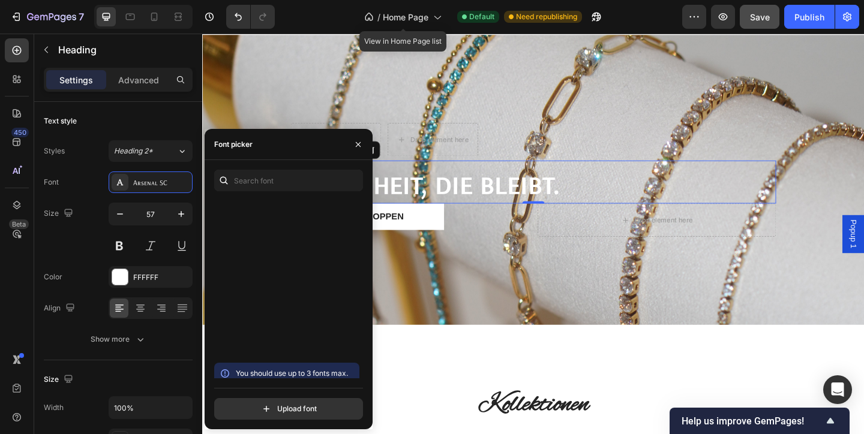
scroll to position [3166, 0]
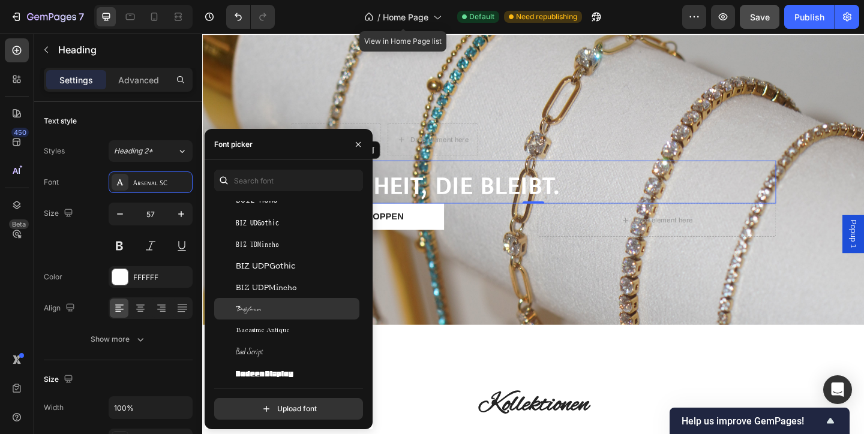
click at [257, 308] on span "Babylonica" at bounding box center [248, 308] width 25 height 11
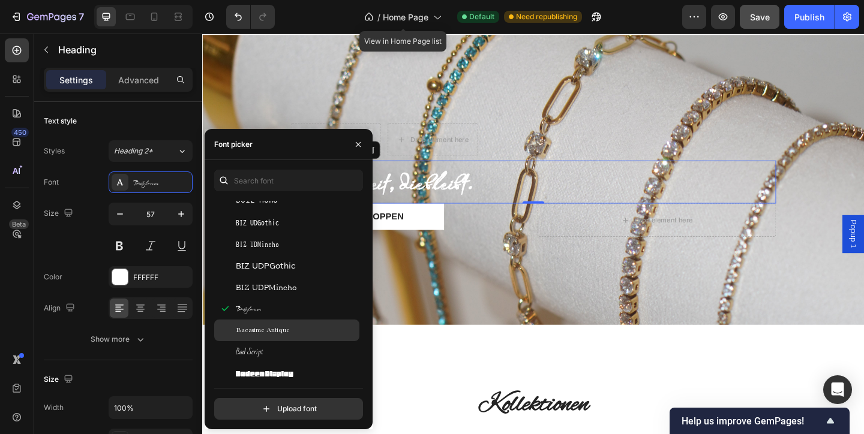
scroll to position [3231, 0]
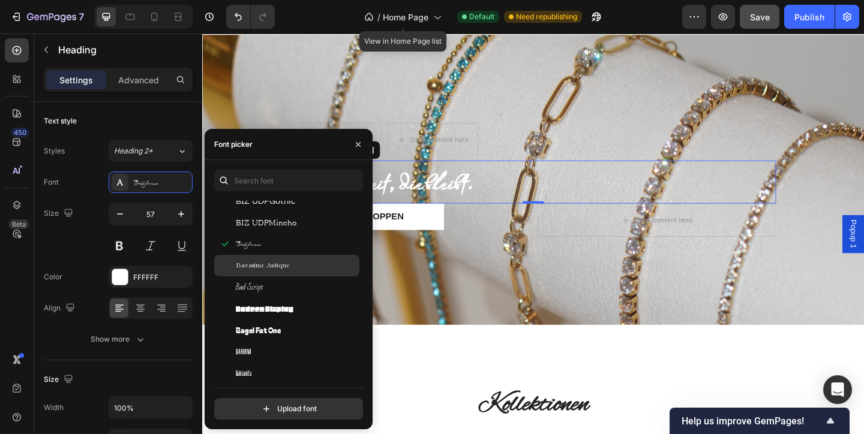
click at [273, 262] on span "Bacasime Antique" at bounding box center [263, 265] width 54 height 11
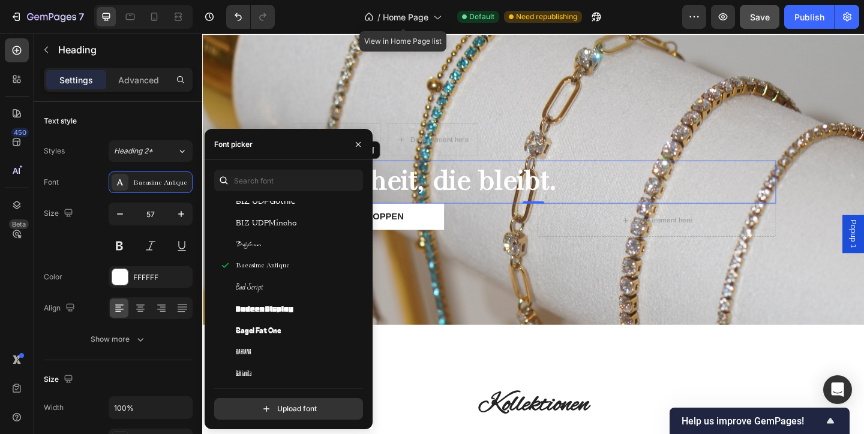
scroll to position [3353, 0]
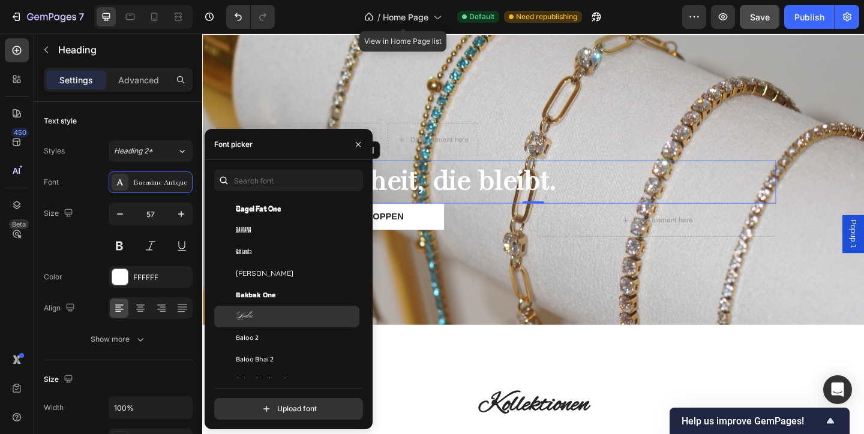
click at [264, 315] on div "Ballet" at bounding box center [296, 316] width 121 height 11
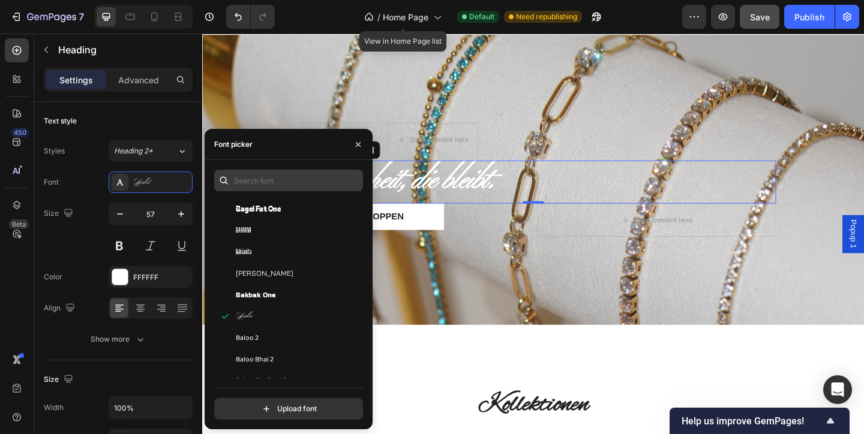
scroll to position [3454, 0]
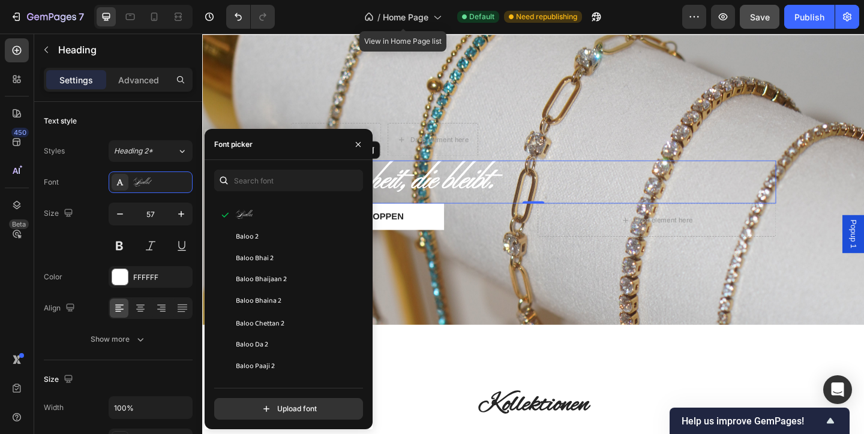
drag, startPoint x: 279, startPoint y: 145, endPoint x: 288, endPoint y: 161, distance: 18.8
click at [309, 165] on div "Font picker You should use up to 3 fonts max. Babylonica Bacasime Antique Bad S…" at bounding box center [289, 279] width 168 height 300
click at [363, 143] on button "button" at bounding box center [357, 144] width 19 height 19
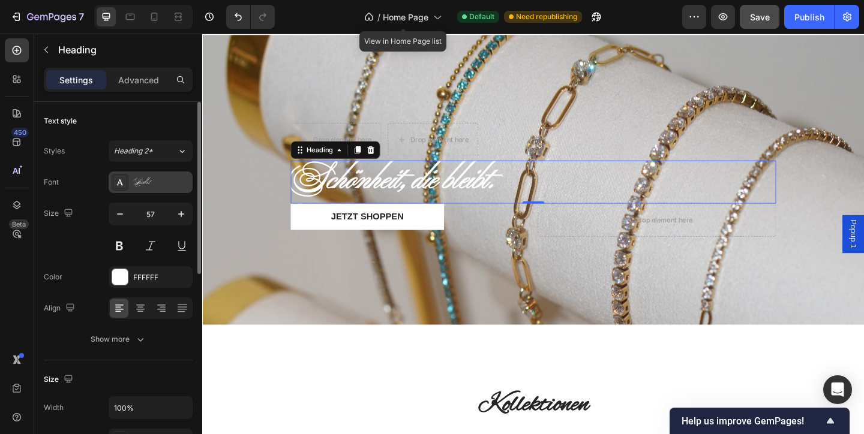
click at [167, 178] on div "Ballet" at bounding box center [161, 183] width 56 height 11
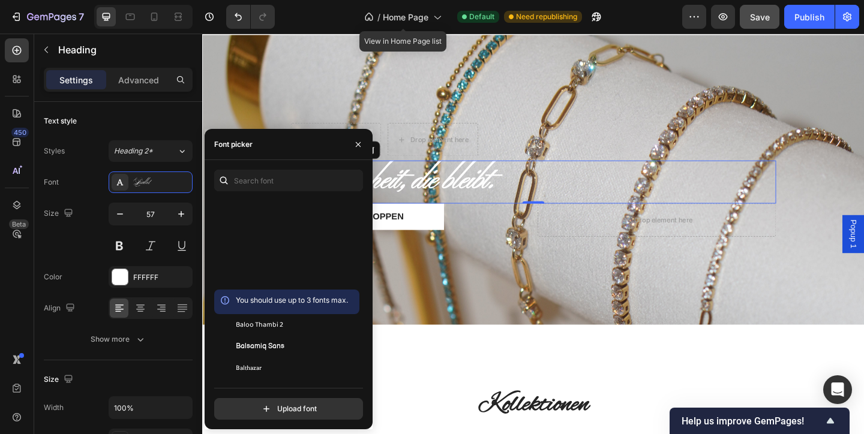
scroll to position [3971, 0]
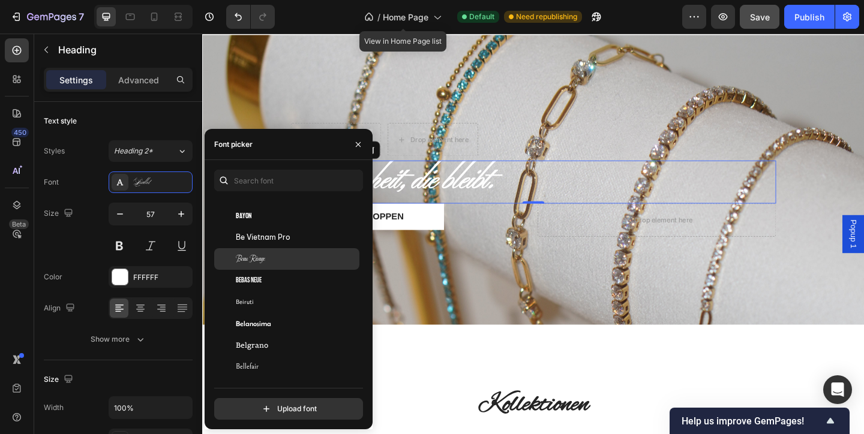
click at [263, 258] on span "Beau Rivage" at bounding box center [250, 259] width 29 height 11
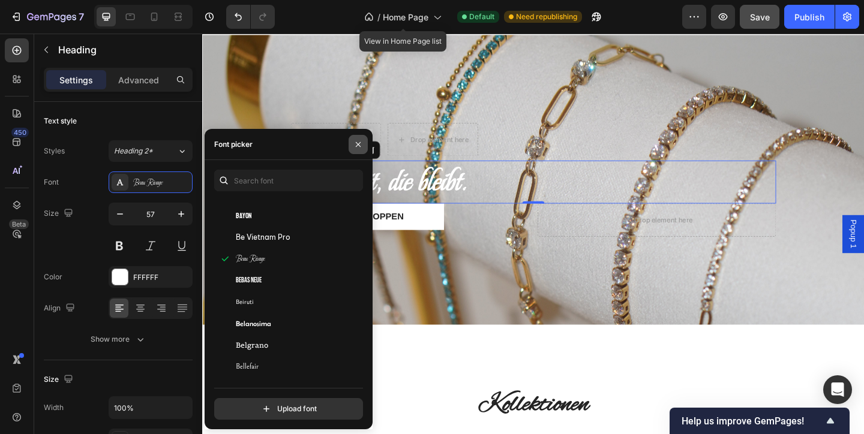
click at [357, 146] on icon "button" at bounding box center [358, 145] width 10 height 10
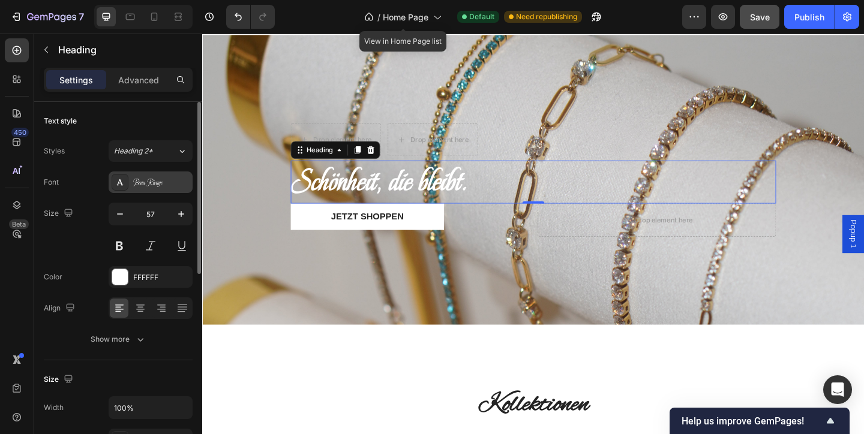
click at [146, 181] on div "Beau Rivage" at bounding box center [161, 183] width 56 height 11
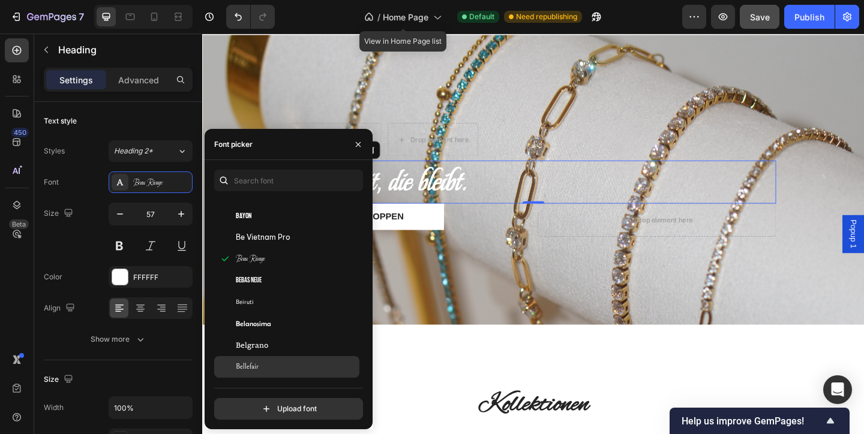
scroll to position [4048, 0]
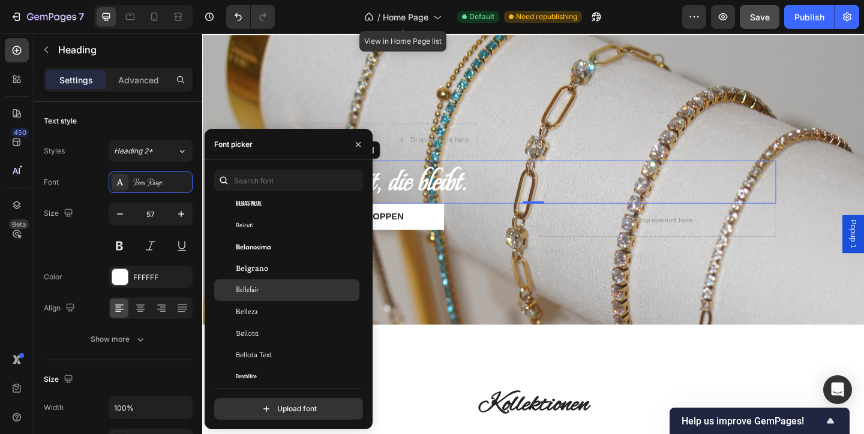
click at [266, 293] on div "Bellefair" at bounding box center [296, 290] width 121 height 11
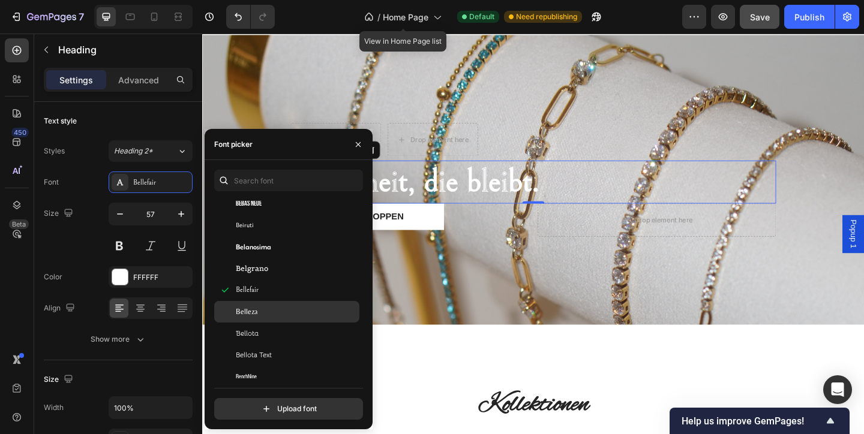
click at [266, 305] on div "Belleza" at bounding box center [286, 312] width 145 height 22
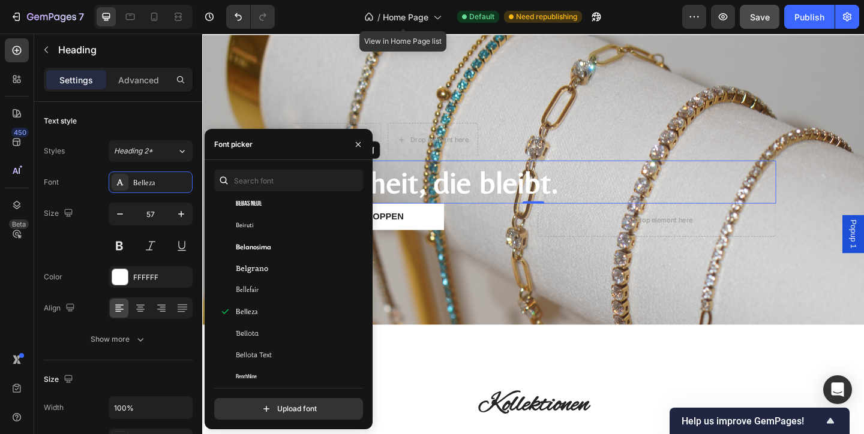
scroll to position [4160, 0]
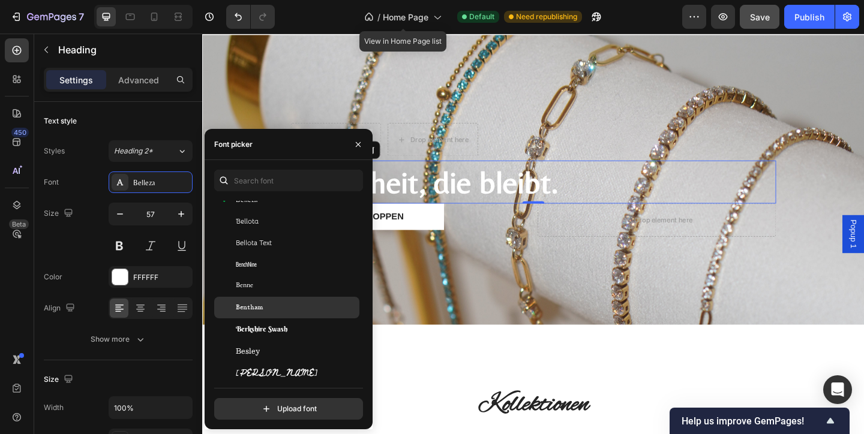
click at [266, 305] on div "Bentham" at bounding box center [296, 307] width 121 height 11
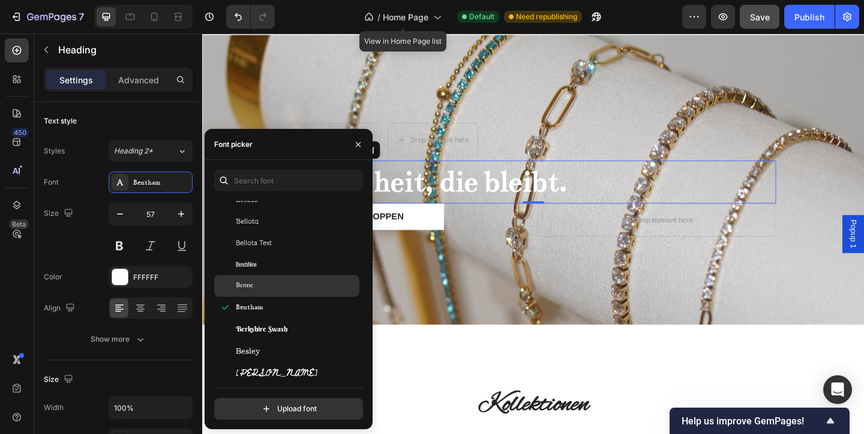
click at [260, 285] on div "Benne" at bounding box center [296, 286] width 121 height 11
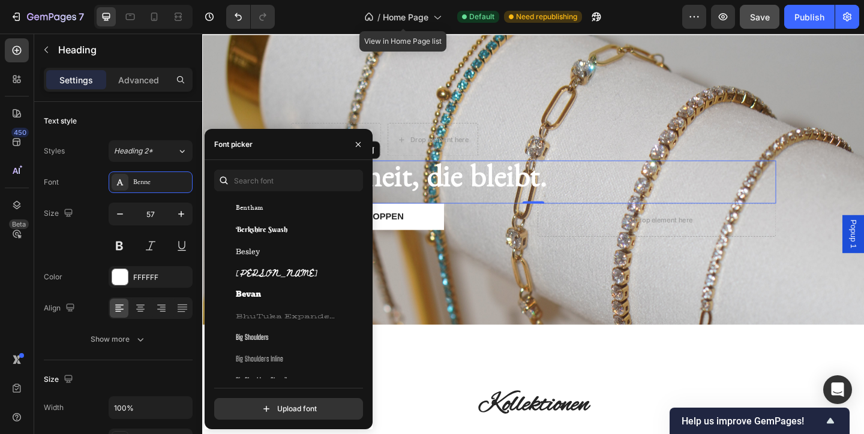
scroll to position [4418, 0]
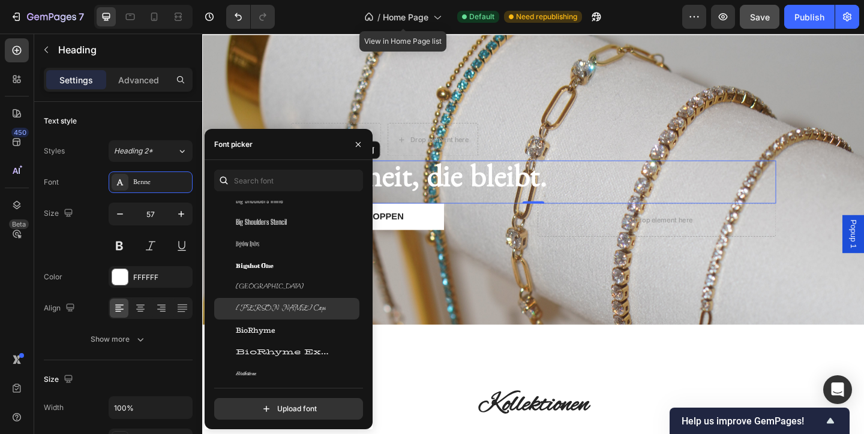
click at [266, 301] on div "[PERSON_NAME] Caps" at bounding box center [286, 309] width 145 height 22
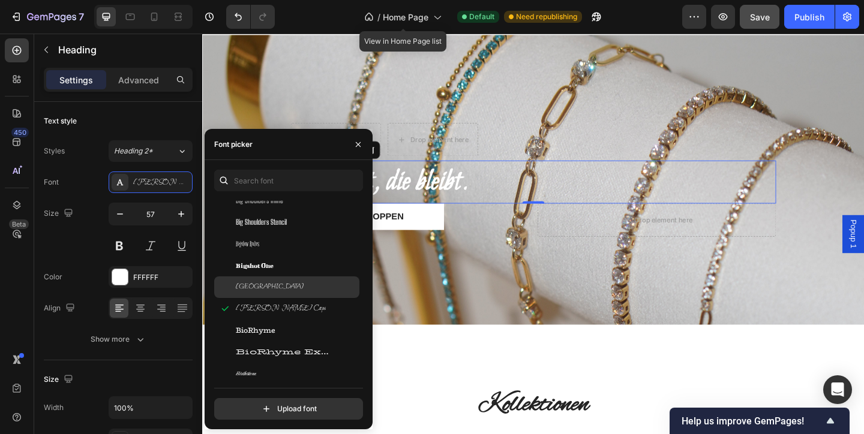
click at [260, 293] on div "[GEOGRAPHIC_DATA]" at bounding box center [286, 287] width 145 height 22
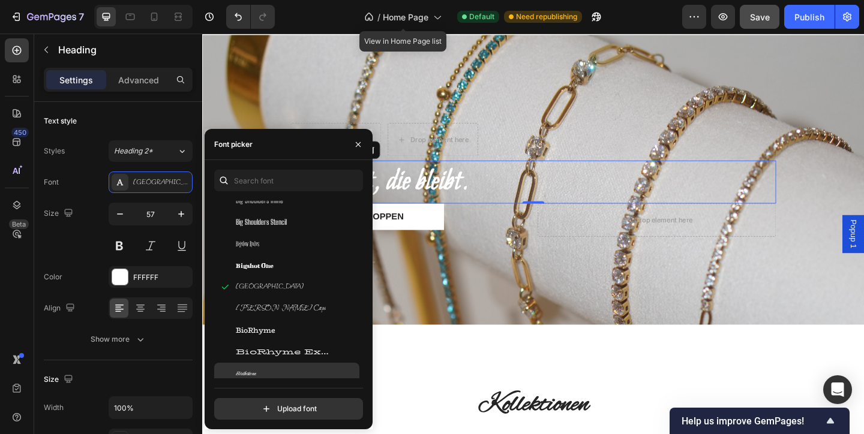
scroll to position [4530, 0]
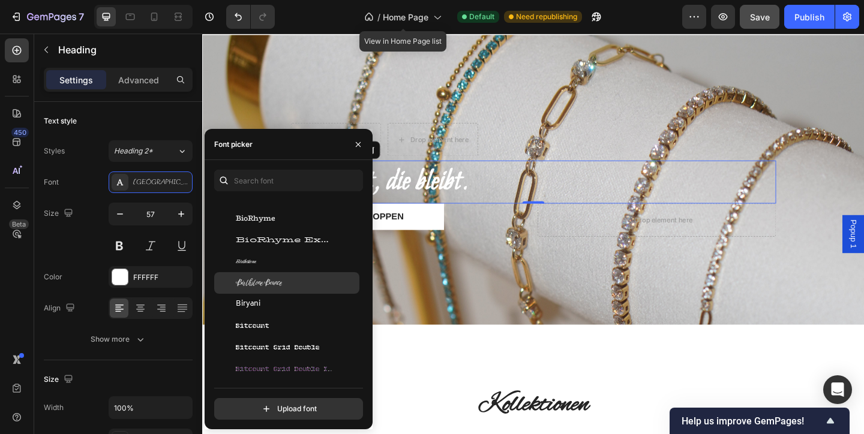
click at [264, 284] on span "Birthstone Bounce" at bounding box center [259, 283] width 46 height 11
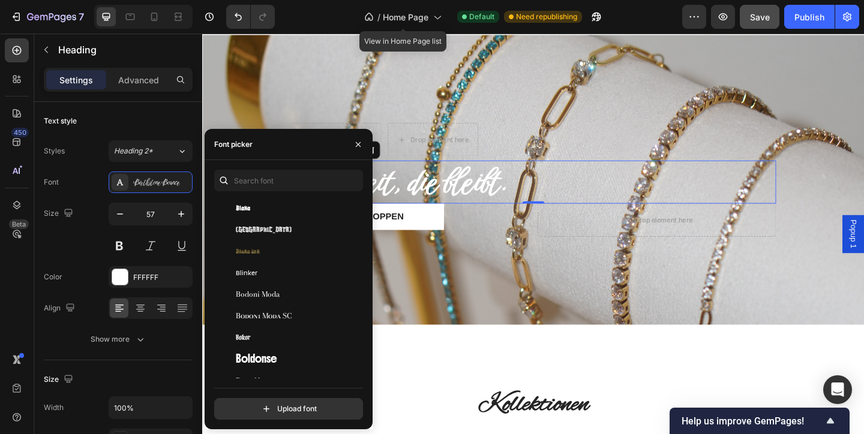
scroll to position [5145, 0]
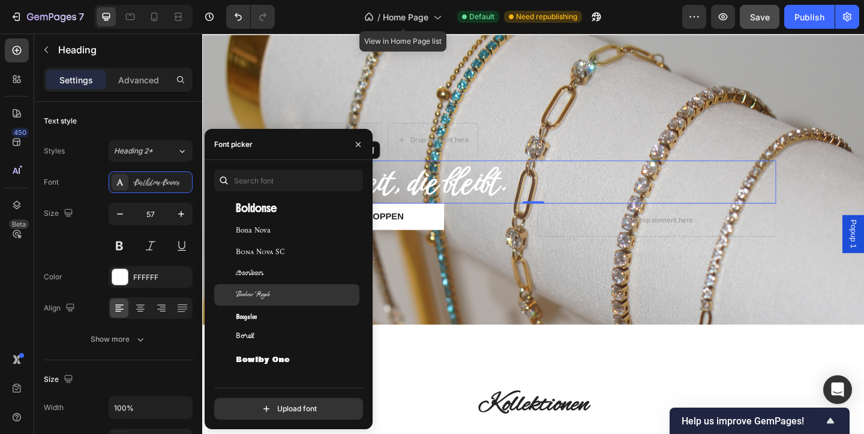
click at [270, 284] on div "Bonheur Royale" at bounding box center [286, 295] width 145 height 22
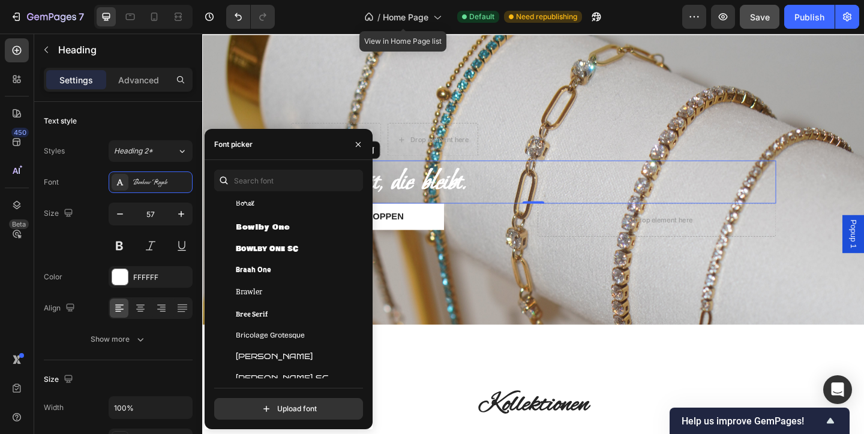
scroll to position [5420, 0]
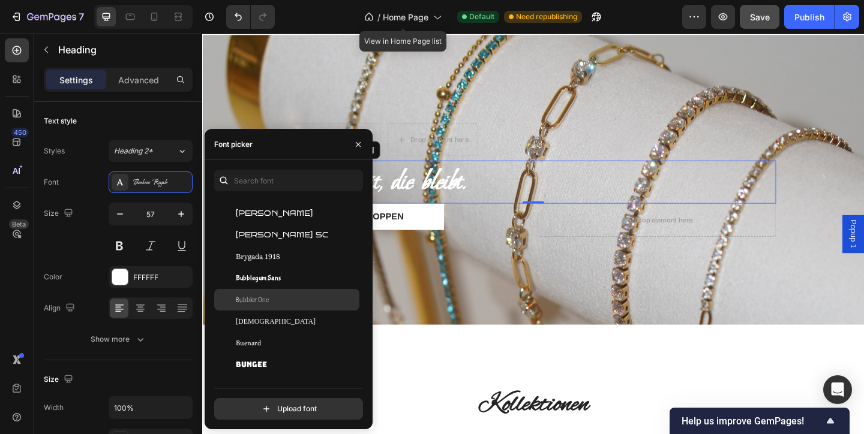
click at [263, 300] on span "Bubbler One" at bounding box center [252, 299] width 33 height 11
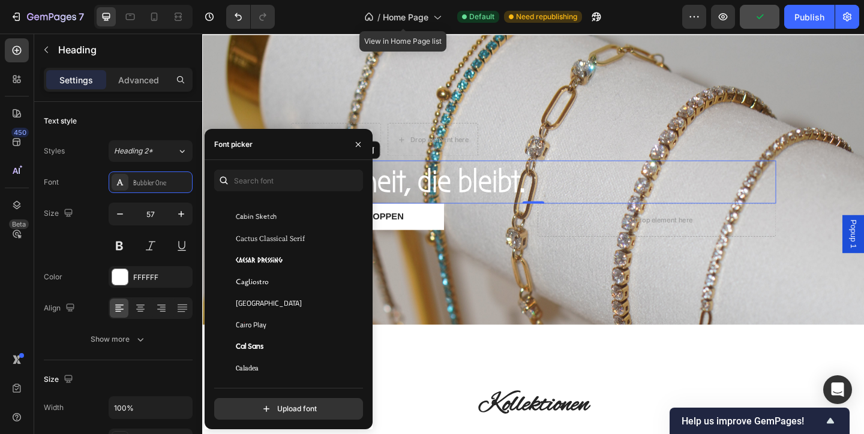
scroll to position [5942, 0]
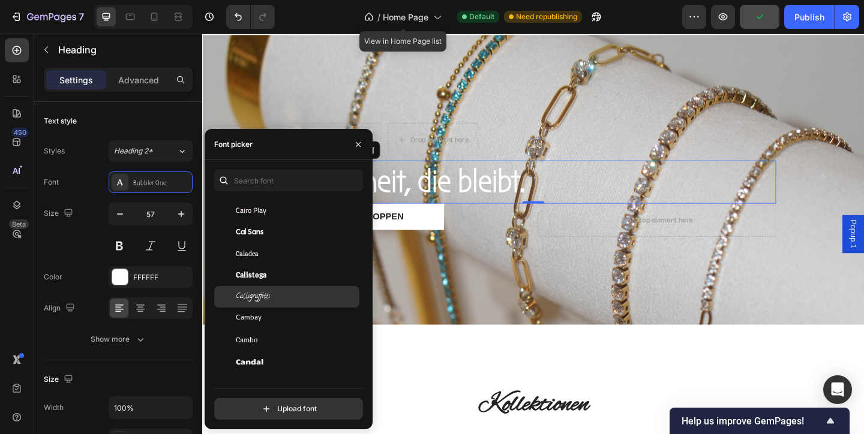
click at [276, 288] on div "Calligraffitti" at bounding box center [286, 297] width 145 height 22
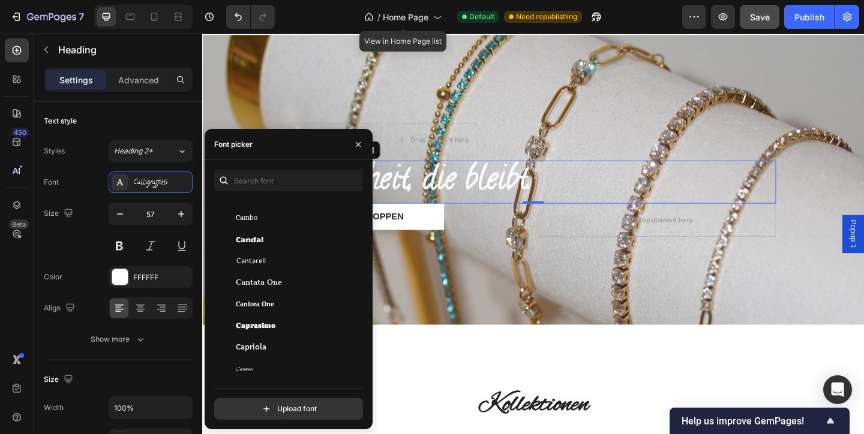
scroll to position [6201, 0]
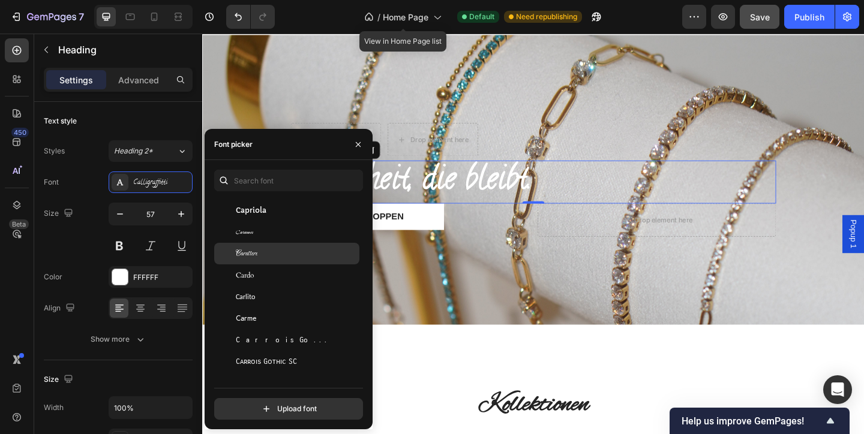
click at [260, 249] on div "Carattere" at bounding box center [296, 253] width 121 height 11
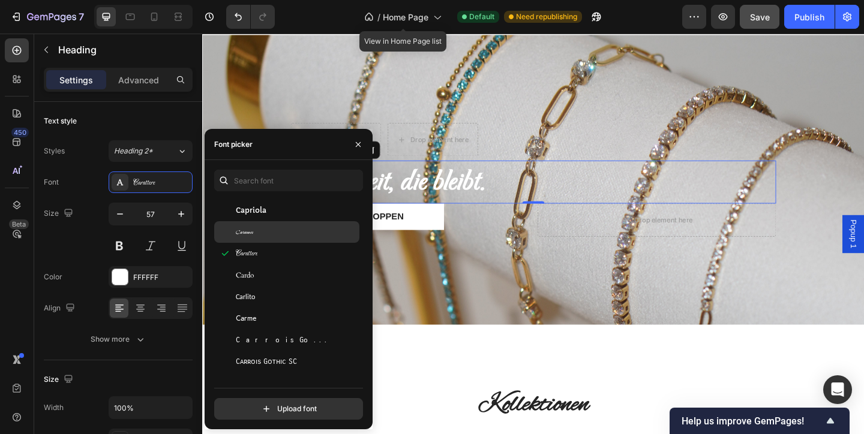
click at [258, 229] on div "Caramel" at bounding box center [296, 232] width 121 height 11
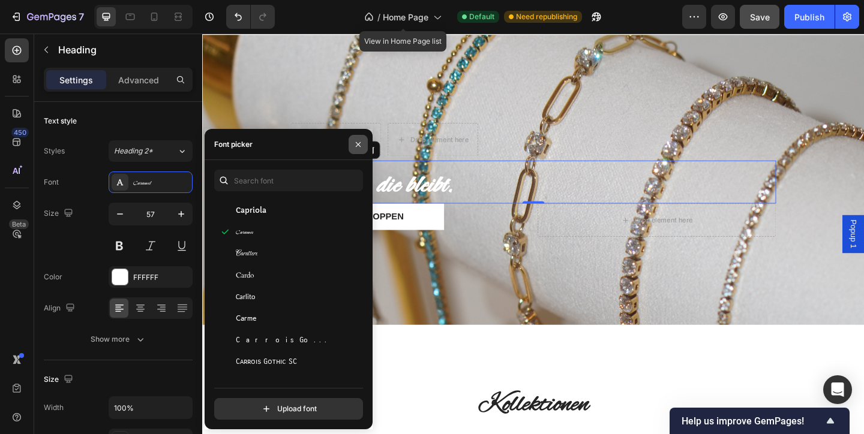
click at [361, 144] on icon "button" at bounding box center [358, 145] width 10 height 10
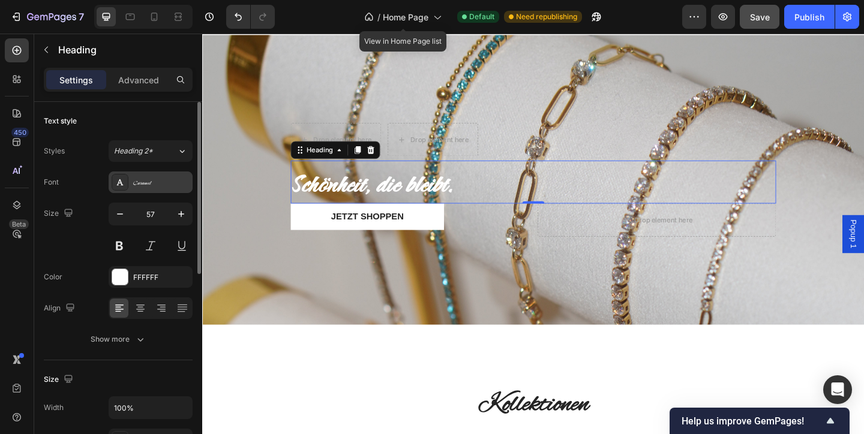
click at [159, 180] on div "Caramel" at bounding box center [161, 183] width 56 height 11
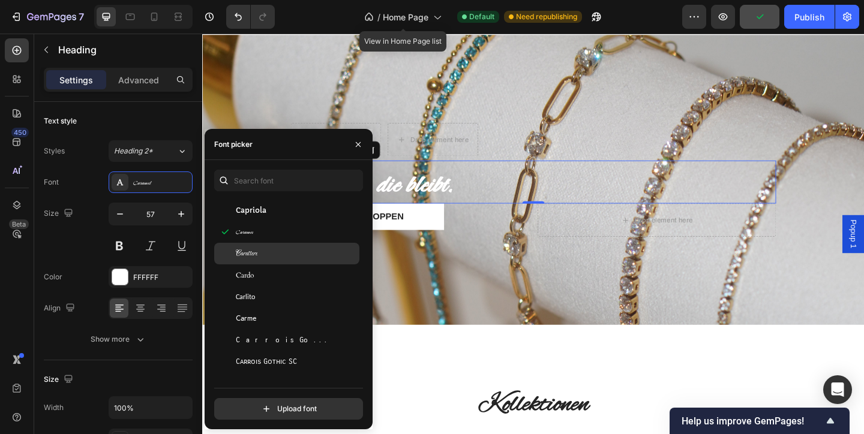
click at [258, 250] on div "Carattere" at bounding box center [296, 253] width 121 height 11
click at [353, 148] on button "button" at bounding box center [357, 144] width 19 height 19
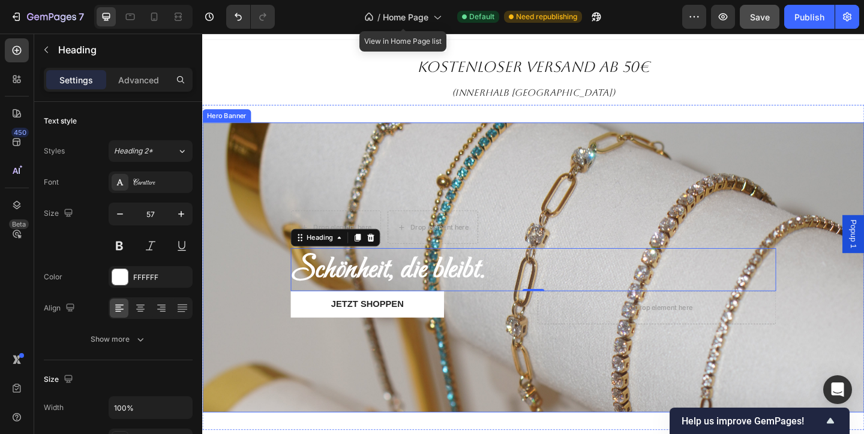
scroll to position [95, 0]
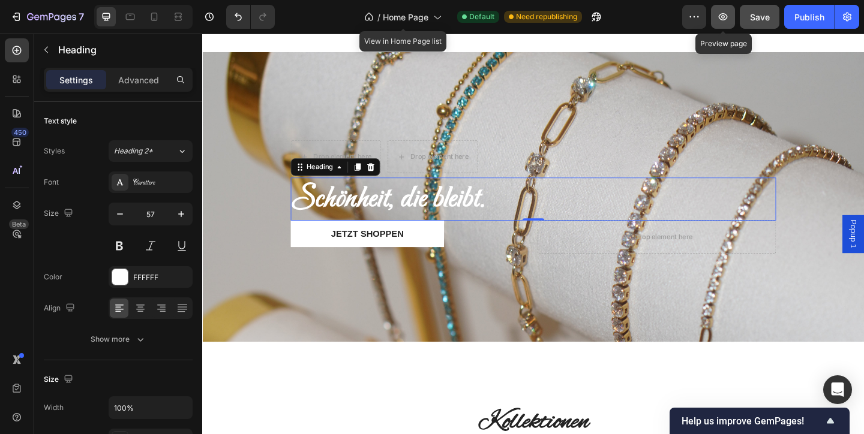
click at [730, 9] on button "button" at bounding box center [723, 17] width 24 height 24
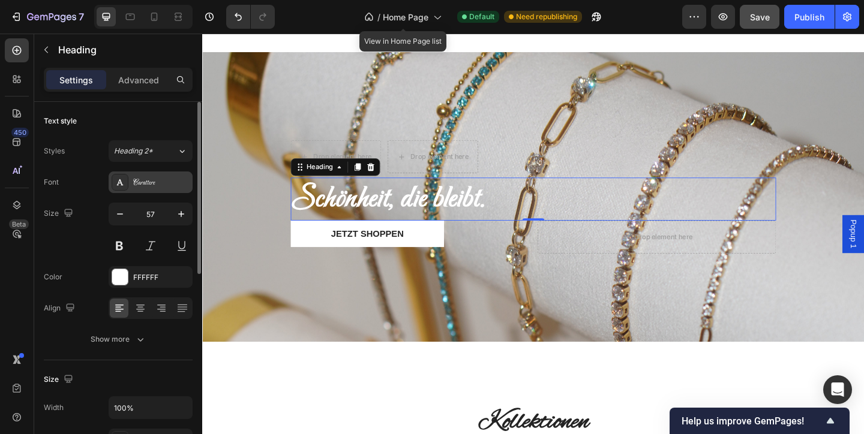
click at [171, 190] on div "Carattere" at bounding box center [151, 183] width 84 height 22
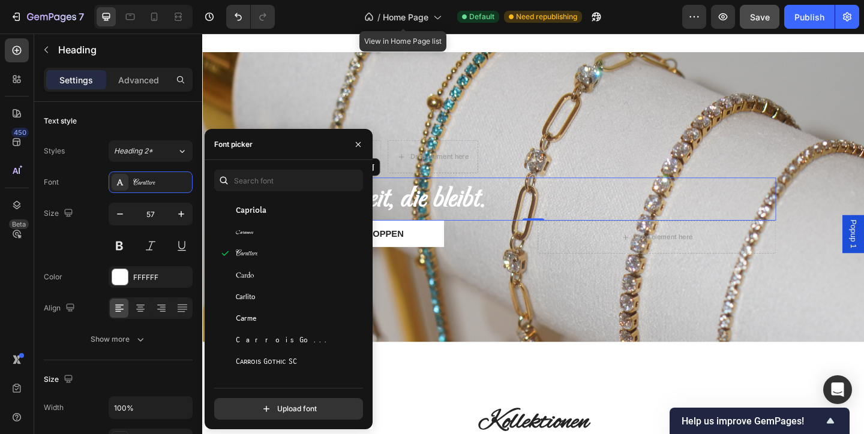
scroll to position [6382, 0]
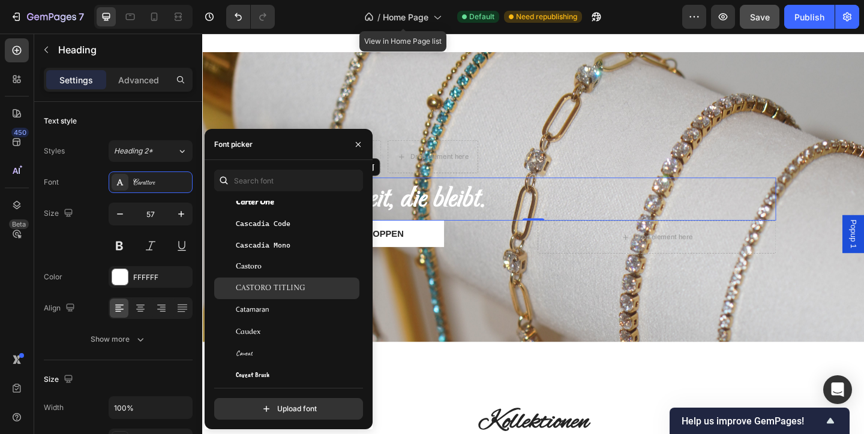
click at [291, 292] on span "Castoro Titling" at bounding box center [271, 288] width 70 height 11
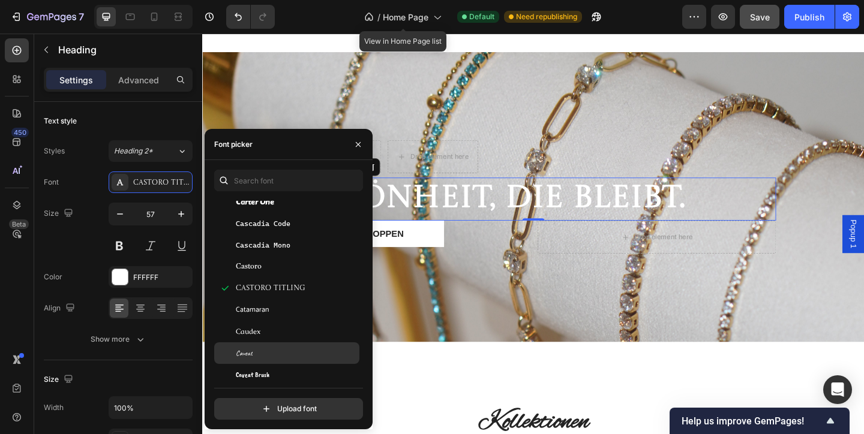
click at [284, 352] on div "Caveat" at bounding box center [296, 353] width 121 height 11
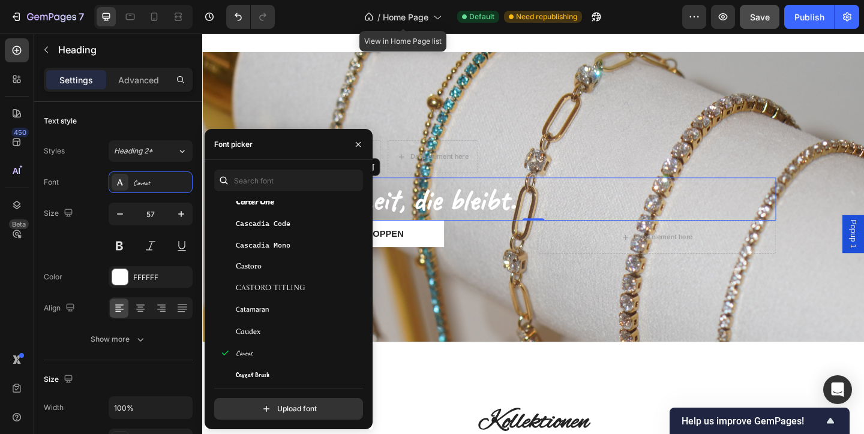
scroll to position [6489, 0]
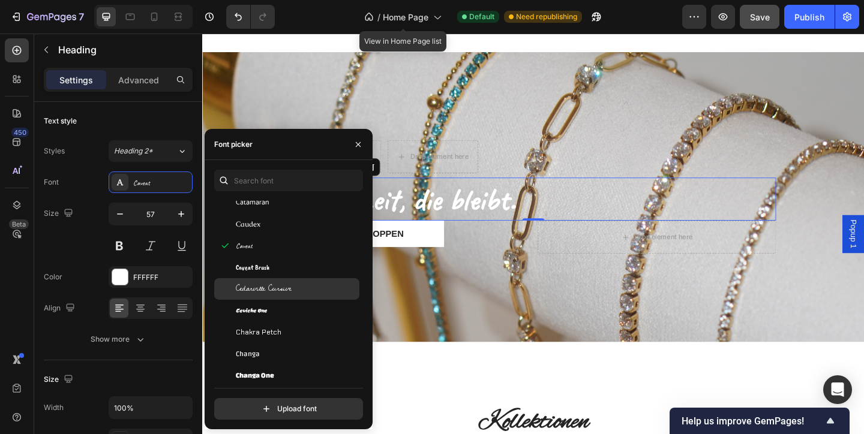
click at [273, 294] on span "Cedarville Cursive" at bounding box center [264, 289] width 56 height 11
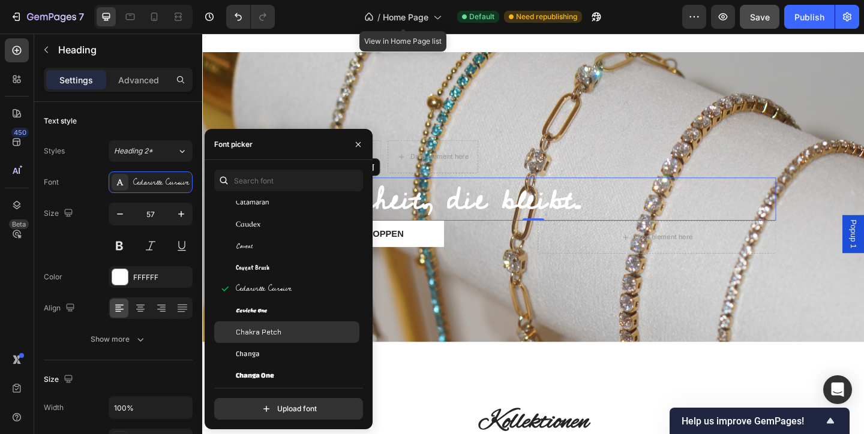
scroll to position [6525, 0]
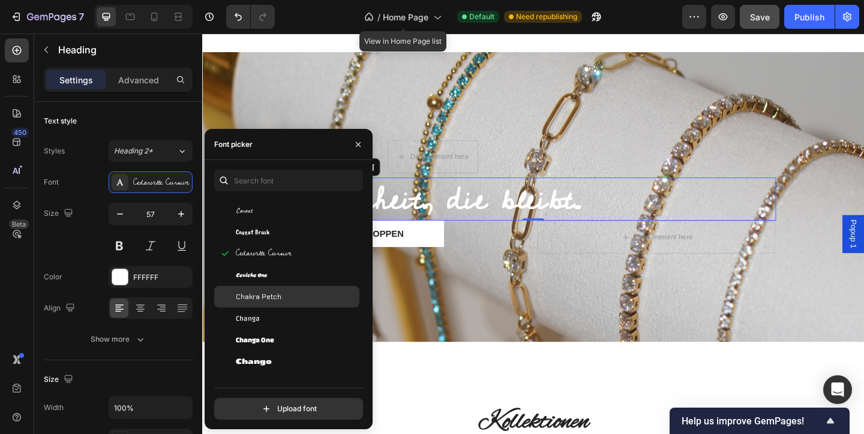
click at [272, 294] on span "Chakra Petch" at bounding box center [259, 296] width 46 height 11
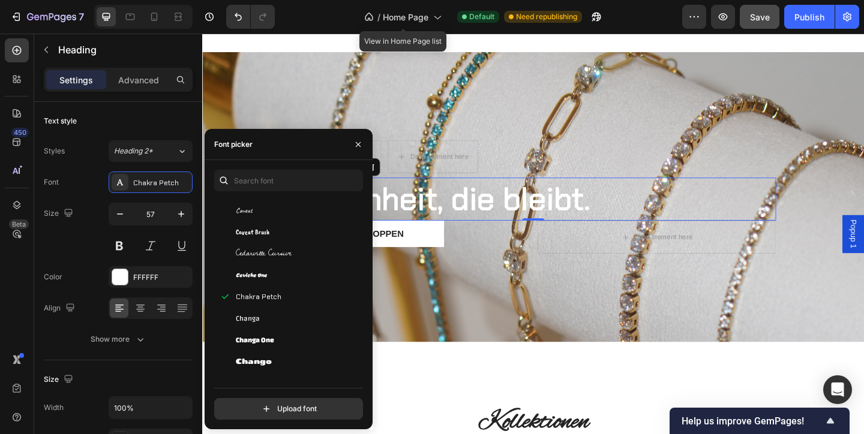
scroll to position [6615, 0]
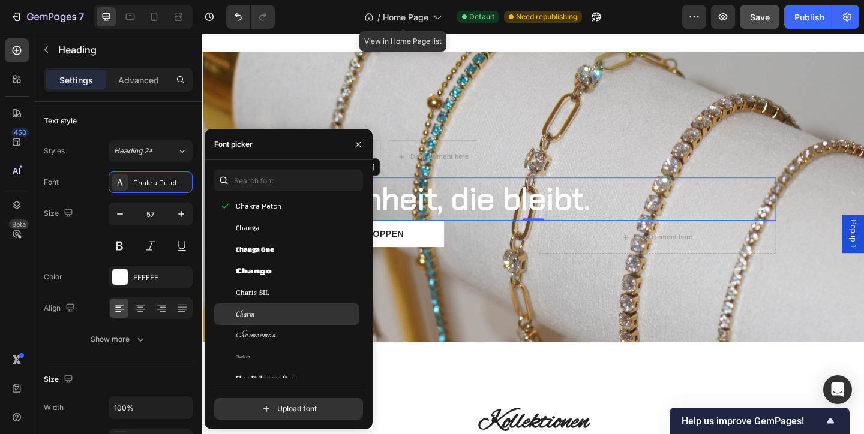
click at [251, 320] on div "Charm" at bounding box center [286, 314] width 145 height 22
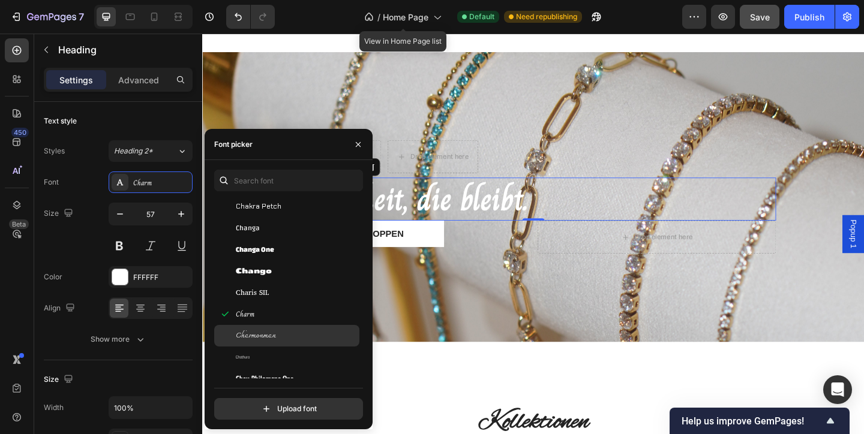
click at [261, 335] on span "Charmonman" at bounding box center [256, 335] width 40 height 11
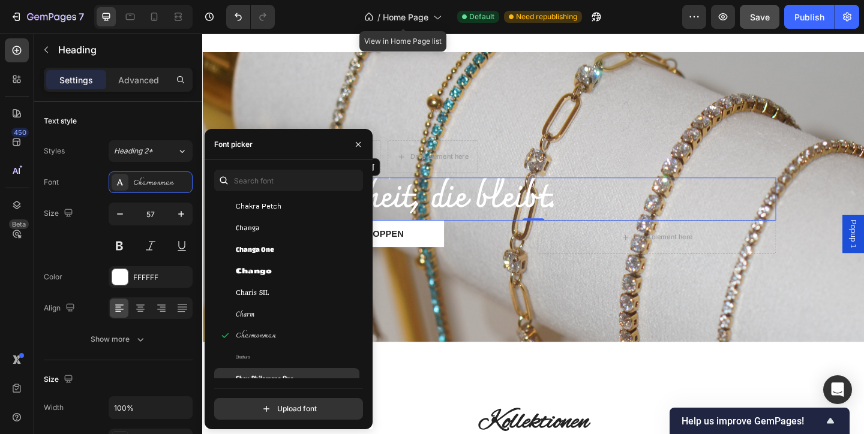
scroll to position [6701, 0]
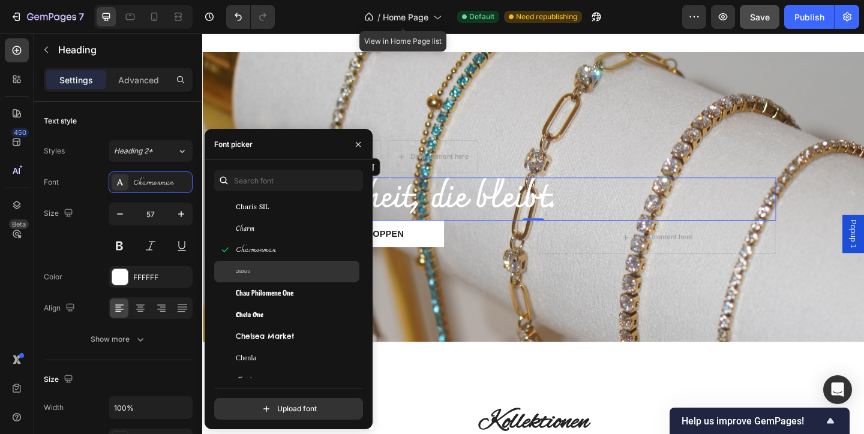
click at [255, 270] on div "Chathura" at bounding box center [296, 271] width 121 height 11
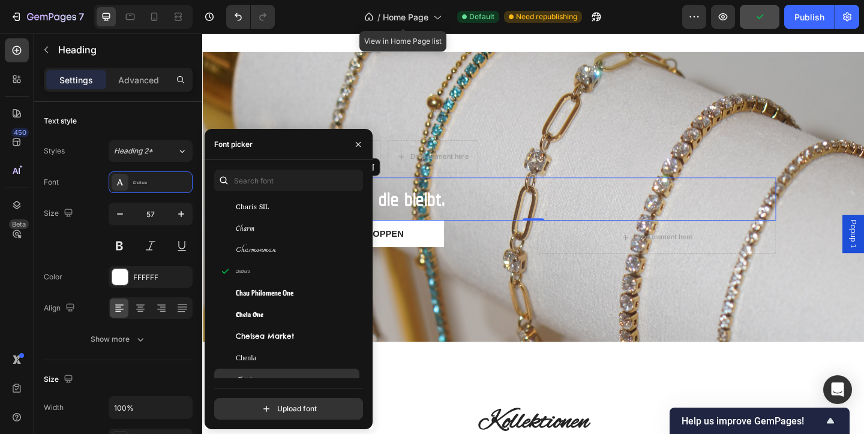
scroll to position [6784, 0]
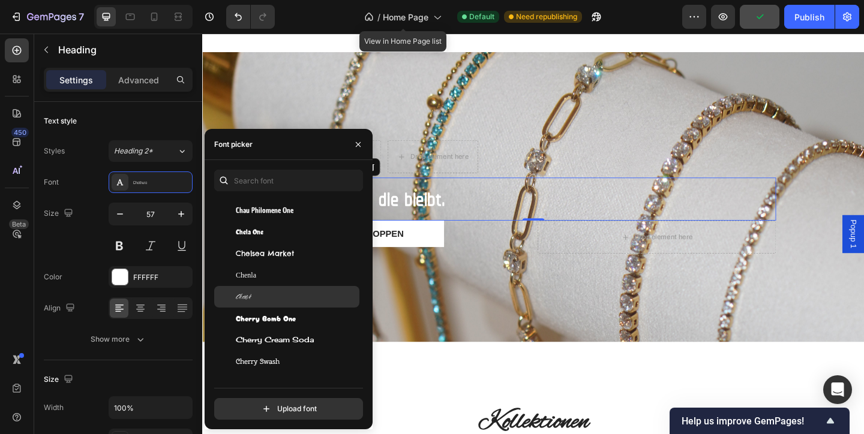
click at [260, 295] on div "Cherish" at bounding box center [296, 296] width 121 height 11
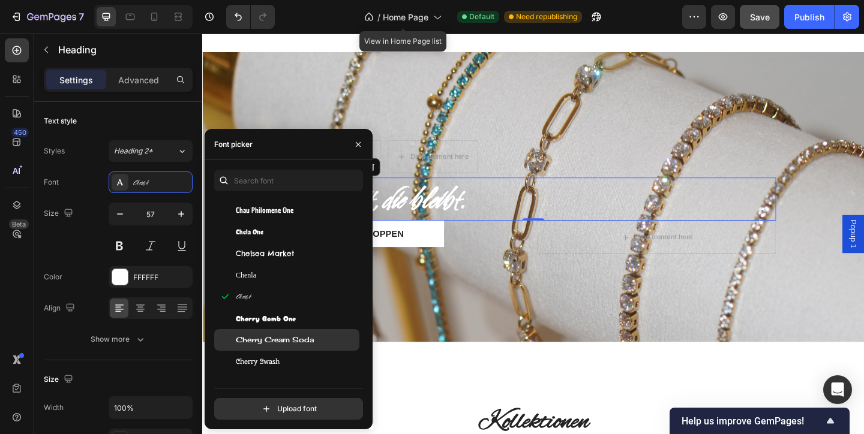
scroll to position [6865, 0]
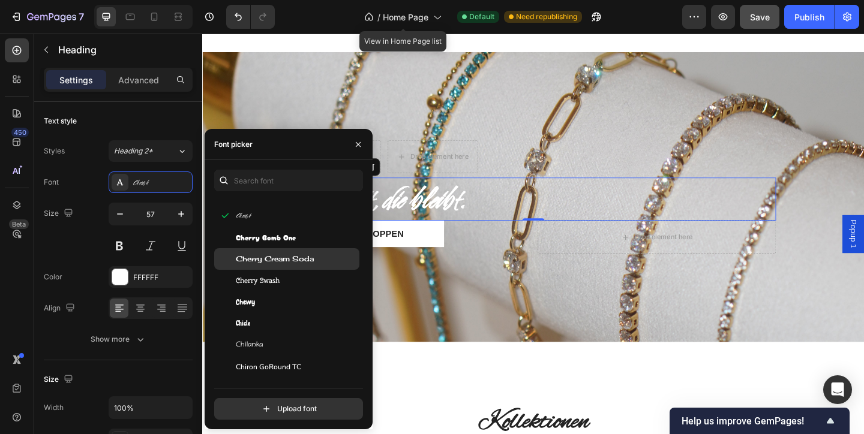
click at [276, 254] on span "Cherry Cream Soda" at bounding box center [275, 259] width 78 height 11
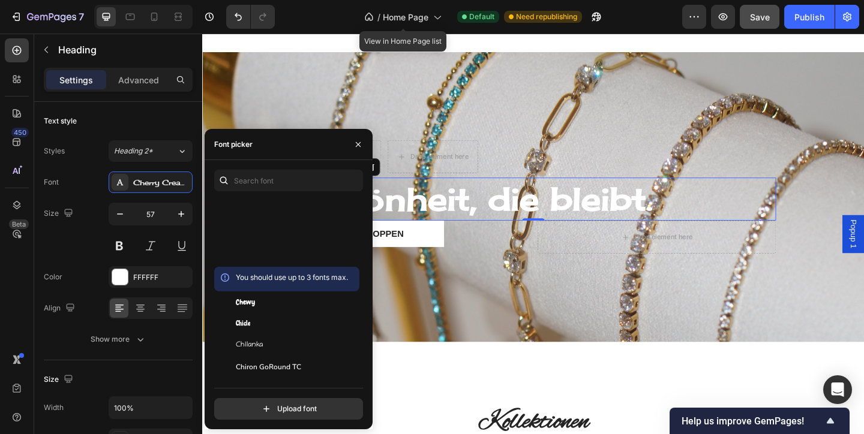
scroll to position [7127, 0]
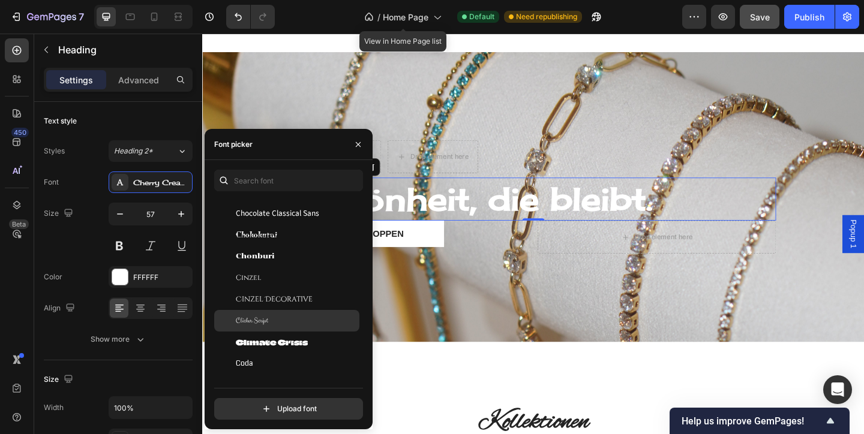
click at [282, 324] on div "Clicker Script" at bounding box center [296, 320] width 121 height 11
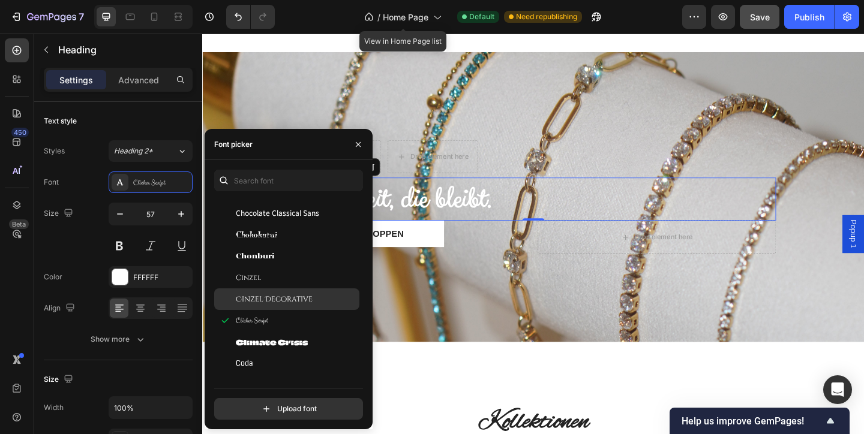
click at [283, 294] on span "Cinzel Decorative" at bounding box center [274, 299] width 77 height 11
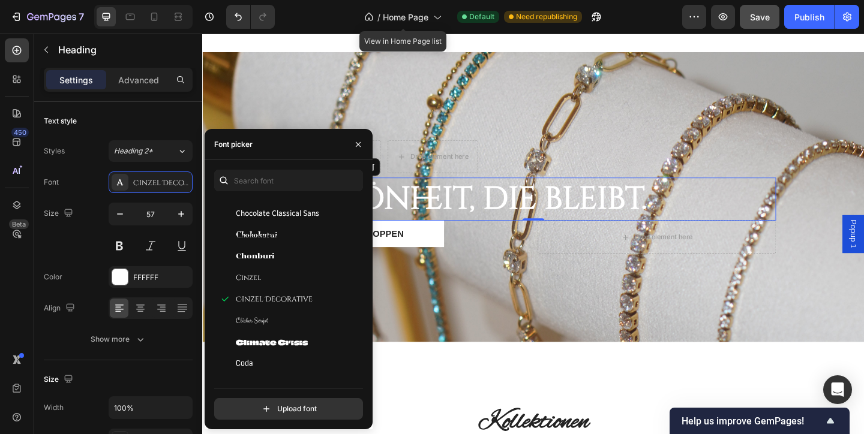
scroll to position [7251, 0]
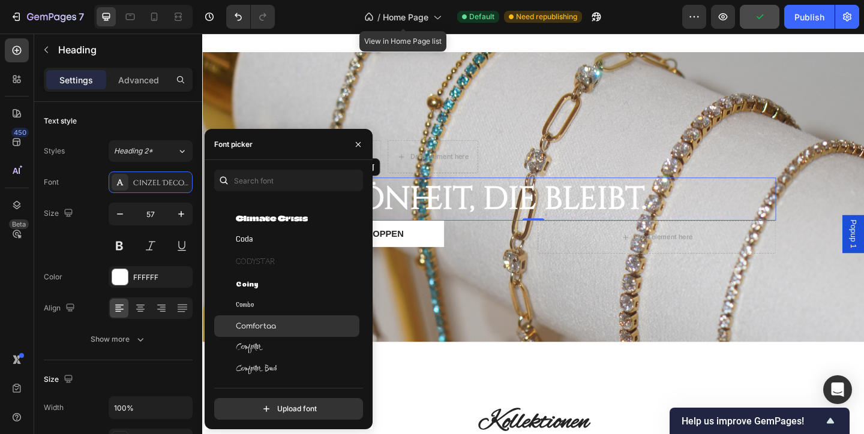
click at [273, 323] on span "Comfortaa" at bounding box center [256, 326] width 40 height 11
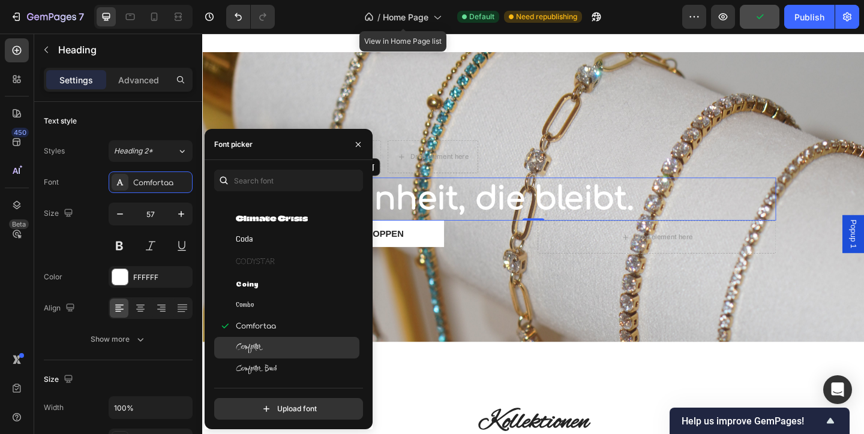
click at [263, 347] on div "Comforter" at bounding box center [296, 347] width 121 height 11
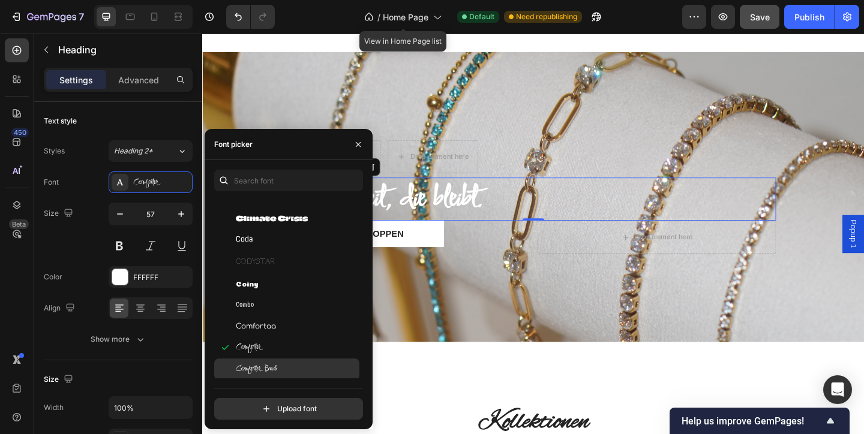
scroll to position [7344, 0]
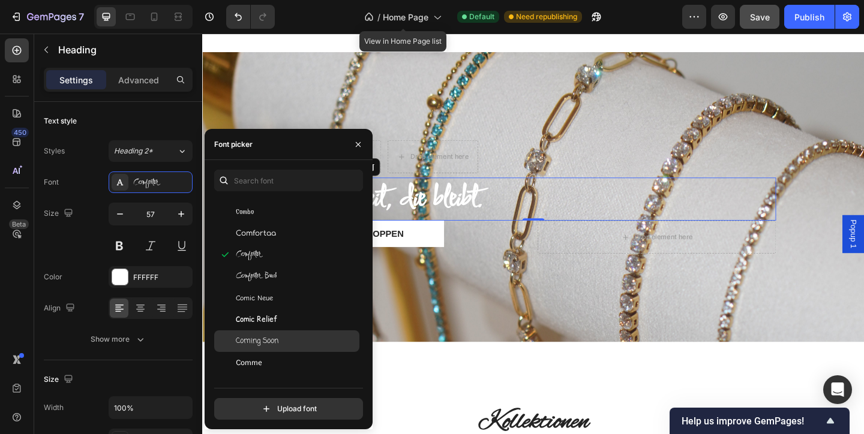
click at [269, 339] on span "Coming Soon" at bounding box center [257, 341] width 43 height 11
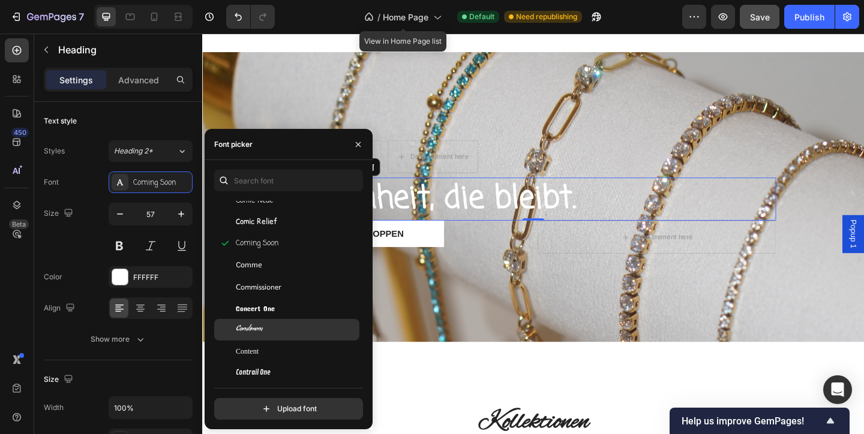
scroll to position [7494, 0]
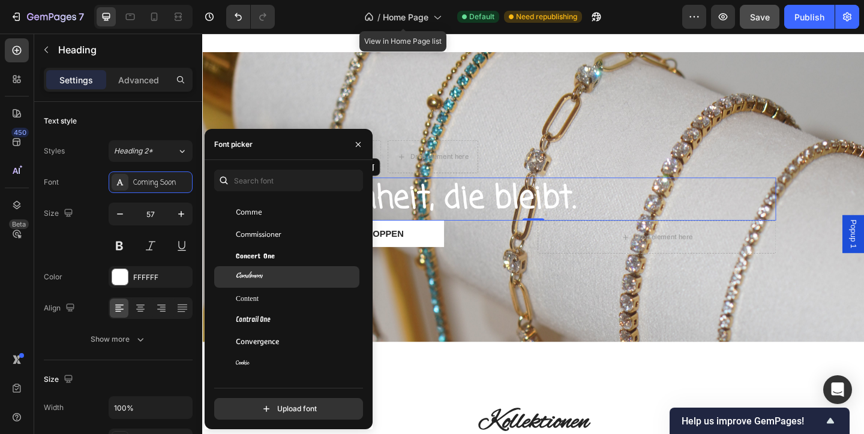
click at [273, 284] on div "Condiment" at bounding box center [286, 277] width 145 height 22
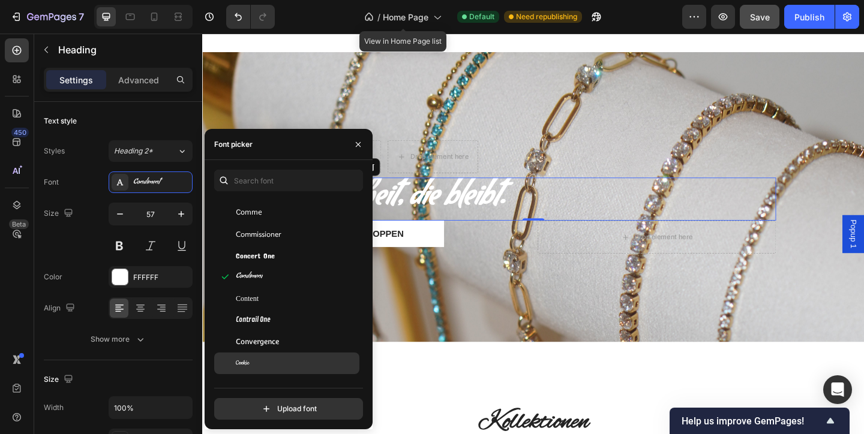
scroll to position [7583, 0]
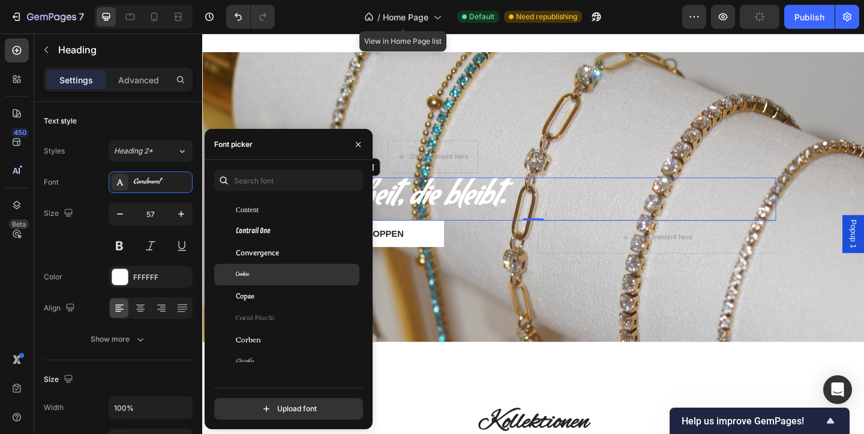
click at [254, 279] on div "Cookie" at bounding box center [296, 274] width 121 height 11
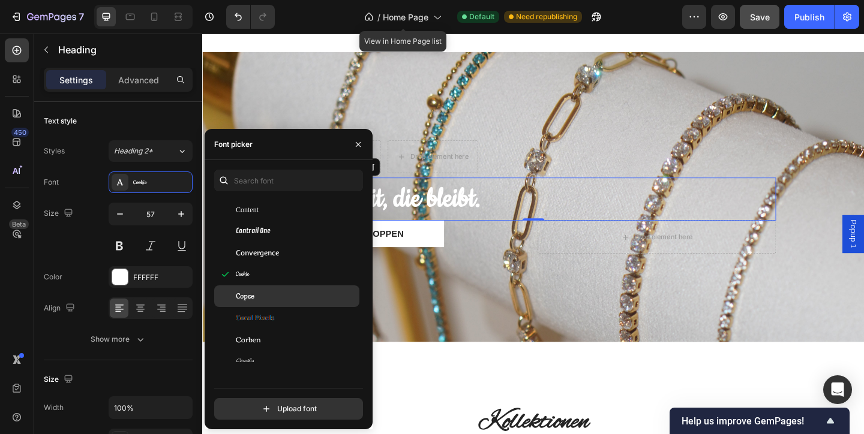
click at [264, 294] on div "Copse" at bounding box center [296, 296] width 121 height 11
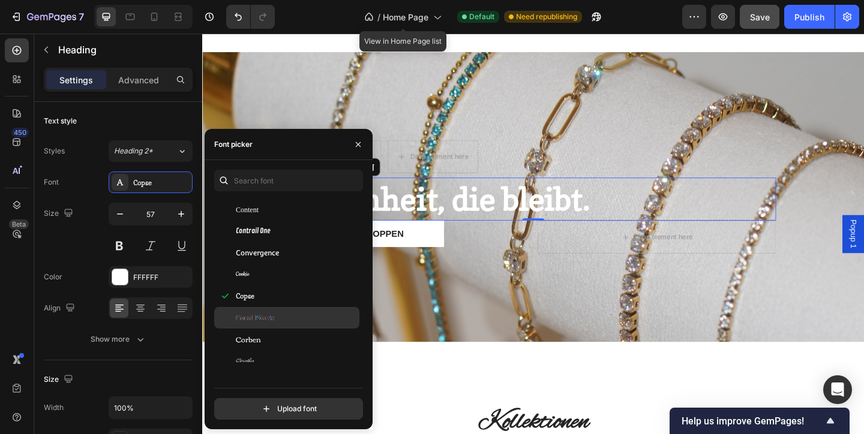
click at [267, 314] on span "Coral Pixels" at bounding box center [255, 317] width 39 height 11
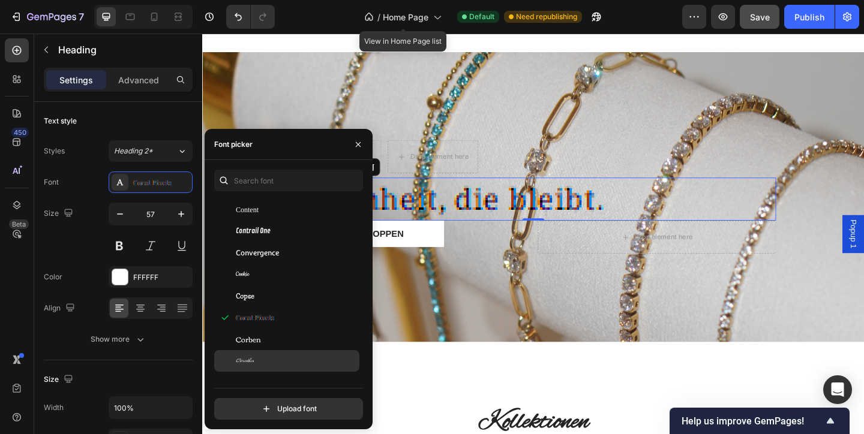
click at [270, 360] on div "Corinthia" at bounding box center [296, 361] width 121 height 11
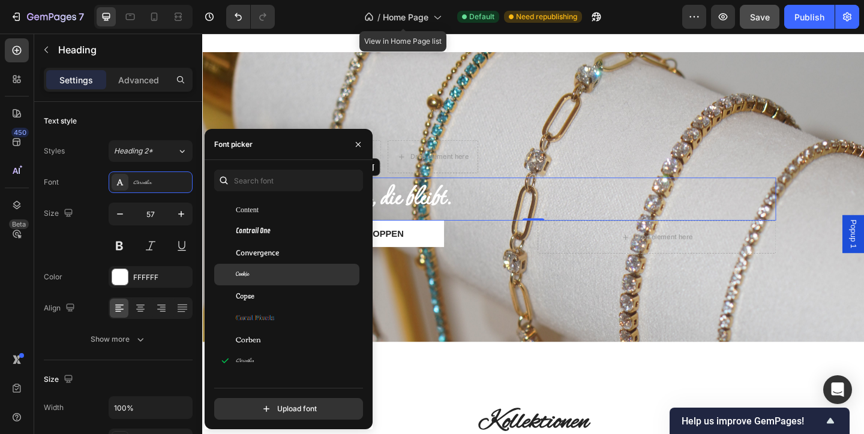
scroll to position [7636, 0]
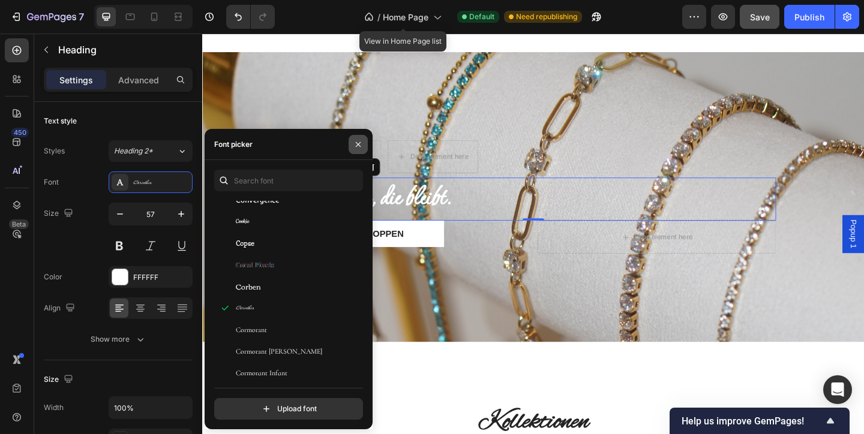
click at [355, 141] on icon "button" at bounding box center [358, 145] width 10 height 10
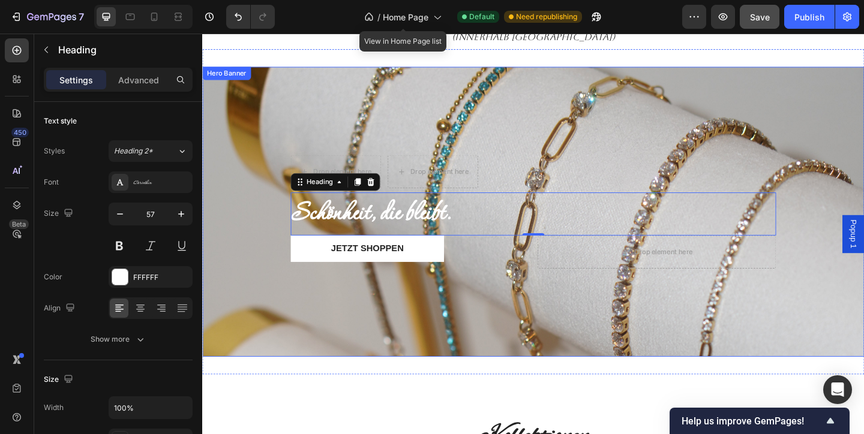
scroll to position [70, 0]
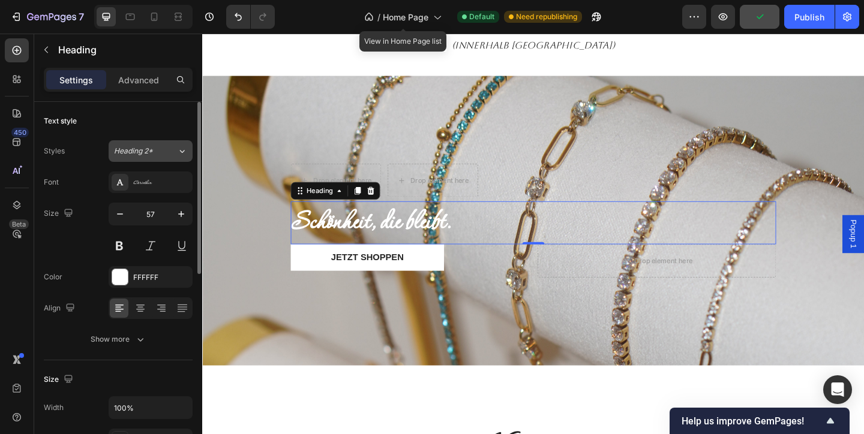
click at [147, 152] on span "Heading 2*" at bounding box center [133, 151] width 39 height 11
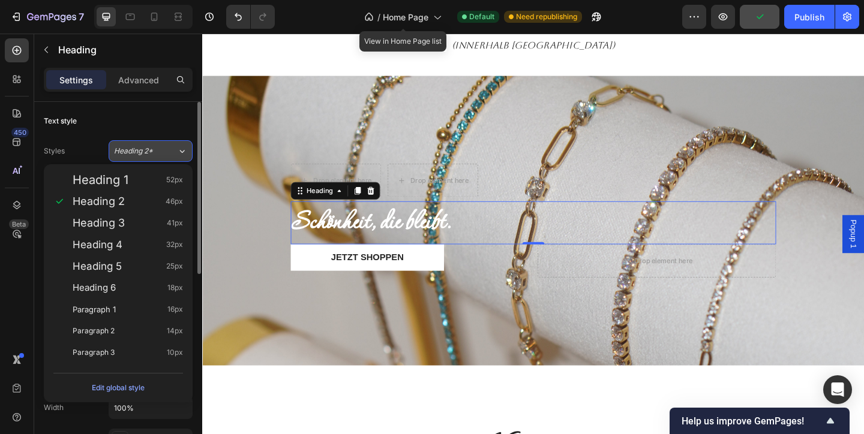
click at [158, 153] on div "Heading 2*" at bounding box center [138, 151] width 49 height 11
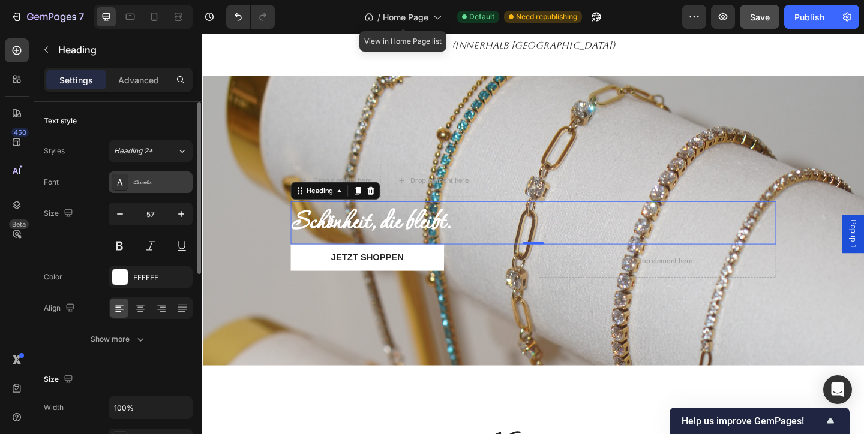
click at [159, 178] on div "Corinthia" at bounding box center [161, 183] width 56 height 11
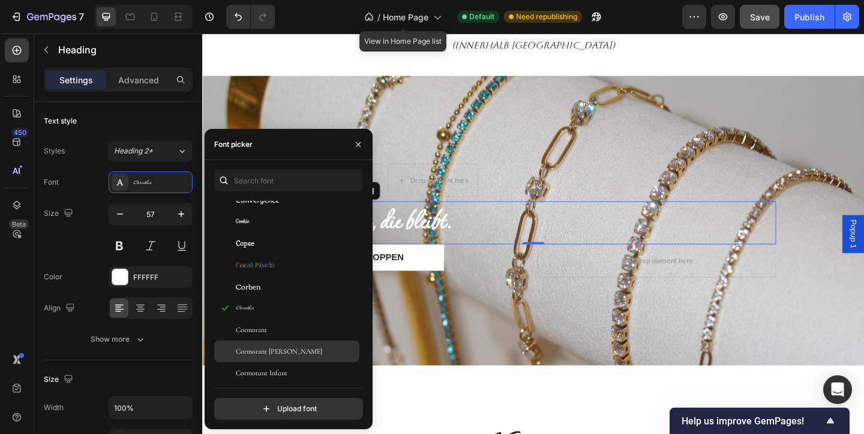
scroll to position [7714, 0]
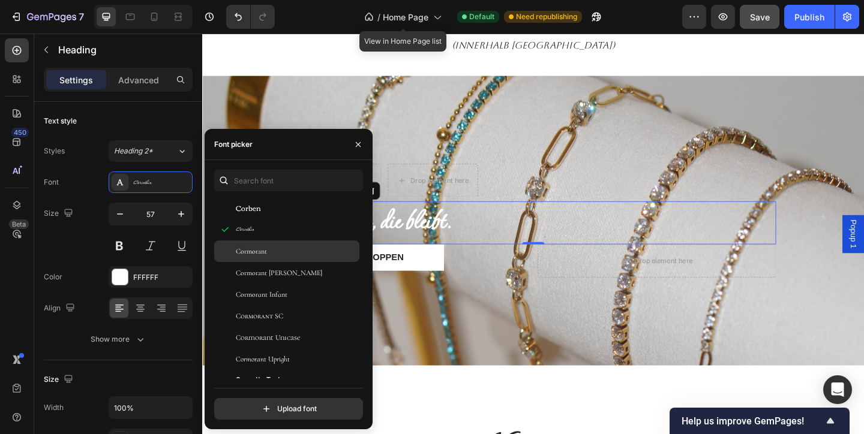
click at [283, 255] on div "Cormorant" at bounding box center [296, 251] width 121 height 11
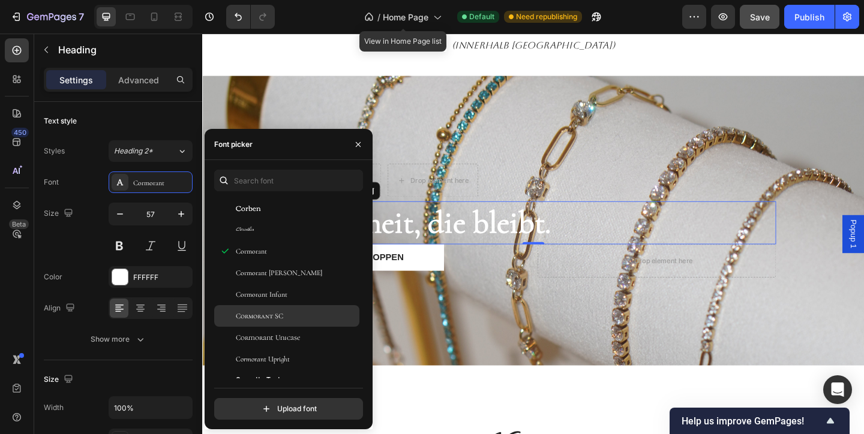
click at [277, 311] on span "Cormorant SC" at bounding box center [259, 316] width 47 height 11
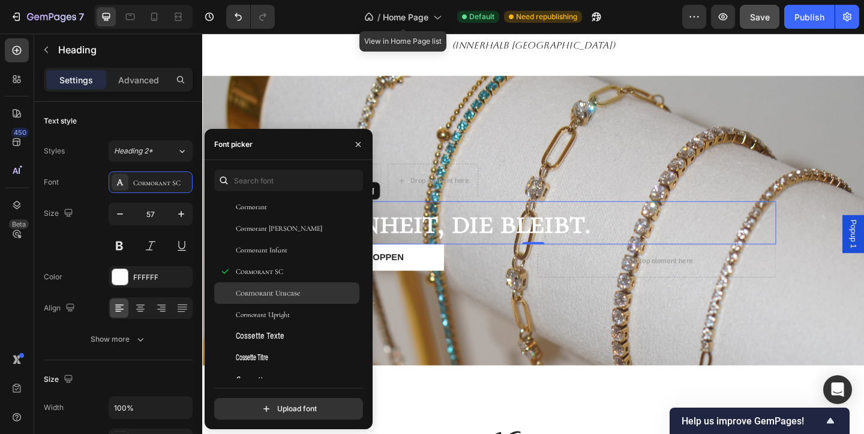
click at [284, 287] on div "Cormorant Unicase" at bounding box center [286, 293] width 145 height 22
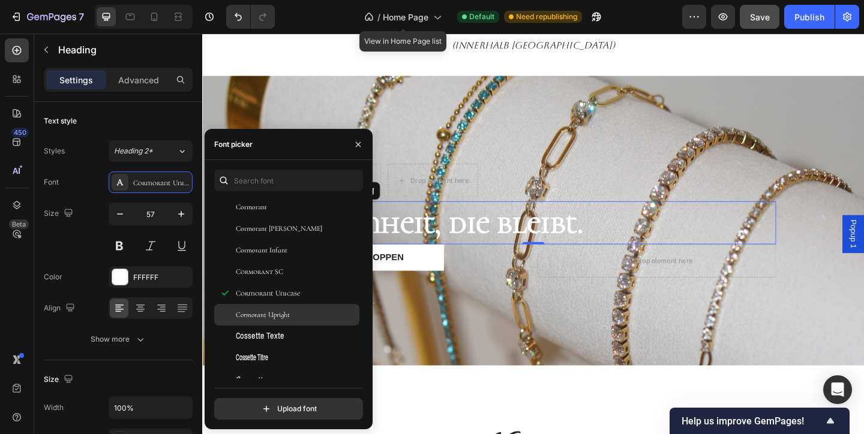
click at [284, 314] on span "Cormorant Upright" at bounding box center [263, 314] width 54 height 11
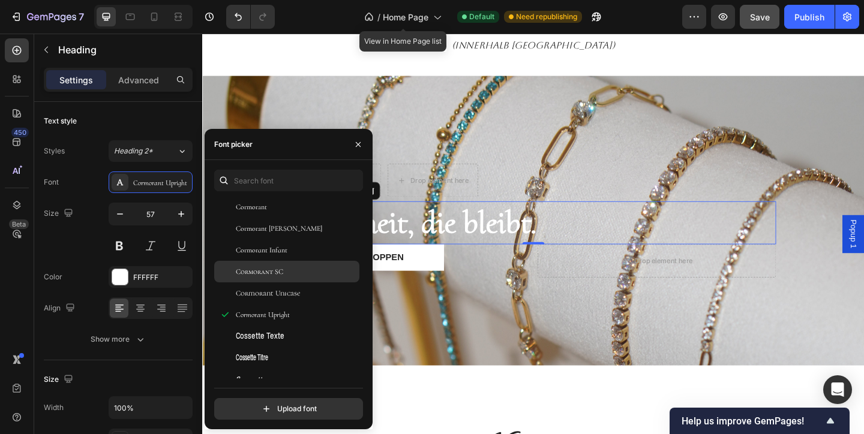
click at [289, 263] on div "Cormorant SC" at bounding box center [286, 272] width 145 height 22
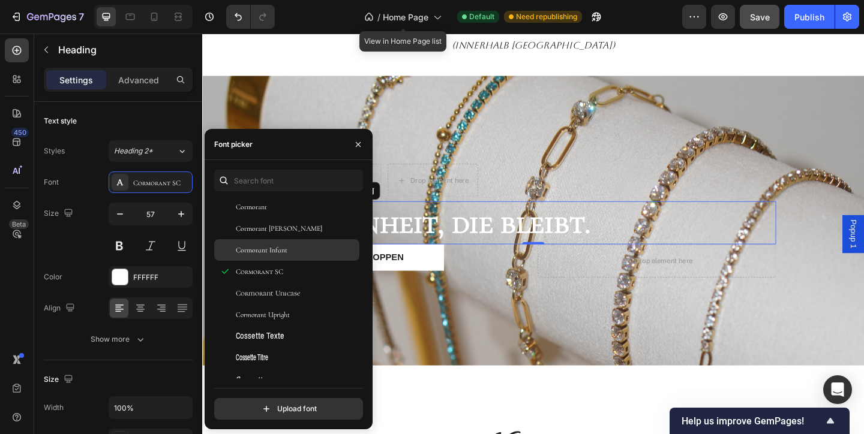
click at [289, 250] on div "Cormorant Infant" at bounding box center [296, 250] width 121 height 11
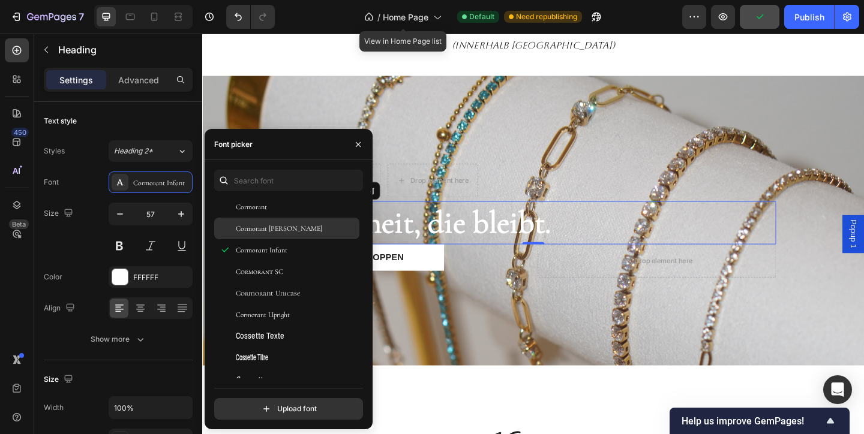
click at [287, 228] on span "Cormorant [PERSON_NAME]" at bounding box center [279, 228] width 86 height 11
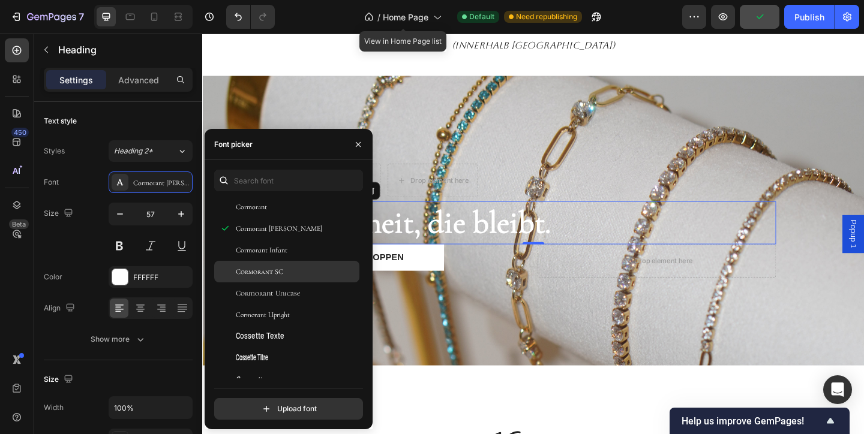
click at [297, 274] on div "Cormorant SC" at bounding box center [296, 271] width 121 height 11
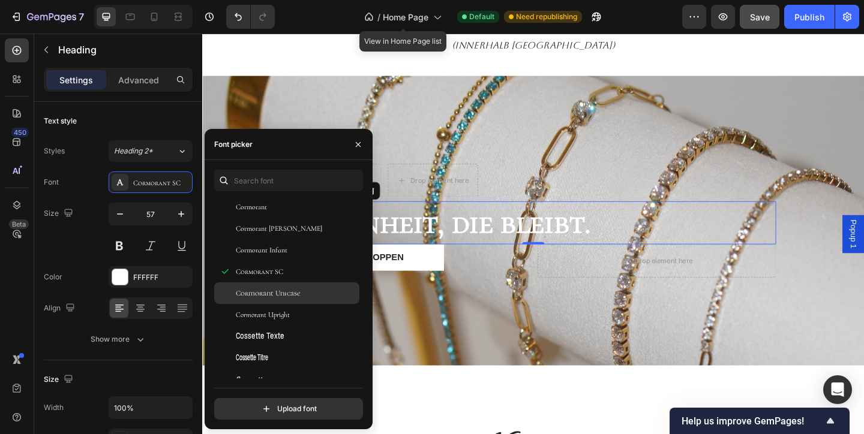
click at [297, 292] on span "Cormorant Unicase" at bounding box center [268, 293] width 64 height 11
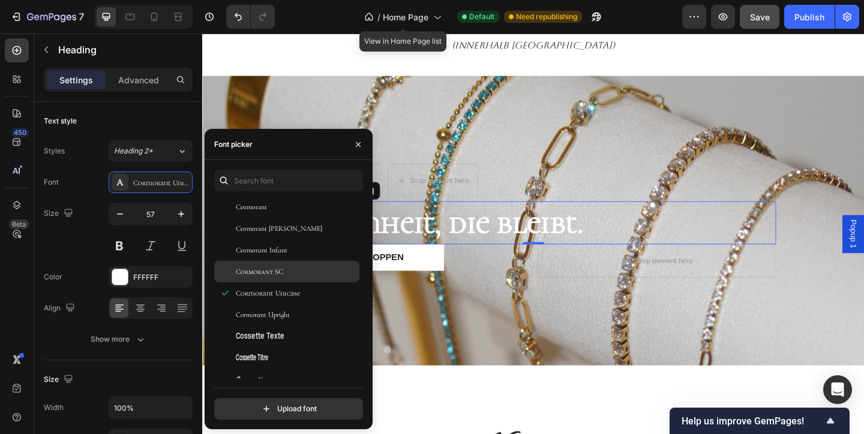
click at [295, 281] on div "Cormorant SC" at bounding box center [286, 272] width 145 height 22
click at [356, 145] on icon "button" at bounding box center [358, 145] width 10 height 10
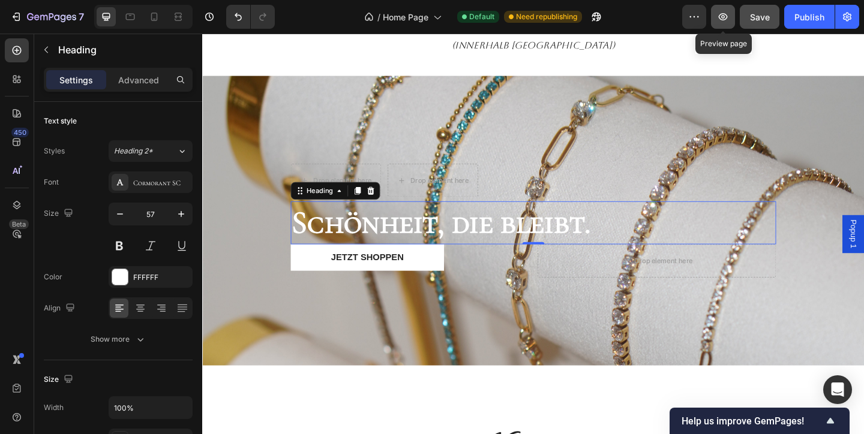
click at [727, 8] on button "button" at bounding box center [723, 17] width 24 height 24
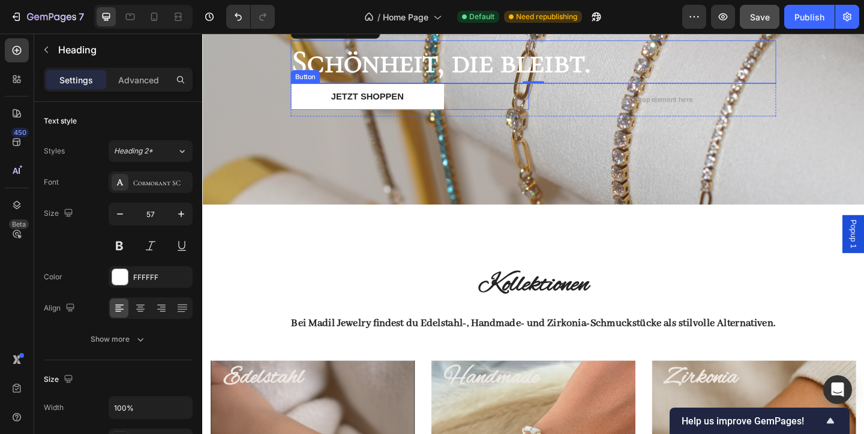
scroll to position [255, 0]
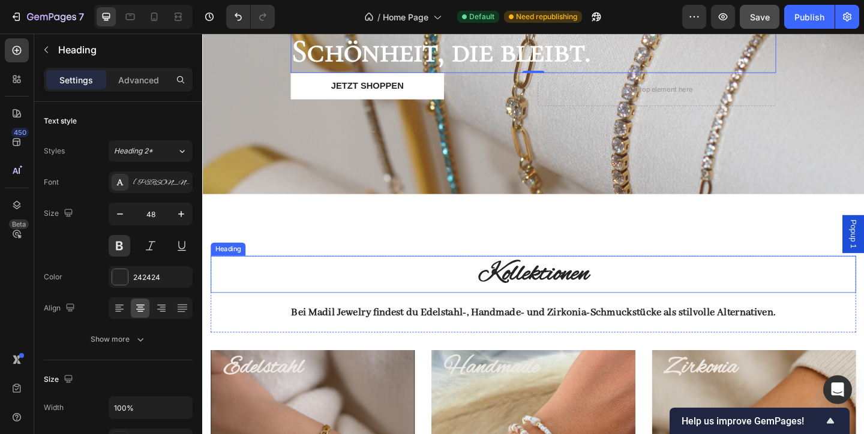
click at [580, 291] on h2 "Kollektionen" at bounding box center [562, 295] width 702 height 40
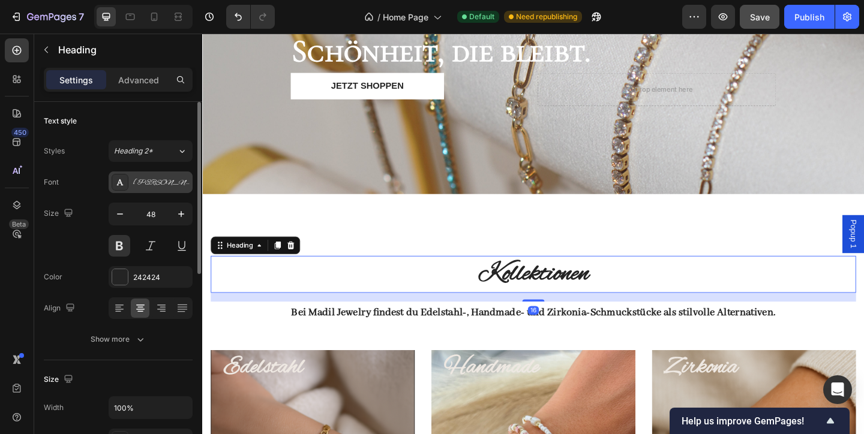
click at [157, 185] on div "[PERSON_NAME]" at bounding box center [161, 183] width 56 height 11
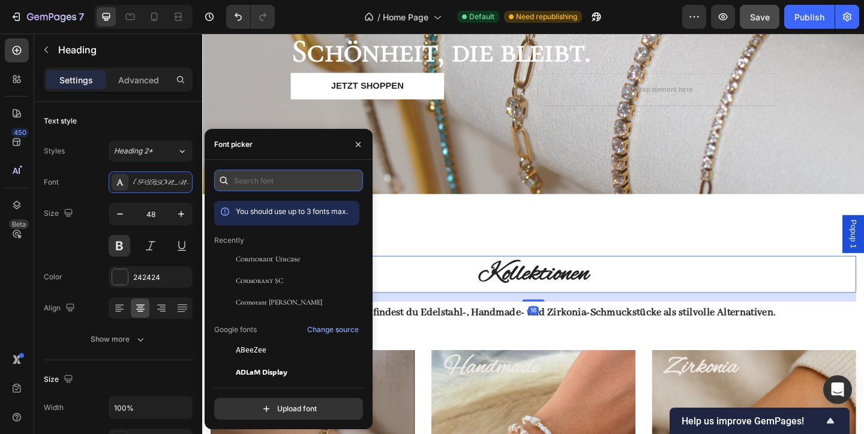
click at [286, 171] on input "text" at bounding box center [288, 181] width 149 height 22
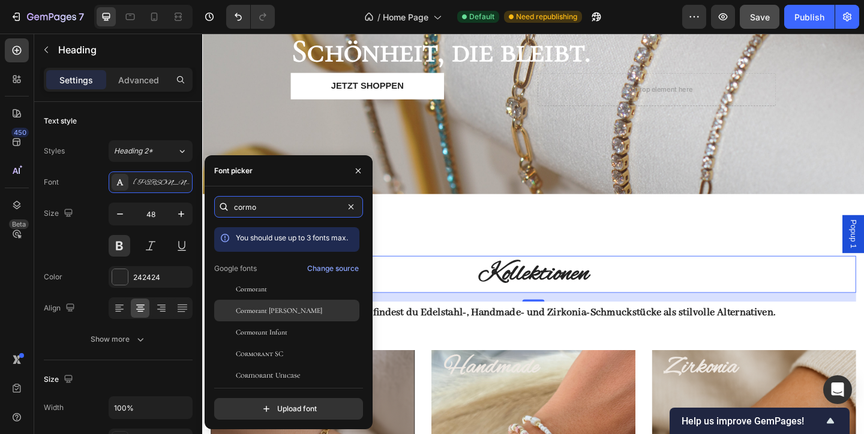
type input "cormo"
click at [264, 312] on span "Cormorant [PERSON_NAME]" at bounding box center [279, 310] width 86 height 11
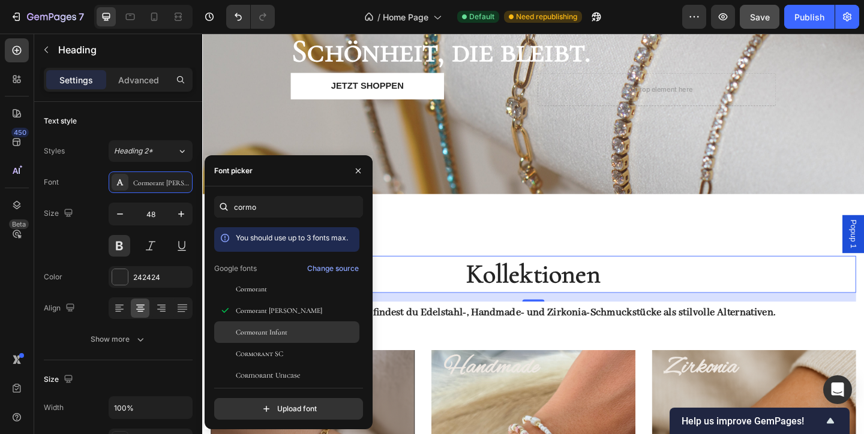
click at [276, 331] on span "Cormorant Infant" at bounding box center [262, 332] width 52 height 11
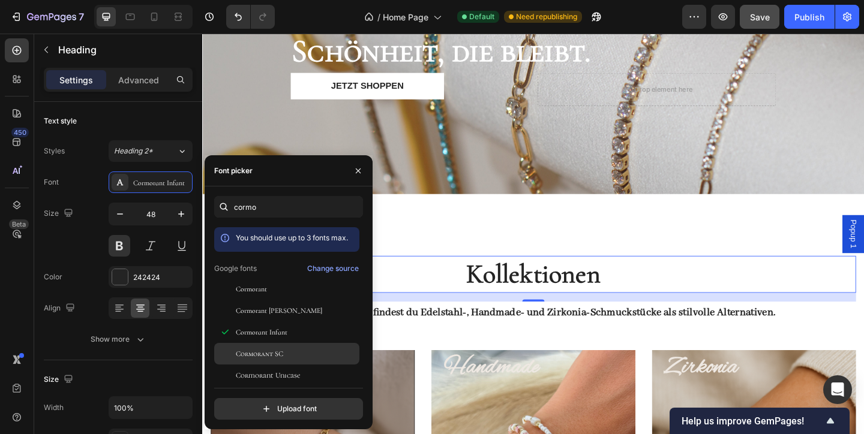
click at [281, 351] on span "Cormorant SC" at bounding box center [259, 353] width 47 height 11
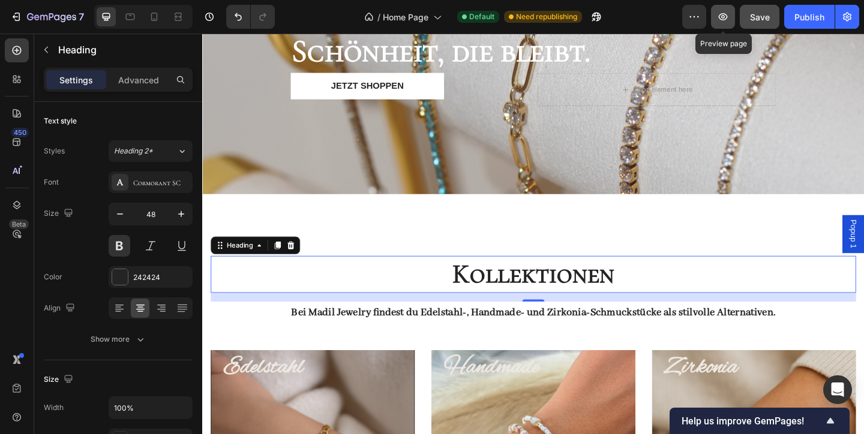
click at [721, 23] on button "button" at bounding box center [723, 17] width 24 height 24
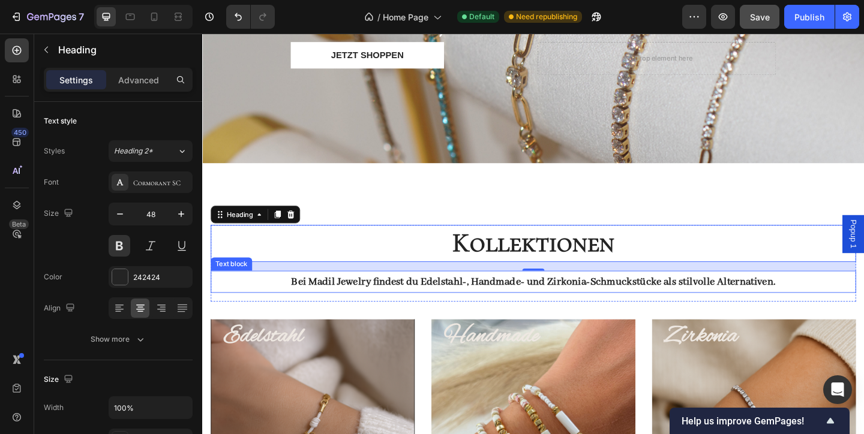
scroll to position [299, 0]
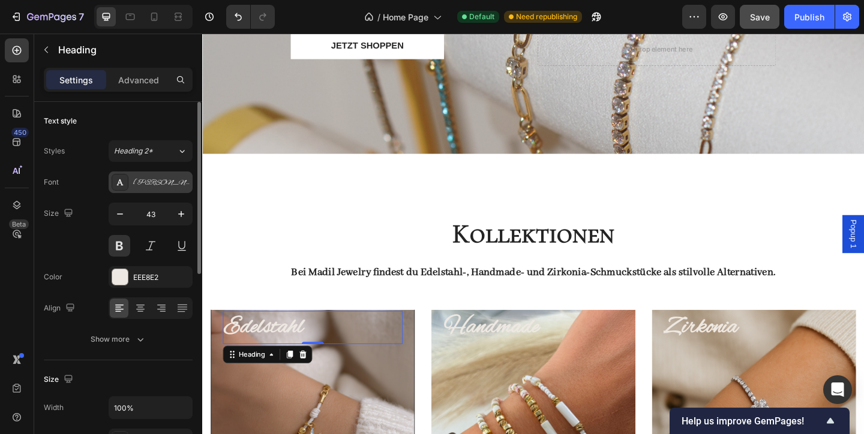
click at [152, 184] on div "[PERSON_NAME]" at bounding box center [161, 183] width 56 height 11
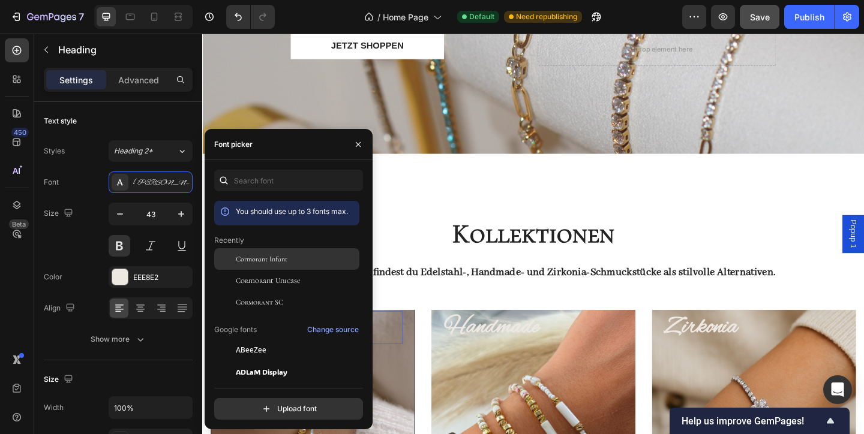
click at [286, 263] on span "Cormorant Infant" at bounding box center [262, 259] width 52 height 11
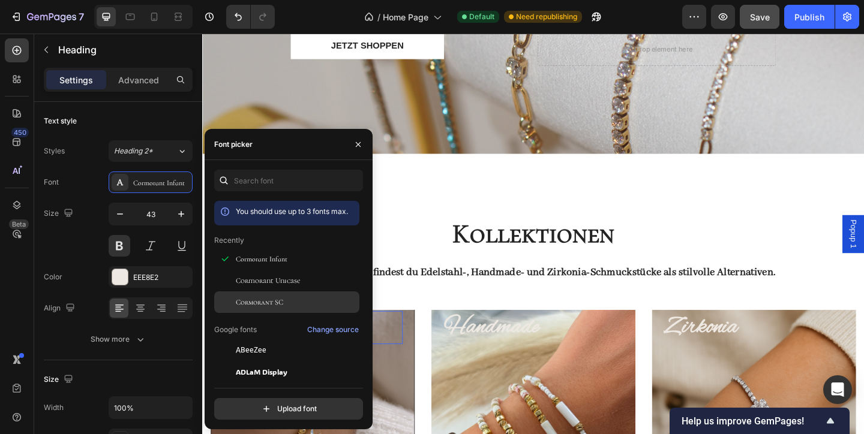
click at [287, 300] on div "Cormorant SC" at bounding box center [296, 302] width 121 height 11
click at [360, 144] on icon "button" at bounding box center [358, 145] width 10 height 10
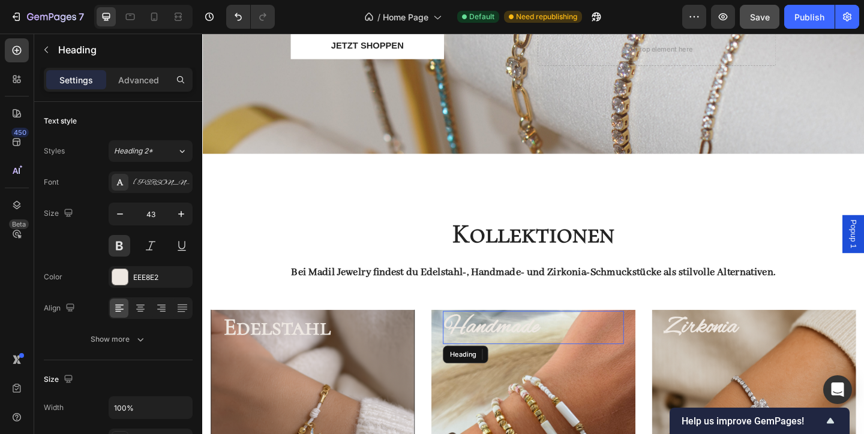
click at [516, 354] on h3 "Handmade" at bounding box center [562, 353] width 197 height 36
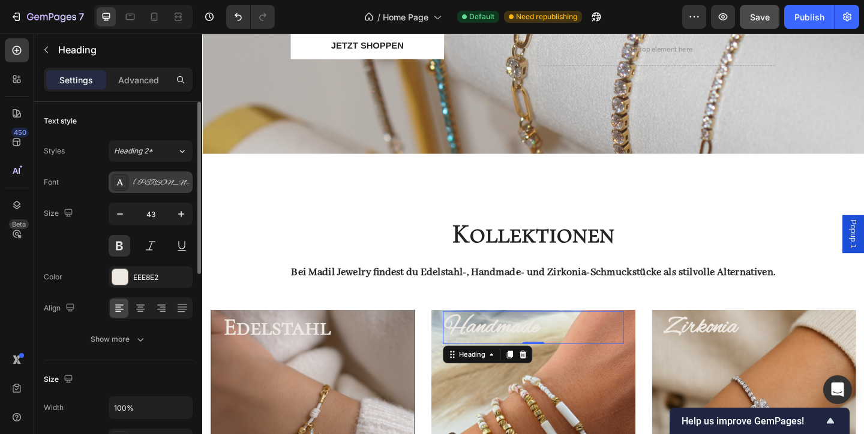
click at [167, 186] on div "[PERSON_NAME]" at bounding box center [161, 183] width 56 height 11
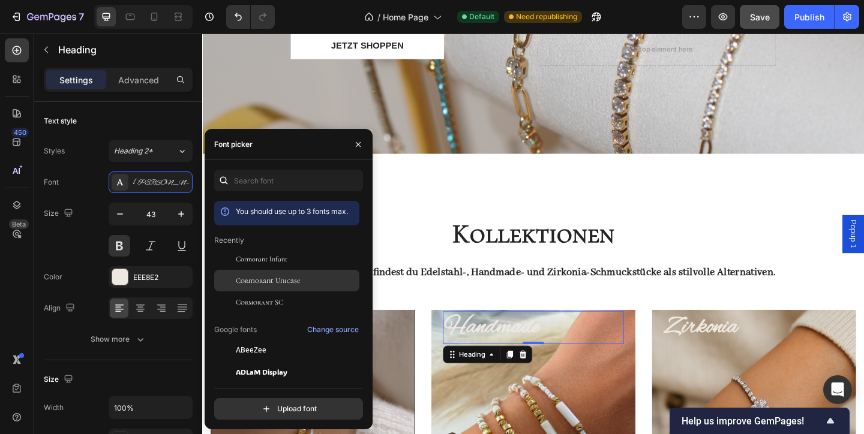
click at [272, 276] on span "Cormorant Unicase" at bounding box center [268, 280] width 64 height 11
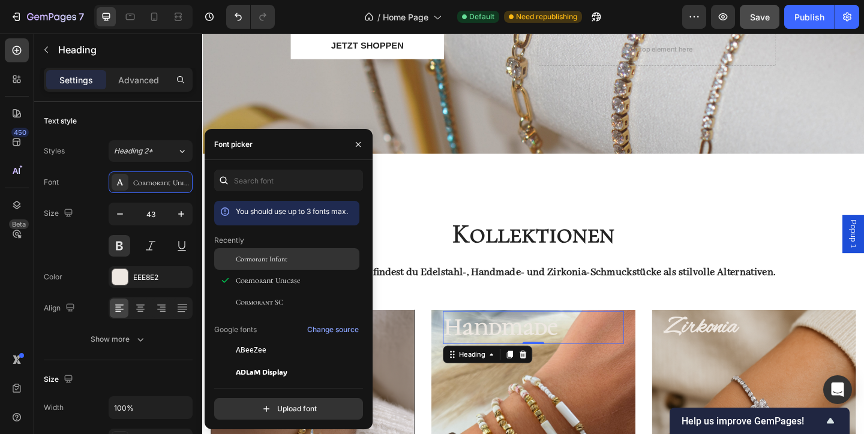
click at [285, 258] on span "Cormorant Infant" at bounding box center [262, 259] width 52 height 11
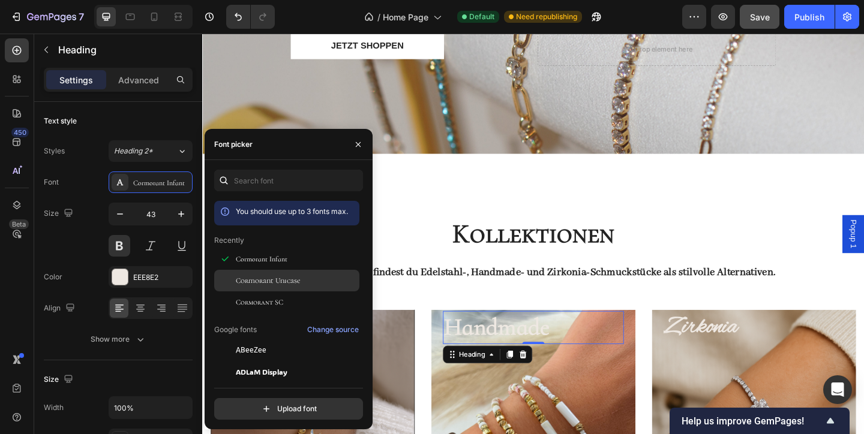
click at [285, 284] on span "Cormorant Unicase" at bounding box center [268, 280] width 64 height 11
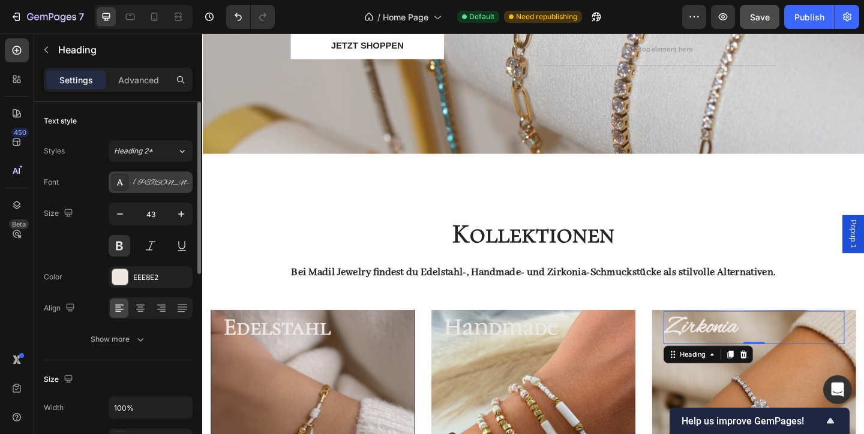
click at [137, 176] on div "[PERSON_NAME]" at bounding box center [151, 183] width 84 height 22
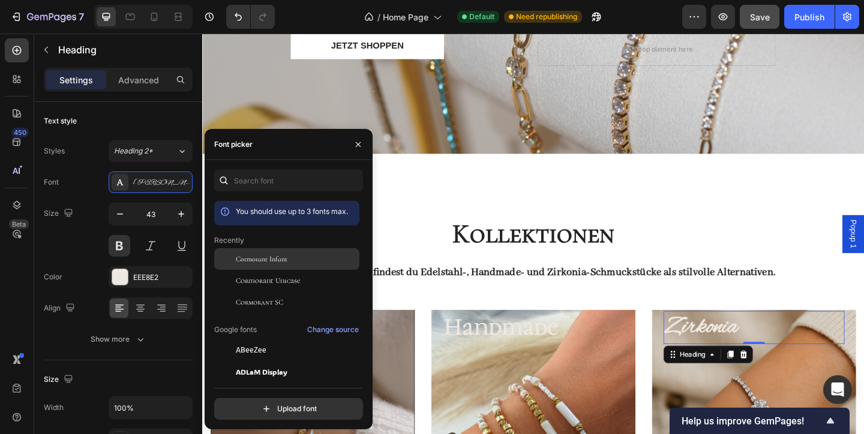
click at [302, 261] on div "Cormorant Infant" at bounding box center [296, 259] width 121 height 11
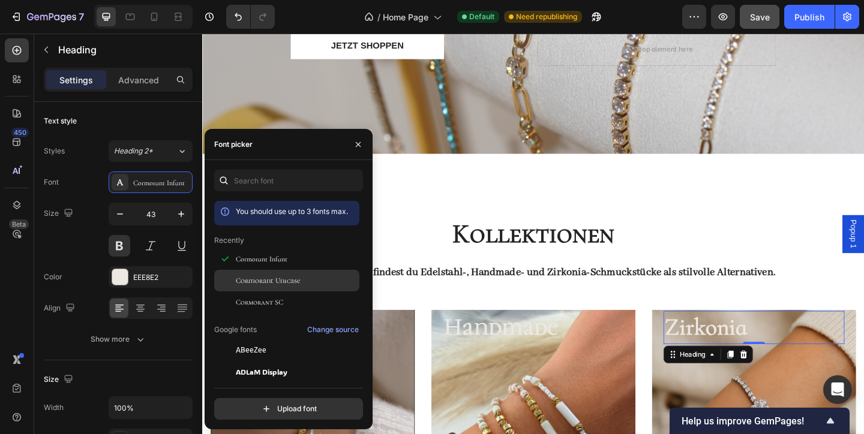
click at [307, 277] on div "Cormorant Unicase" at bounding box center [296, 280] width 121 height 11
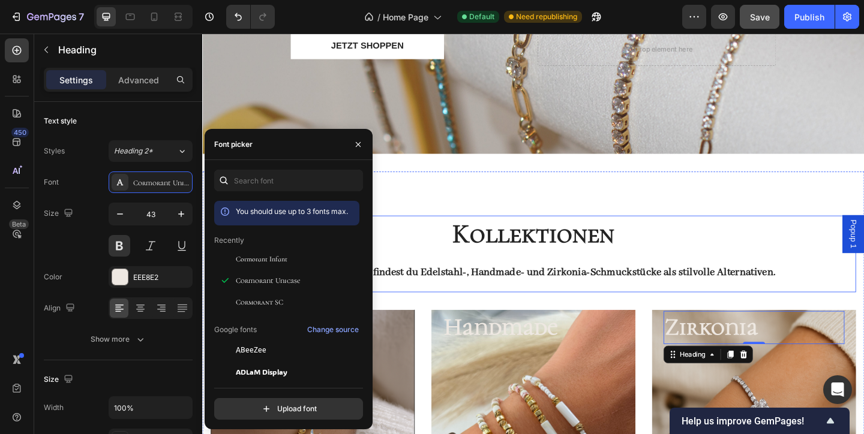
click at [470, 311] on div "Kollektionen Heading Bei Madil Jewelry findest du Edelstahl-, Handmade- und Zir…" at bounding box center [562, 272] width 702 height 83
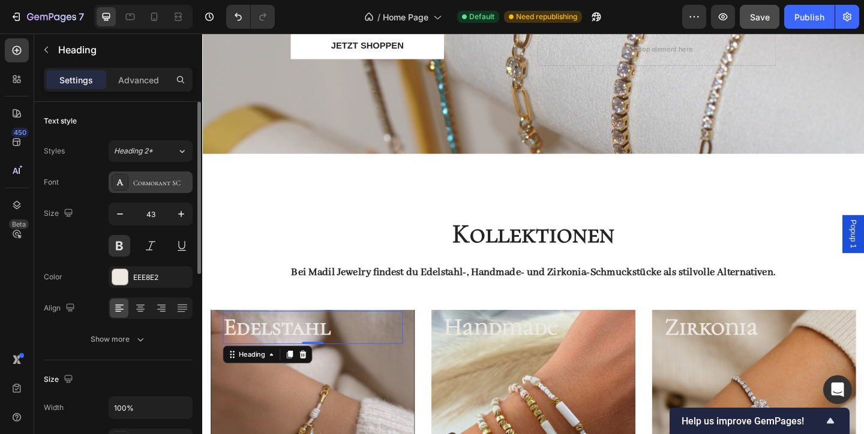
click at [169, 188] on div "Cormorant SC" at bounding box center [161, 183] width 56 height 11
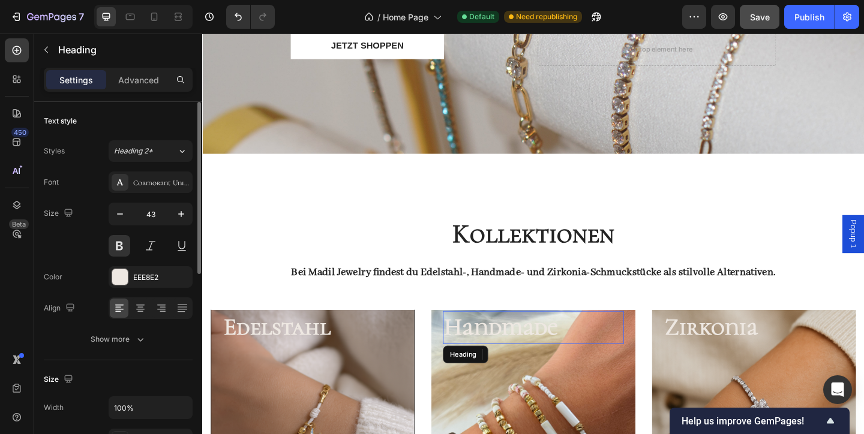
click at [526, 354] on h3 "Handmade" at bounding box center [562, 353] width 197 height 36
click at [166, 185] on div "Cormorant Unicase" at bounding box center [161, 183] width 56 height 11
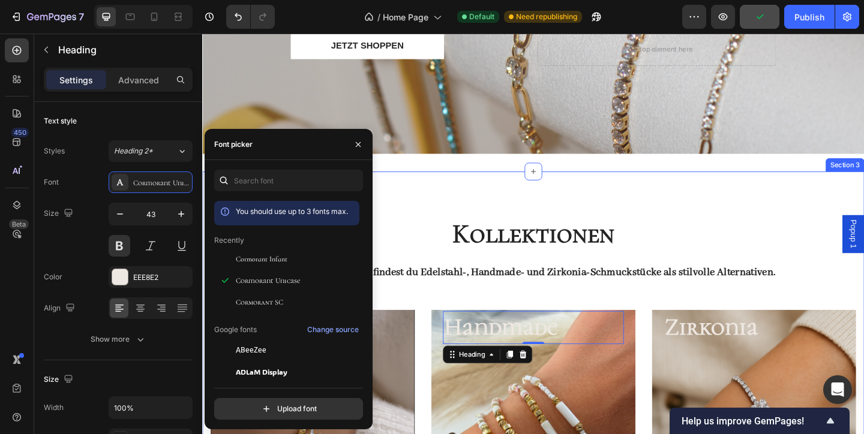
click at [645, 206] on div "Kollektionen Heading Bei Madil Jewelry findest du Edelstahl-, Handmade- und Zir…" at bounding box center [562, 421] width 720 height 474
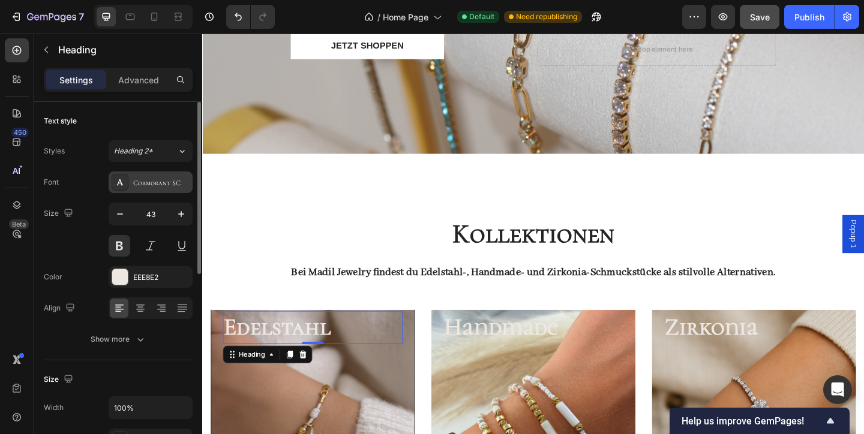
click at [169, 185] on div "Cormorant SC" at bounding box center [161, 183] width 56 height 11
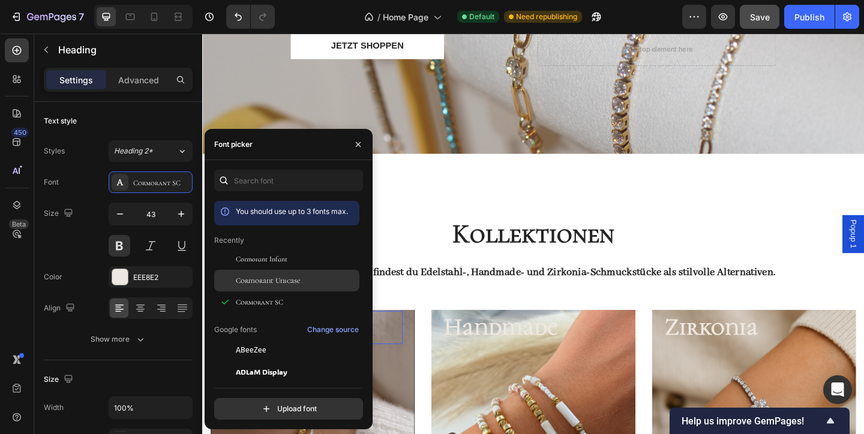
click at [291, 278] on span "Cormorant Unicase" at bounding box center [268, 280] width 64 height 11
click at [545, 184] on div "Kollektionen Heading Bei Madil Jewelry findest du Edelstahl-, Handmade- und Zir…" at bounding box center [562, 421] width 720 height 474
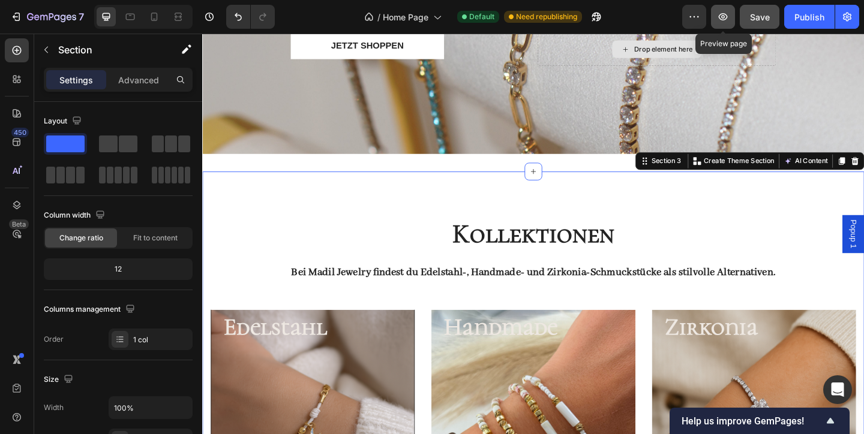
click at [729, 23] on button "button" at bounding box center [723, 17] width 24 height 24
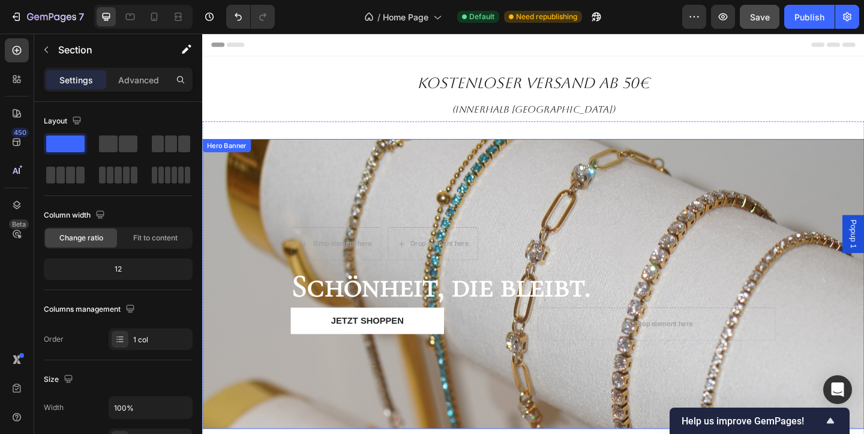
scroll to position [0, 0]
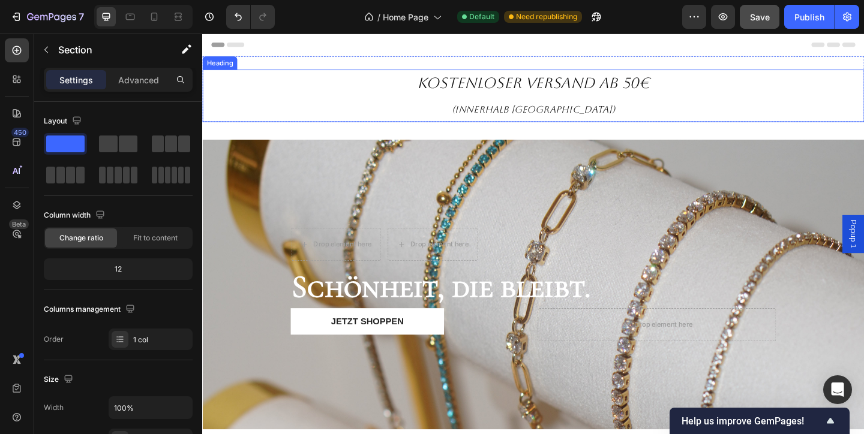
click at [662, 110] on h2 "kostenloser Versand ab 50€ (innerhalb [GEOGRAPHIC_DATA])" at bounding box center [562, 101] width 720 height 57
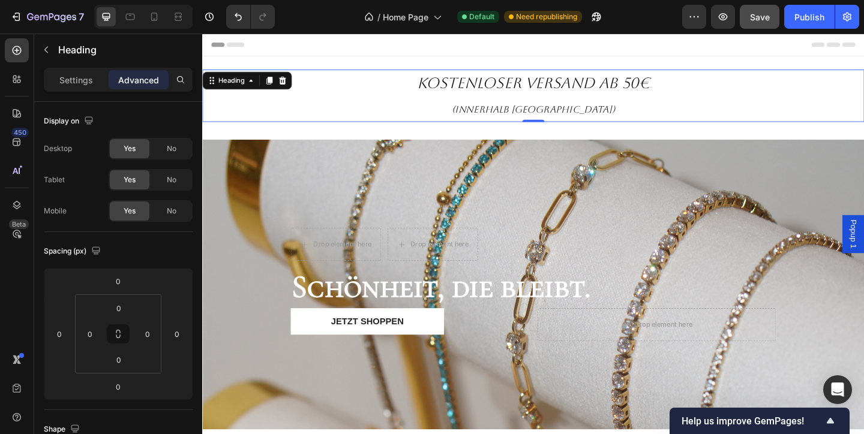
click at [372, 102] on h2 "kostenloser Versand ab 50€ (innerhalb [GEOGRAPHIC_DATA])" at bounding box center [562, 101] width 720 height 57
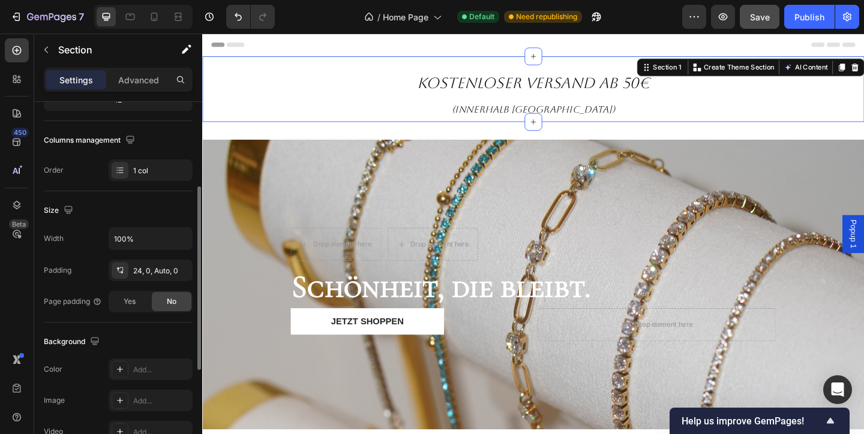
scroll to position [176, 0]
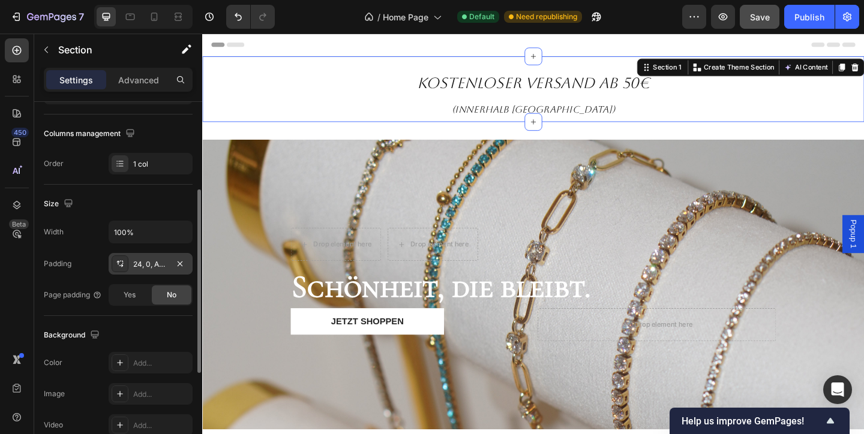
click at [160, 267] on div "24, 0, Auto, 0" at bounding box center [150, 264] width 35 height 11
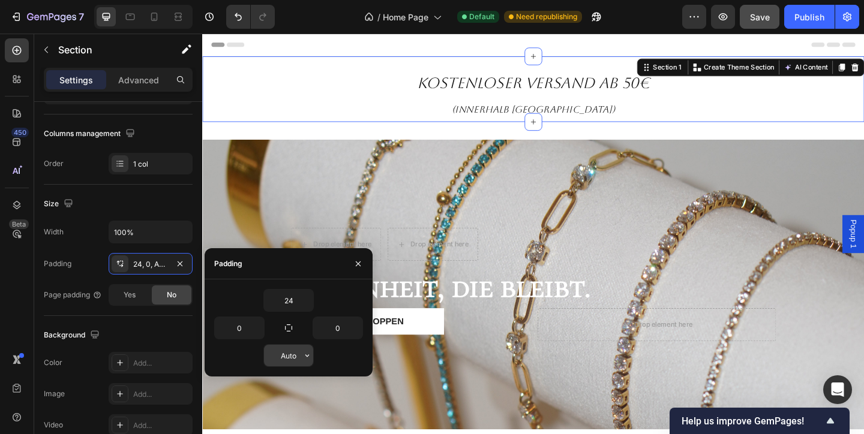
click at [303, 362] on button "button" at bounding box center [307, 356] width 12 height 22
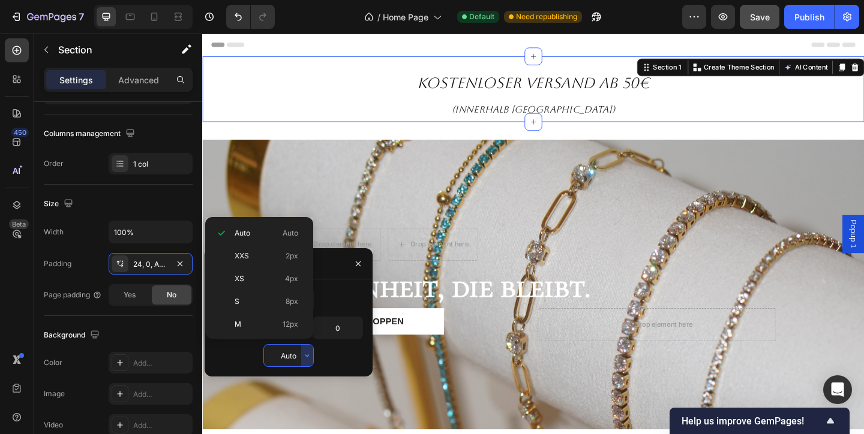
click at [345, 297] on div "24" at bounding box center [288, 300] width 149 height 23
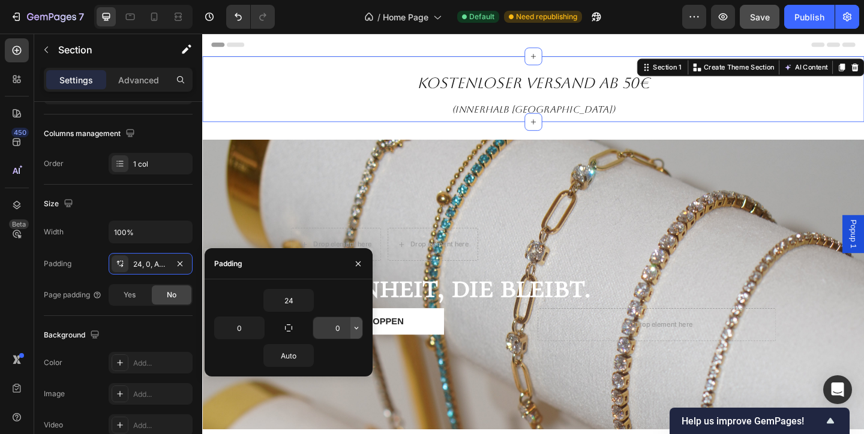
click at [360, 324] on icon "button" at bounding box center [356, 328] width 10 height 10
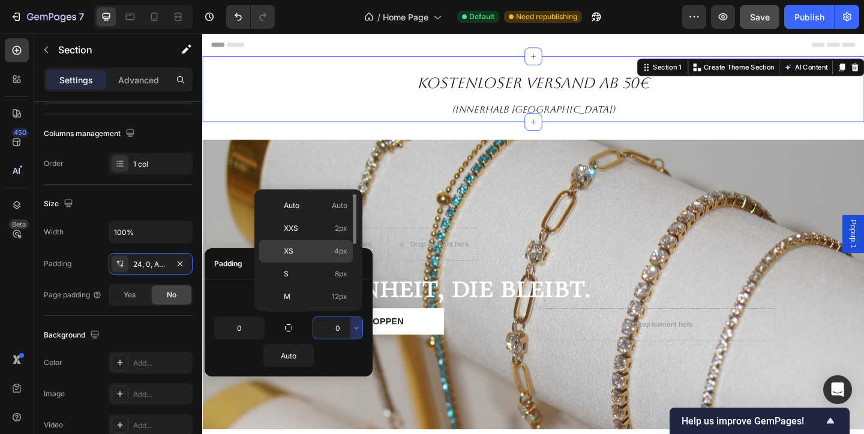
click at [329, 254] on p "XS 4px" at bounding box center [316, 251] width 64 height 11
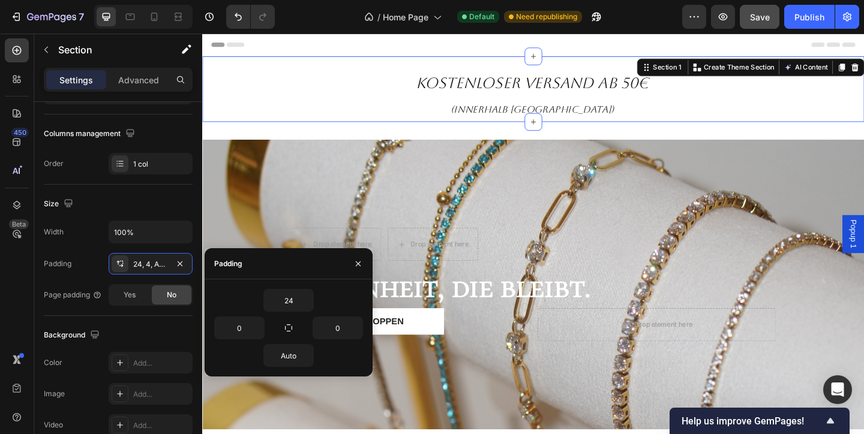
type input "4"
click at [260, 324] on icon "button" at bounding box center [258, 328] width 10 height 10
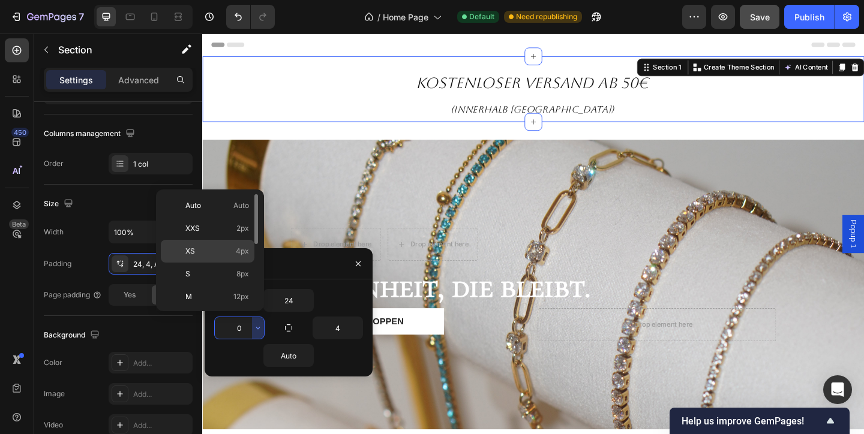
click at [241, 249] on span "4px" at bounding box center [242, 251] width 13 height 11
type input "4"
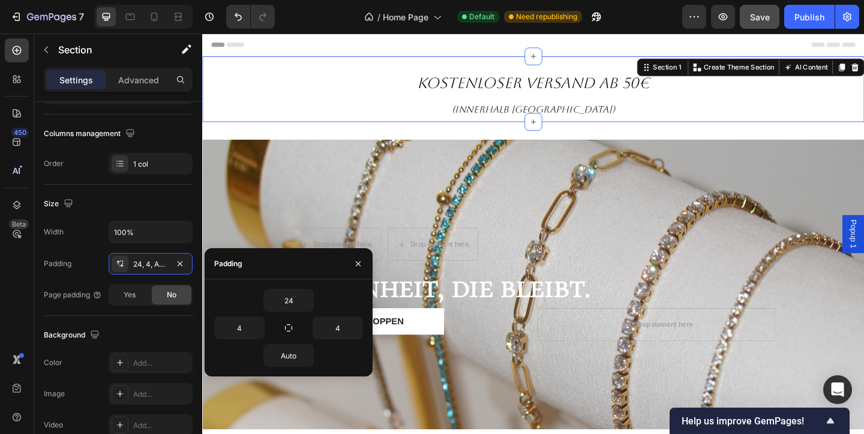
click at [341, 280] on div "24 4 4 Auto" at bounding box center [289, 327] width 168 height 97
click at [299, 302] on input "24" at bounding box center [288, 301] width 49 height 22
click at [308, 299] on icon "button" at bounding box center [307, 301] width 10 height 10
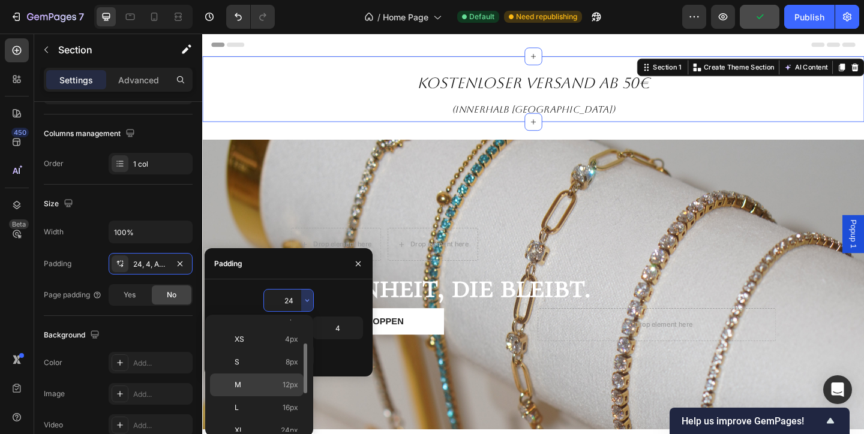
scroll to position [47, 0]
click at [288, 393] on span "16px" at bounding box center [290, 398] width 16 height 11
type input "16"
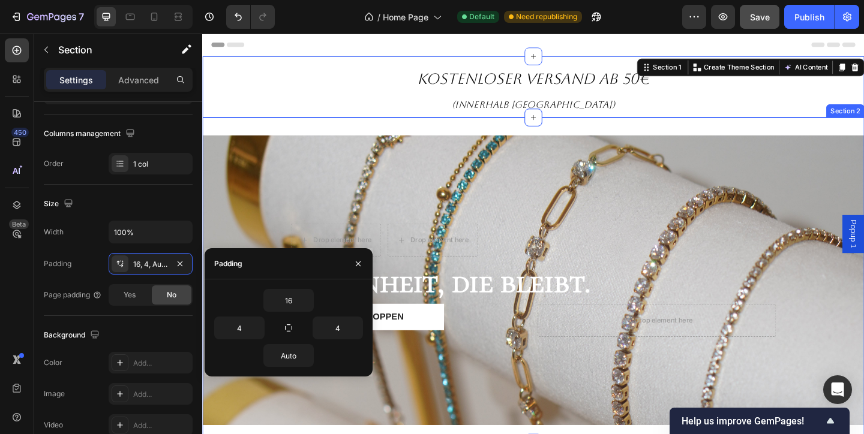
click at [471, 134] on div "Drop element here Drop element here Row Schönheit, die bleibt. Heading JETZT SH…" at bounding box center [562, 302] width 720 height 354
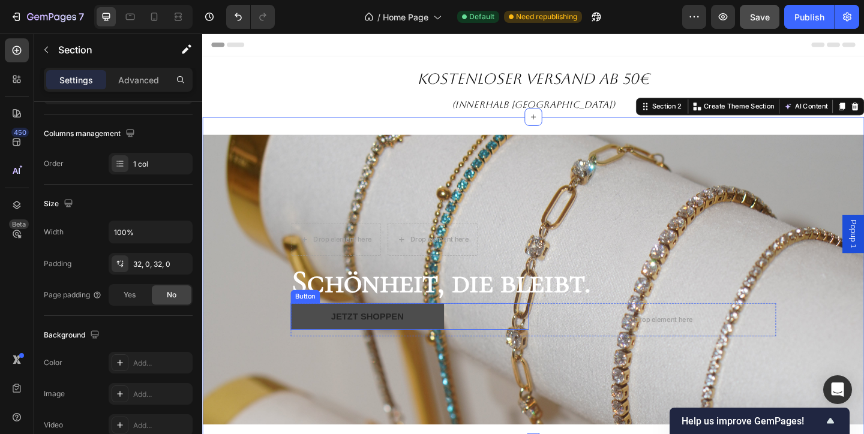
scroll to position [0, 0]
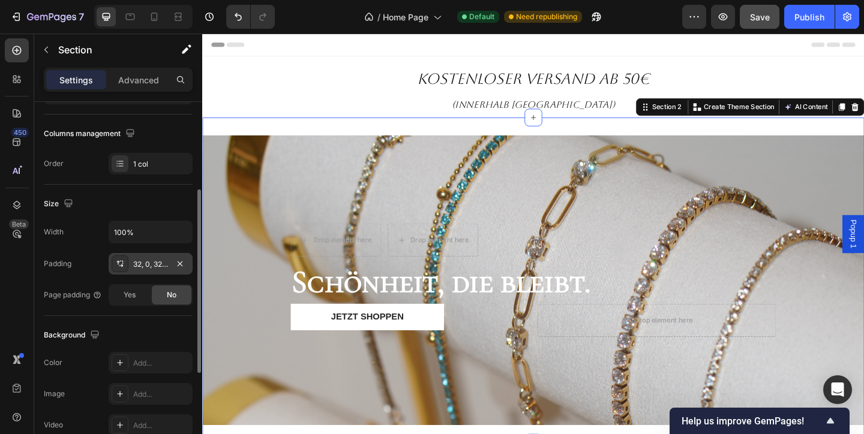
click at [152, 264] on div "32, 0, 32, 0" at bounding box center [150, 264] width 35 height 11
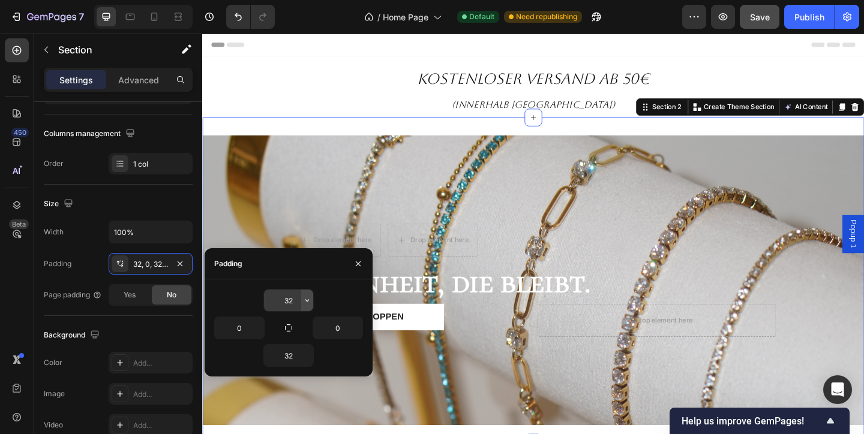
click at [308, 299] on icon "button" at bounding box center [307, 301] width 10 height 10
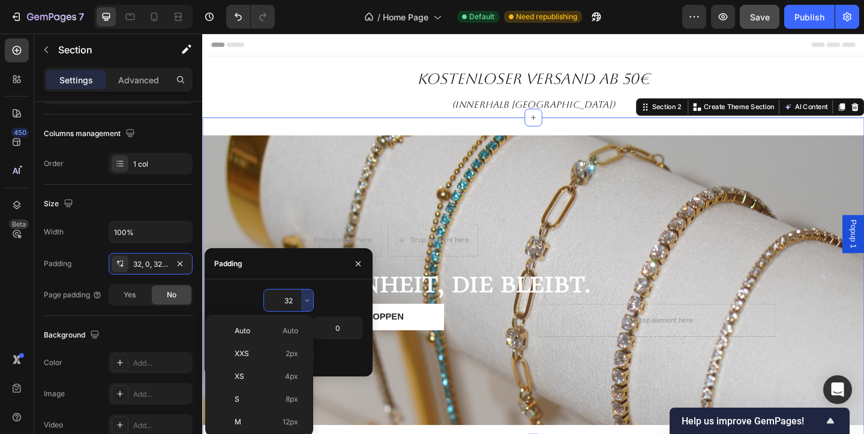
scroll to position [86, 0]
click at [294, 366] on div "L 16px" at bounding box center [257, 358] width 94 height 23
type input "16"
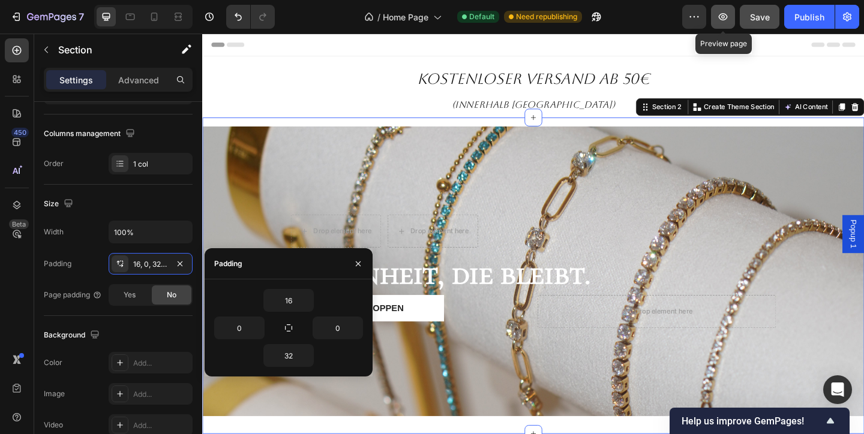
click at [726, 9] on button "button" at bounding box center [723, 17] width 24 height 24
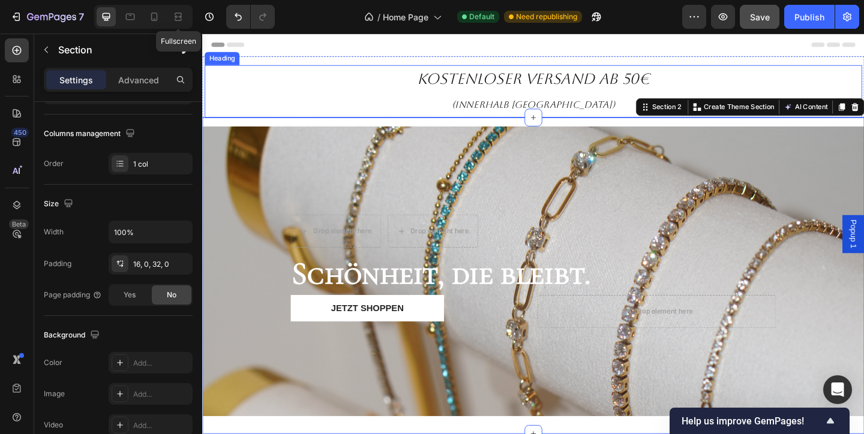
click at [573, 106] on span "(innerhalb [GEOGRAPHIC_DATA])" at bounding box center [562, 111] width 178 height 12
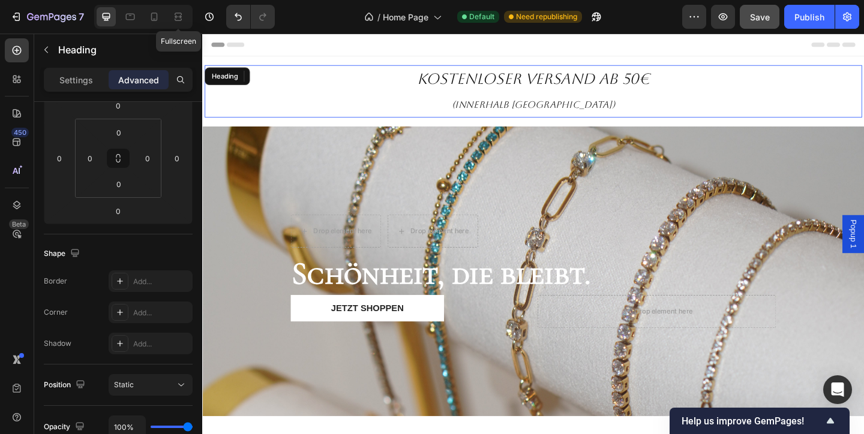
scroll to position [0, 0]
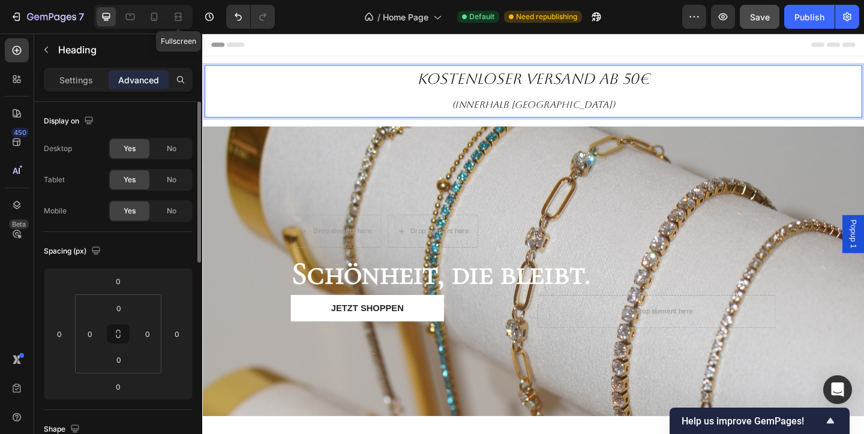
click at [644, 103] on h2 "kostenloser Versand ab 50€ (innerhalb [GEOGRAPHIC_DATA])" at bounding box center [562, 96] width 715 height 57
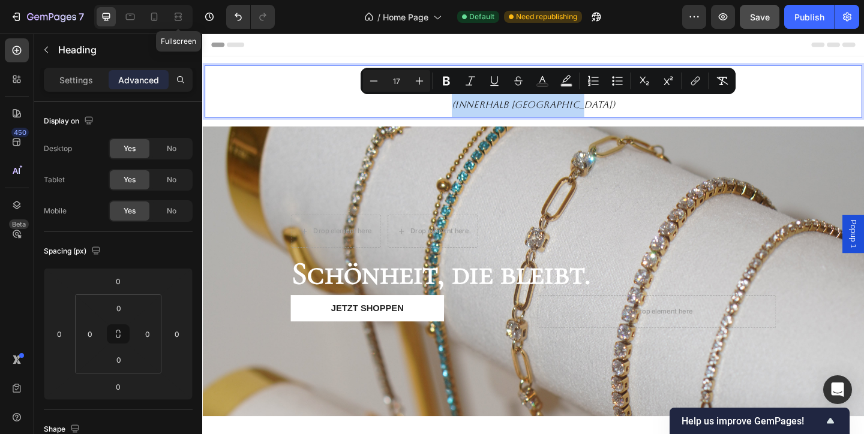
drag, startPoint x: 650, startPoint y: 110, endPoint x: 482, endPoint y: 117, distance: 168.1
click at [483, 115] on p "kostenloser Versand ab 50€ (innerhalb [GEOGRAPHIC_DATA])" at bounding box center [562, 96] width 712 height 55
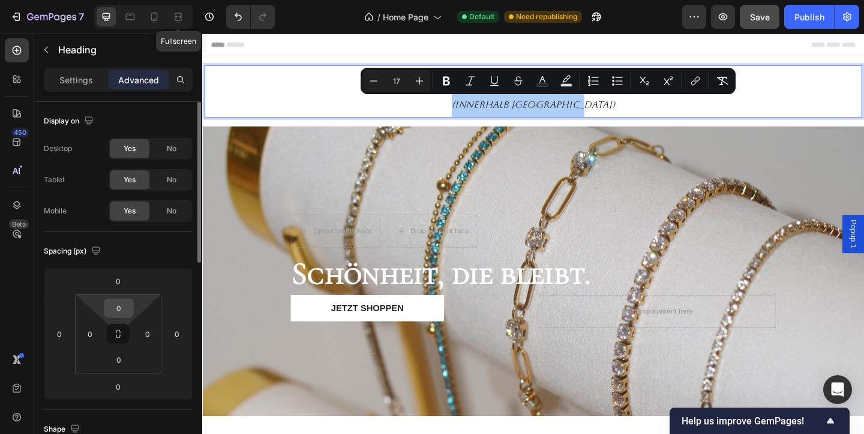
click at [131, 309] on div "0" at bounding box center [119, 308] width 30 height 19
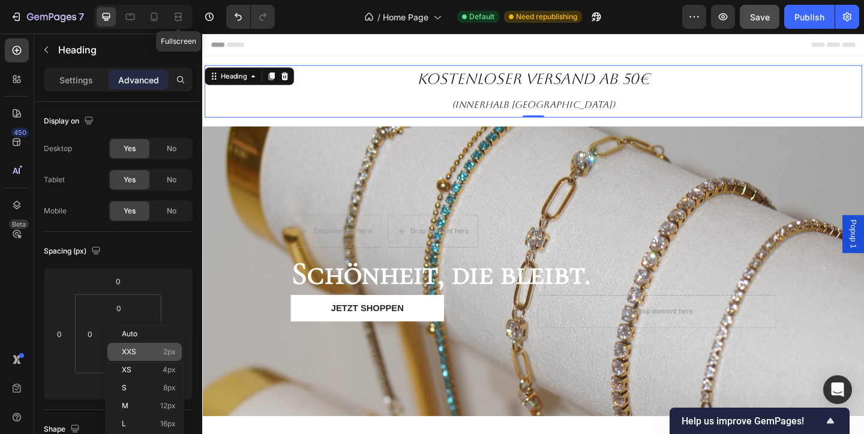
click at [173, 356] on div "XXS 2px" at bounding box center [144, 352] width 74 height 18
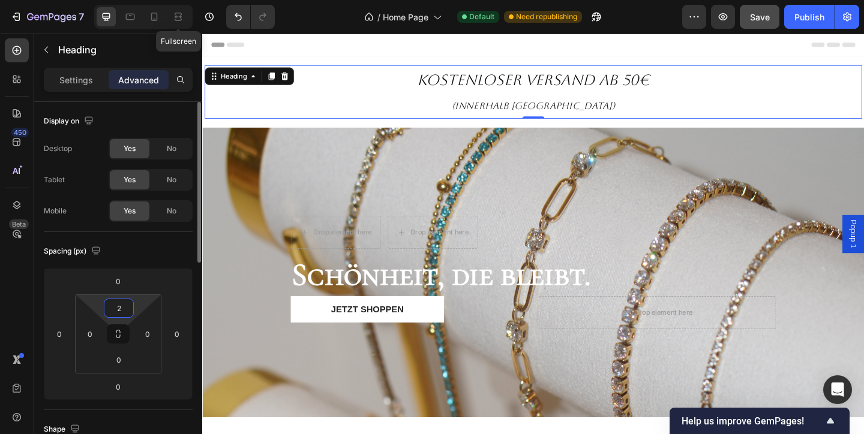
click at [125, 310] on input "2" at bounding box center [119, 308] width 24 height 18
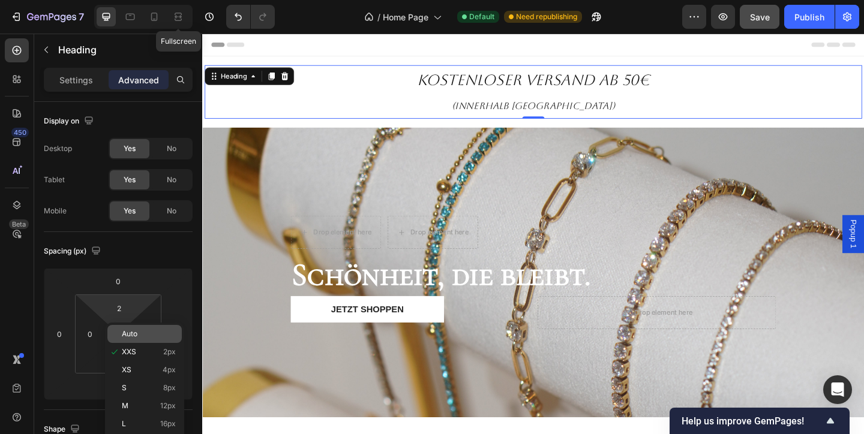
click at [156, 336] on p "Auto" at bounding box center [149, 334] width 54 height 8
type input "Auto"
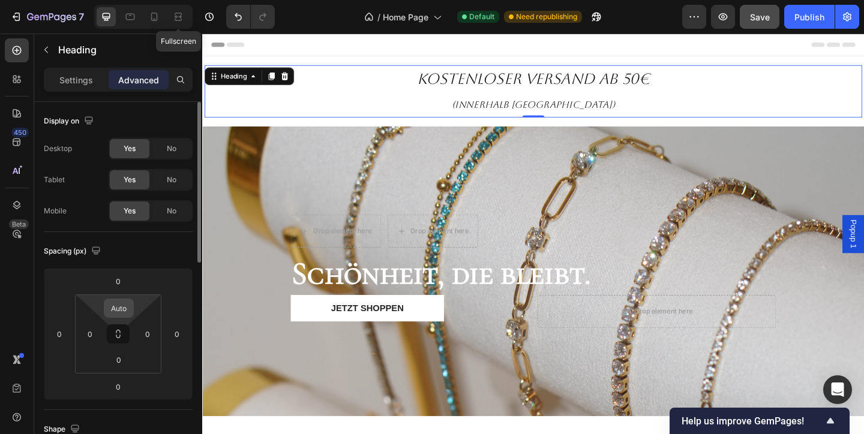
click at [121, 305] on input "Auto" at bounding box center [119, 308] width 24 height 18
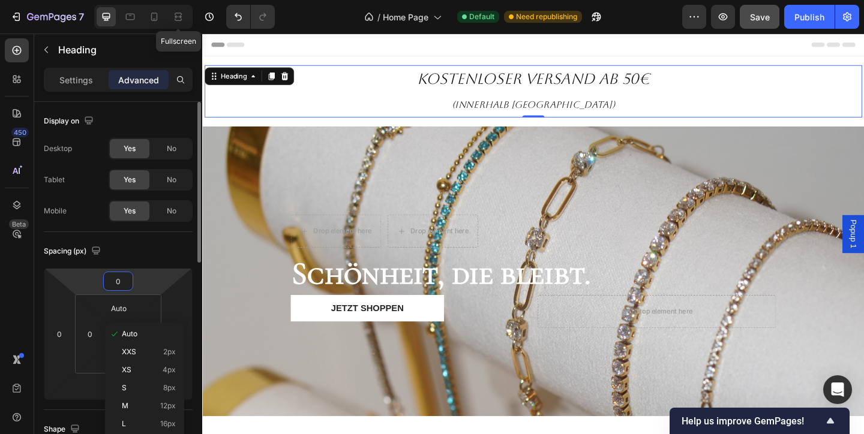
click at [140, 0] on html "7 Fullscreen / Home Page Default Need republishing Preview Save Publish 450 Bet…" at bounding box center [432, 0] width 864 height 0
click at [142, 0] on html "7 Fullscreen / Home Page Default Need republishing Preview Save Publish 450 Bet…" at bounding box center [432, 0] width 864 height 0
click at [158, 0] on html "7 Fullscreen / Home Page Default Need republishing Preview Save Publish 450 Bet…" at bounding box center [432, 0] width 864 height 0
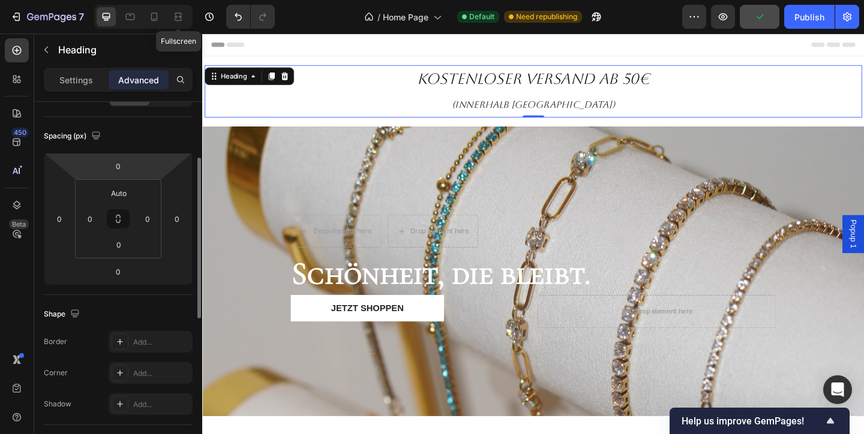
scroll to position [119, 0]
click at [135, 0] on html "7 Fullscreen / Home Page Default Need republishing Preview Save Publish 450 Bet…" at bounding box center [432, 0] width 864 height 0
click at [184, 221] on input "0" at bounding box center [177, 215] width 18 height 18
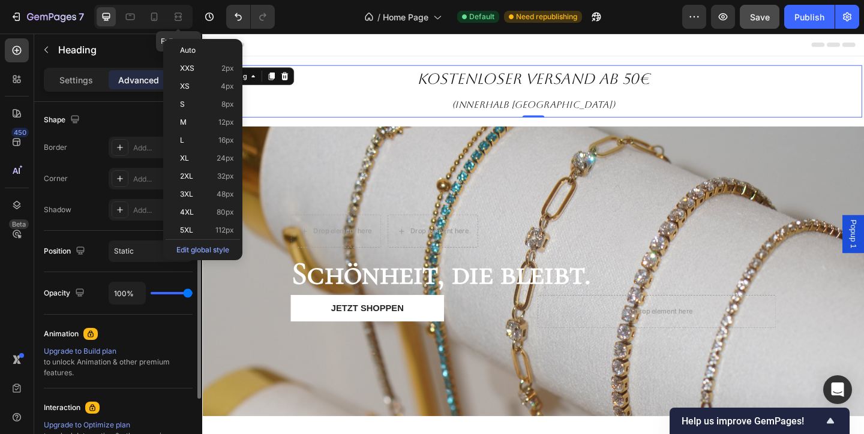
scroll to position [309, 0]
type input "99%"
type input "99"
type input "96%"
type input "96"
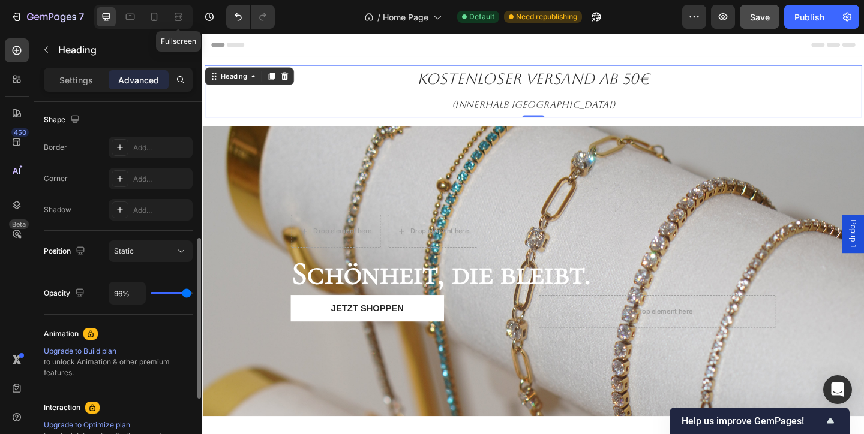
type input "87%"
type input "87"
type input "80%"
type input "80"
type input "78%"
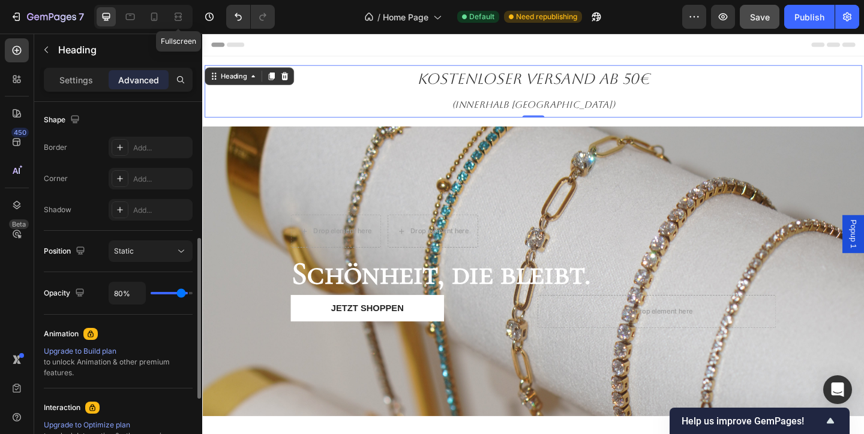
type input "78"
type input "75%"
type input "75"
type input "66%"
type input "66"
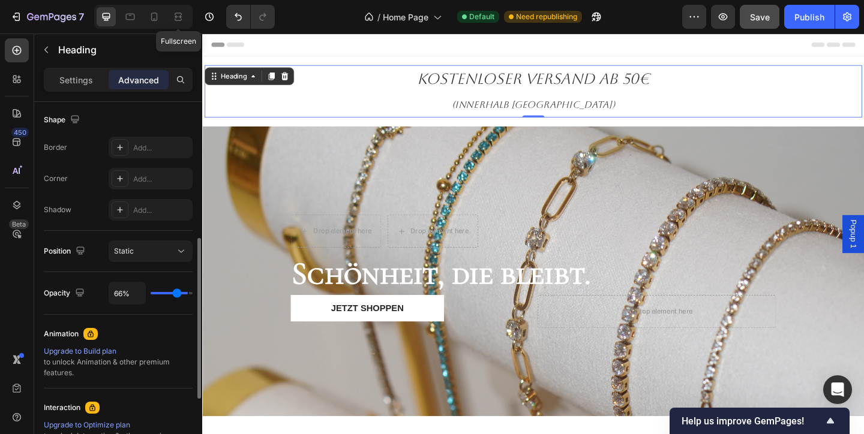
type input "54%"
type input "54"
type input "50%"
type input "50"
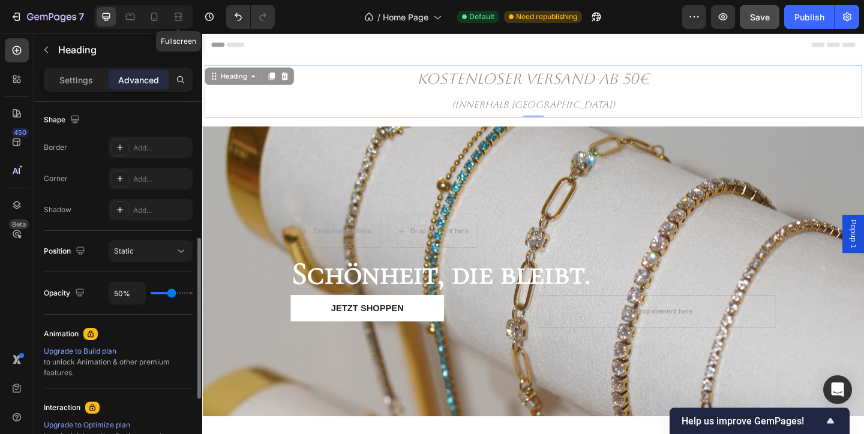
type input "46%"
type input "46"
type input "45%"
type input "45"
type input "46%"
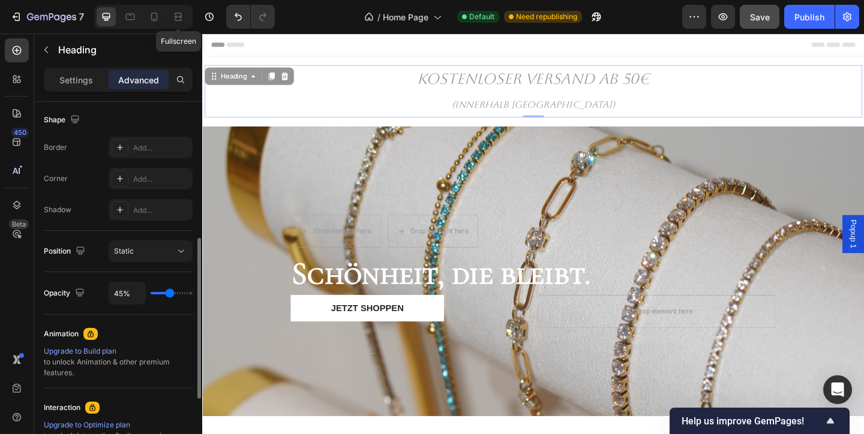
type input "46"
type input "52%"
type input "52"
type input "64%"
type input "64"
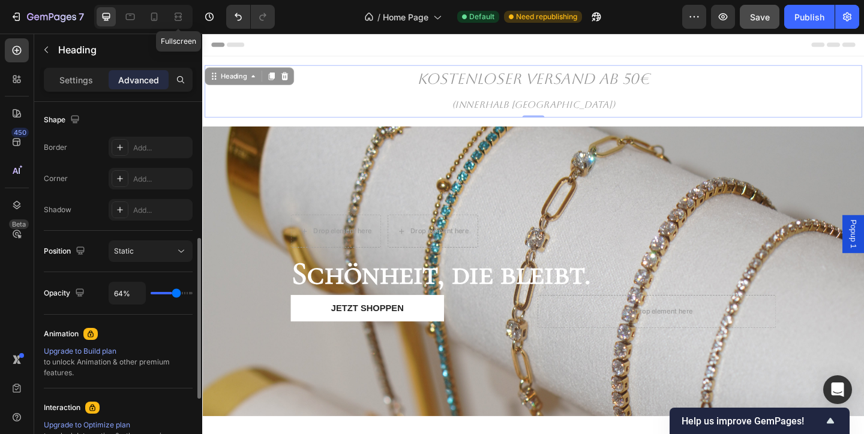
type input "100%"
type input "100"
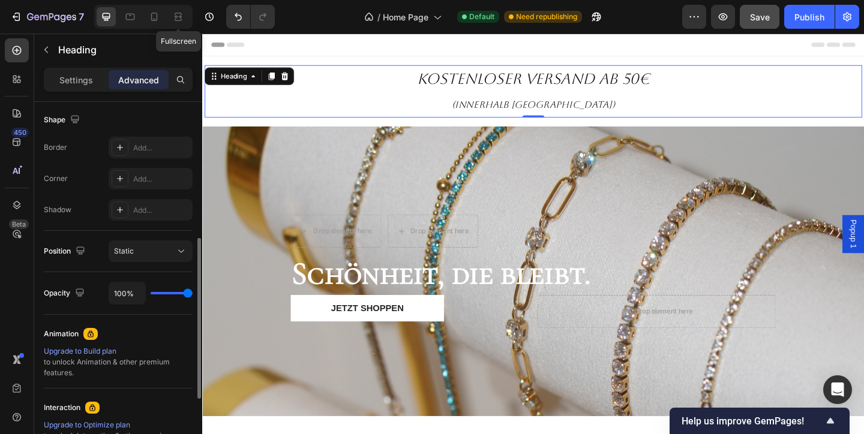
drag, startPoint x: 191, startPoint y: 294, endPoint x: 226, endPoint y: 297, distance: 35.0
click at [226, 0] on div "7 Fullscreen / Home Page Default Need republishing Preview Save Publish 450 Bet…" at bounding box center [432, 0] width 864 height 0
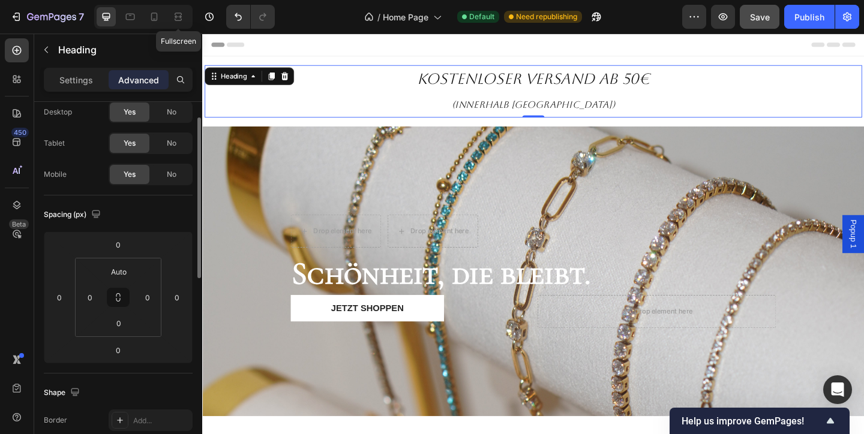
scroll to position [0, 0]
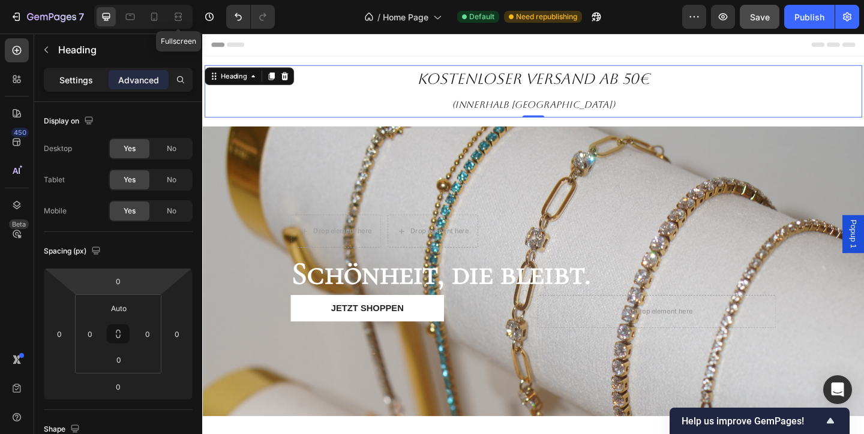
click at [86, 84] on p "Settings" at bounding box center [76, 80] width 34 height 13
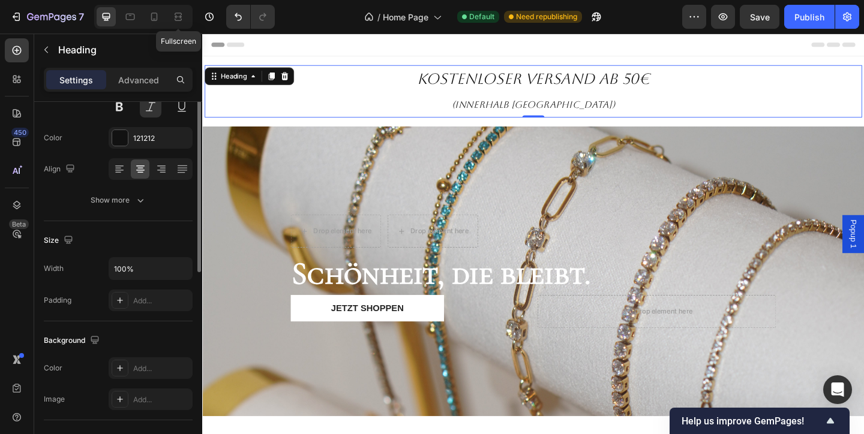
scroll to position [154, 0]
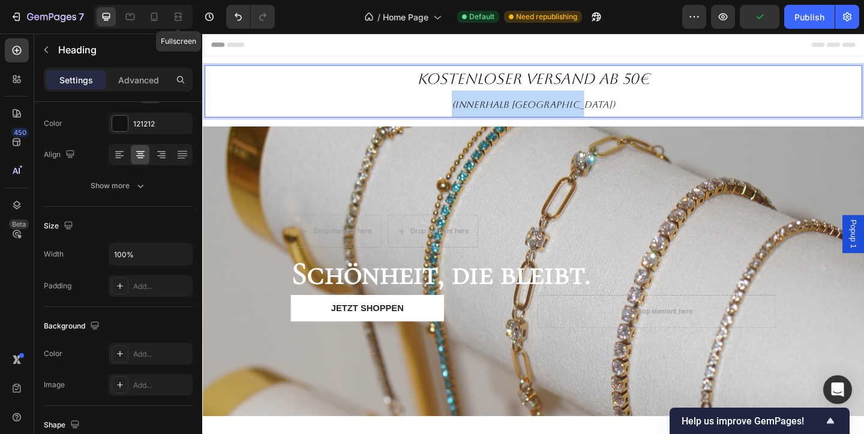
drag, startPoint x: 652, startPoint y: 109, endPoint x: 485, endPoint y: 114, distance: 166.8
click at [485, 114] on p "kostenloser Versand ab 50€ (innerhalb [GEOGRAPHIC_DATA])" at bounding box center [562, 96] width 712 height 55
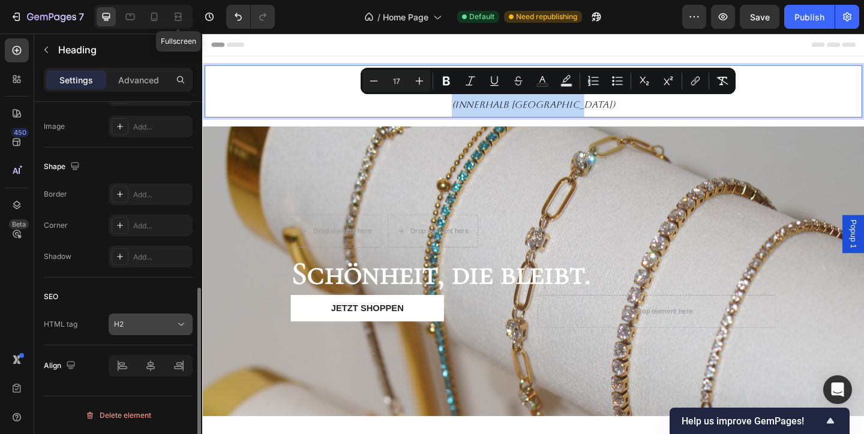
scroll to position [406, 0]
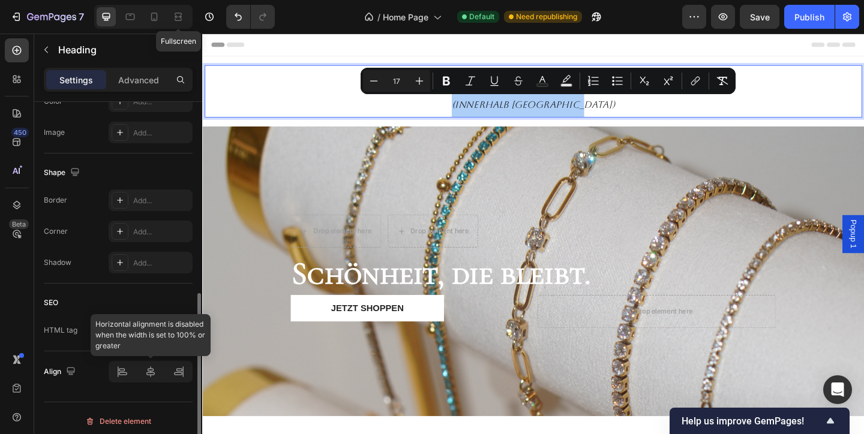
click at [151, 376] on div at bounding box center [151, 372] width 84 height 22
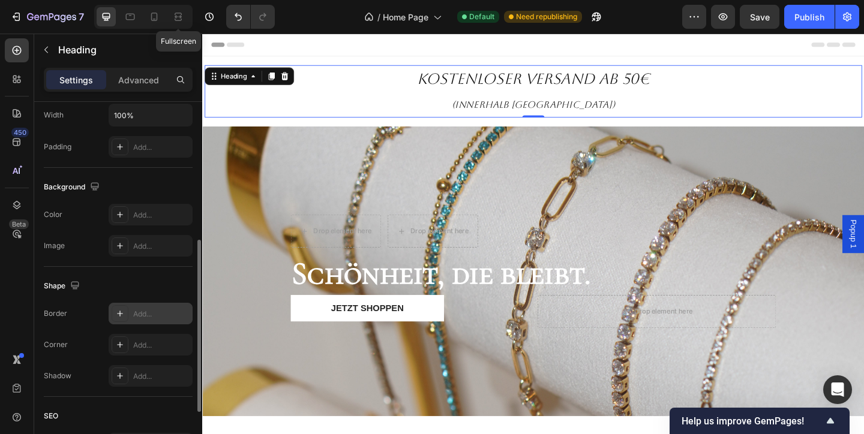
scroll to position [288, 0]
click at [157, 315] on div "Add..." at bounding box center [161, 318] width 56 height 11
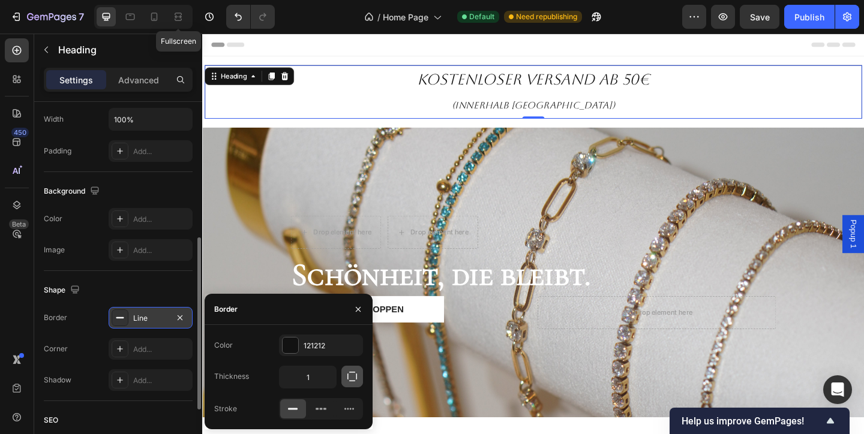
click at [354, 380] on icon "button" at bounding box center [352, 377] width 12 height 12
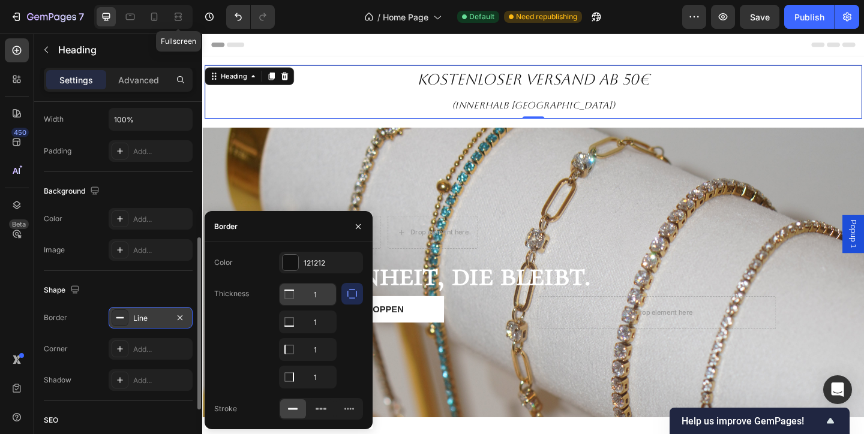
click at [325, 290] on input "1" at bounding box center [307, 295] width 56 height 22
click at [364, 235] on button "button" at bounding box center [357, 226] width 19 height 19
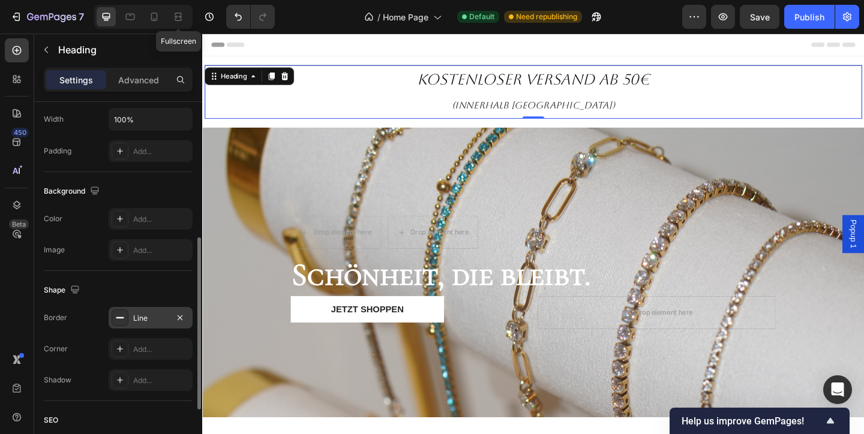
click at [151, 330] on div "Border Line Corner Add... Shadow Add..." at bounding box center [118, 349] width 149 height 84
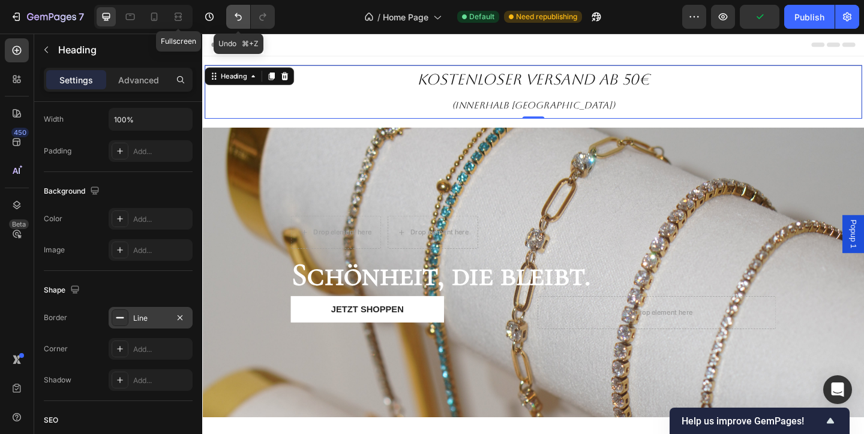
click at [235, 13] on icon "Undo/Redo" at bounding box center [238, 17] width 12 height 12
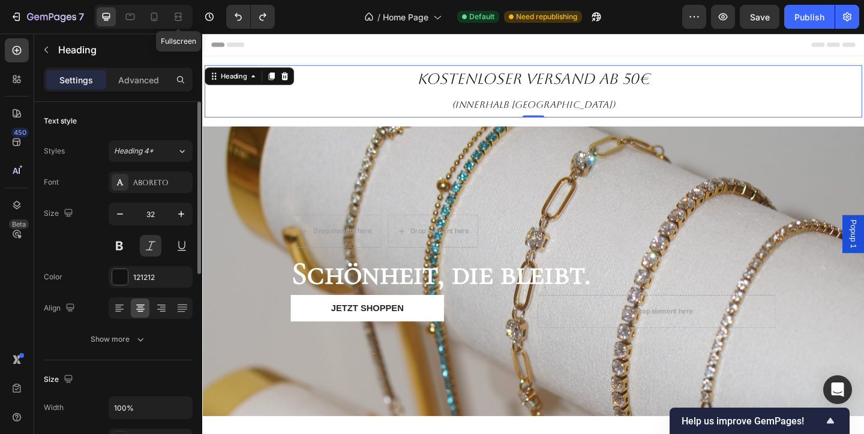
scroll to position [0, 0]
click at [189, 151] on button "Heading 4*" at bounding box center [151, 151] width 84 height 22
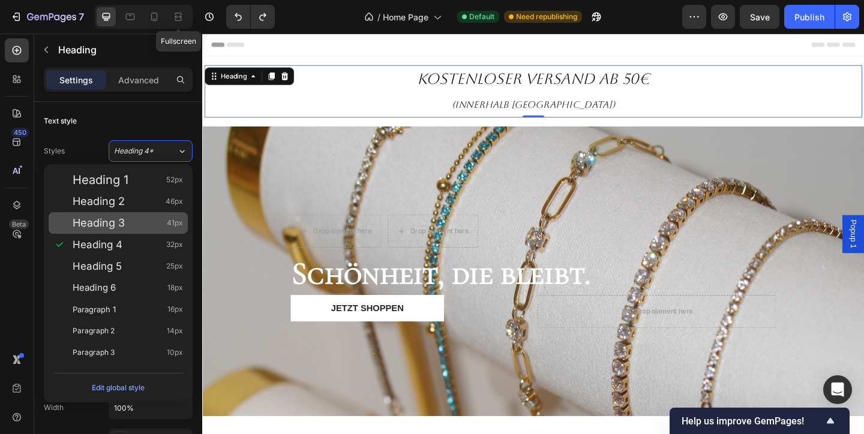
click at [158, 223] on div "Heading 3 41px" at bounding box center [128, 223] width 110 height 12
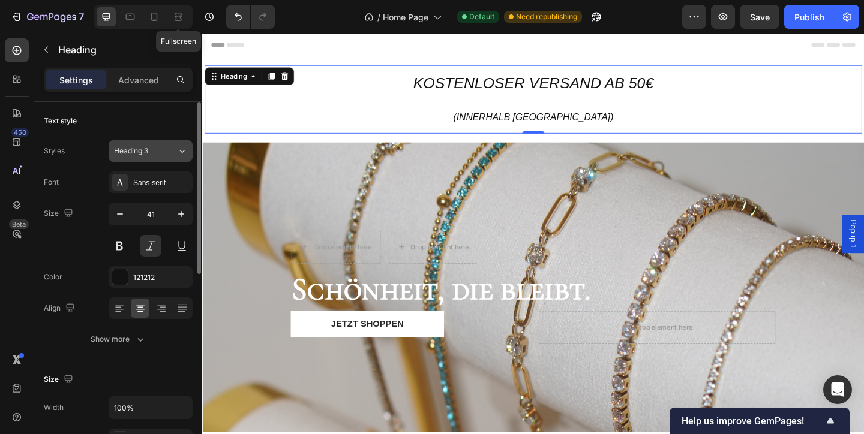
click at [181, 148] on icon at bounding box center [182, 151] width 10 height 12
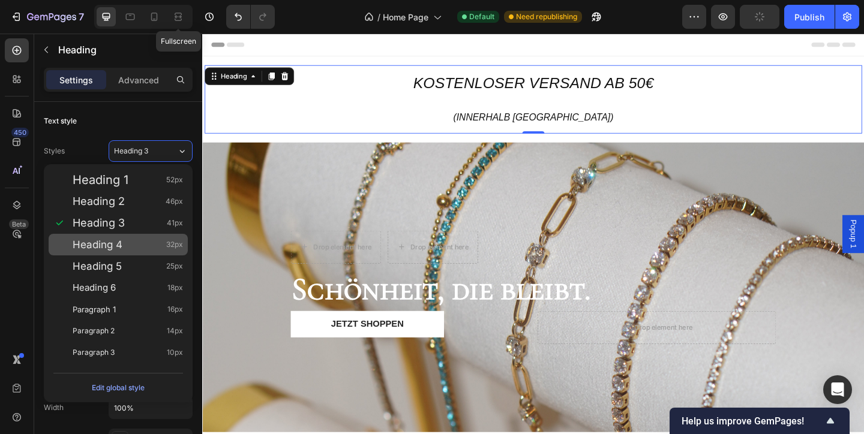
click at [151, 248] on div "Heading 4 32px" at bounding box center [128, 245] width 110 height 12
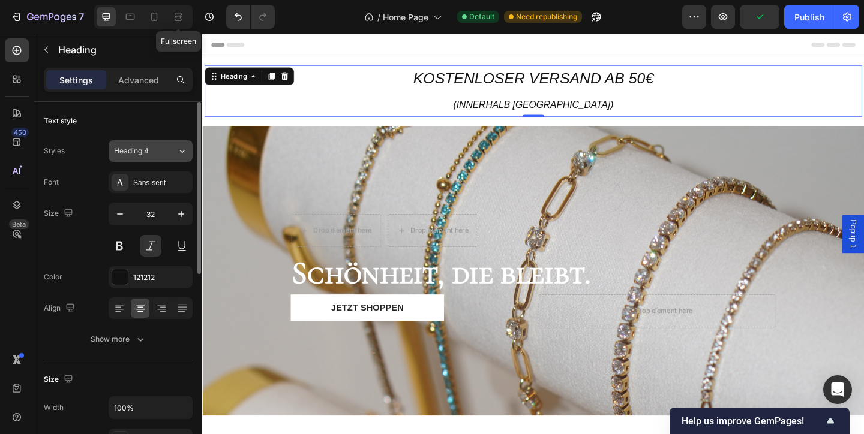
click at [188, 146] on button "Heading 4" at bounding box center [151, 151] width 84 height 22
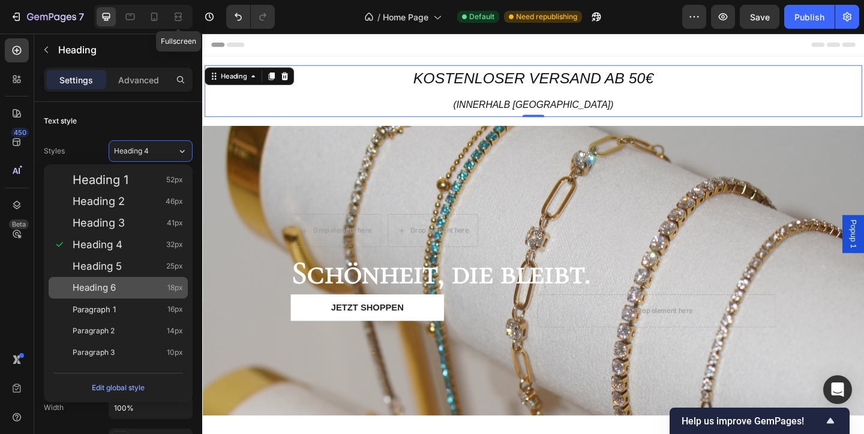
click at [149, 279] on div "Heading 6 18px" at bounding box center [118, 288] width 139 height 22
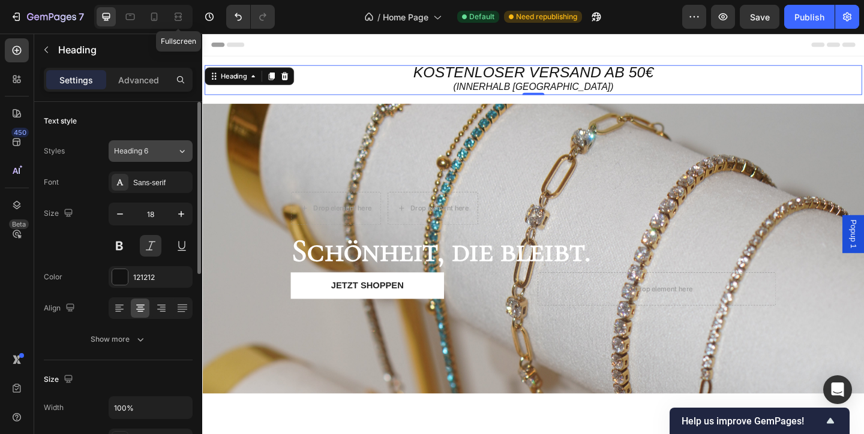
click at [180, 152] on icon at bounding box center [182, 151] width 10 height 12
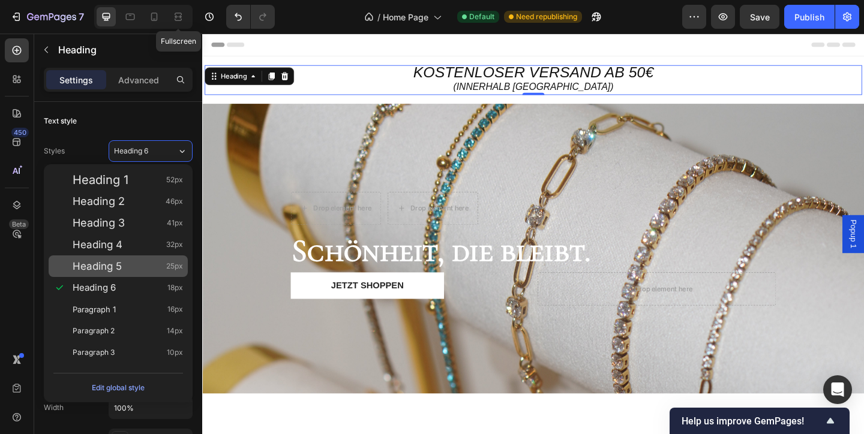
click at [151, 257] on div "Heading 5 25px" at bounding box center [118, 266] width 139 height 22
type input "25"
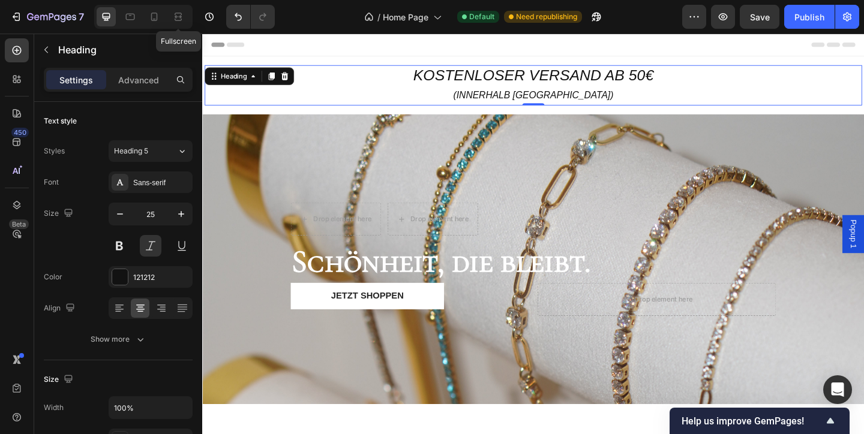
click at [432, 50] on div "Header" at bounding box center [562, 46] width 700 height 24
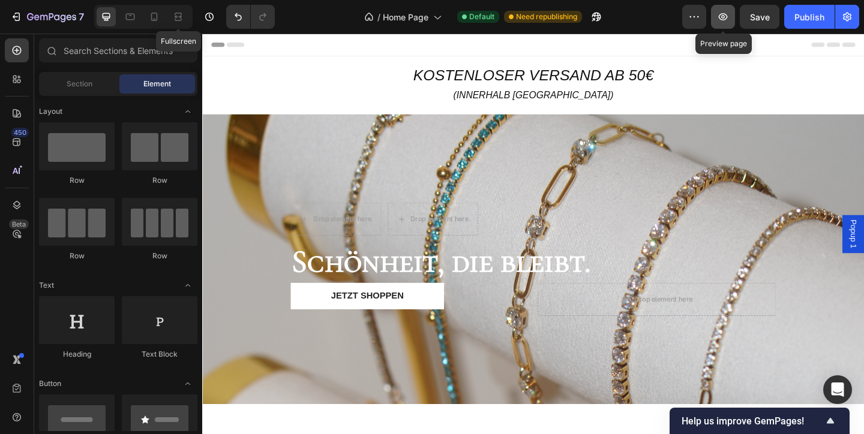
drag, startPoint x: 729, startPoint y: 22, endPoint x: 311, endPoint y: 38, distance: 418.9
click at [729, 22] on button "button" at bounding box center [723, 17] width 24 height 24
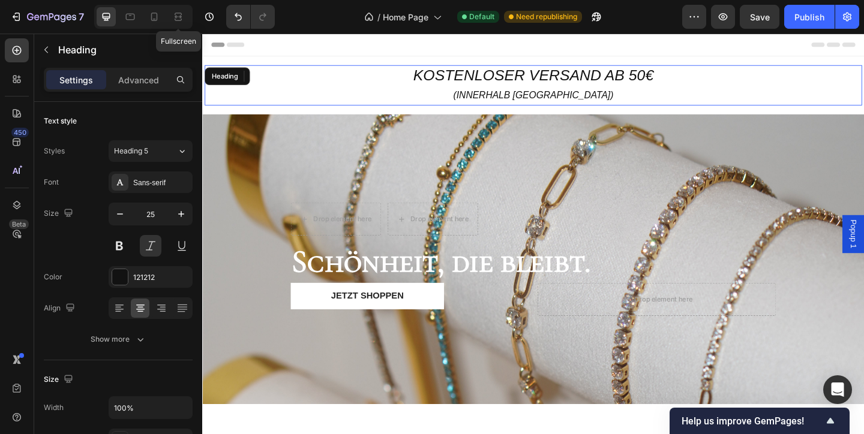
click at [568, 86] on span "kostenloser Versand ab 50€" at bounding box center [561, 79] width 261 height 18
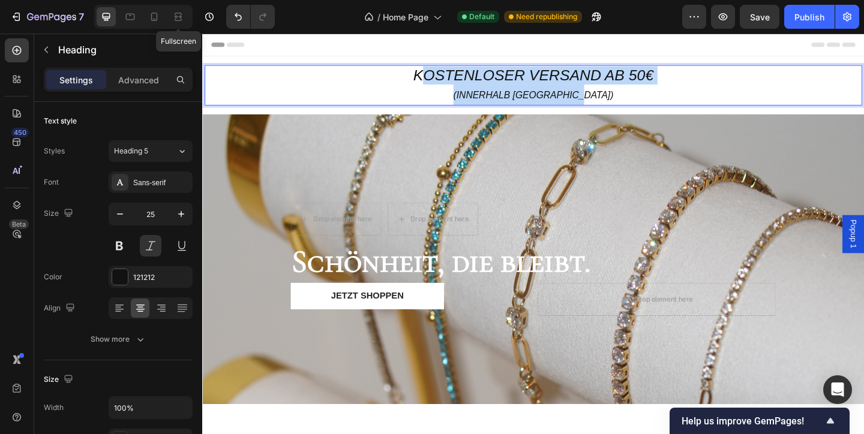
drag, startPoint x: 663, startPoint y: 91, endPoint x: 435, endPoint y: 71, distance: 228.2
click at [435, 71] on p "kostenloser Versand ab 50€ (innerhalb [GEOGRAPHIC_DATA])" at bounding box center [562, 89] width 712 height 41
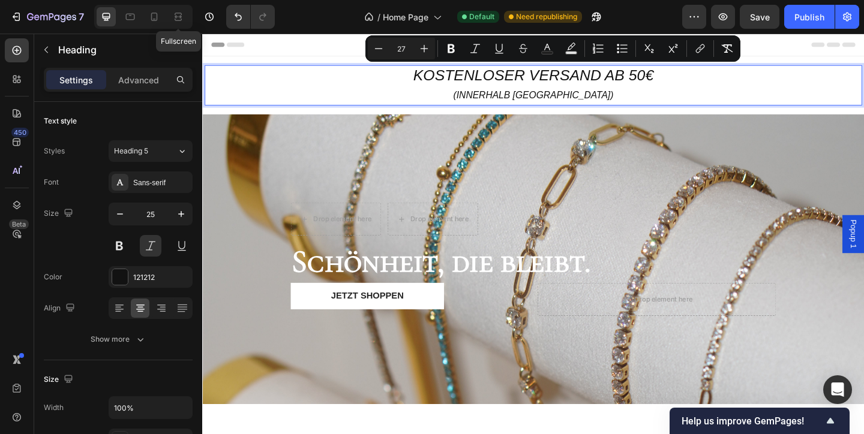
click at [411, 78] on p "kostenloser Versand ab 50€ (innerhalb [GEOGRAPHIC_DATA])" at bounding box center [562, 89] width 712 height 41
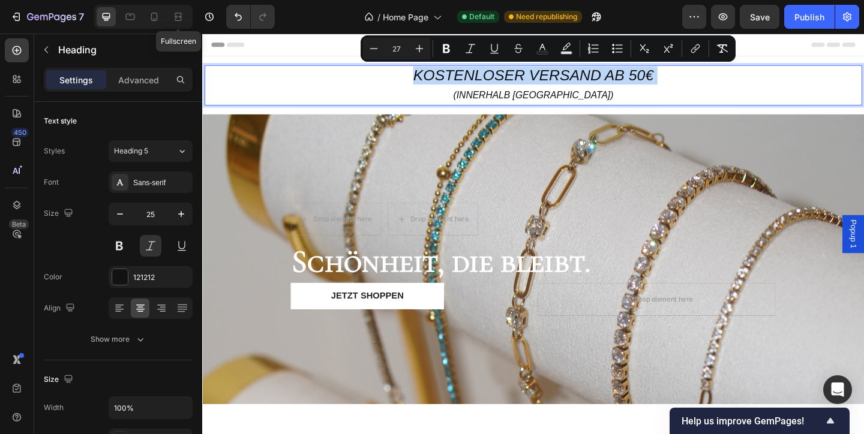
drag, startPoint x: 411, startPoint y: 78, endPoint x: 712, endPoint y: 76, distance: 301.7
click at [712, 76] on p "kostenloser Versand ab 50€ (innerhalb [GEOGRAPHIC_DATA])" at bounding box center [562, 89] width 712 height 41
click at [374, 44] on icon "Editor contextual toolbar" at bounding box center [374, 49] width 12 height 12
type input "25"
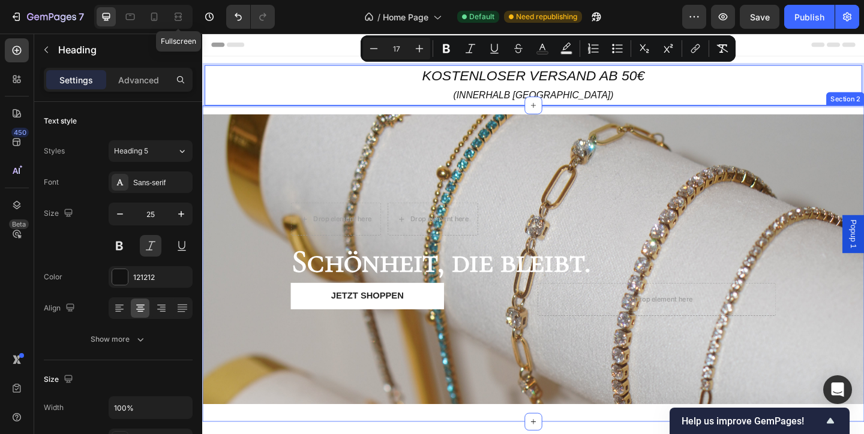
click at [478, 99] on p "kostenloser Versand ab 50€ (innerhalb [GEOGRAPHIC_DATA])" at bounding box center [562, 89] width 712 height 41
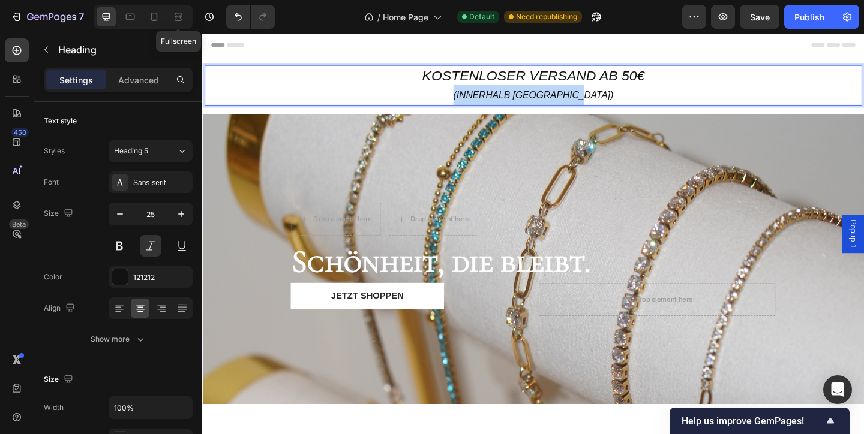
drag, startPoint x: 462, startPoint y: 97, endPoint x: 654, endPoint y: 94, distance: 192.5
click at [656, 95] on p "kostenloser Versand ab 50€ (innerhalb [GEOGRAPHIC_DATA])" at bounding box center [562, 89] width 712 height 41
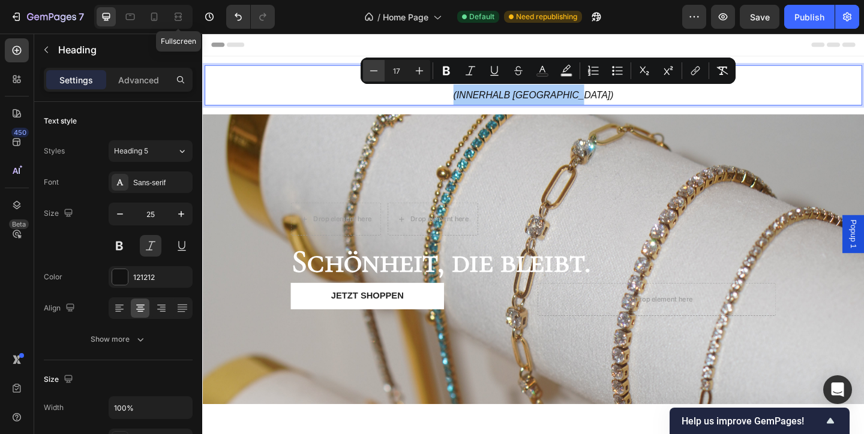
click at [372, 71] on icon "Editor contextual toolbar" at bounding box center [374, 71] width 12 height 12
type input "15"
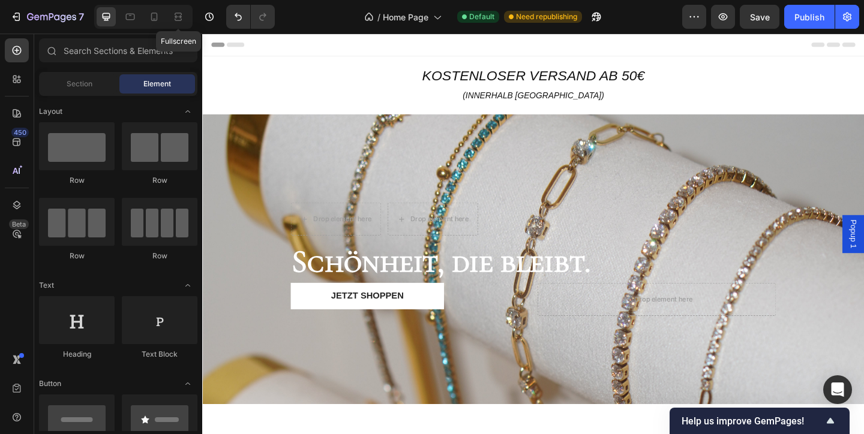
click at [712, 38] on div "Header" at bounding box center [562, 46] width 700 height 24
click at [721, 19] on icon "button" at bounding box center [722, 16] width 9 height 7
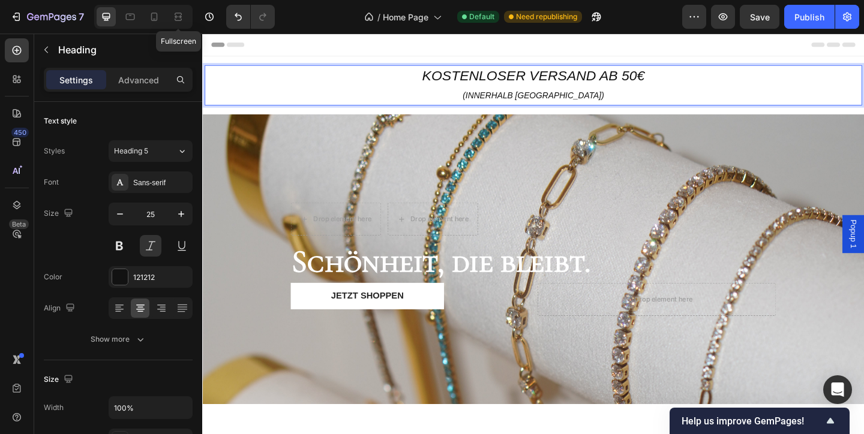
click at [698, 82] on p "kostenloser Versand ab 50€ (innerhalb [GEOGRAPHIC_DATA])" at bounding box center [562, 89] width 712 height 41
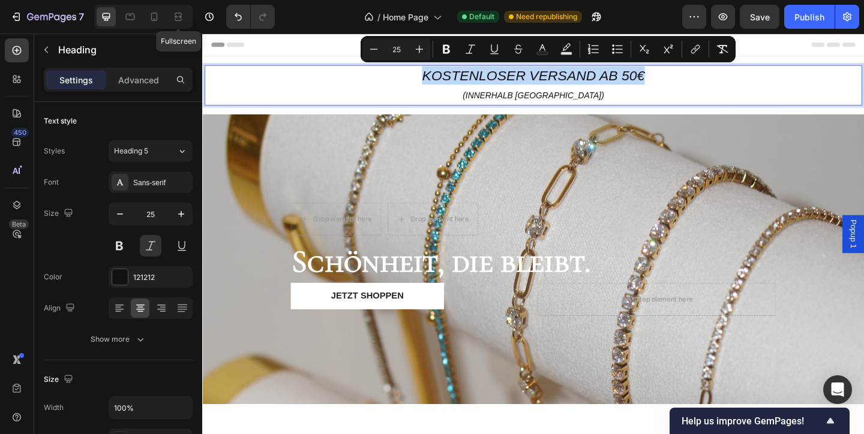
drag, startPoint x: 703, startPoint y: 77, endPoint x: 417, endPoint y: 83, distance: 286.1
click at [419, 81] on p "kostenloser Versand ab 50€ (innerhalb [GEOGRAPHIC_DATA])" at bounding box center [562, 89] width 712 height 41
click at [375, 47] on icon "Editor contextual toolbar" at bounding box center [374, 49] width 12 height 12
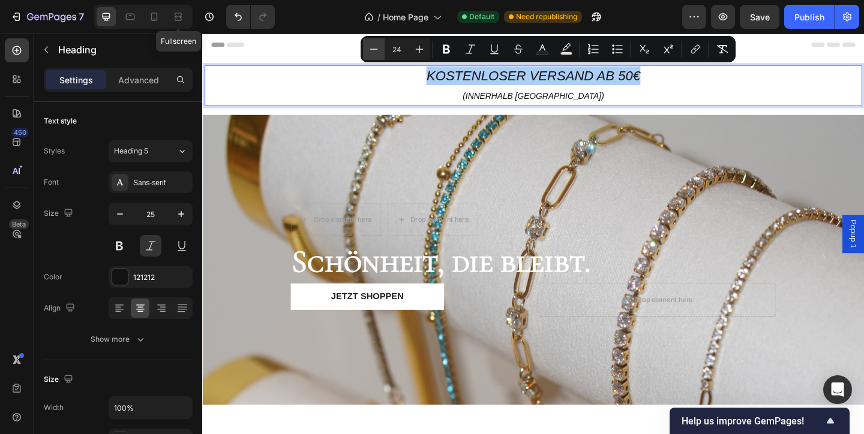
click at [375, 47] on icon "Editor contextual toolbar" at bounding box center [374, 49] width 12 height 12
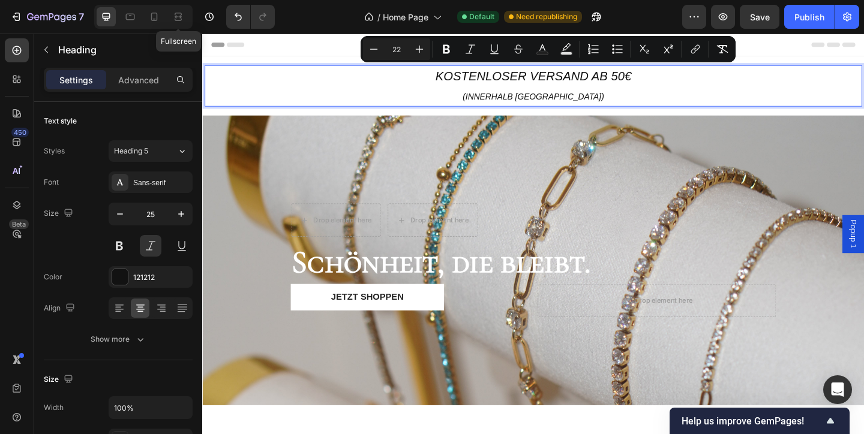
type input "15"
click at [483, 97] on p "kostenloser Versand ab 50€ (innerhalb [GEOGRAPHIC_DATA])" at bounding box center [562, 90] width 712 height 43
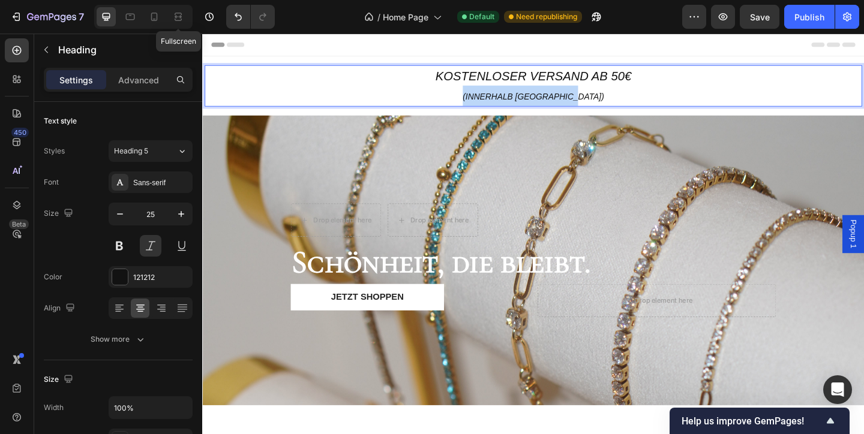
drag, startPoint x: 472, startPoint y: 97, endPoint x: 656, endPoint y: 91, distance: 183.6
click at [656, 91] on p "kostenloser Versand ab 50€ (innerhalb [GEOGRAPHIC_DATA])" at bounding box center [562, 90] width 712 height 43
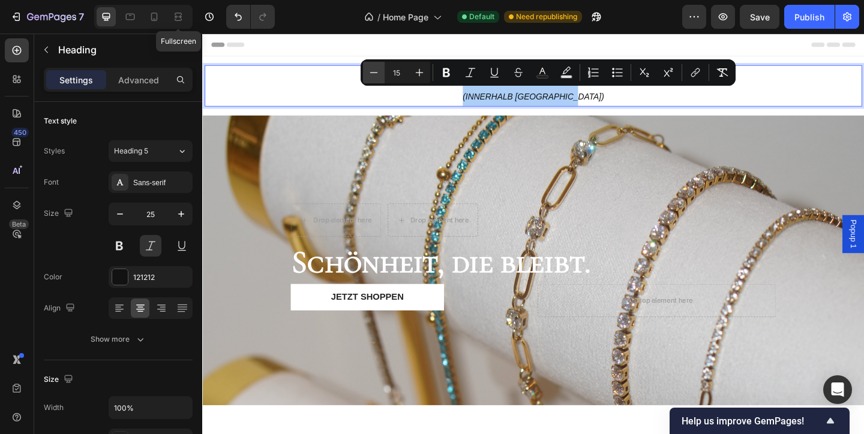
click at [370, 79] on button "Minus" at bounding box center [374, 73] width 22 height 22
click at [369, 79] on button "Minus" at bounding box center [374, 73] width 22 height 22
type input "13"
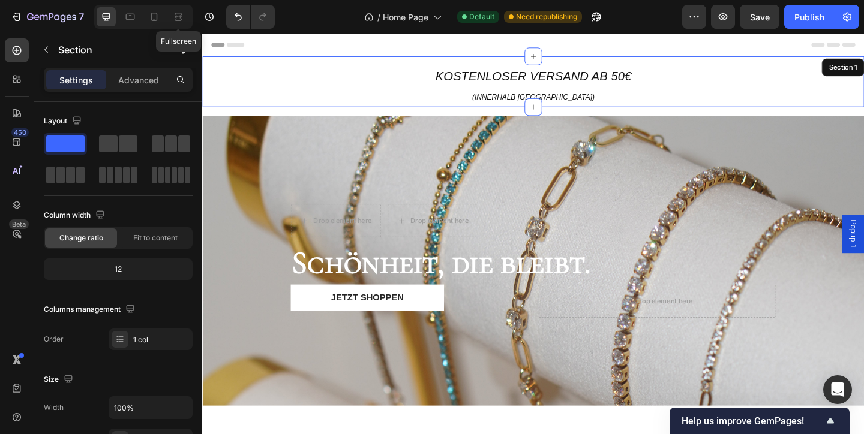
click at [326, 61] on div "⁠⁠⁠⁠⁠⁠⁠ kostenloser Versand ab 50€ (innerhalb Deutschland) Heading 0 Section 1" at bounding box center [562, 85] width 720 height 55
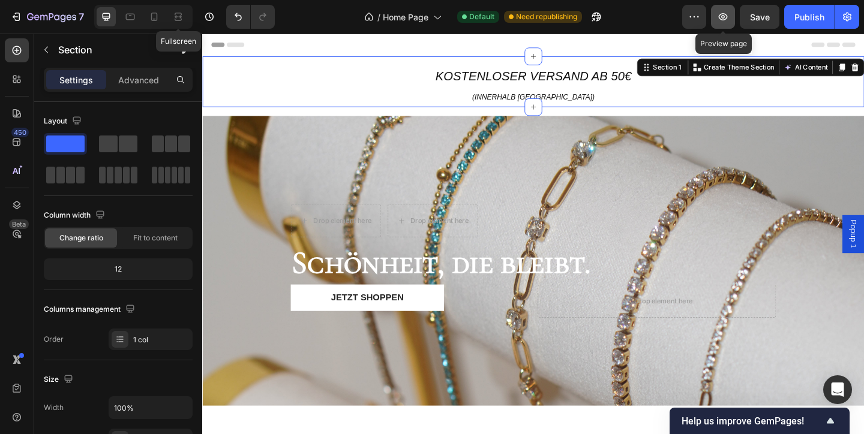
click at [721, 22] on icon "button" at bounding box center [723, 17] width 12 height 12
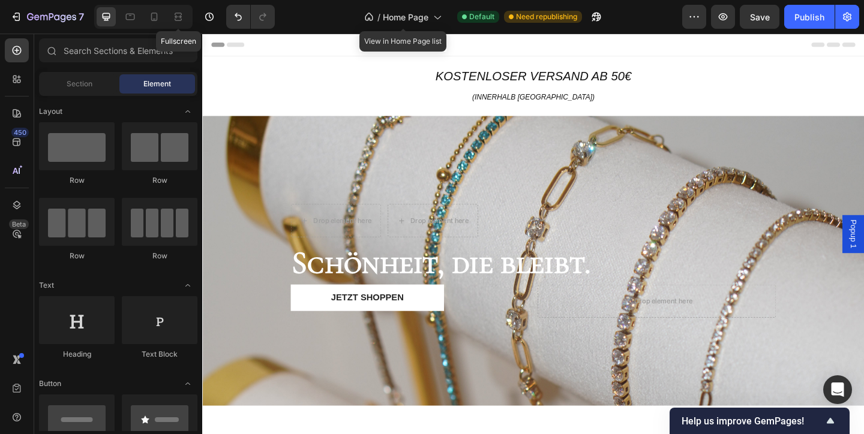
click at [267, 40] on div "Header" at bounding box center [562, 46] width 700 height 24
click at [323, 43] on div "Header" at bounding box center [562, 46] width 700 height 24
click at [684, 50] on div "Header" at bounding box center [562, 46] width 700 height 24
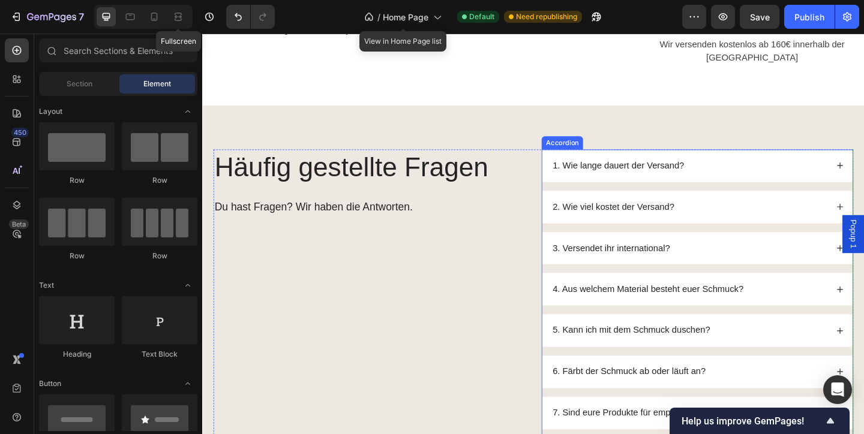
scroll to position [1144, 0]
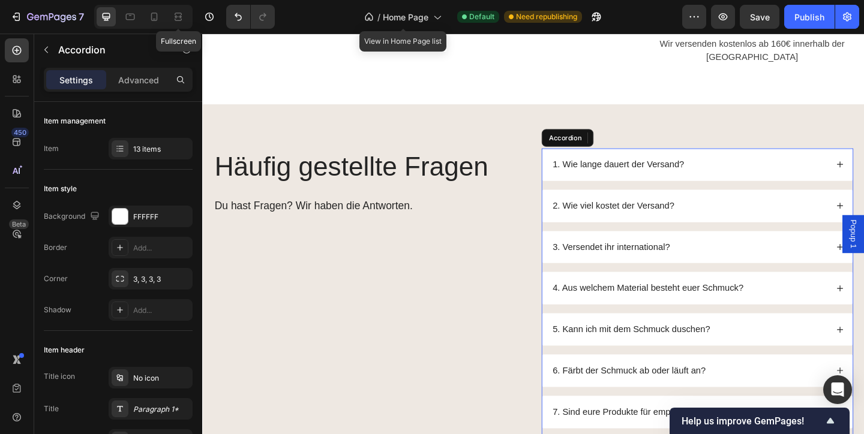
click at [793, 347] on div "5. Kann ich mit dem Schmuck duschen?" at bounding box center [731, 355] width 300 height 16
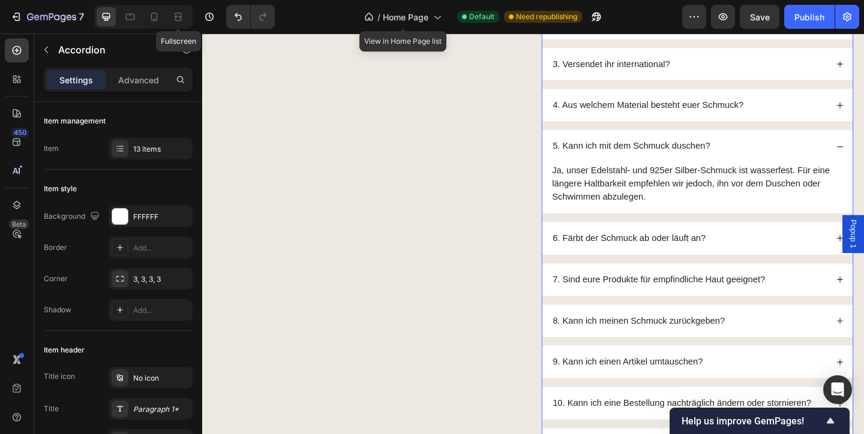
scroll to position [1319, 0]
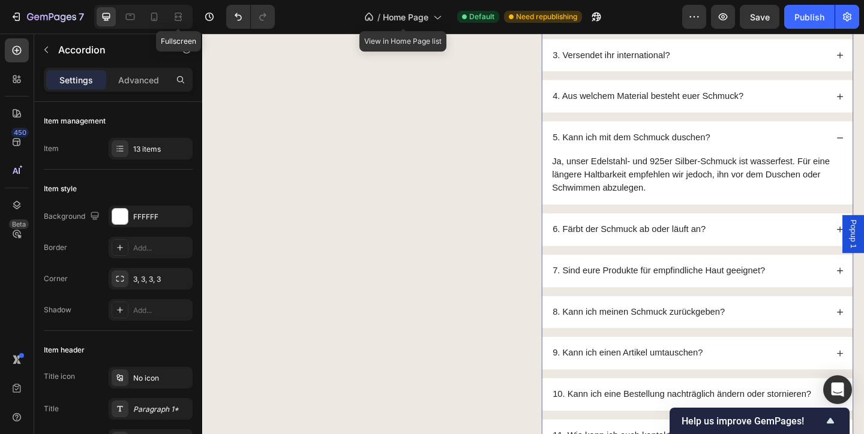
click at [834, 284] on div "7. Sind eure Produkte für empfindliche Haut geeignet?" at bounding box center [731, 292] width 300 height 16
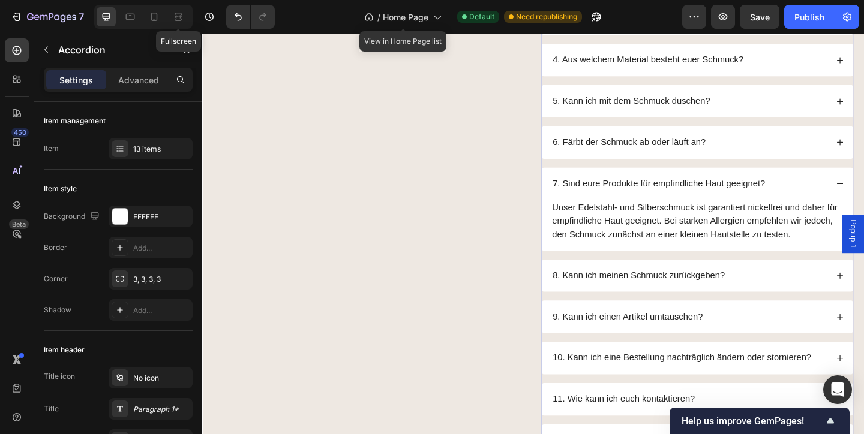
scroll to position [1360, 0]
click at [798, 291] on div "8. Kann ich meinen Schmuck zurückgeben?" at bounding box center [731, 296] width 300 height 16
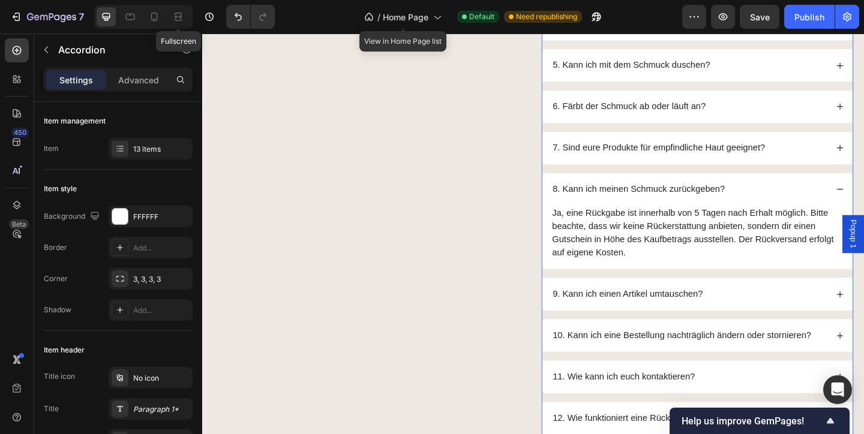
scroll to position [1400, 0]
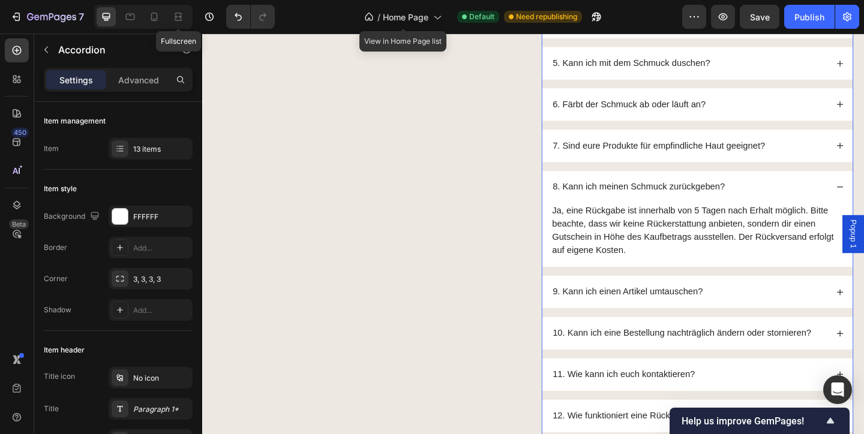
click at [756, 309] on div "9. Kann ich einen Artikel umtauschen?" at bounding box center [731, 314] width 300 height 16
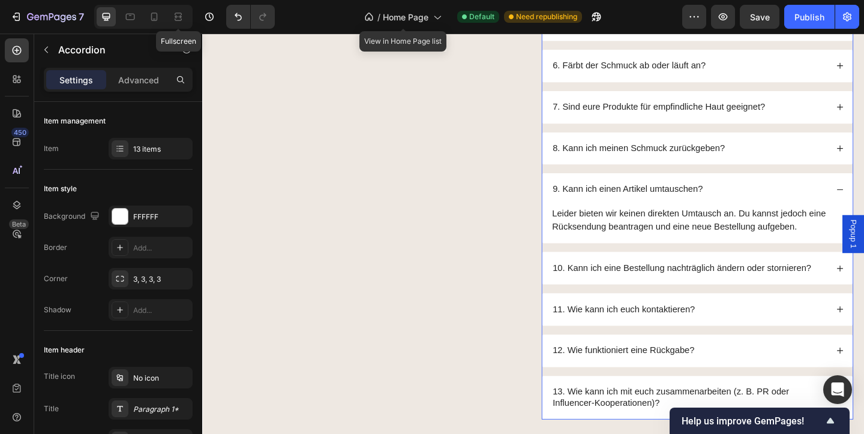
scroll to position [1443, 0]
click at [863, 287] on div "10. Kann ich eine Bestellung nachträglich ändern oder stornieren?" at bounding box center [731, 288] width 300 height 16
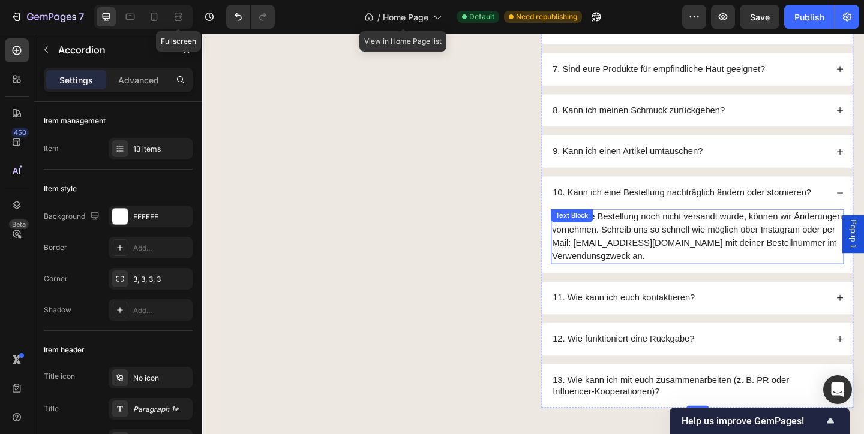
scroll to position [1495, 0]
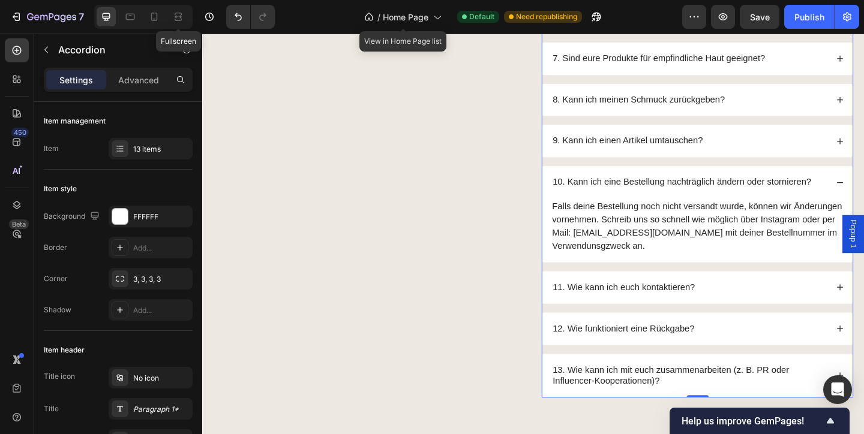
click at [820, 314] on div "11. Wie kann ich euch kontaktieren?" at bounding box center [741, 309] width 338 height 35
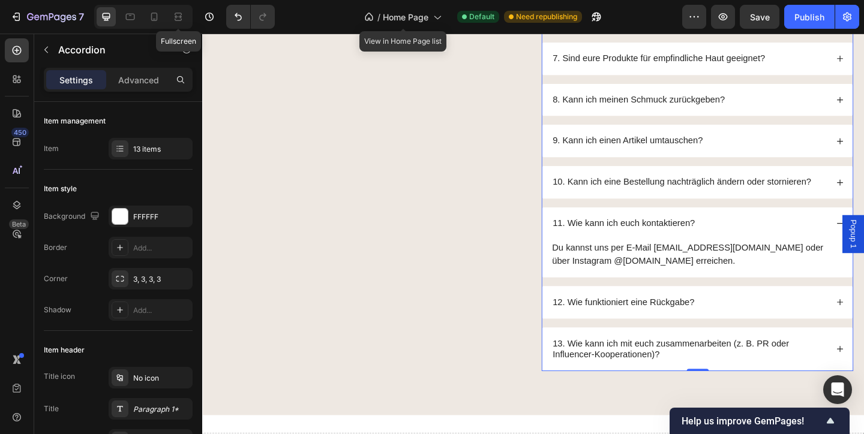
scroll to position [1484, 0]
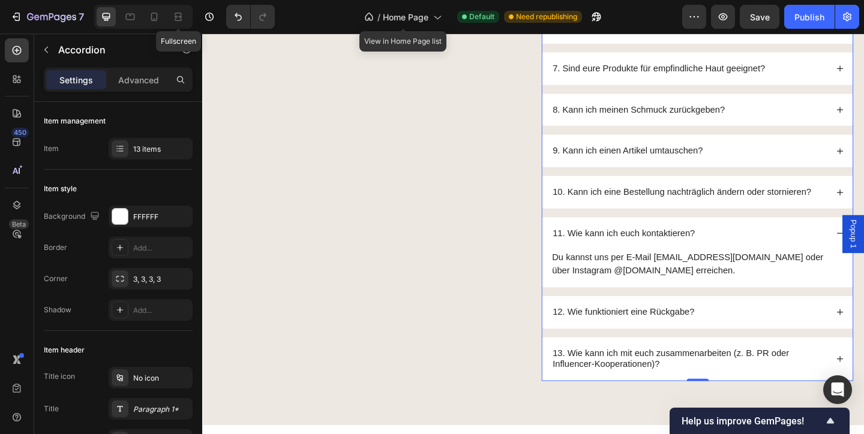
click at [793, 333] on div "12. Wie funktioniert eine Rückgabe?" at bounding box center [731, 337] width 300 height 16
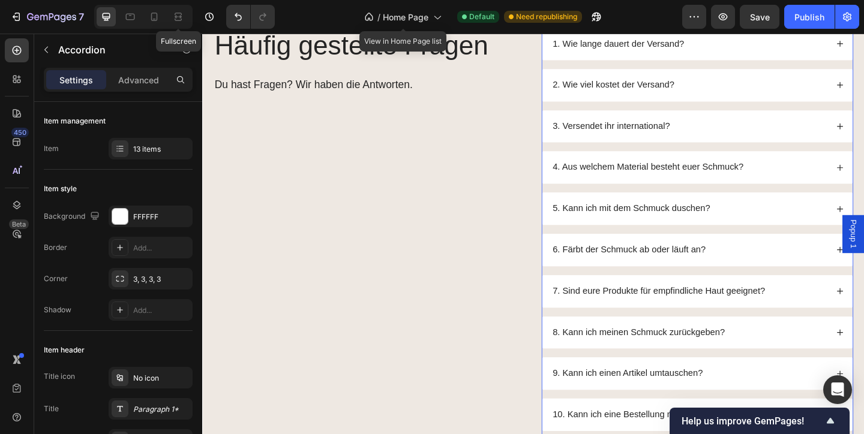
scroll to position [1240, 0]
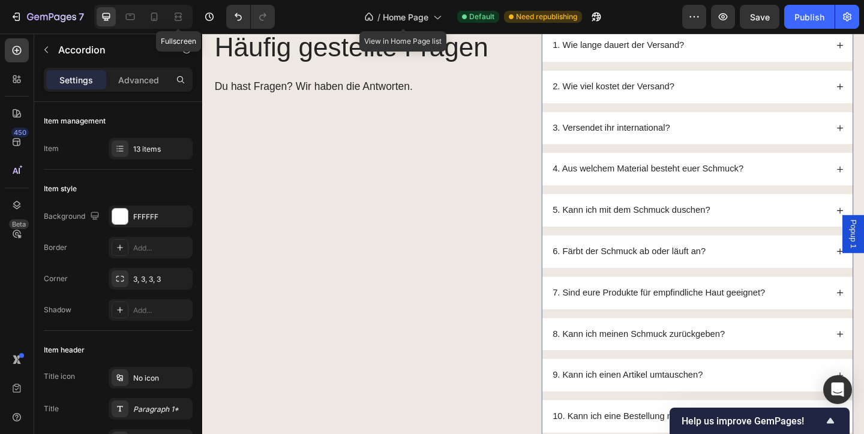
click at [810, 187] on div "4. Aus welchem Material besteht euer Schmuck?" at bounding box center [731, 181] width 300 height 16
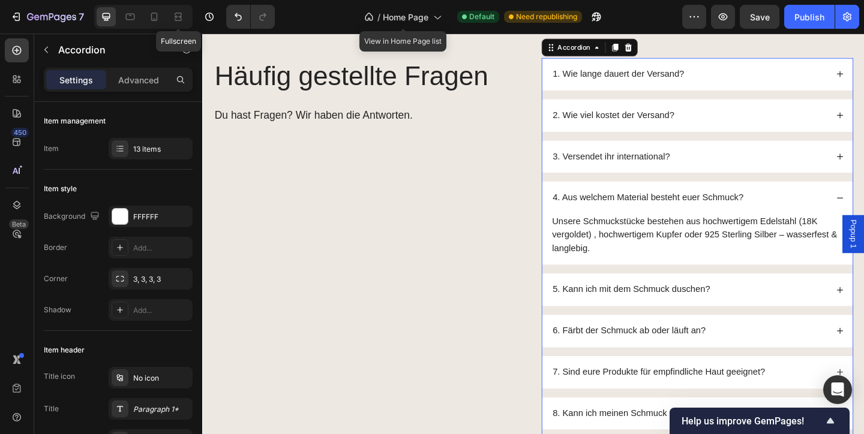
scroll to position [1205, 0]
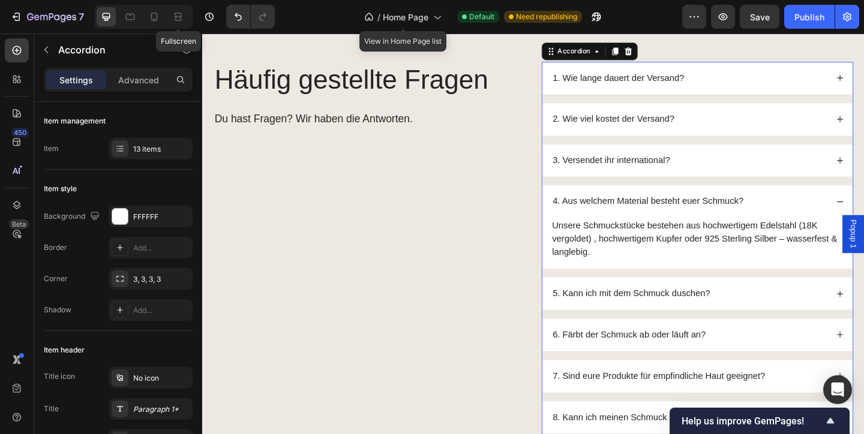
click at [802, 193] on div "1. Wie lange dauert der Versand? 2. Wie viel kostet der Versand? 3. Versendet i…" at bounding box center [740, 384] width 339 height 641
click at [789, 170] on div "3. Versendet ihr international?" at bounding box center [731, 172] width 300 height 16
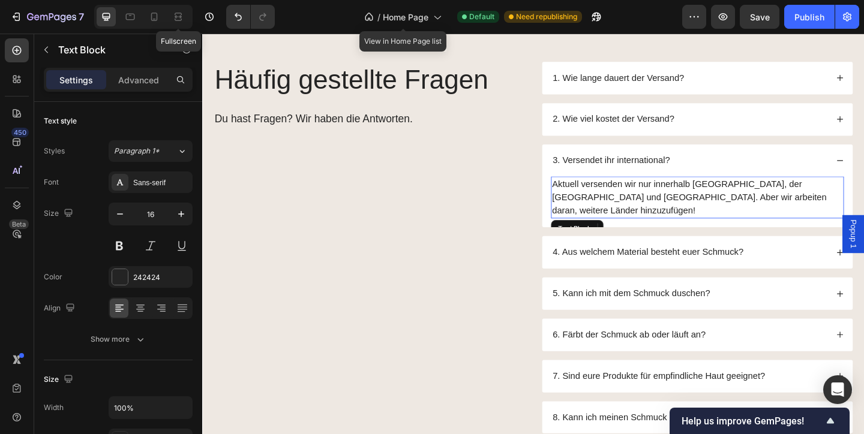
click at [726, 206] on p "Aktuell versenden wir nur innerhalb Deutschland, der Schweiz und Österreich. Ab…" at bounding box center [740, 211] width 316 height 43
click at [718, 192] on p "Aktuell versenden wir nur innerhalb Deutschland, der Schweiz und Österreich. Ab…" at bounding box center [740, 211] width 316 height 43
click at [739, 194] on p "Aktuell versenden wir nur innerhalb Deutschland, der Schweiz und Österreich. Ab…" at bounding box center [740, 211] width 316 height 43
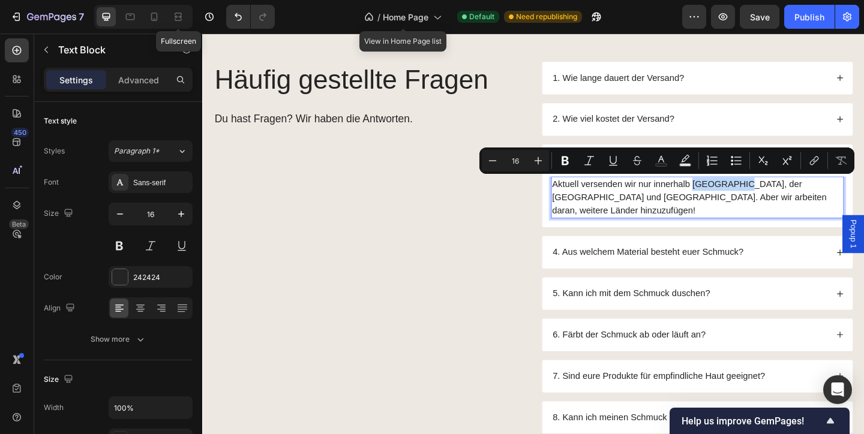
drag, startPoint x: 736, startPoint y: 194, endPoint x: 787, endPoint y: 197, distance: 51.1
click at [787, 197] on p "Aktuell versenden wir nur innerhalb Deutschland, der Schweiz und Österreich. Ab…" at bounding box center [740, 211] width 316 height 43
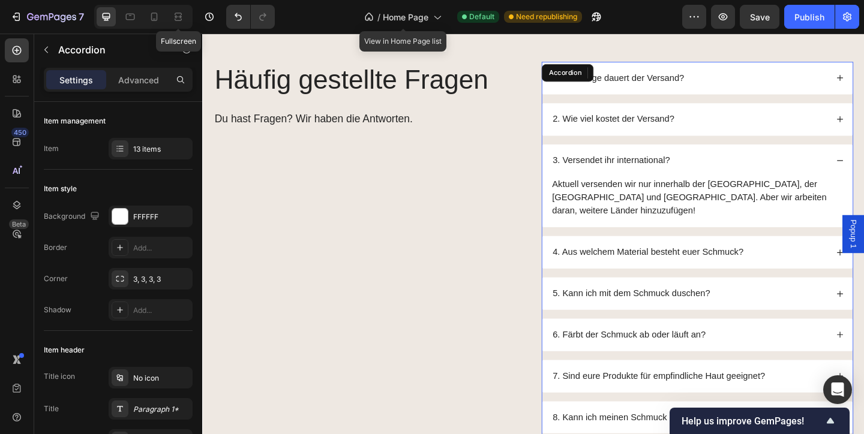
click at [762, 130] on div "2. Wie viel kostet der Versand?" at bounding box center [731, 127] width 300 height 16
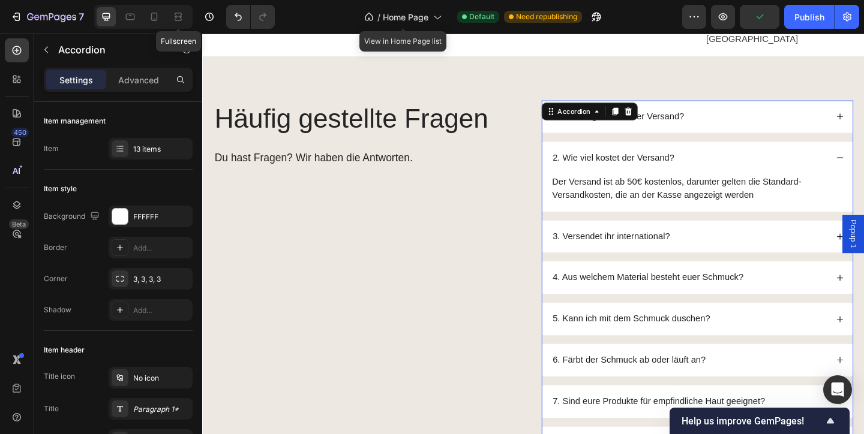
scroll to position [1147, 0]
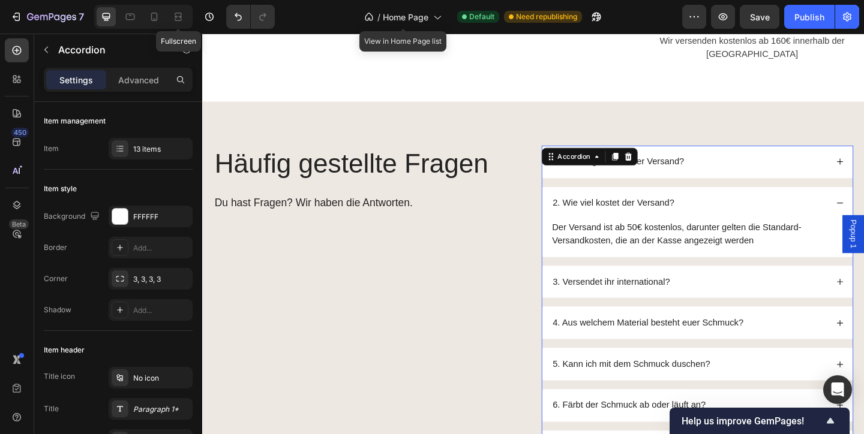
click at [784, 165] on div "1. Wie lange dauert der Versand?" at bounding box center [731, 173] width 300 height 16
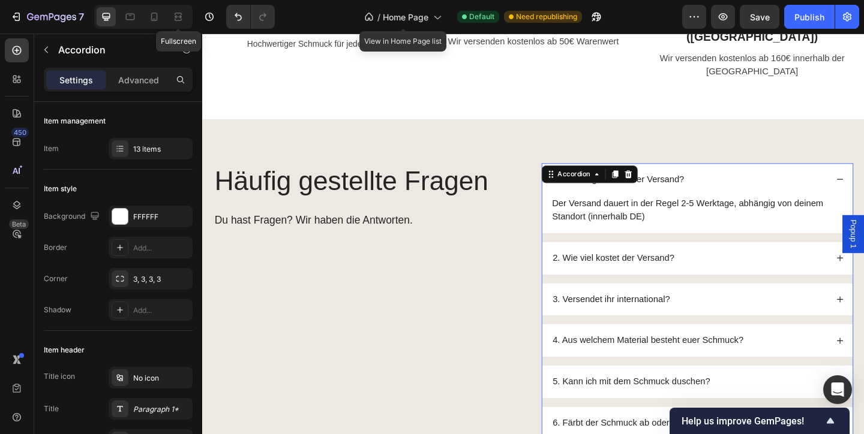
scroll to position [1125, 0]
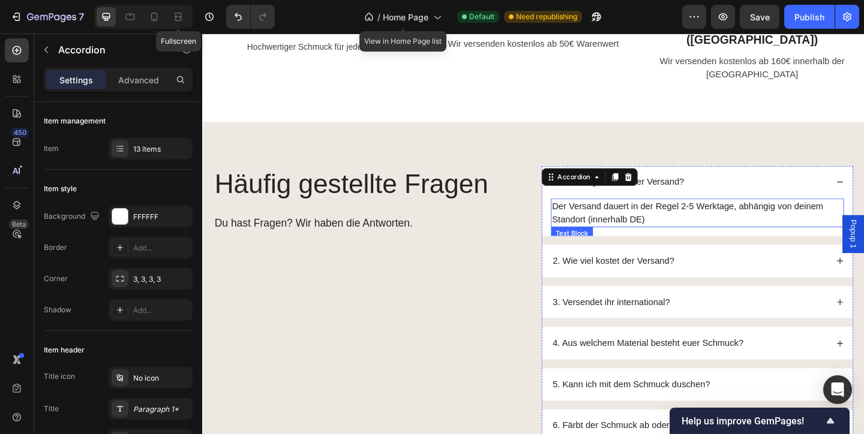
click at [732, 214] on p "Der Versand dauert in der Regel 2-5 Werktage, abhängig von deinem Standort (inn…" at bounding box center [740, 228] width 316 height 29
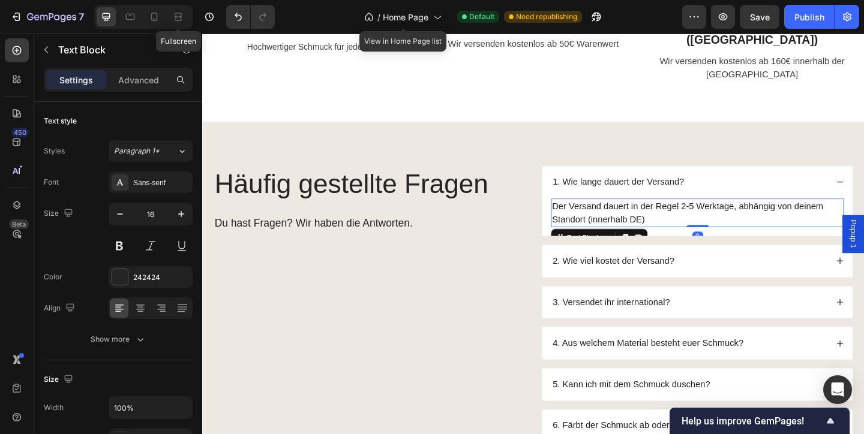
click at [731, 214] on p "Der Versand dauert in der Regel 2-5 Werktage, abhängig von deinem Standort (inn…" at bounding box center [740, 228] width 316 height 29
click at [721, 214] on p "Der Versand dauert in der Regel 2-5 Werktage, abhängig von deinem Standort (inn…" at bounding box center [740, 228] width 316 height 29
drag, startPoint x: 721, startPoint y: 183, endPoint x: 727, endPoint y: 183, distance: 6.6
click at [727, 214] on p "Der Versand dauert in der Regel 2-5 Werktage, abhängig von deinem Standort (inn…" at bounding box center [740, 228] width 316 height 29
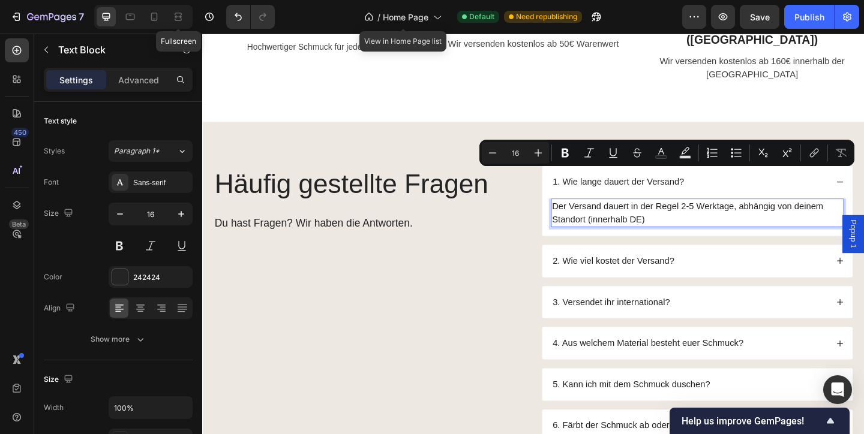
click at [734, 214] on p "Der Versand dauert in der Regel 2-5 Werktage, abhängig von deinem Standort (inn…" at bounding box center [740, 228] width 316 height 29
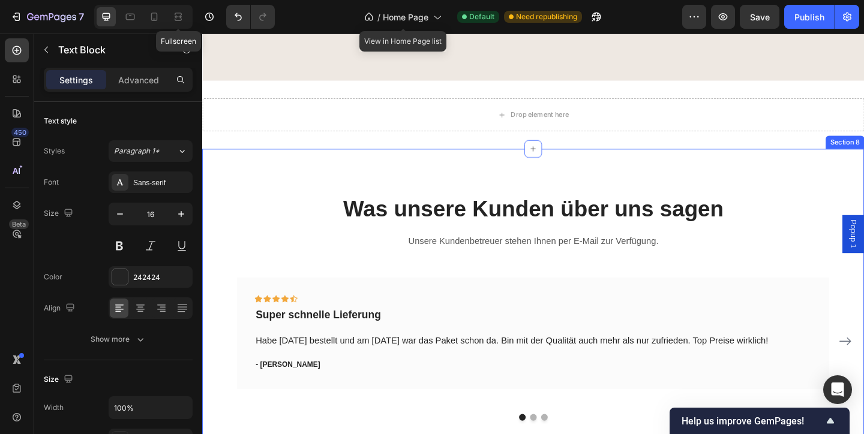
scroll to position [1915, 0]
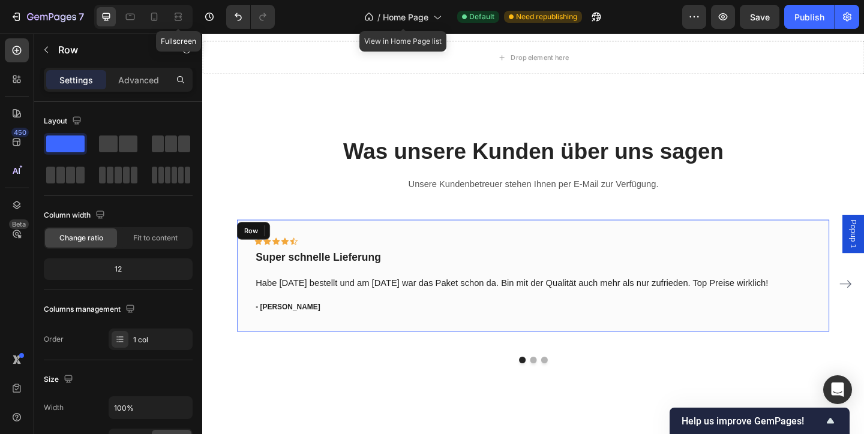
click at [528, 248] on div "Icon Icon Icon Icon Icon Row Super schnelle Lieferung Text block Habe Sonntag b…" at bounding box center [562, 297] width 644 height 122
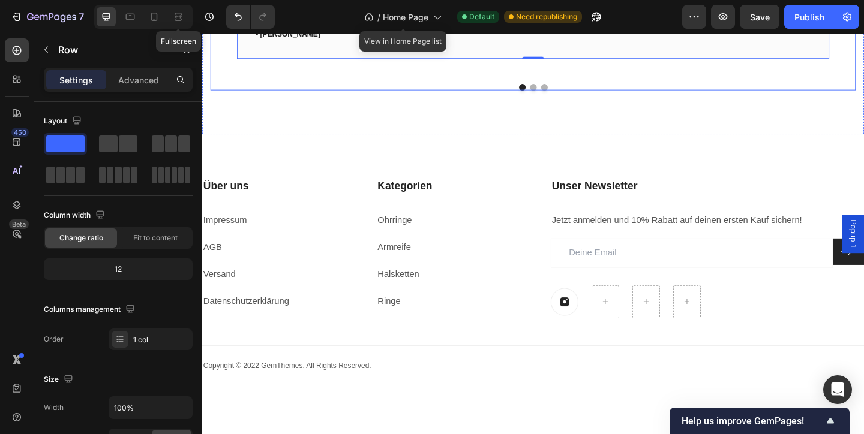
scroll to position [2247, 0]
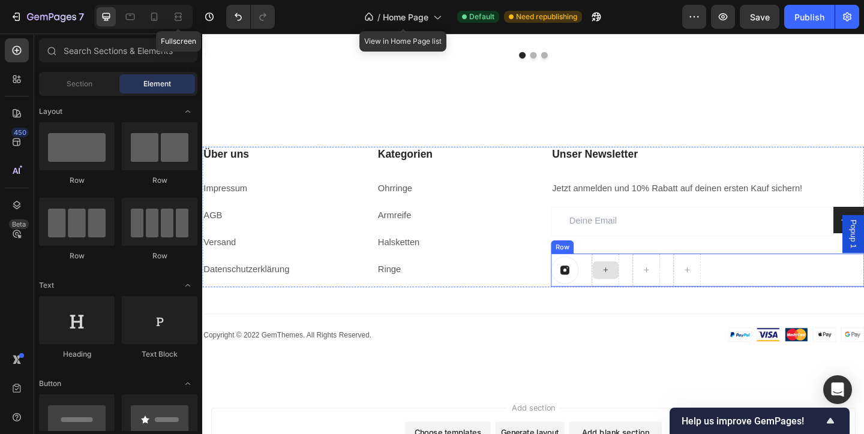
click at [637, 286] on icon at bounding box center [641, 290] width 10 height 10
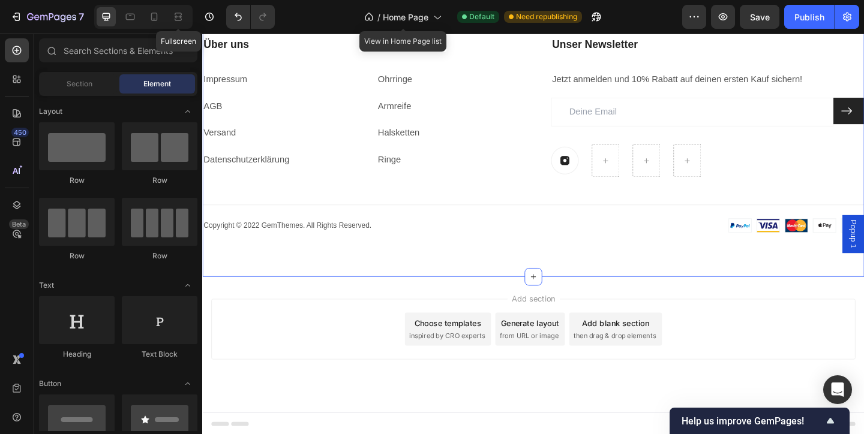
scroll to position [2362, 0]
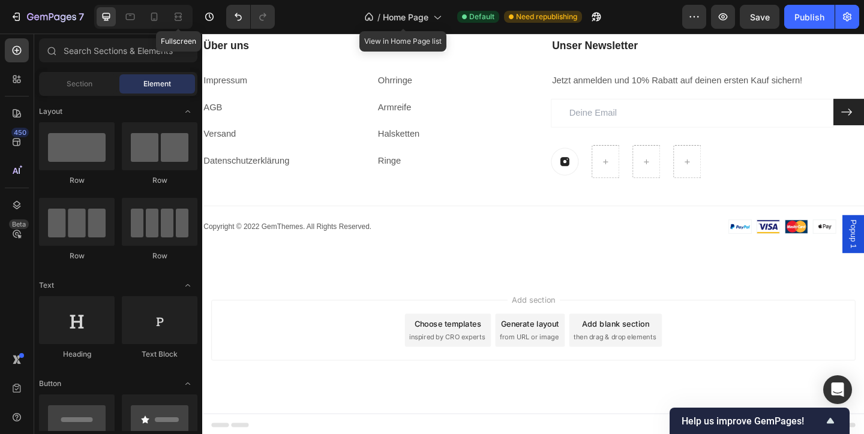
click at [548, 321] on span "Add section" at bounding box center [562, 323] width 57 height 13
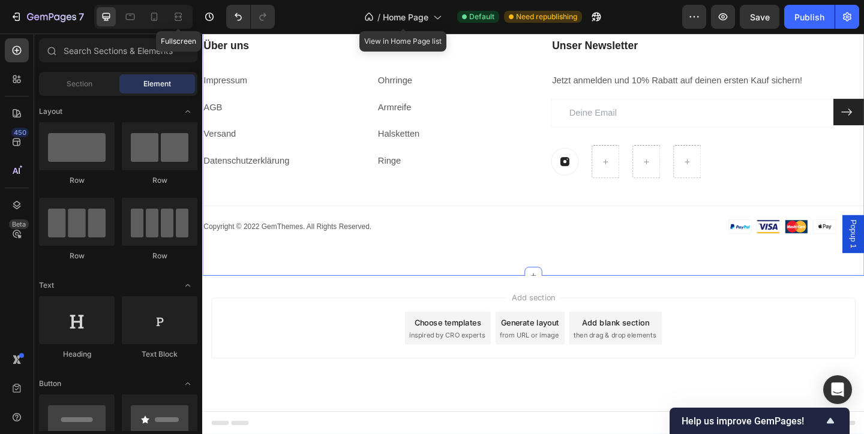
scroll to position [38, 0]
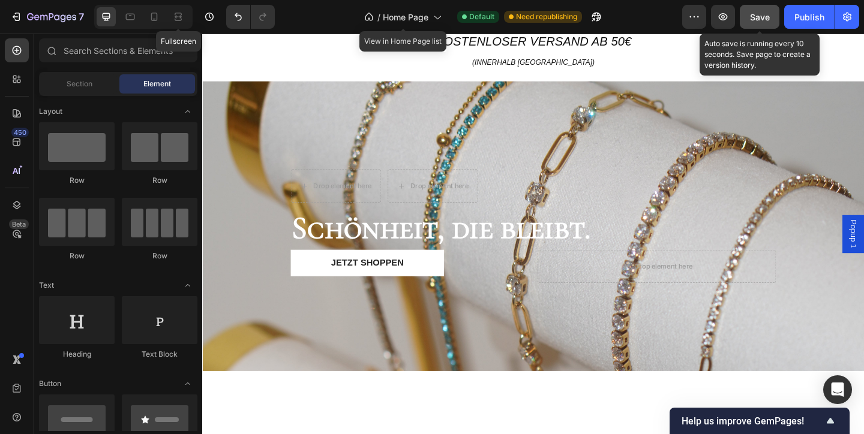
click at [756, 18] on span "Save" at bounding box center [760, 17] width 20 height 10
click at [766, 20] on span "Save" at bounding box center [760, 17] width 20 height 10
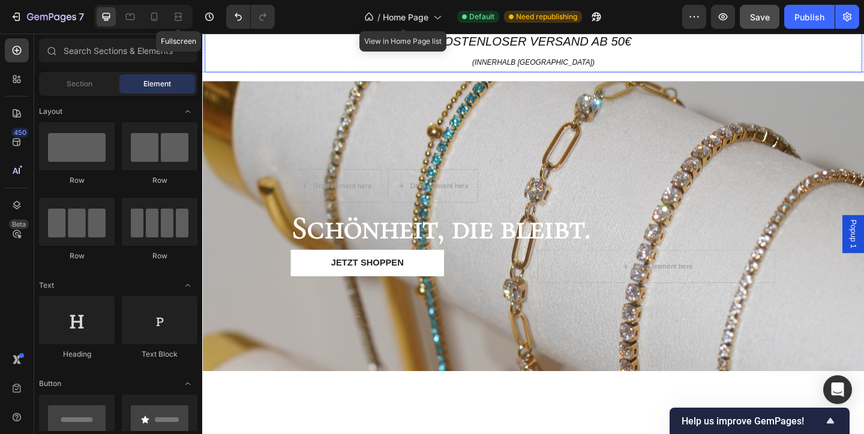
scroll to position [0, 0]
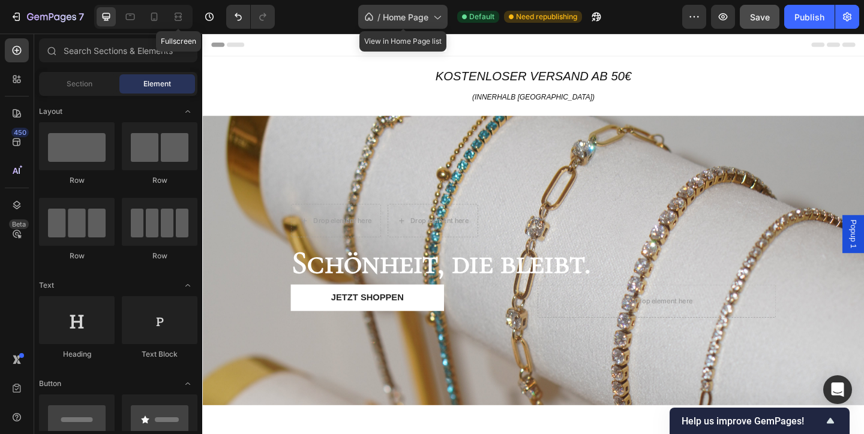
click at [432, 19] on icon at bounding box center [437, 17] width 12 height 12
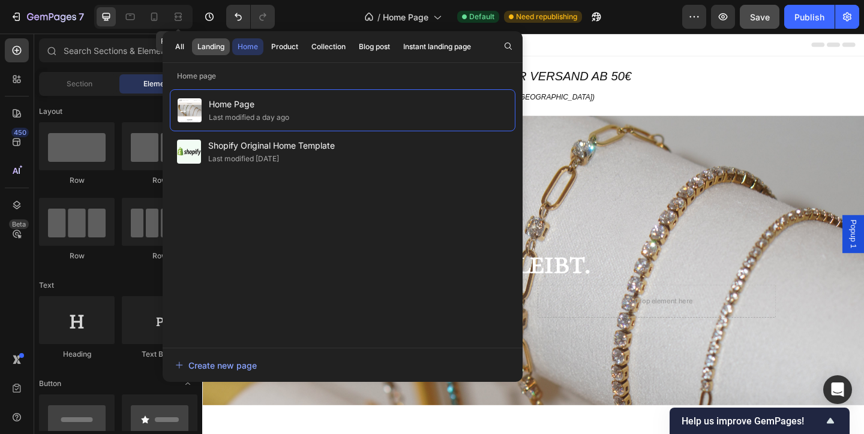
click at [217, 42] on div "Landing" at bounding box center [210, 46] width 27 height 11
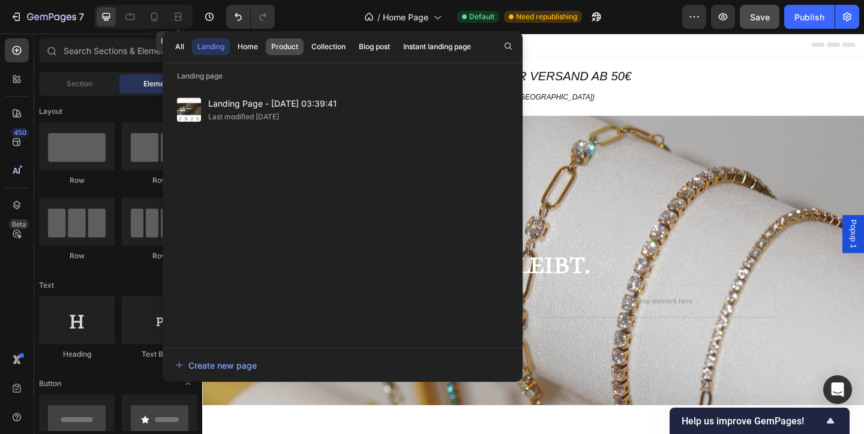
click at [279, 41] on div "Product" at bounding box center [284, 46] width 27 height 11
click at [250, 45] on div "Home" at bounding box center [247, 46] width 20 height 11
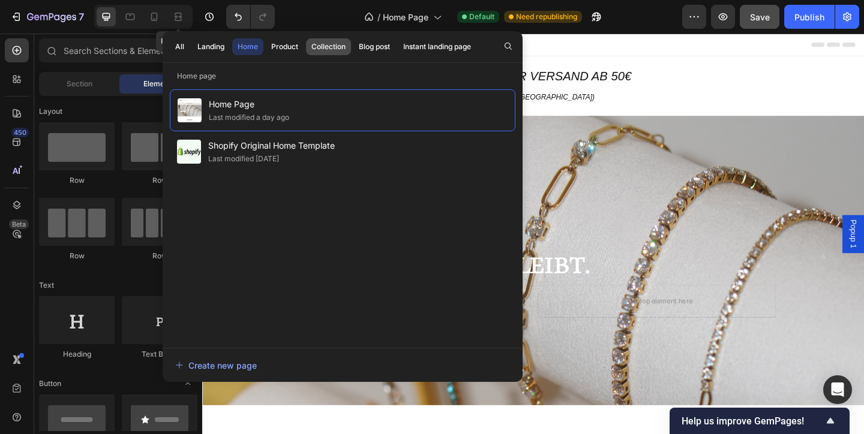
click at [332, 38] on button "Collection" at bounding box center [328, 46] width 45 height 17
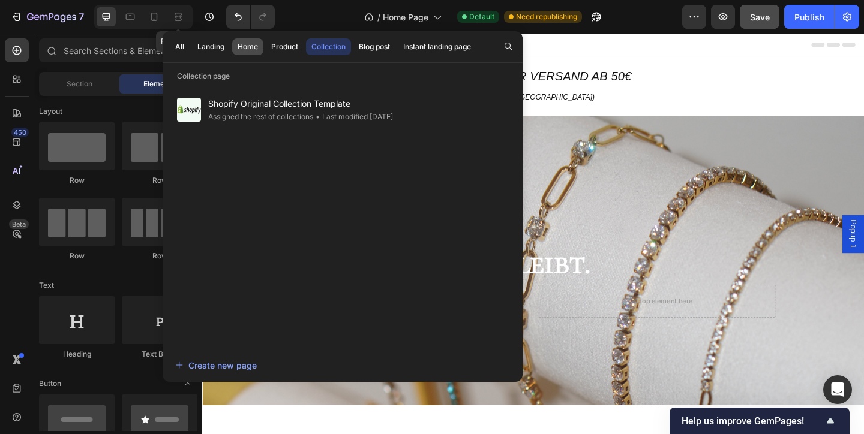
click at [252, 44] on div "Home" at bounding box center [247, 46] width 20 height 11
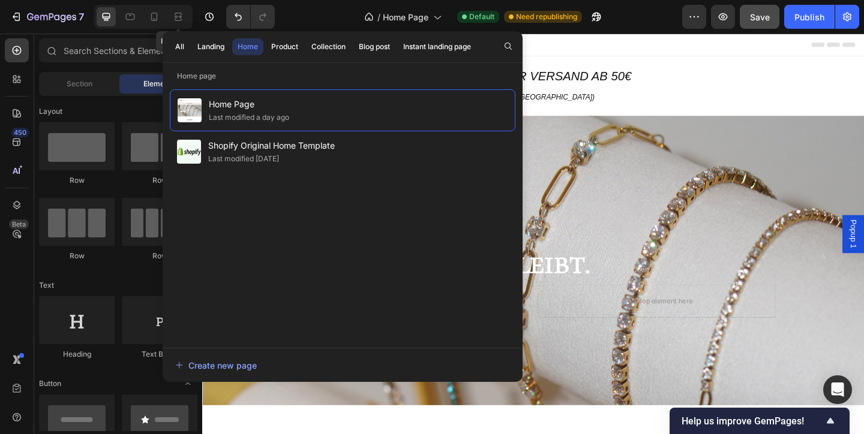
click at [672, 38] on div "Header" at bounding box center [562, 46] width 700 height 24
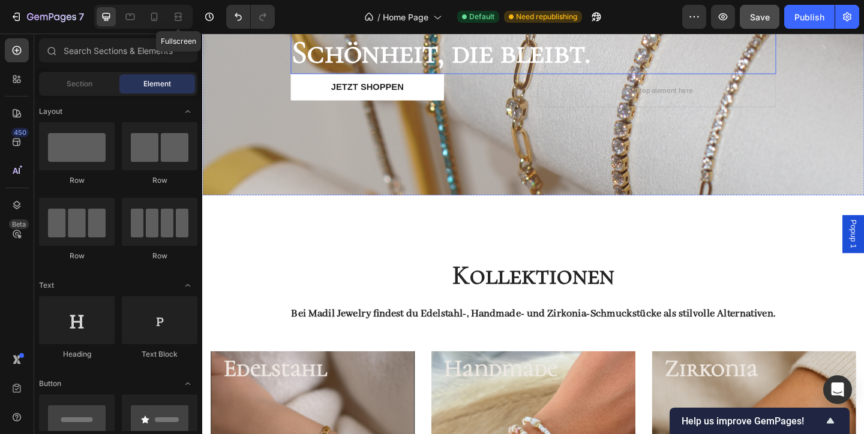
scroll to position [236, 0]
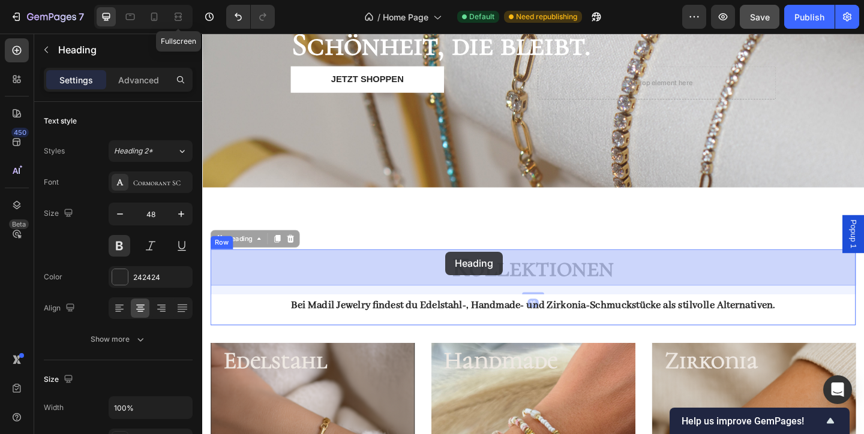
drag, startPoint x: 677, startPoint y: 294, endPoint x: 467, endPoint y: 271, distance: 210.6
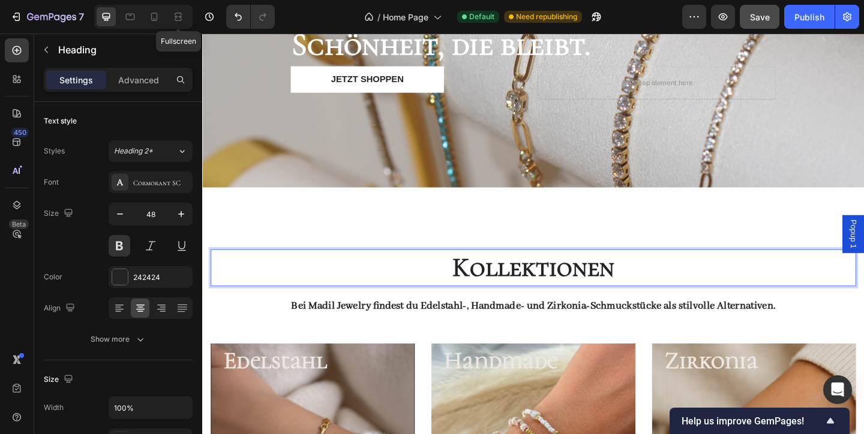
click at [653, 291] on p "Kollektionen" at bounding box center [561, 287] width 699 height 37
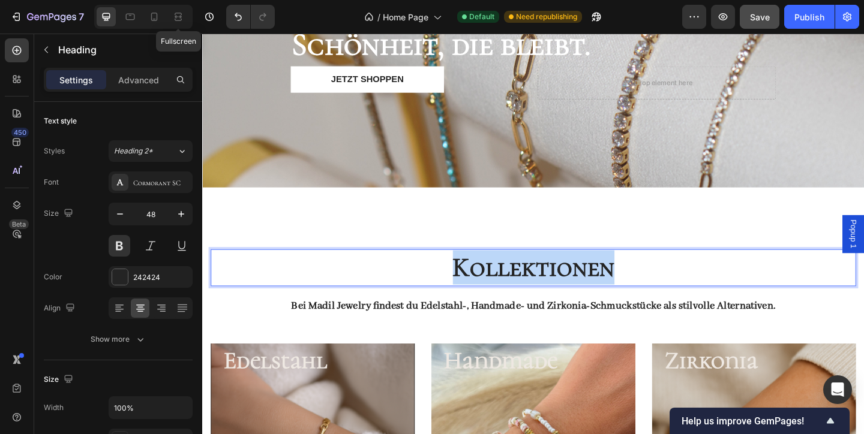
drag, startPoint x: 657, startPoint y: 291, endPoint x: 475, endPoint y: 283, distance: 182.5
click at [475, 283] on p "Kollektionen" at bounding box center [561, 287] width 699 height 37
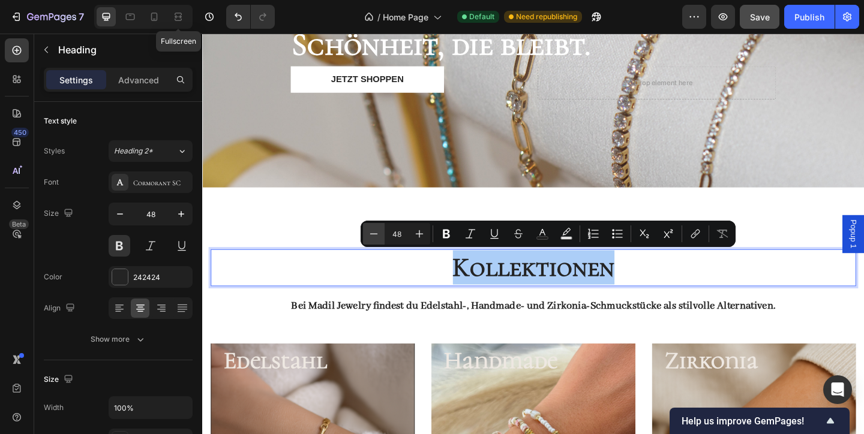
click at [377, 231] on icon "Editor contextual toolbar" at bounding box center [374, 234] width 12 height 12
type input "45"
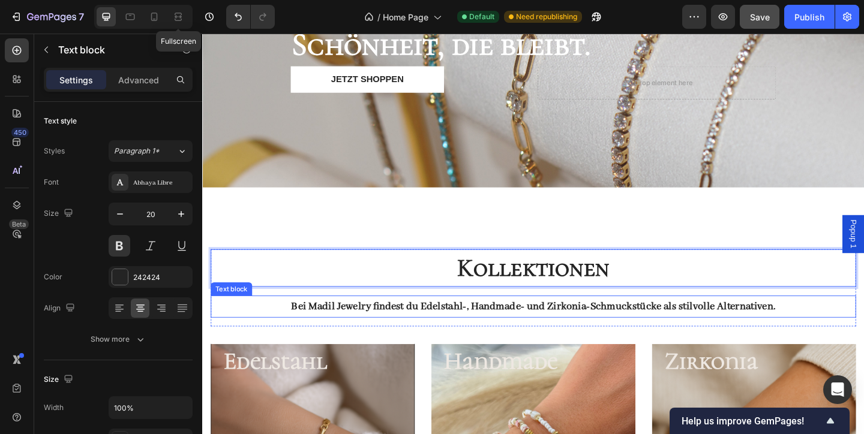
click at [299, 324] on strong "Bei Madil Jewelry findest du Edelstahl-, Handmade- und Zirkonia-Schmuckstücke a…" at bounding box center [562, 330] width 527 height 14
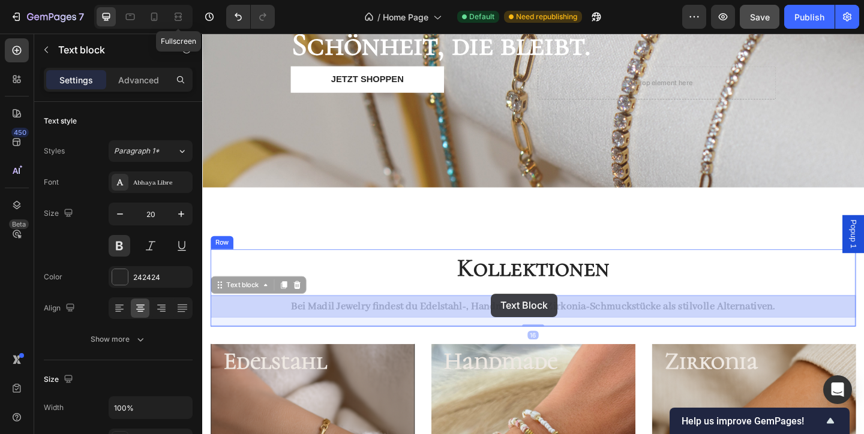
drag, startPoint x: 263, startPoint y: 329, endPoint x: 507, endPoint y: 323, distance: 244.8
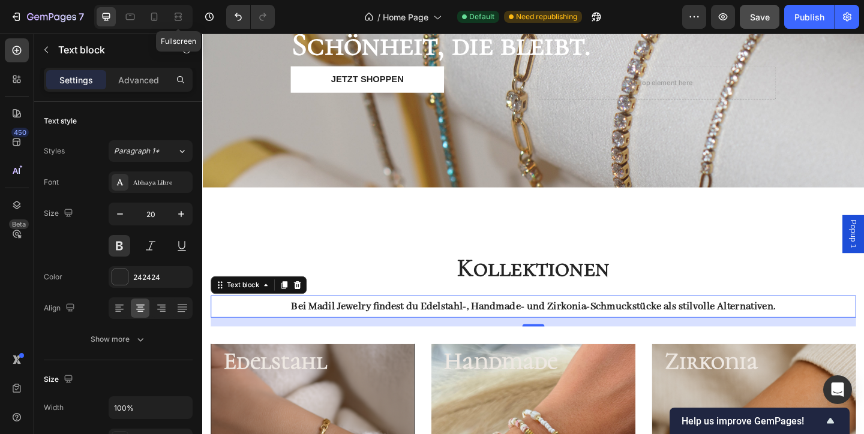
click at [299, 323] on strong "Bei Madil Jewelry findest du Edelstahl-, Handmade- und Zirkonia-Schmuckstücke a…" at bounding box center [562, 330] width 527 height 14
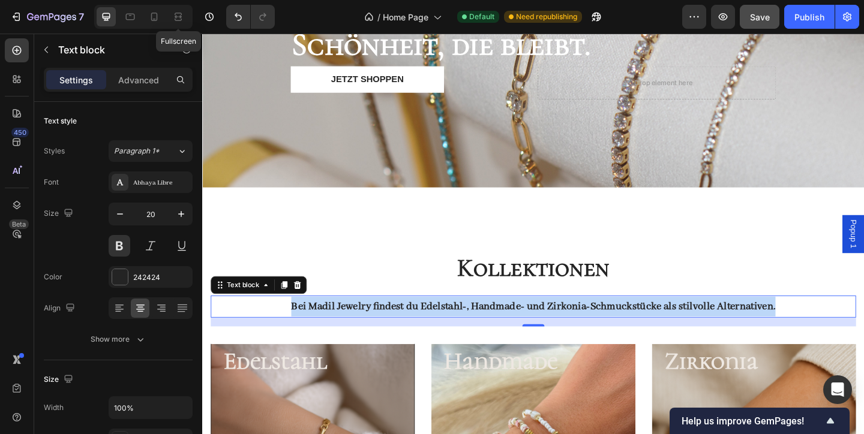
drag, startPoint x: 266, startPoint y: 324, endPoint x: 860, endPoint y: 332, distance: 594.4
click at [860, 332] on p "Bei Madil Jewelry findest du Edelstahl-, Handmade- und Zirkonia-Schmuckstücke a…" at bounding box center [561, 331] width 699 height 22
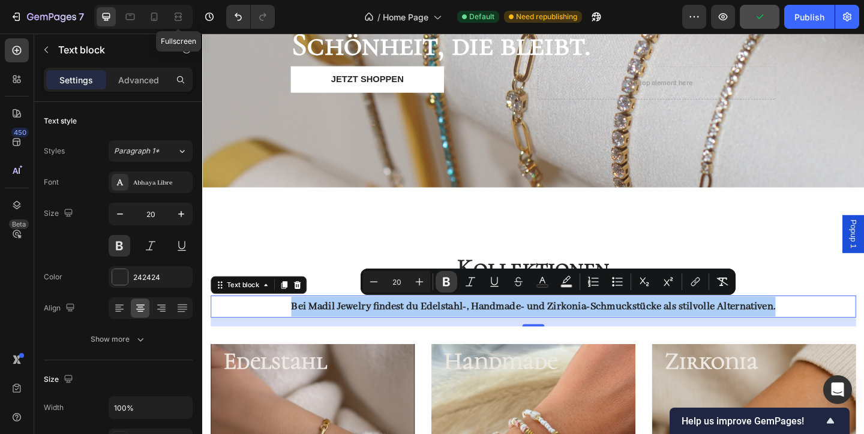
click at [446, 279] on icon "Editor contextual toolbar" at bounding box center [446, 282] width 12 height 12
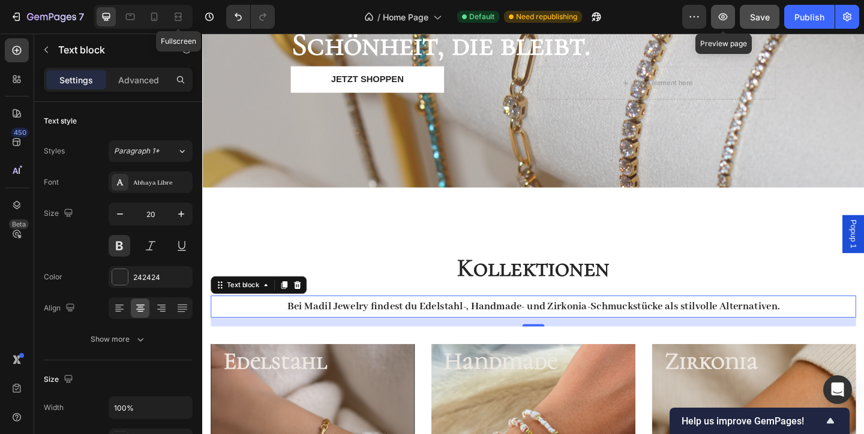
click at [721, 16] on icon "button" at bounding box center [723, 17] width 12 height 12
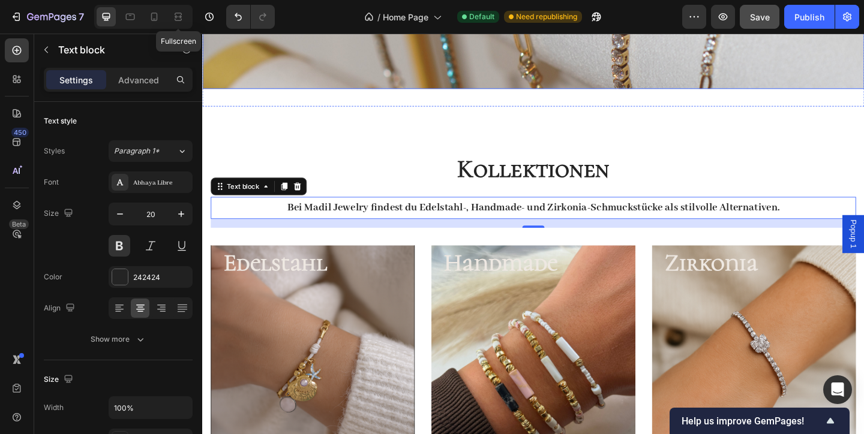
scroll to position [345, 0]
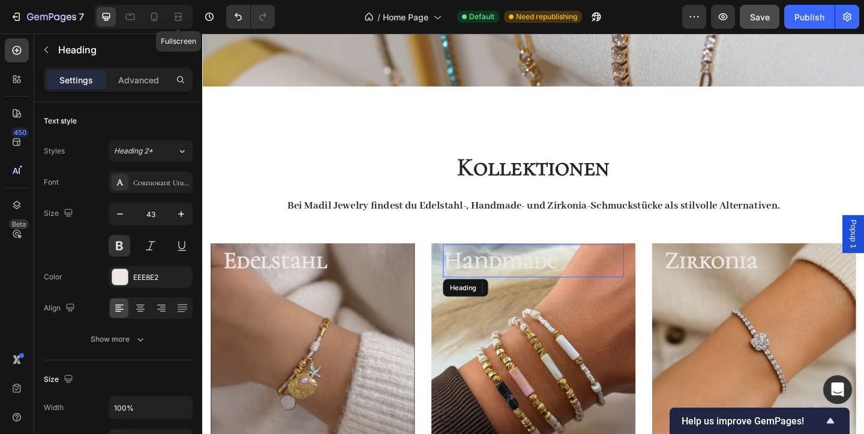
click at [515, 283] on h3 "Handmade" at bounding box center [562, 281] width 197 height 36
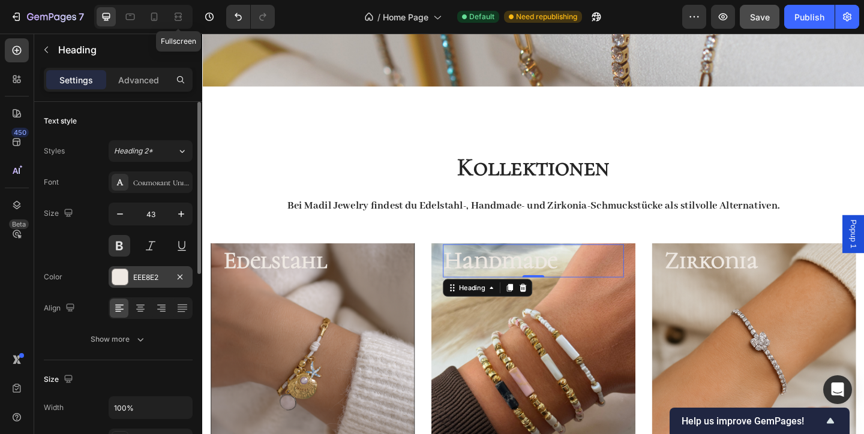
click at [164, 279] on div "EEE8E2" at bounding box center [150, 277] width 35 height 11
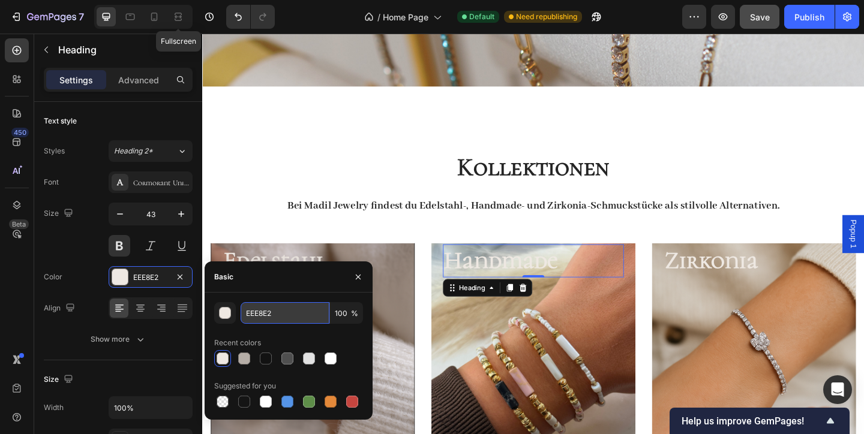
click at [307, 317] on input "EEE8E2" at bounding box center [284, 313] width 89 height 22
type input "EEE8E0"
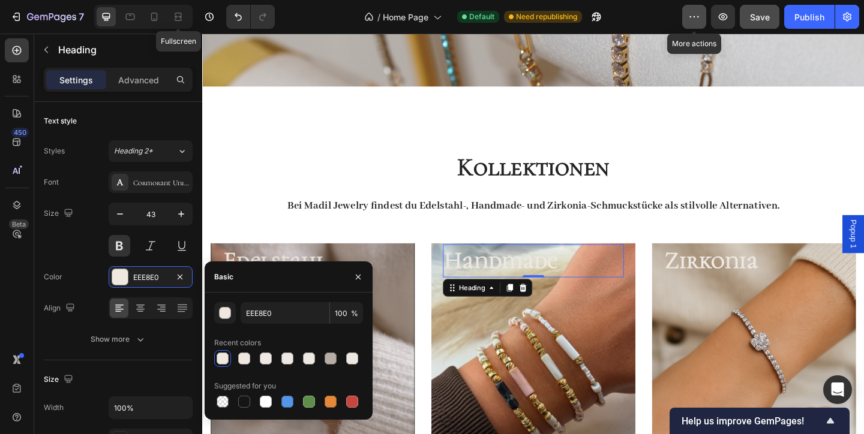
click at [684, 19] on button "button" at bounding box center [694, 17] width 24 height 24
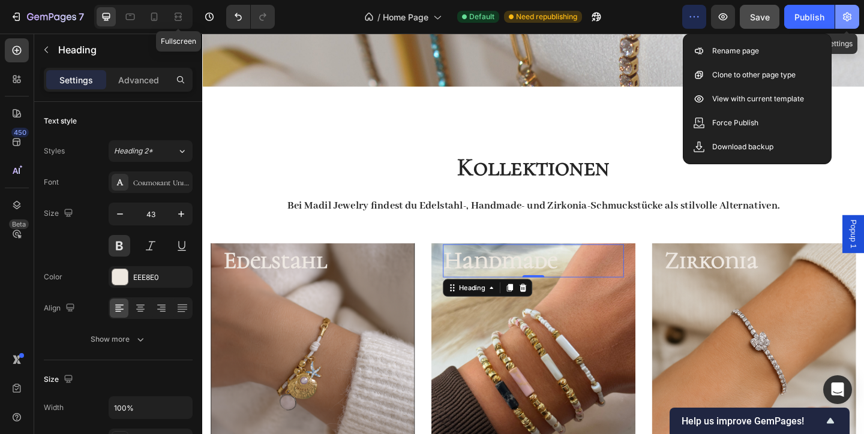
click at [840, 21] on button "button" at bounding box center [847, 17] width 24 height 24
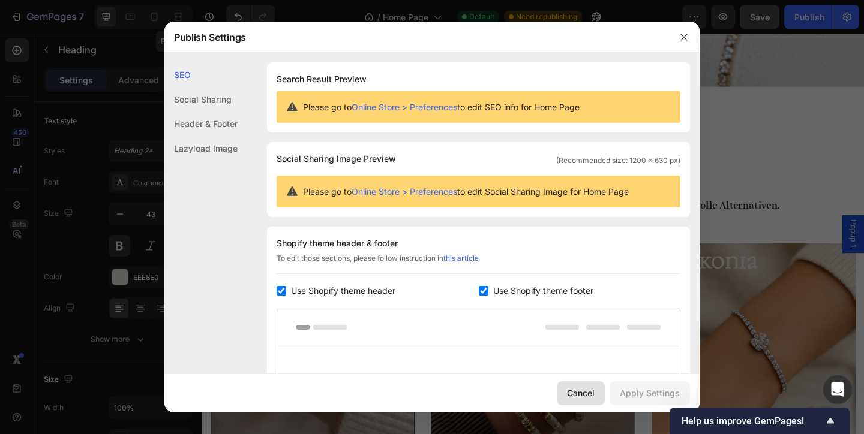
click at [565, 389] on button "Cancel" at bounding box center [581, 393] width 48 height 24
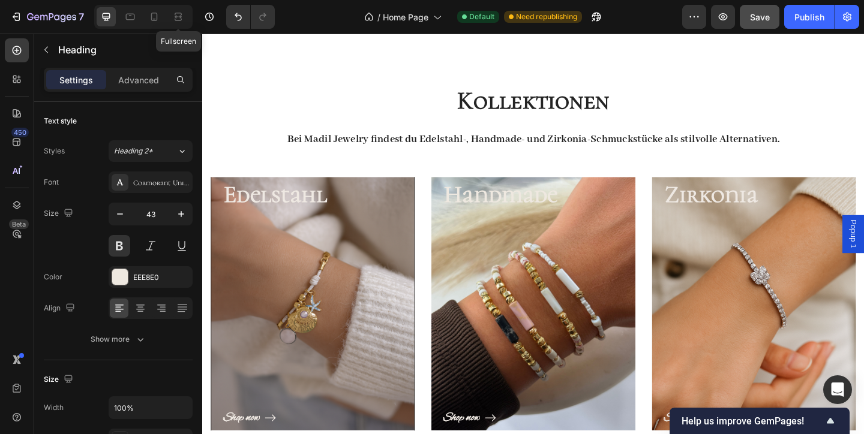
scroll to position [419, 0]
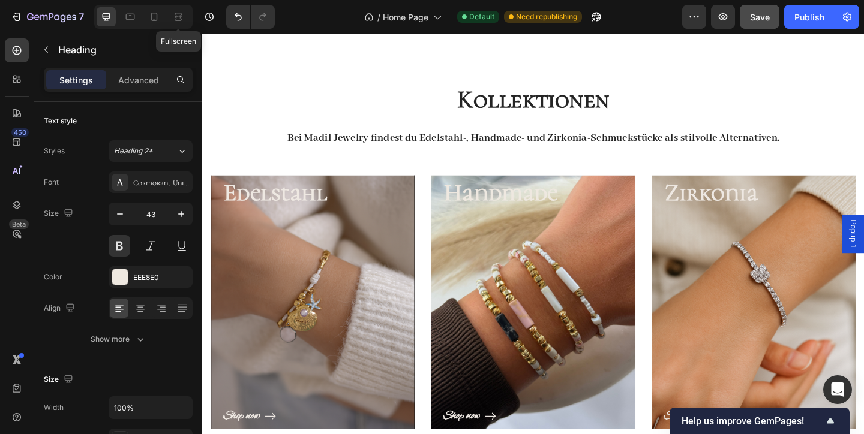
click at [574, 211] on p "Handmade" at bounding box center [562, 207] width 194 height 34
click at [504, 202] on p "Handmade" at bounding box center [562, 207] width 194 height 34
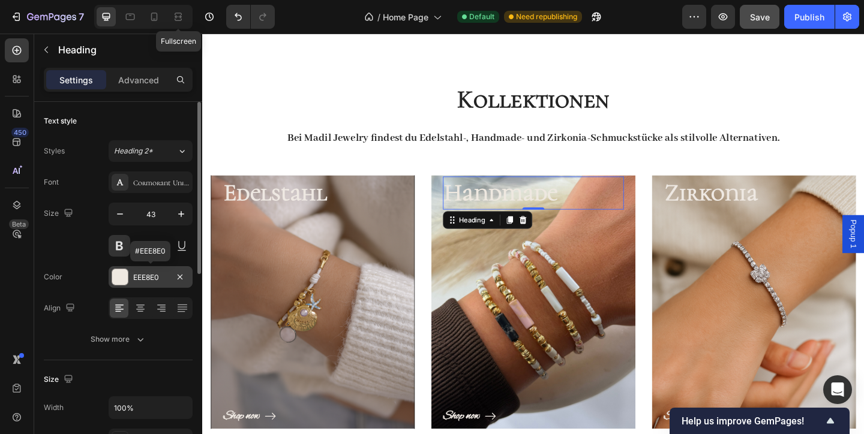
click at [172, 273] on div "EEE8E0" at bounding box center [151, 277] width 84 height 22
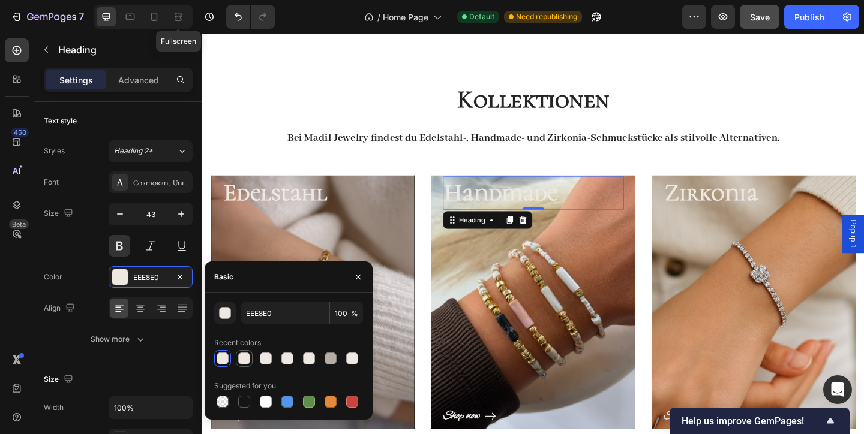
click at [243, 362] on div at bounding box center [244, 359] width 12 height 12
click at [266, 359] on div at bounding box center [266, 359] width 12 height 12
click at [291, 355] on div at bounding box center [287, 359] width 12 height 12
click at [318, 354] on div at bounding box center [288, 358] width 149 height 17
click at [307, 357] on div at bounding box center [309, 359] width 12 height 12
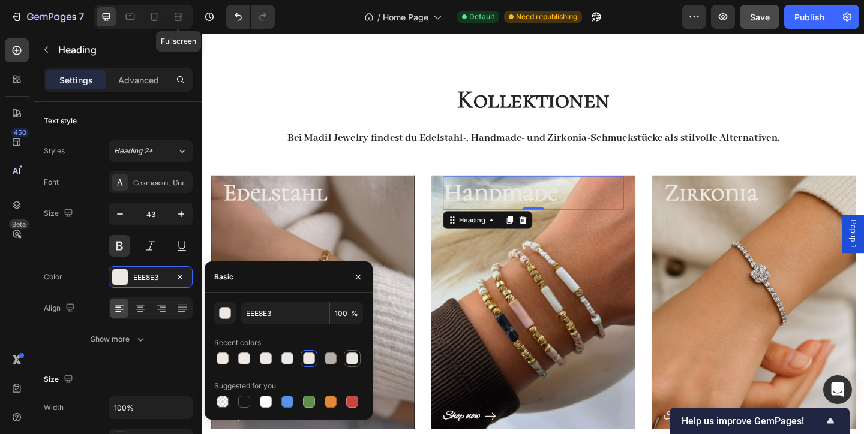
click at [354, 360] on div at bounding box center [352, 359] width 12 height 12
click at [351, 360] on div at bounding box center [352, 359] width 12 height 12
click at [240, 362] on div at bounding box center [244, 359] width 12 height 12
click at [220, 356] on div at bounding box center [223, 359] width 12 height 12
click at [270, 357] on div at bounding box center [266, 359] width 12 height 12
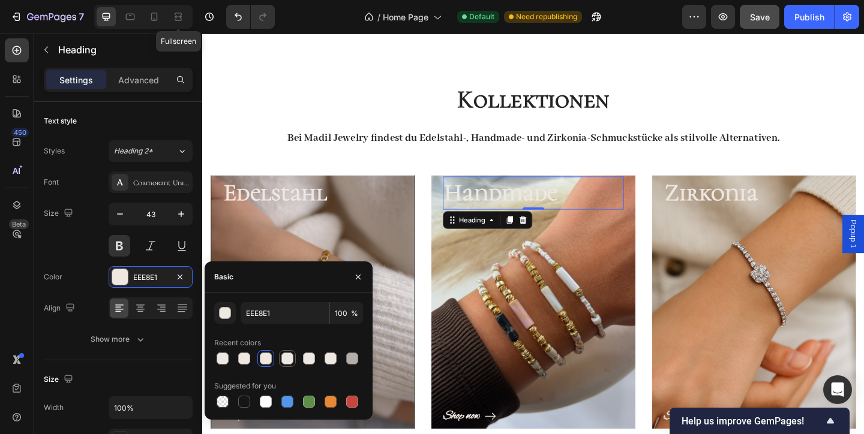
click at [294, 361] on div at bounding box center [287, 358] width 14 height 14
click at [311, 357] on div at bounding box center [309, 359] width 12 height 12
click at [333, 354] on div at bounding box center [330, 359] width 12 height 12
click at [347, 354] on div at bounding box center [352, 359] width 12 height 12
click at [242, 358] on div at bounding box center [244, 359] width 12 height 12
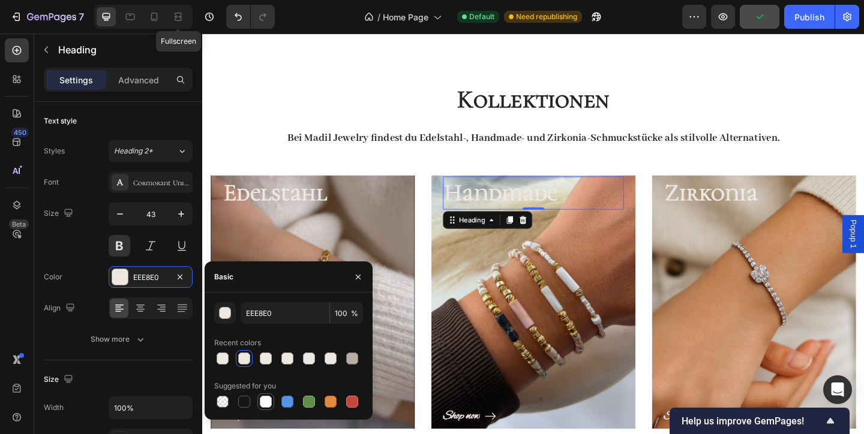
click at [261, 406] on div at bounding box center [266, 402] width 12 height 12
type input "FFFFFF"
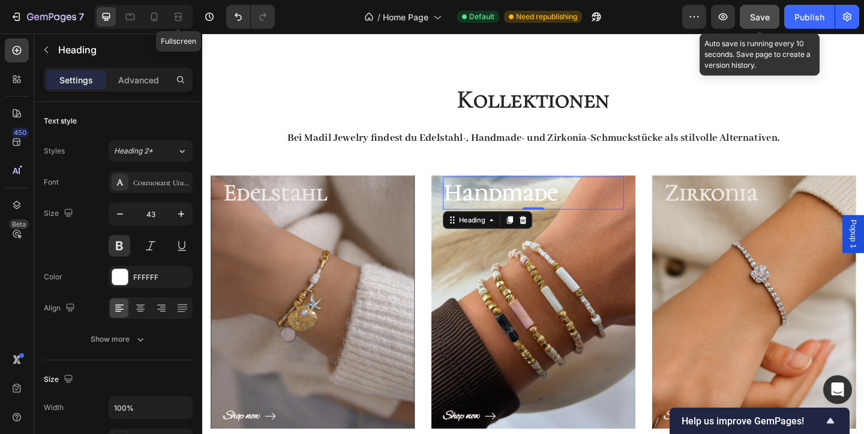
click at [747, 13] on button "Save" at bounding box center [759, 17] width 40 height 24
click at [762, 13] on span "Save" at bounding box center [760, 17] width 20 height 10
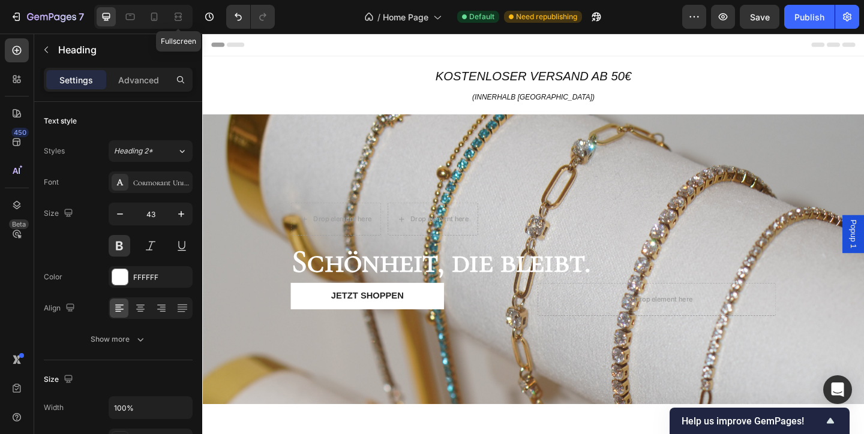
scroll to position [0, 0]
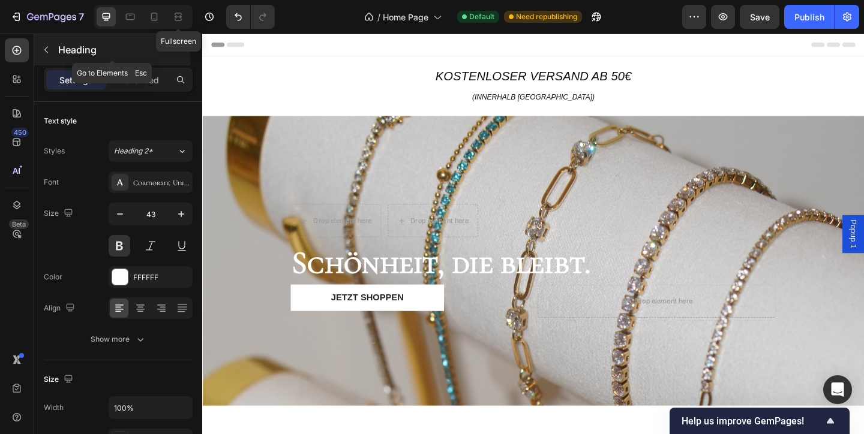
click at [41, 51] on icon "button" at bounding box center [46, 50] width 10 height 10
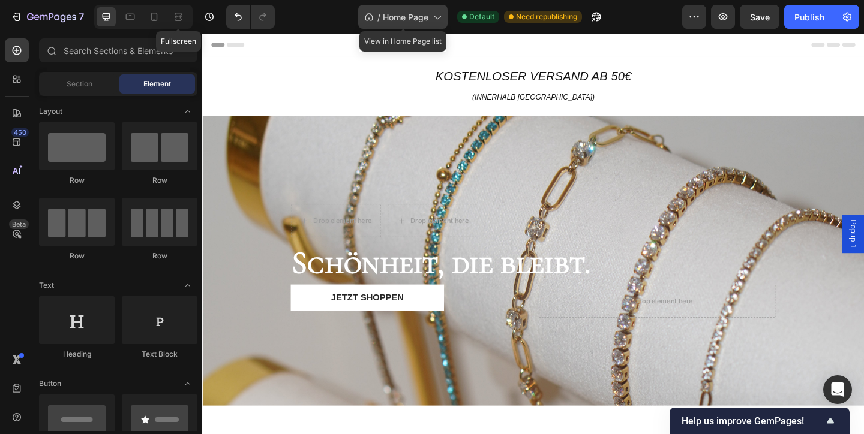
click at [435, 19] on icon at bounding box center [437, 17] width 12 height 12
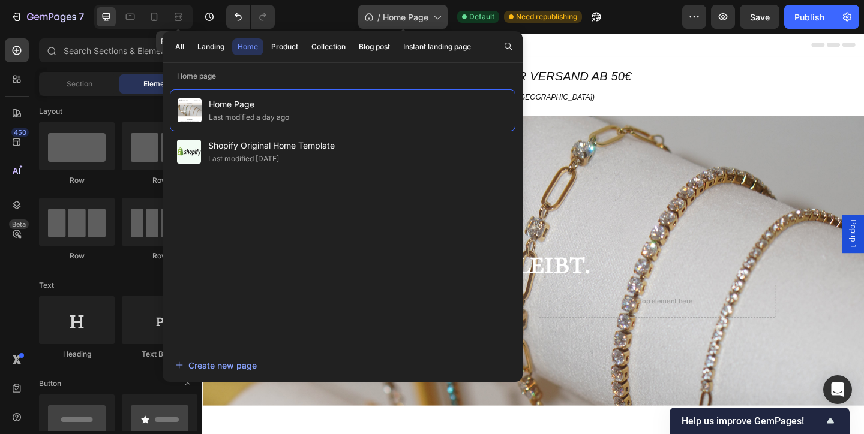
click at [438, 17] on icon at bounding box center [437, 17] width 12 height 12
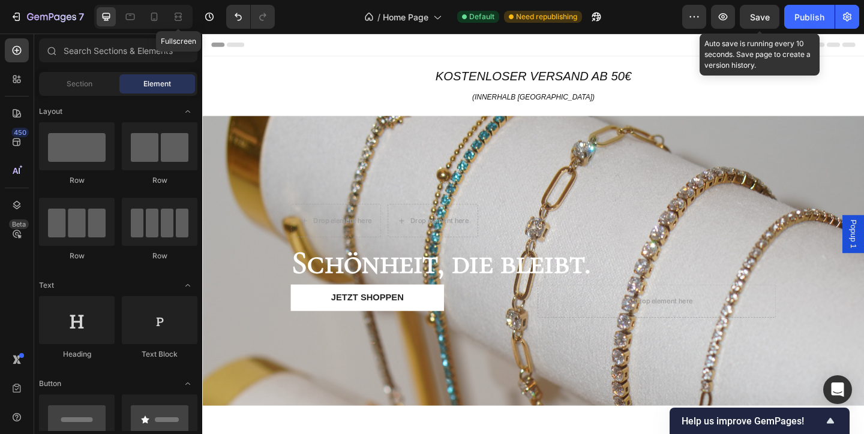
click at [762, 20] on span "Save" at bounding box center [760, 17] width 20 height 10
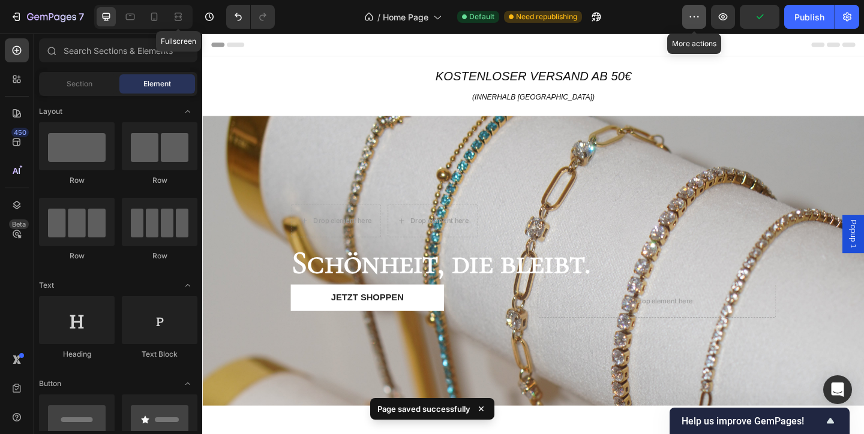
click at [703, 25] on button "button" at bounding box center [694, 17] width 24 height 24
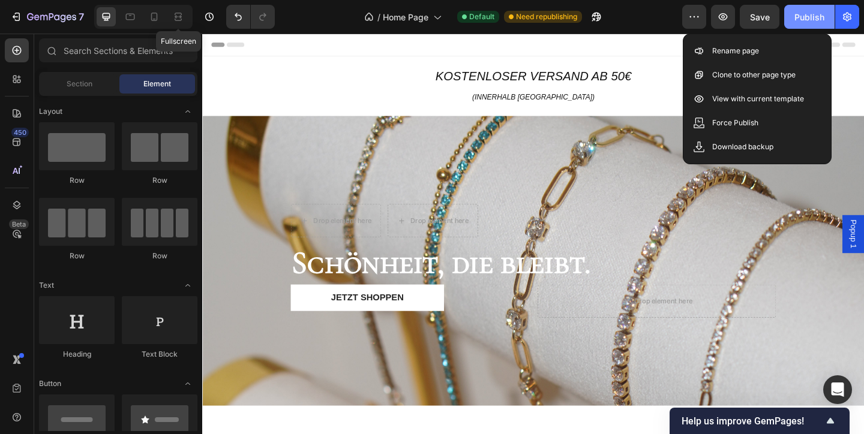
click at [820, 21] on div "Publish" at bounding box center [809, 17] width 30 height 13
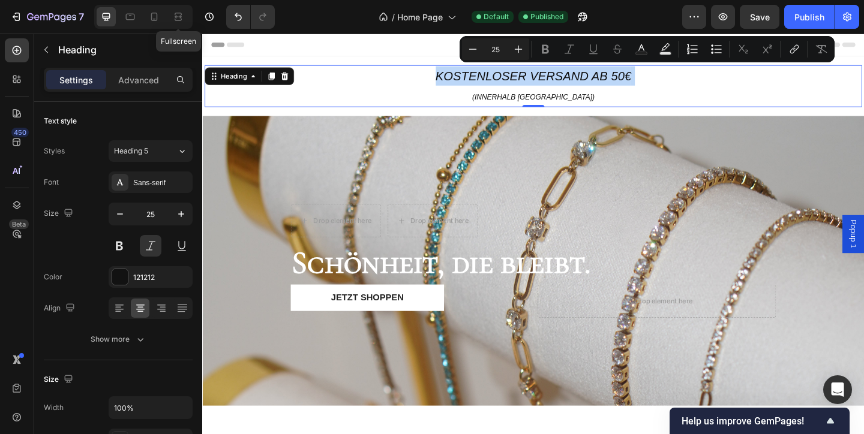
type input "22"
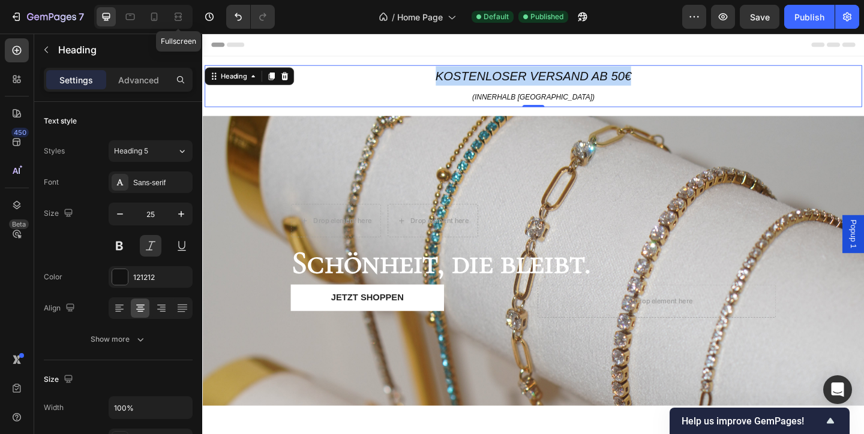
drag, startPoint x: 674, startPoint y: 77, endPoint x: 453, endPoint y: 78, distance: 220.7
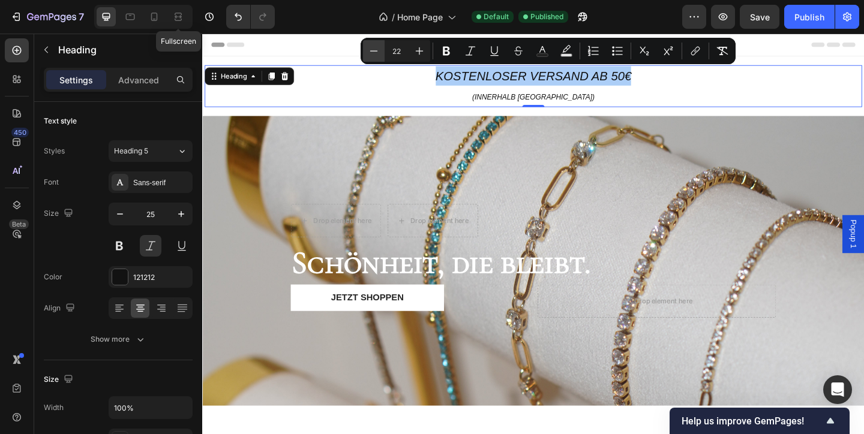
click at [376, 53] on icon "Editor contextual toolbar" at bounding box center [374, 51] width 12 height 12
click at [374, 52] on icon "Editor contextual toolbar" at bounding box center [374, 51] width 12 height 12
click at [374, 51] on icon "Editor contextual toolbar" at bounding box center [374, 50] width 8 height 1
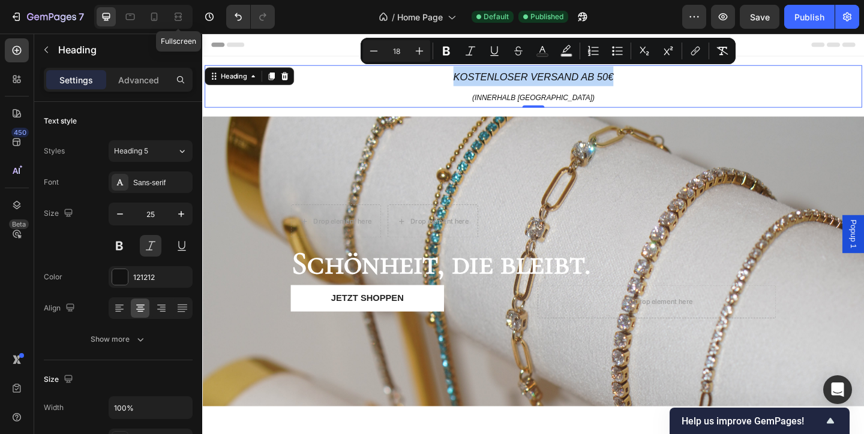
type input "13"
click at [492, 100] on p "kostenloser Versand ab 50€ (innerhalb [GEOGRAPHIC_DATA])" at bounding box center [562, 91] width 712 height 44
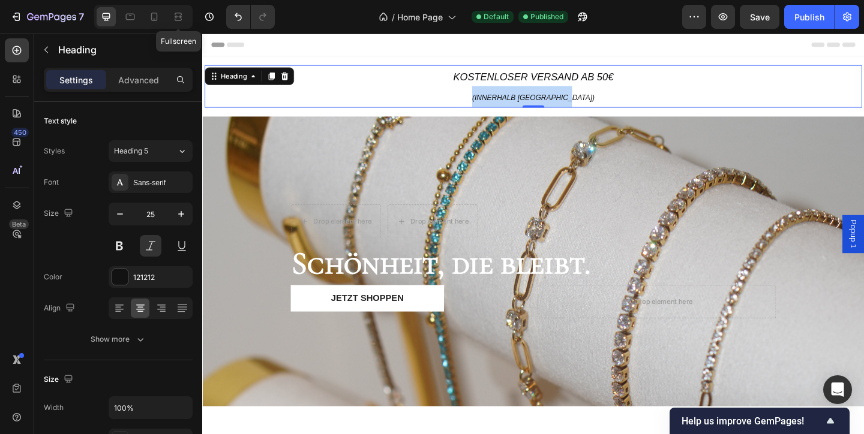
drag, startPoint x: 485, startPoint y: 100, endPoint x: 635, endPoint y: 100, distance: 149.9
click at [635, 101] on p "kostenloser Versand ab 50€ (innerhalb [GEOGRAPHIC_DATA])" at bounding box center [562, 91] width 712 height 44
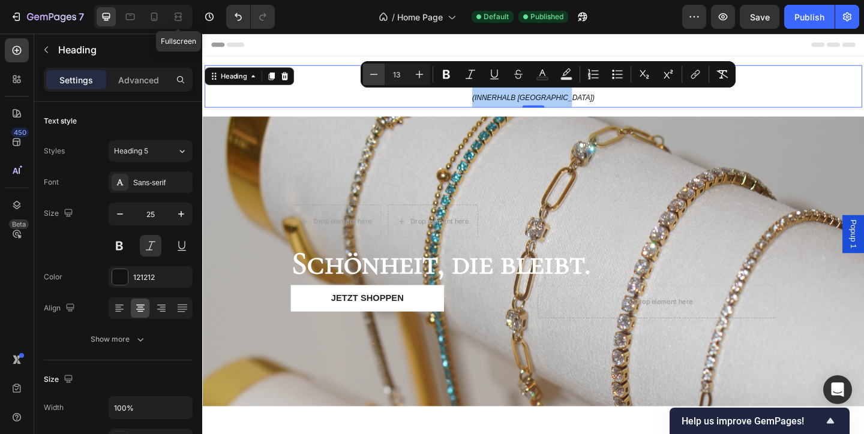
click at [379, 75] on icon "Editor contextual toolbar" at bounding box center [374, 74] width 12 height 12
type input "10"
click at [585, 54] on div "Header" at bounding box center [562, 46] width 700 height 24
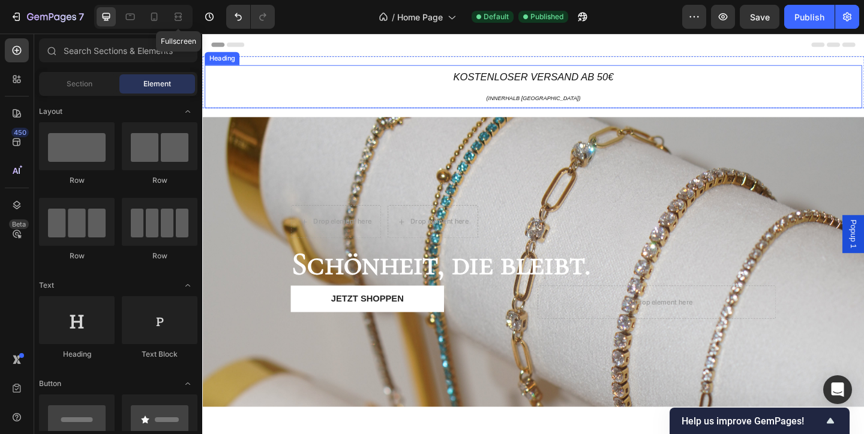
click at [537, 103] on span "(innerhalb [GEOGRAPHIC_DATA])" at bounding box center [562, 103] width 103 height 7
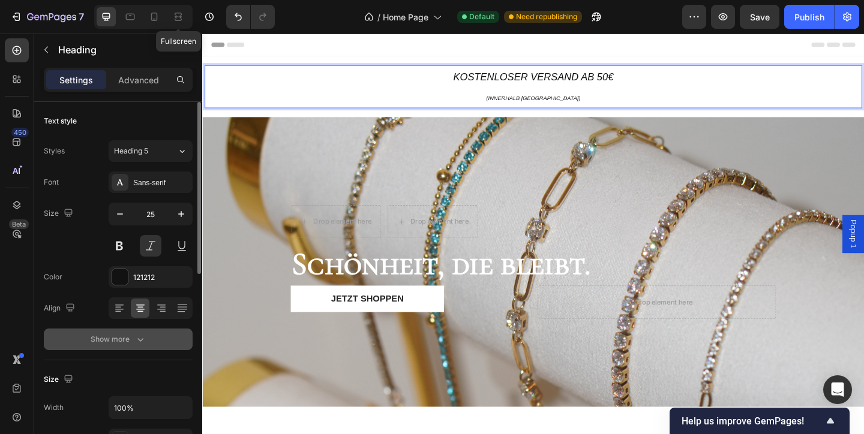
click at [141, 345] on button "Show more" at bounding box center [118, 340] width 149 height 22
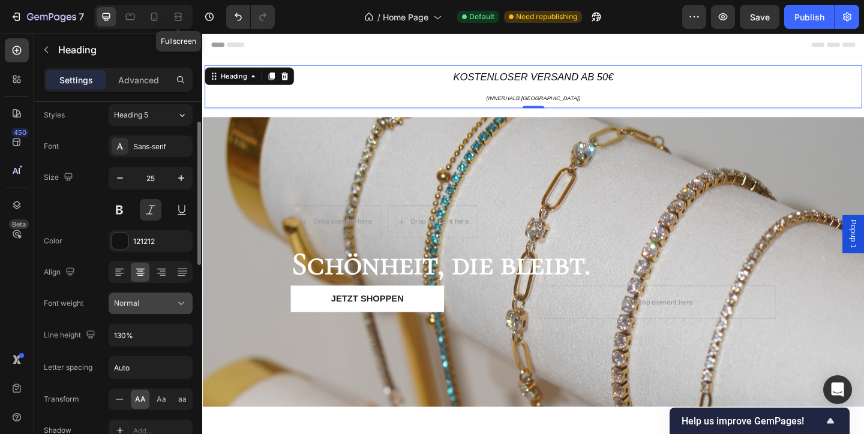
scroll to position [40, 0]
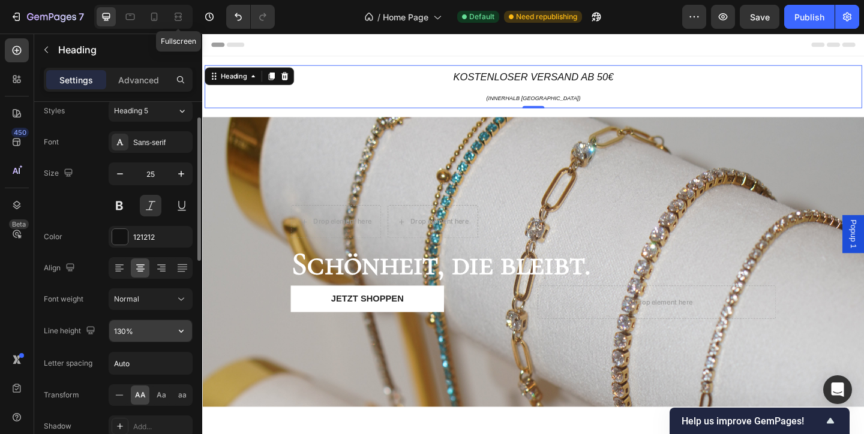
click at [153, 336] on input "130%" at bounding box center [150, 331] width 83 height 22
click at [182, 335] on icon "button" at bounding box center [181, 331] width 12 height 12
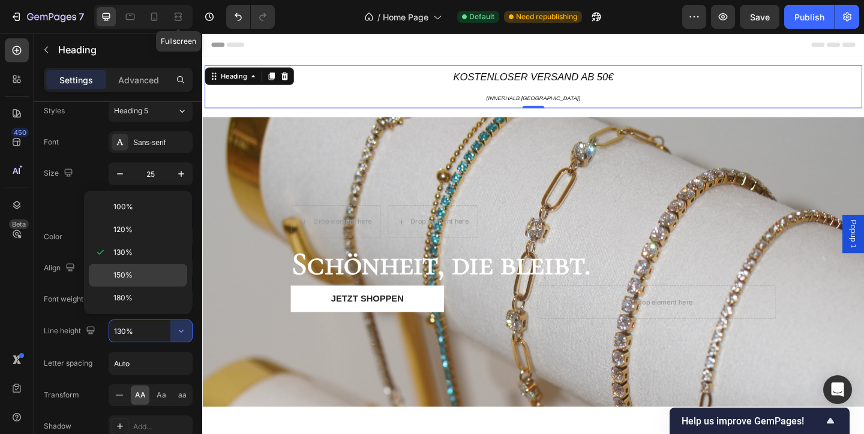
click at [155, 274] on p "150%" at bounding box center [147, 275] width 68 height 11
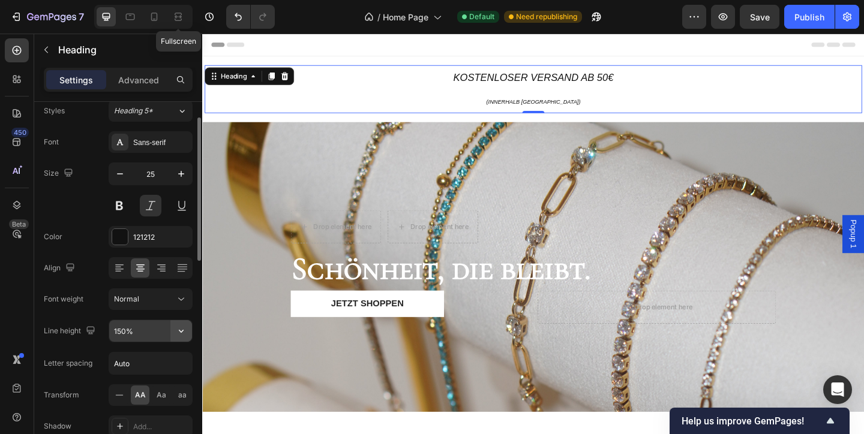
click at [185, 338] on button "button" at bounding box center [181, 331] width 22 height 22
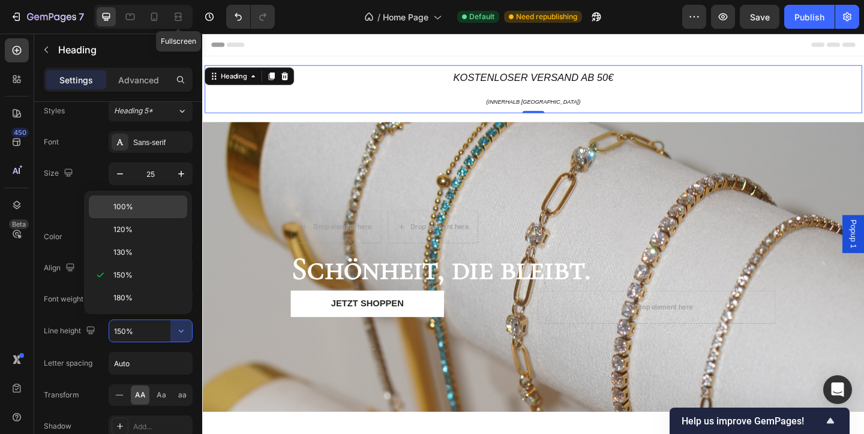
click at [139, 207] on p "100%" at bounding box center [147, 207] width 68 height 11
type input "100%"
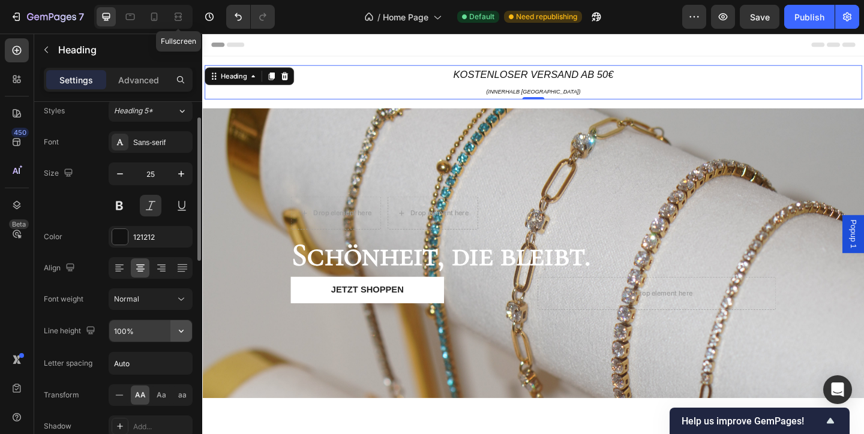
click at [185, 330] on icon "button" at bounding box center [181, 331] width 12 height 12
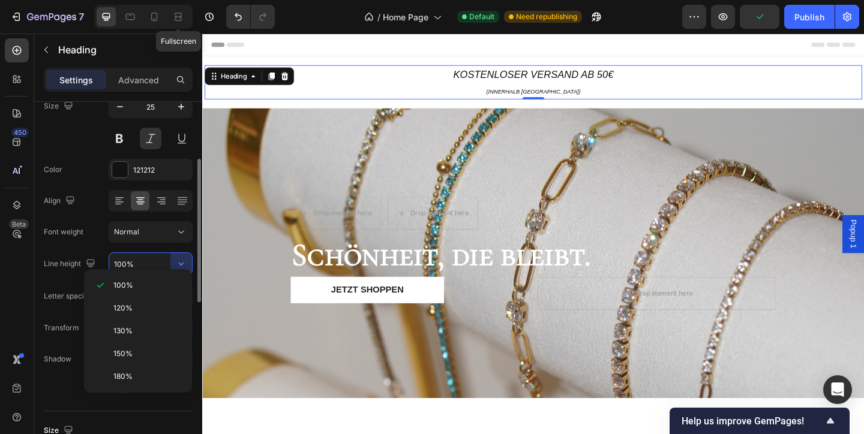
scroll to position [122, 0]
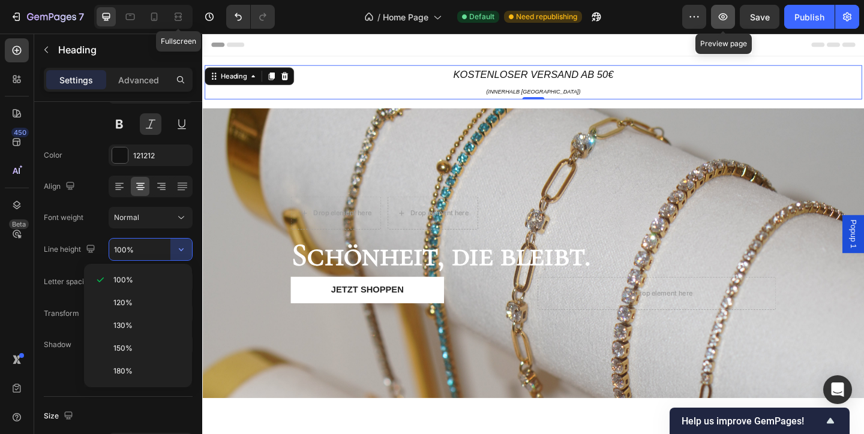
click at [723, 18] on icon "button" at bounding box center [723, 17] width 4 height 4
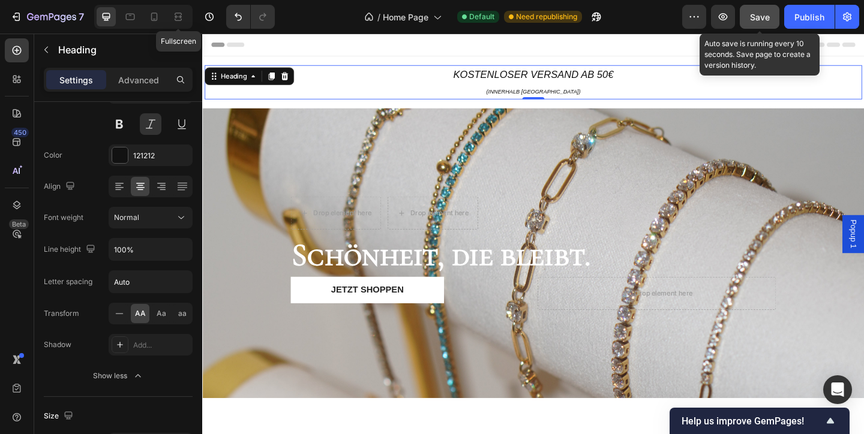
click at [753, 25] on button "Save" at bounding box center [759, 17] width 40 height 24
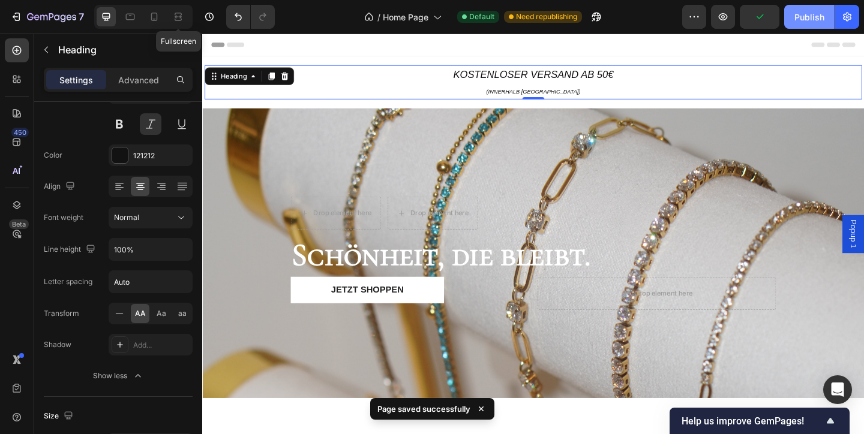
click at [809, 17] on div "Publish" at bounding box center [809, 17] width 30 height 13
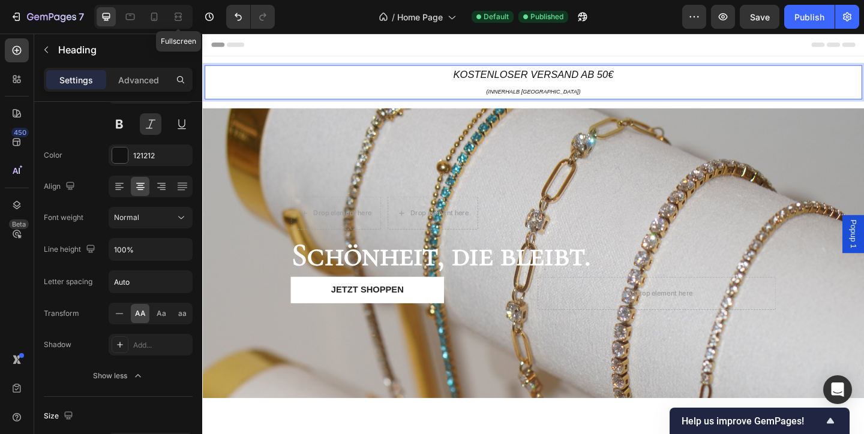
click at [615, 95] on p "kostenloser Versand ab 50€ (innerhalb [GEOGRAPHIC_DATA])" at bounding box center [562, 86] width 712 height 35
drag, startPoint x: 609, startPoint y: 95, endPoint x: 507, endPoint y: 101, distance: 102.1
click at [507, 101] on p "kostenloser Versand ab 50€ (innerhalb [GEOGRAPHIC_DATA])" at bounding box center [562, 86] width 712 height 35
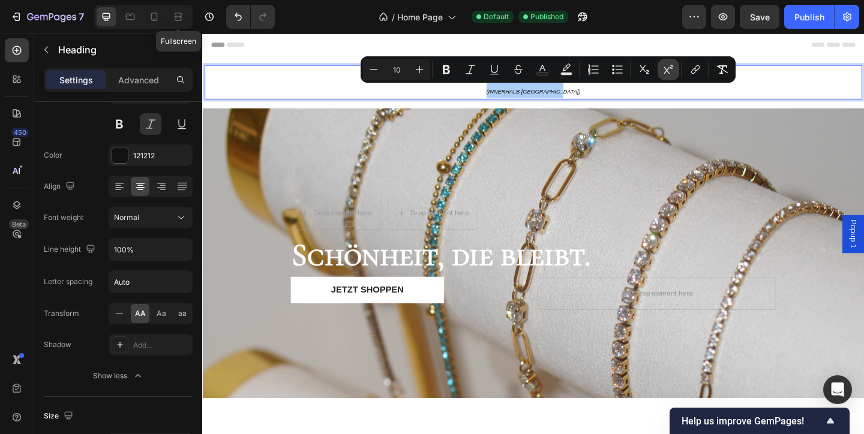
click at [663, 74] on icon "Editor contextual toolbar" at bounding box center [668, 70] width 12 height 12
click at [647, 71] on icon "Editor contextual toolbar" at bounding box center [644, 69] width 9 height 8
click at [663, 71] on icon "Editor contextual toolbar" at bounding box center [668, 70] width 12 height 12
click at [644, 73] on icon "Editor contextual toolbar" at bounding box center [644, 70] width 12 height 12
click at [665, 64] on icon "Editor contextual toolbar" at bounding box center [668, 70] width 12 height 12
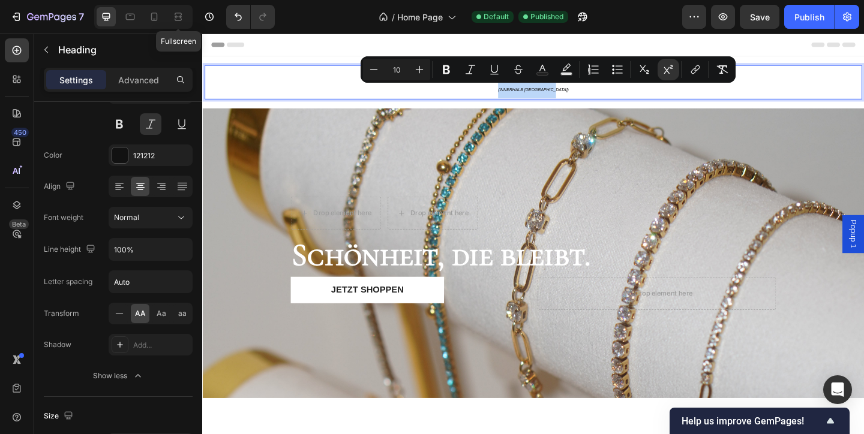
click at [777, 53] on div "Header" at bounding box center [562, 46] width 700 height 24
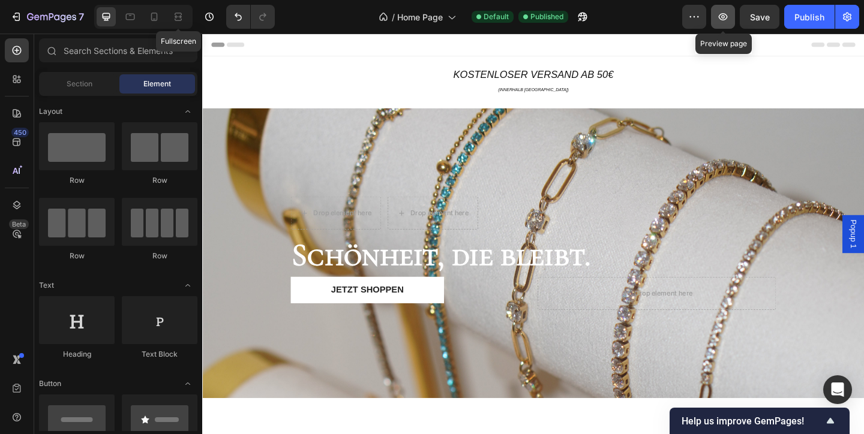
click at [718, 22] on icon "button" at bounding box center [723, 17] width 12 height 12
click at [760, 23] on button "button" at bounding box center [759, 17] width 40 height 24
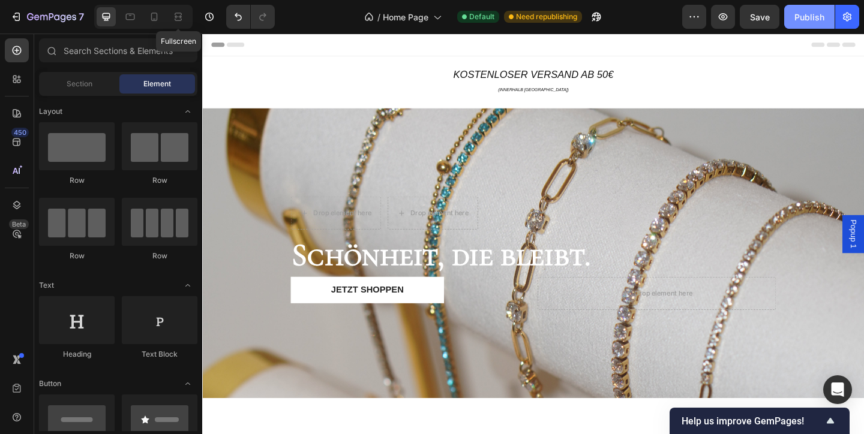
click at [814, 21] on div "Publish" at bounding box center [809, 17] width 30 height 13
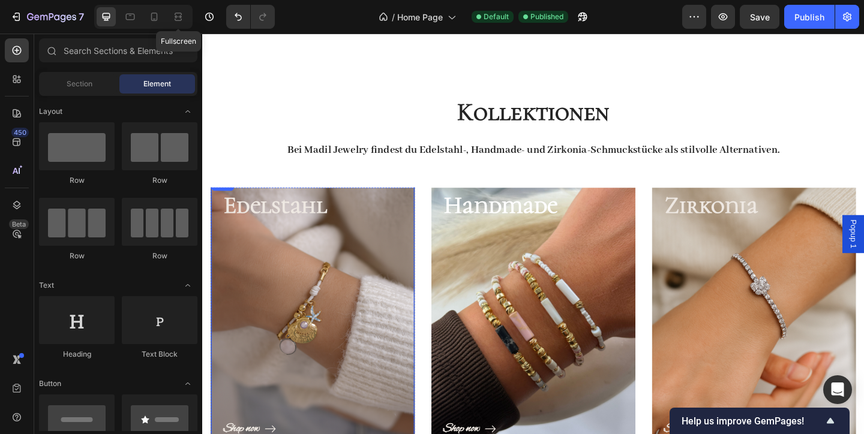
scroll to position [483, 0]
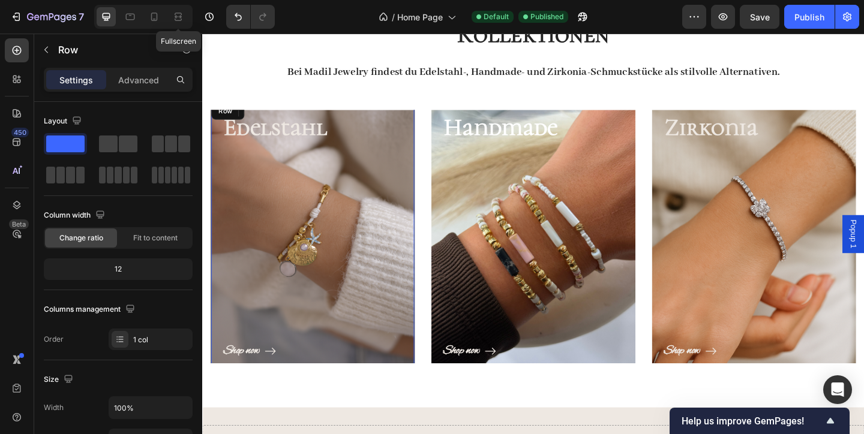
click at [378, 257] on div "Shop now Button" at bounding box center [322, 272] width 196 height 237
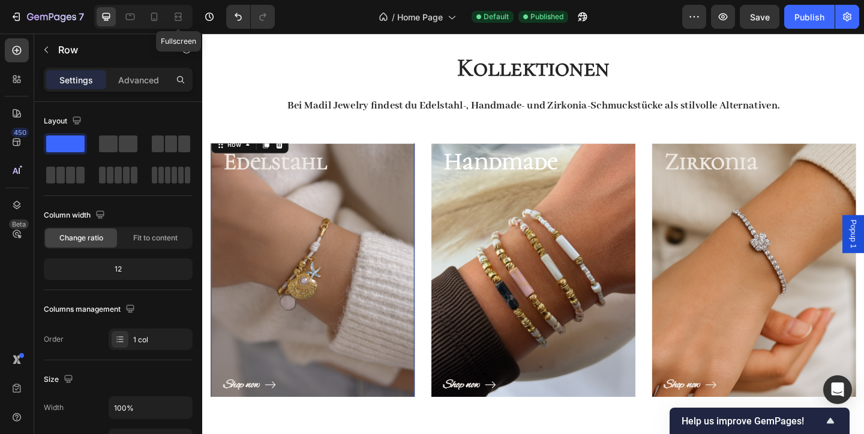
scroll to position [443, 0]
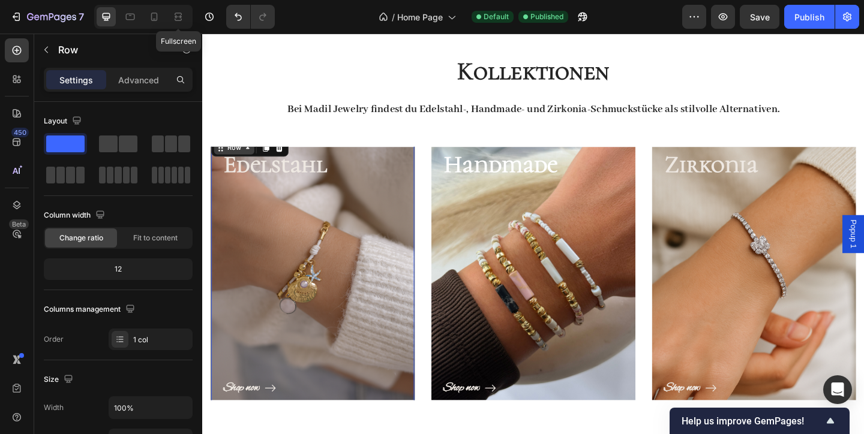
click at [246, 163] on div "Row" at bounding box center [237, 158] width 44 height 14
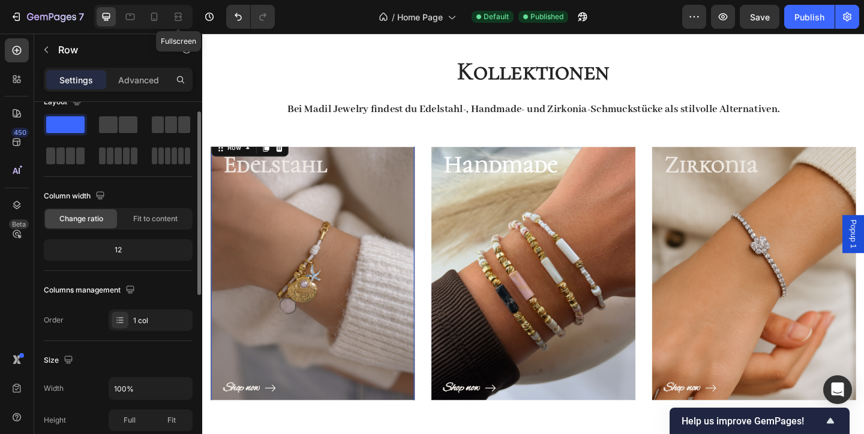
click at [154, 257] on div "12" at bounding box center [118, 250] width 144 height 17
click at [129, 251] on div "12" at bounding box center [118, 250] width 144 height 17
click at [283, 320] on div "Shop now Button" at bounding box center [322, 312] width 196 height 237
click at [114, 254] on div "12" at bounding box center [118, 250] width 144 height 17
click at [279, 290] on div "Shop now Button" at bounding box center [322, 312] width 196 height 237
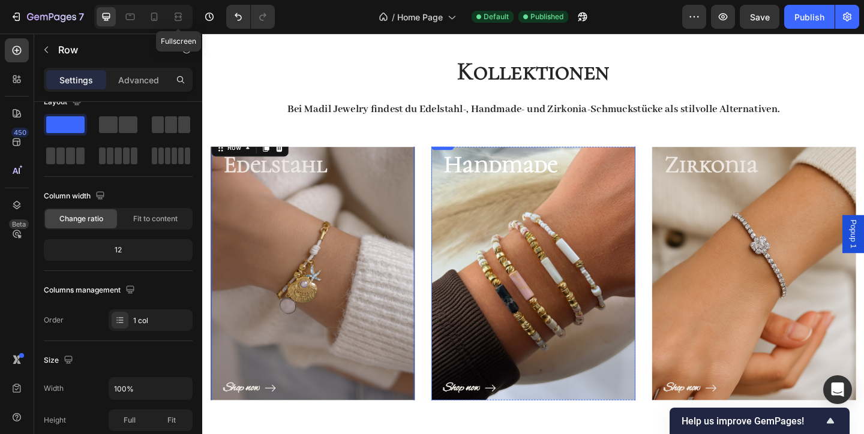
click at [483, 283] on div "Shop now Button" at bounding box center [562, 312] width 197 height 237
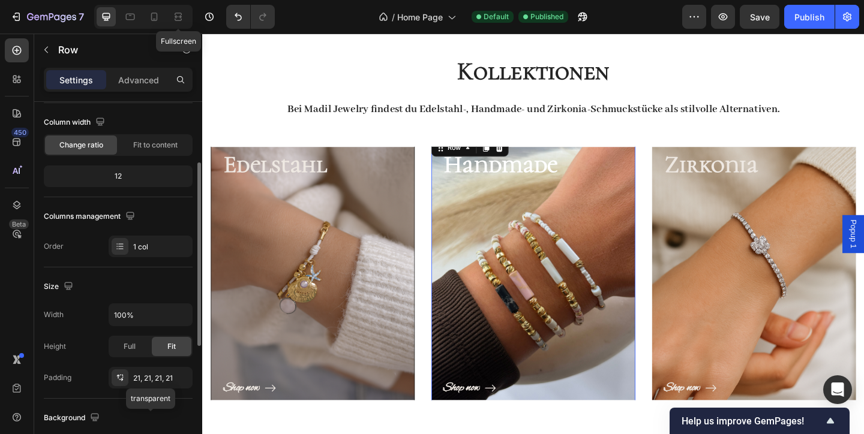
scroll to position [91, 0]
click at [152, 383] on div "21, 21, 21, 21" at bounding box center [150, 380] width 35 height 11
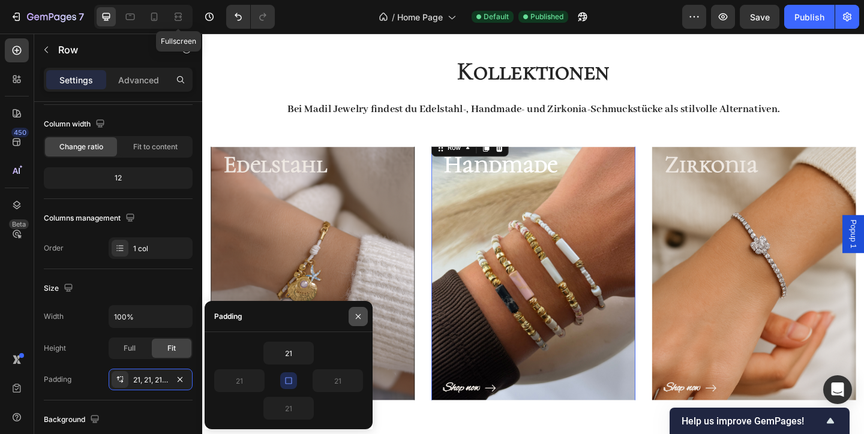
click at [357, 323] on button "button" at bounding box center [357, 316] width 19 height 19
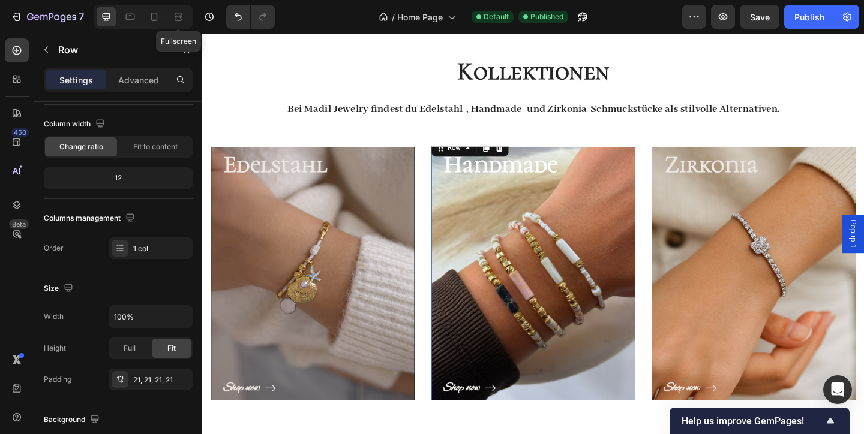
scroll to position [400, 0]
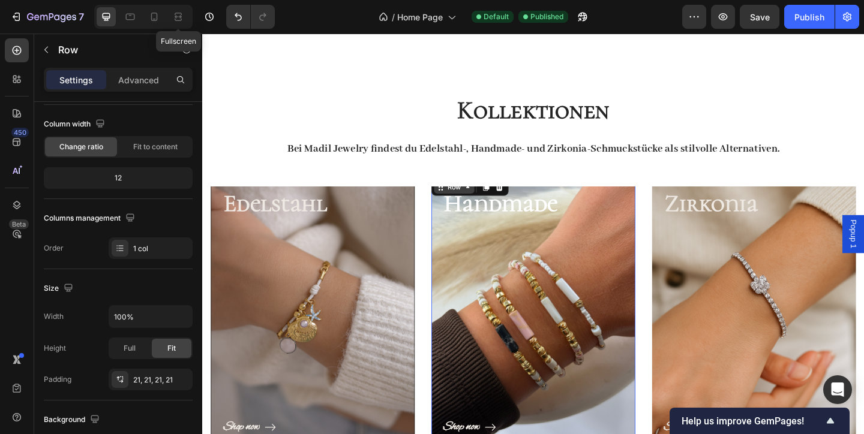
click at [491, 207] on div "Row" at bounding box center [476, 200] width 44 height 14
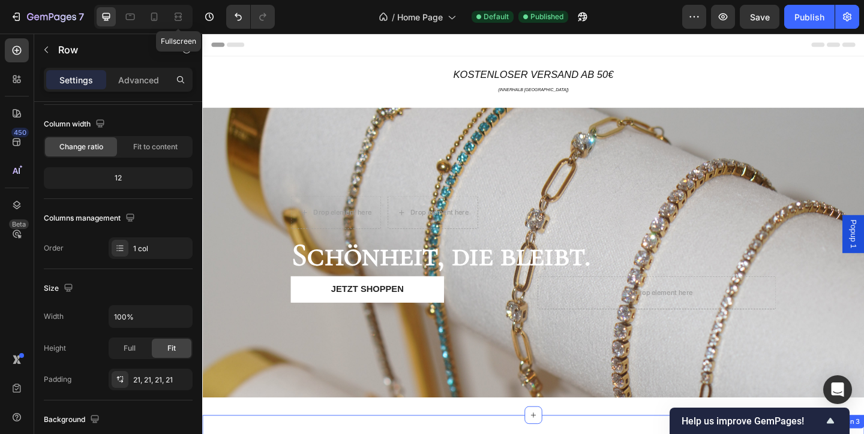
scroll to position [0, 0]
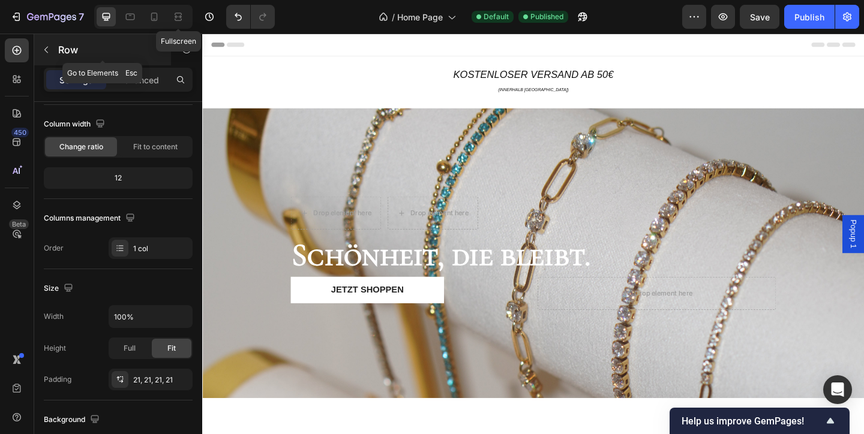
click at [40, 50] on button "button" at bounding box center [46, 49] width 19 height 19
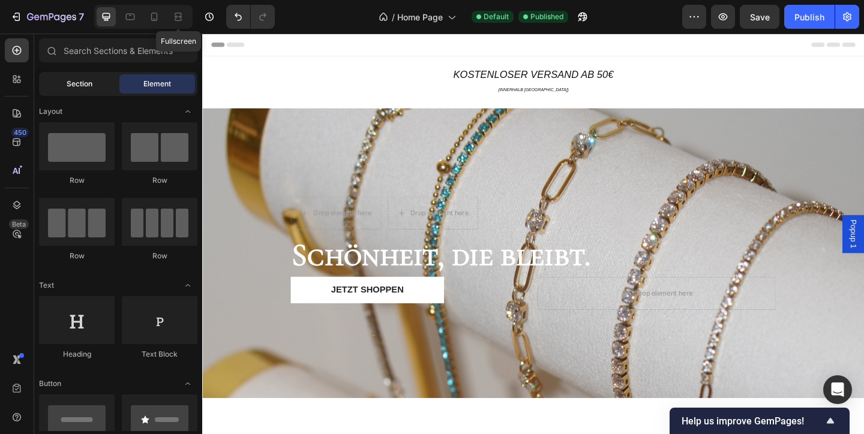
click at [86, 82] on span "Section" at bounding box center [80, 84] width 26 height 11
